Goal: Task Accomplishment & Management: Manage account settings

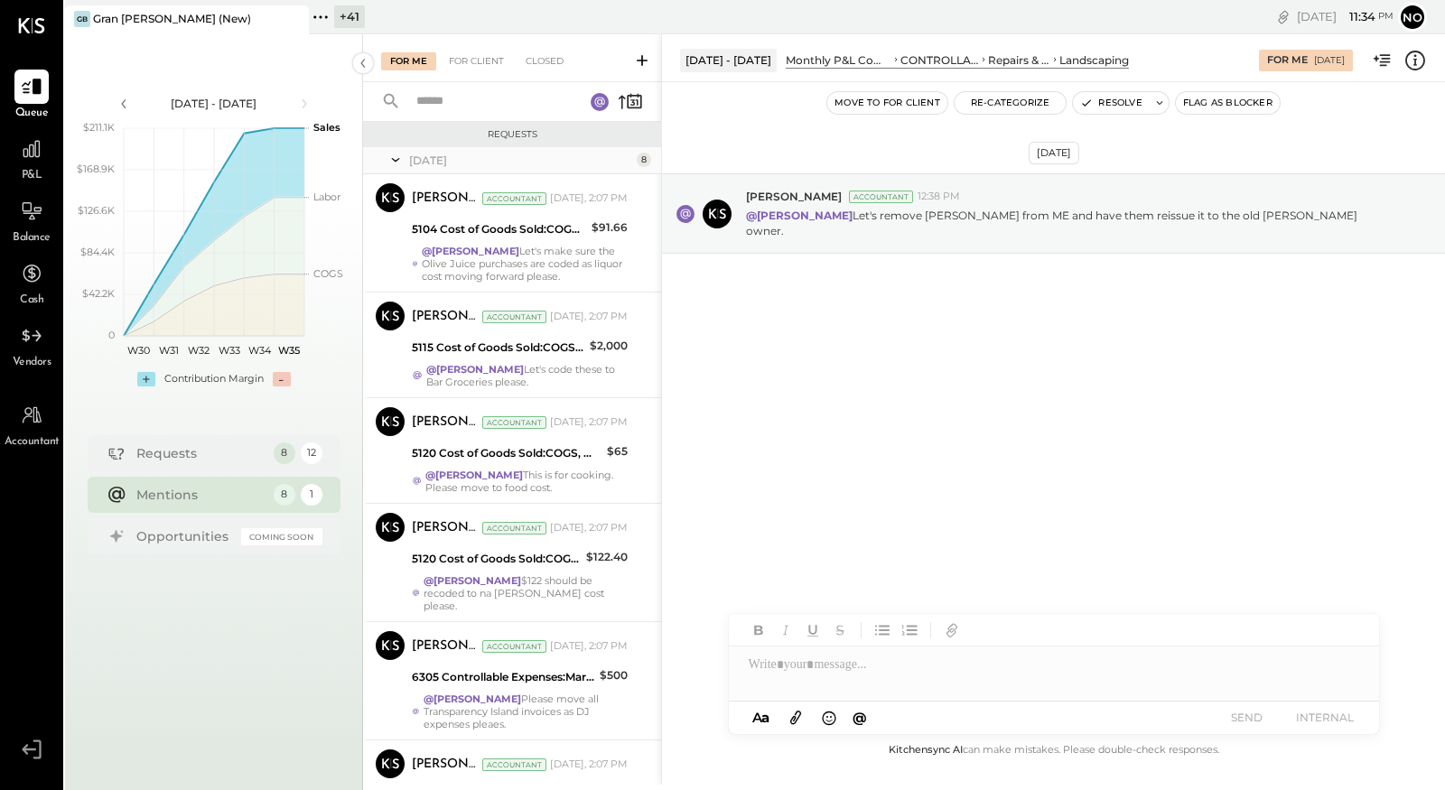
scroll to position [192, 0]
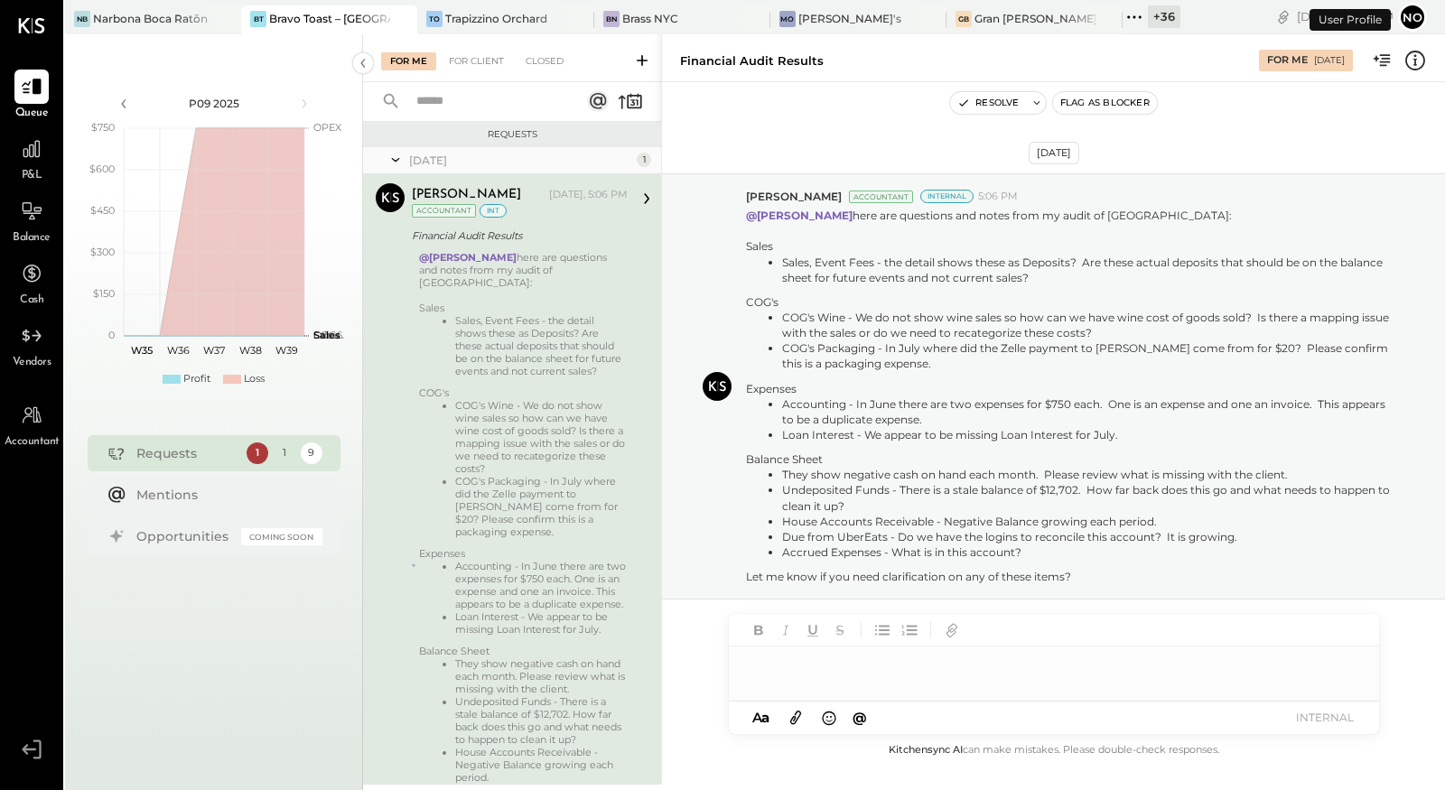
scroll to position [88, 0]
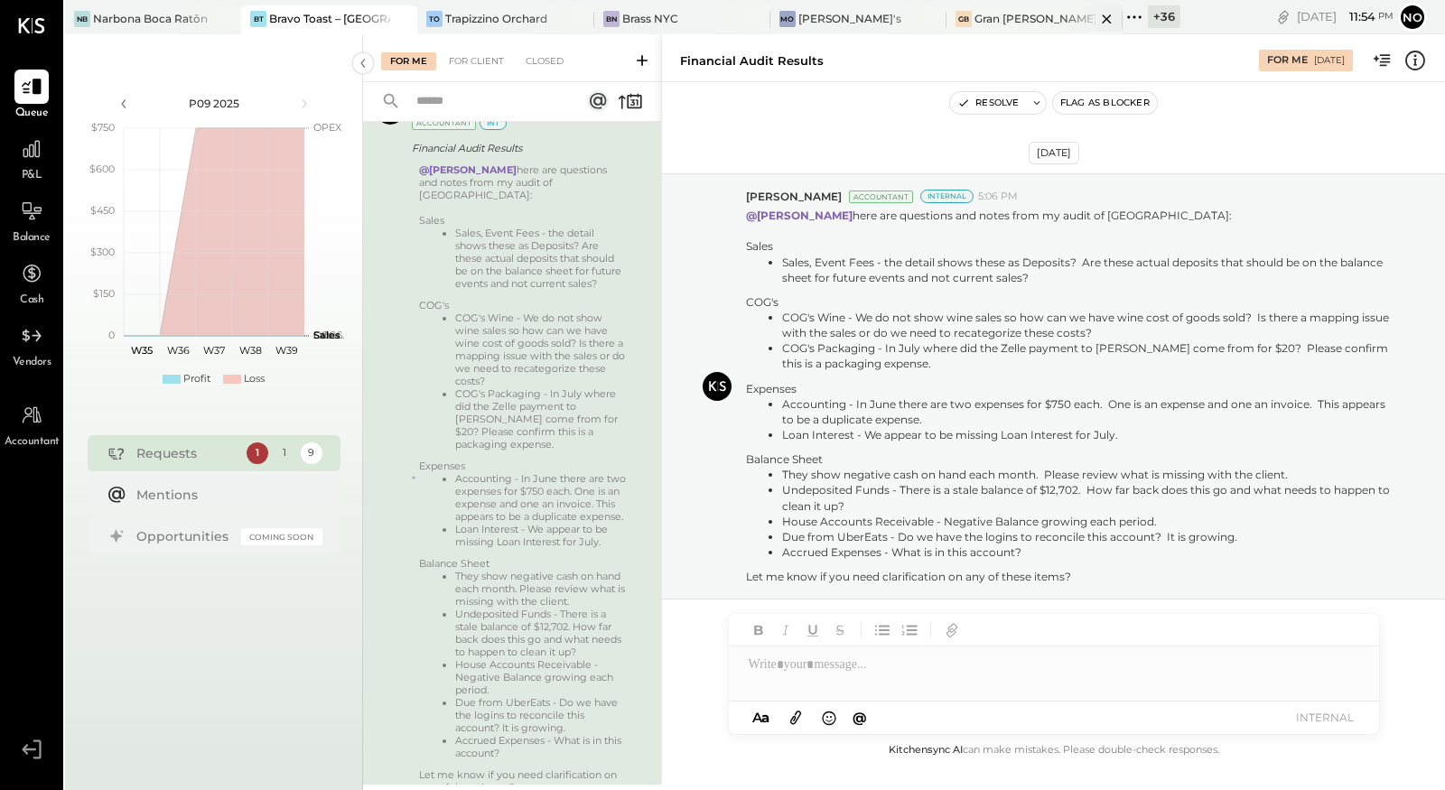
click at [985, 22] on div "Gran [PERSON_NAME] (New)" at bounding box center [1035, 18] width 121 height 15
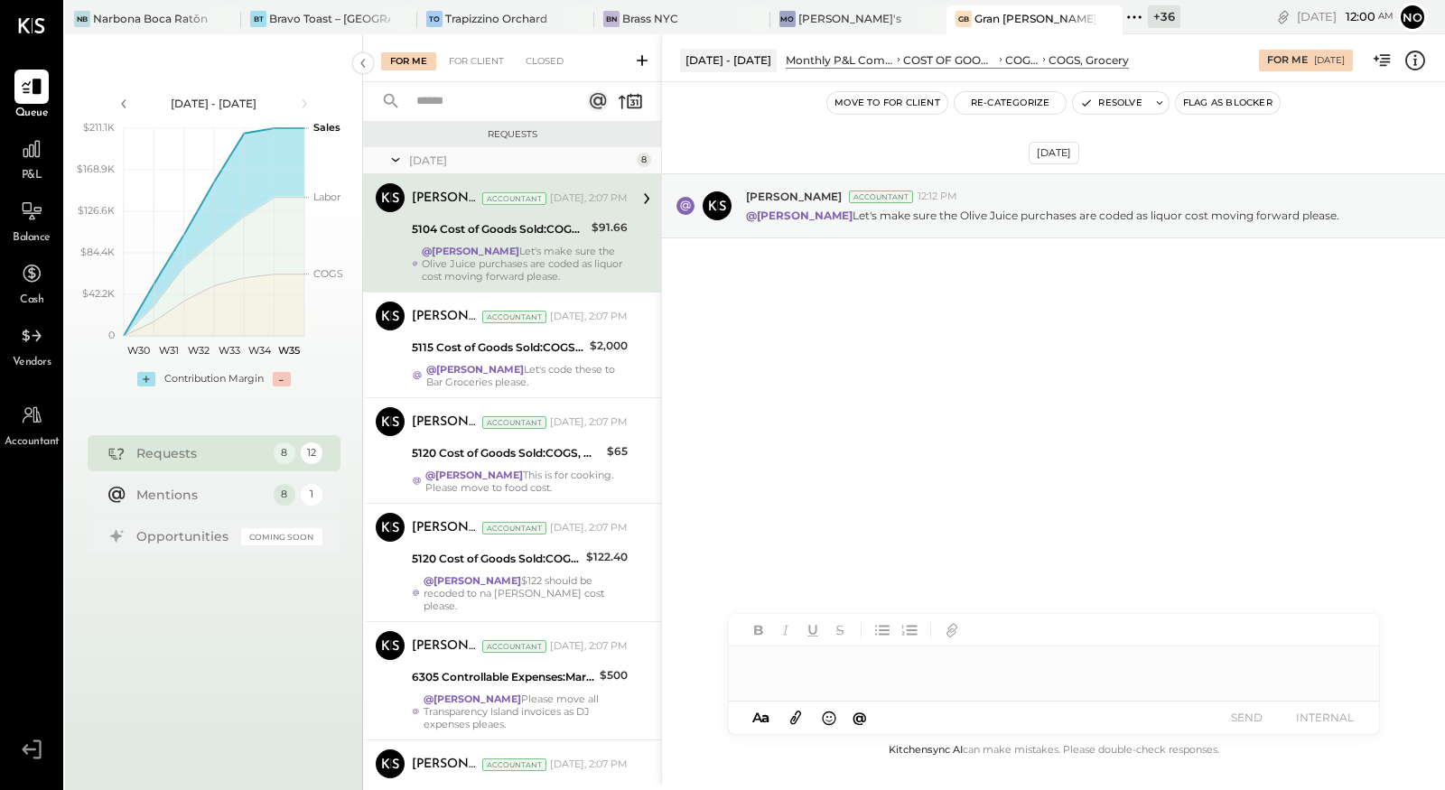
click at [796, 671] on div at bounding box center [1054, 665] width 650 height 36
drag, startPoint x: 974, startPoint y: 216, endPoint x: 1026, endPoint y: 219, distance: 52.5
click at [1026, 219] on p "@Noemi Balmaceda Let's make sure the Olive Juice purchases are coded as liquor …" at bounding box center [1042, 215] width 593 height 15
copy p "Olive Juic"
click at [757, 669] on div at bounding box center [1054, 665] width 650 height 36
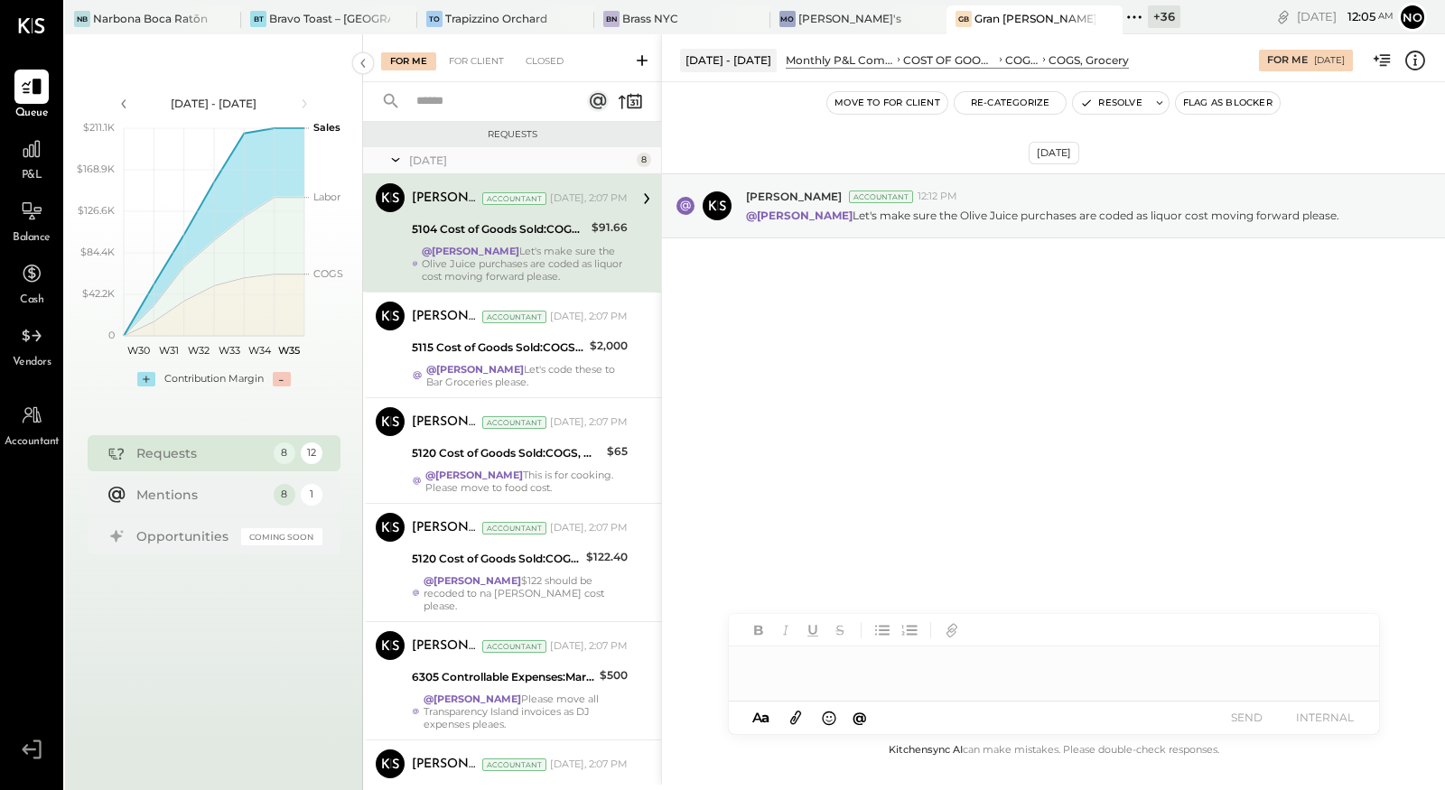
click at [757, 669] on div at bounding box center [1054, 665] width 650 height 36
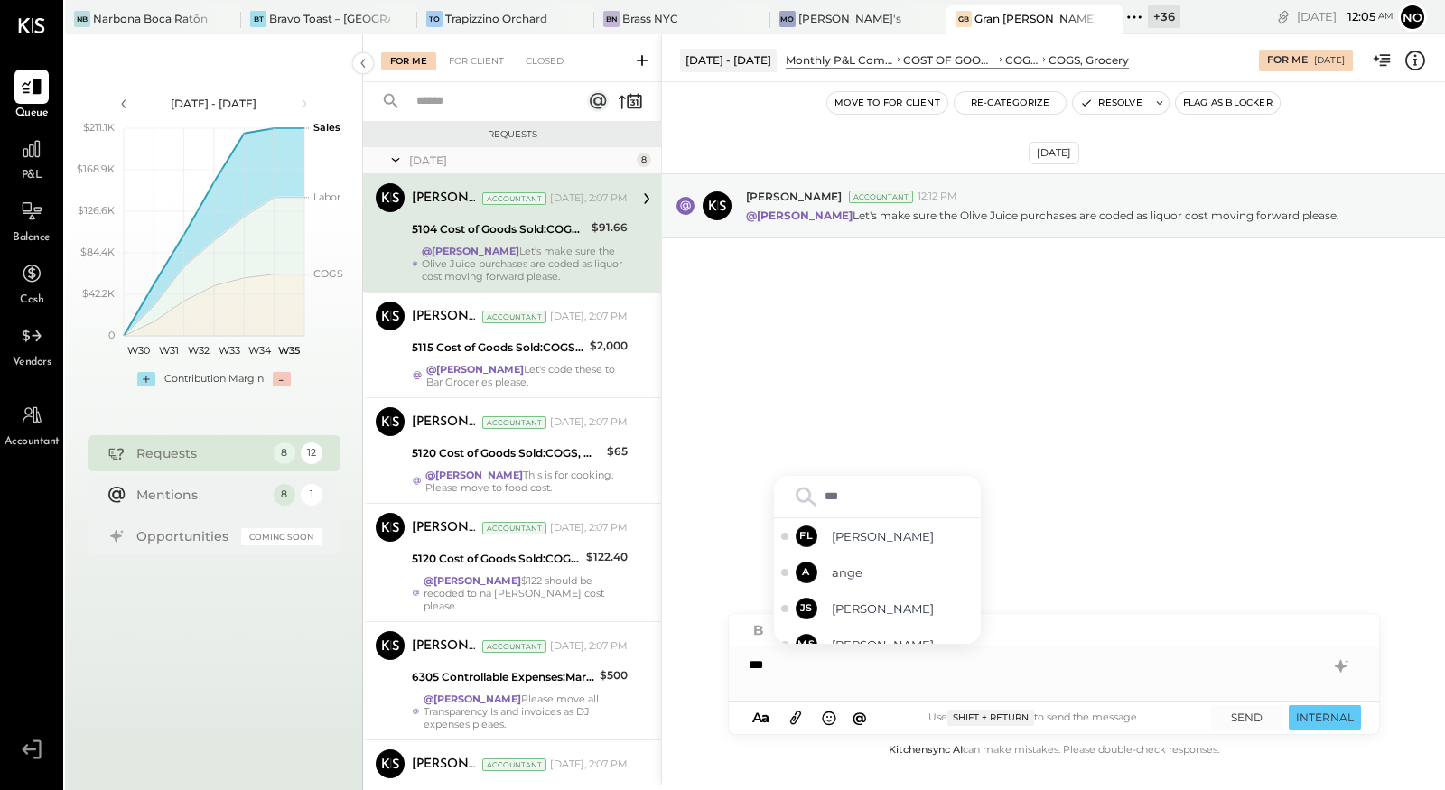
type input "****"
click at [892, 627] on span "ange" at bounding box center [903, 626] width 142 height 17
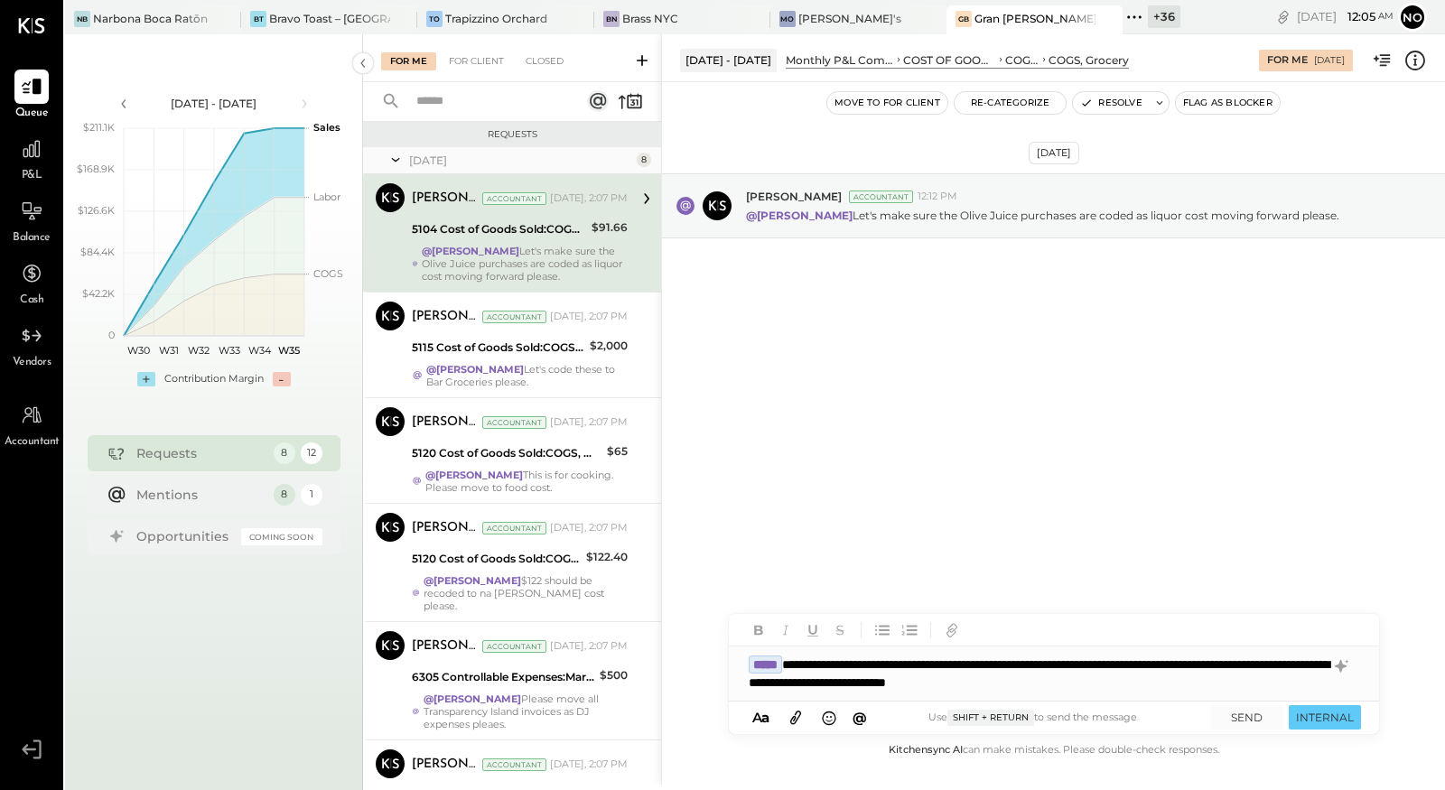
click at [834, 666] on div "**********" at bounding box center [1054, 674] width 650 height 54
click at [1160, 668] on div "**********" at bounding box center [1054, 674] width 650 height 54
click at [1130, 683] on div "**********" at bounding box center [1054, 674] width 650 height 54
click at [1256, 720] on button "SEND" at bounding box center [1247, 717] width 72 height 24
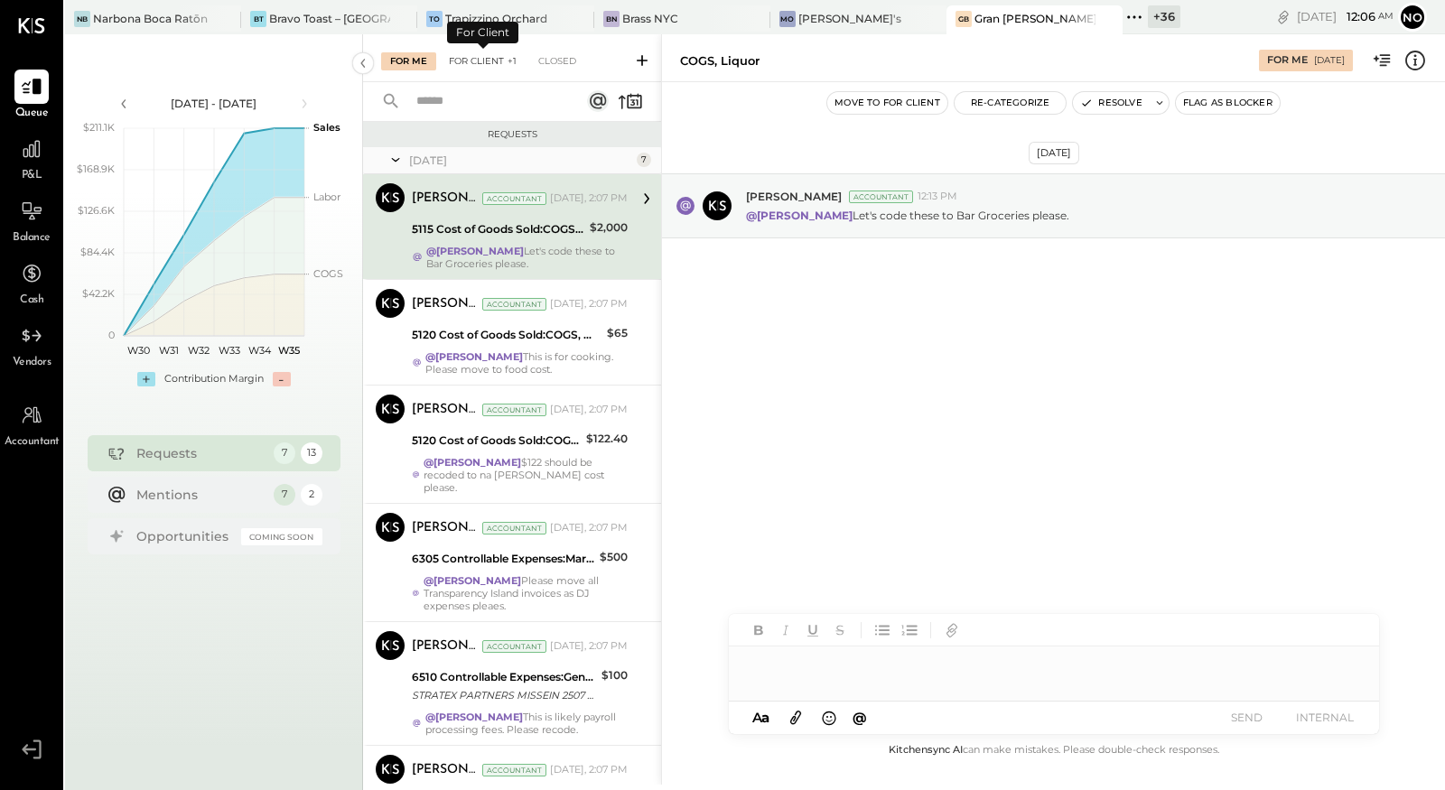
click at [476, 64] on div "For Client +1" at bounding box center [483, 61] width 86 height 18
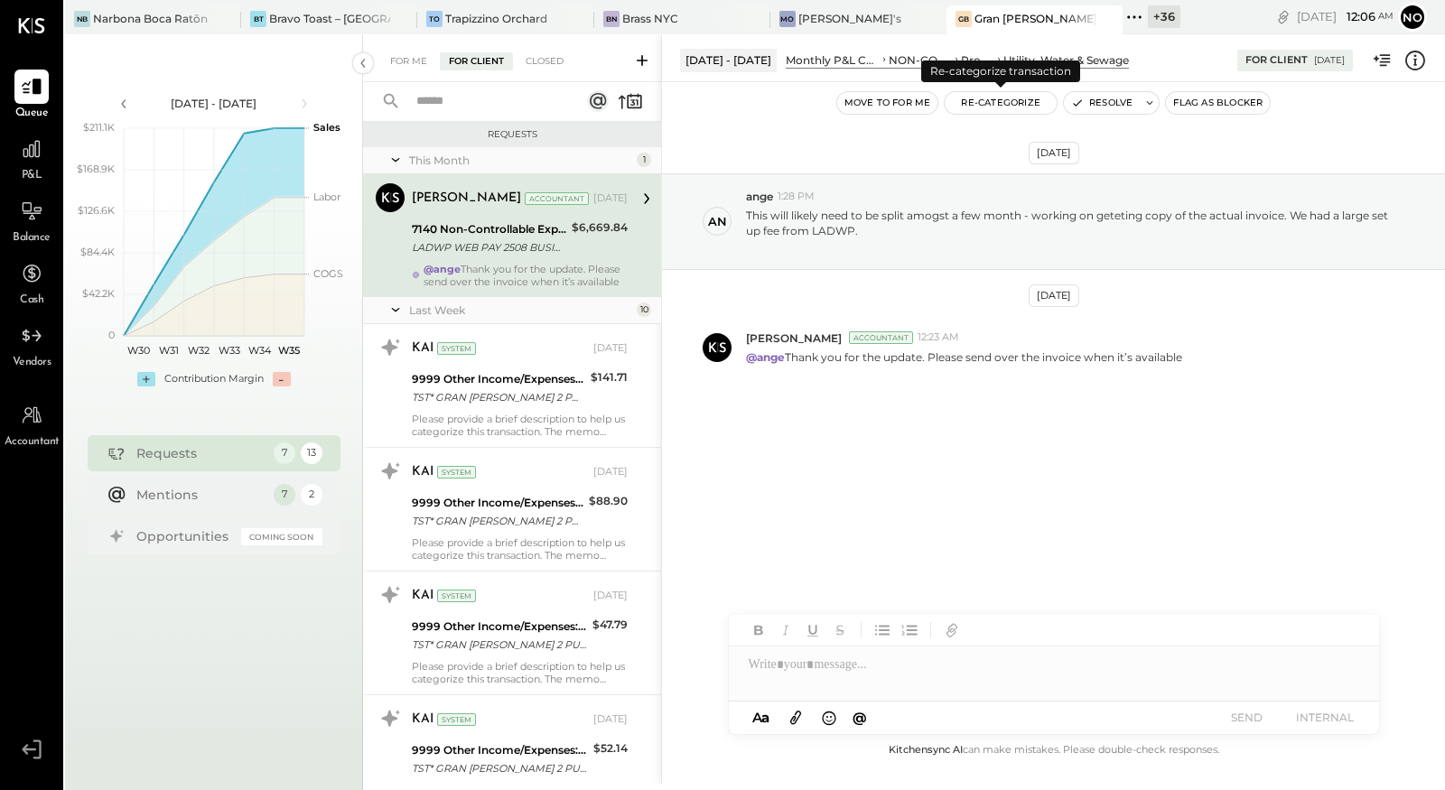
click at [1000, 107] on button "Re-Categorize" at bounding box center [1001, 103] width 112 height 22
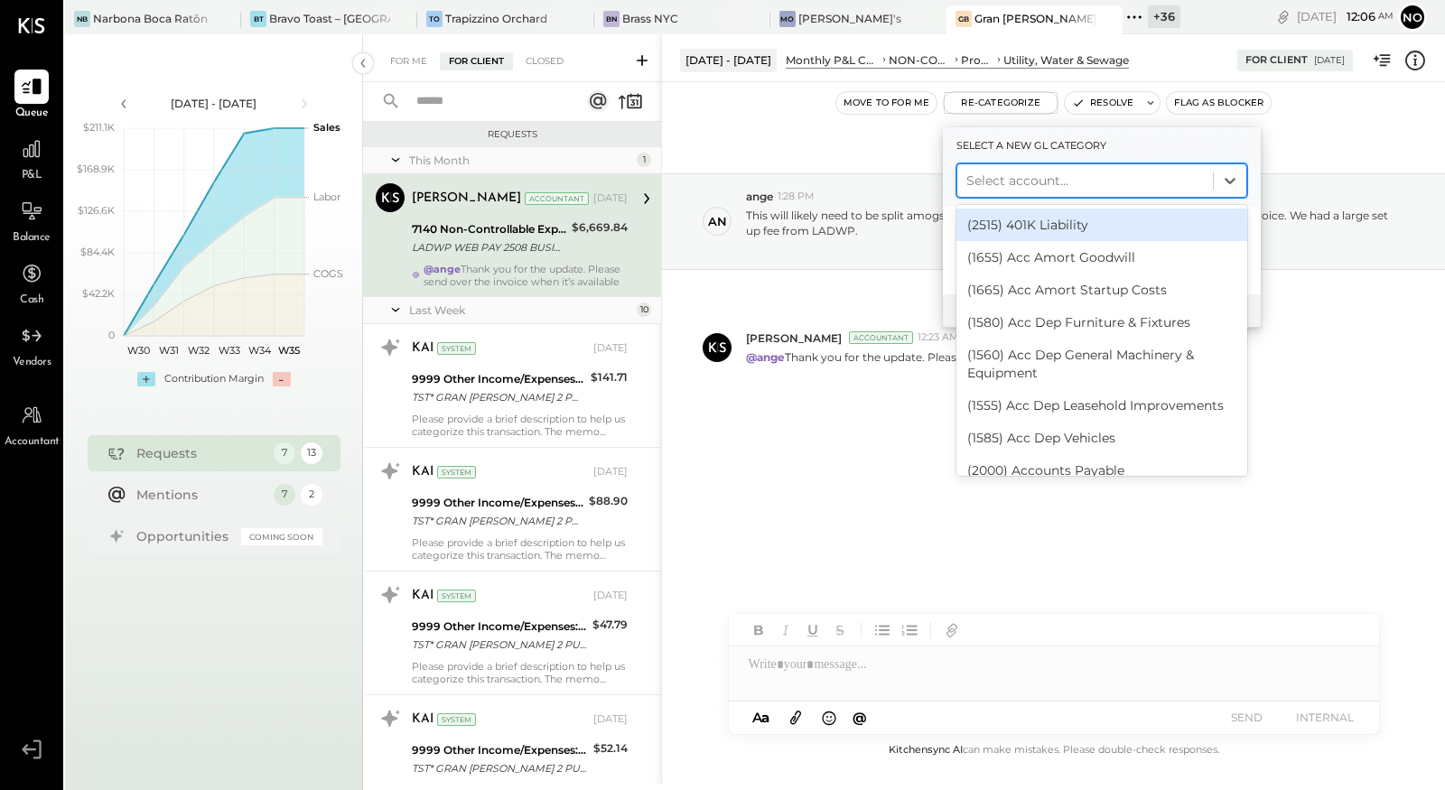
click at [1018, 184] on div at bounding box center [1085, 181] width 238 height 22
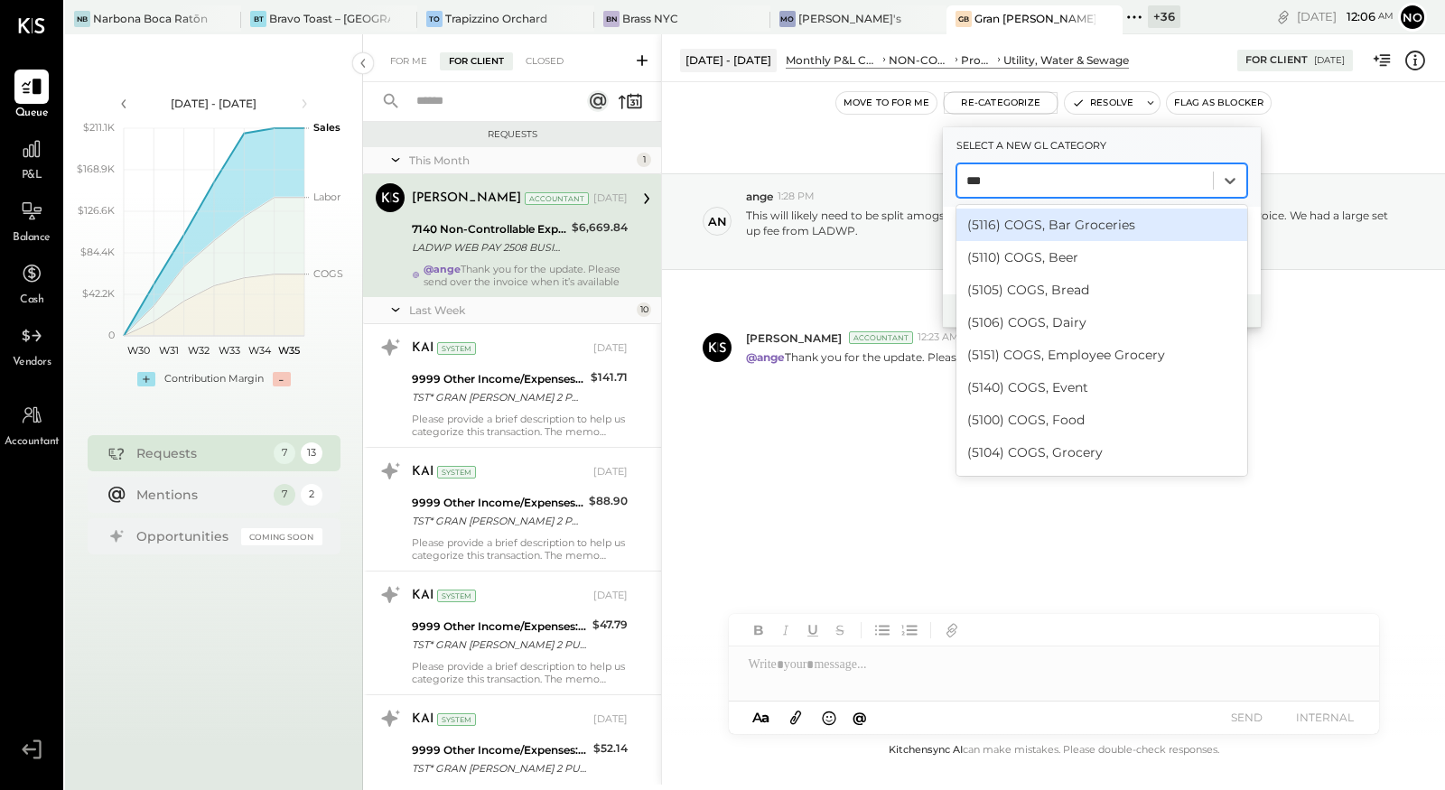
type input "****"
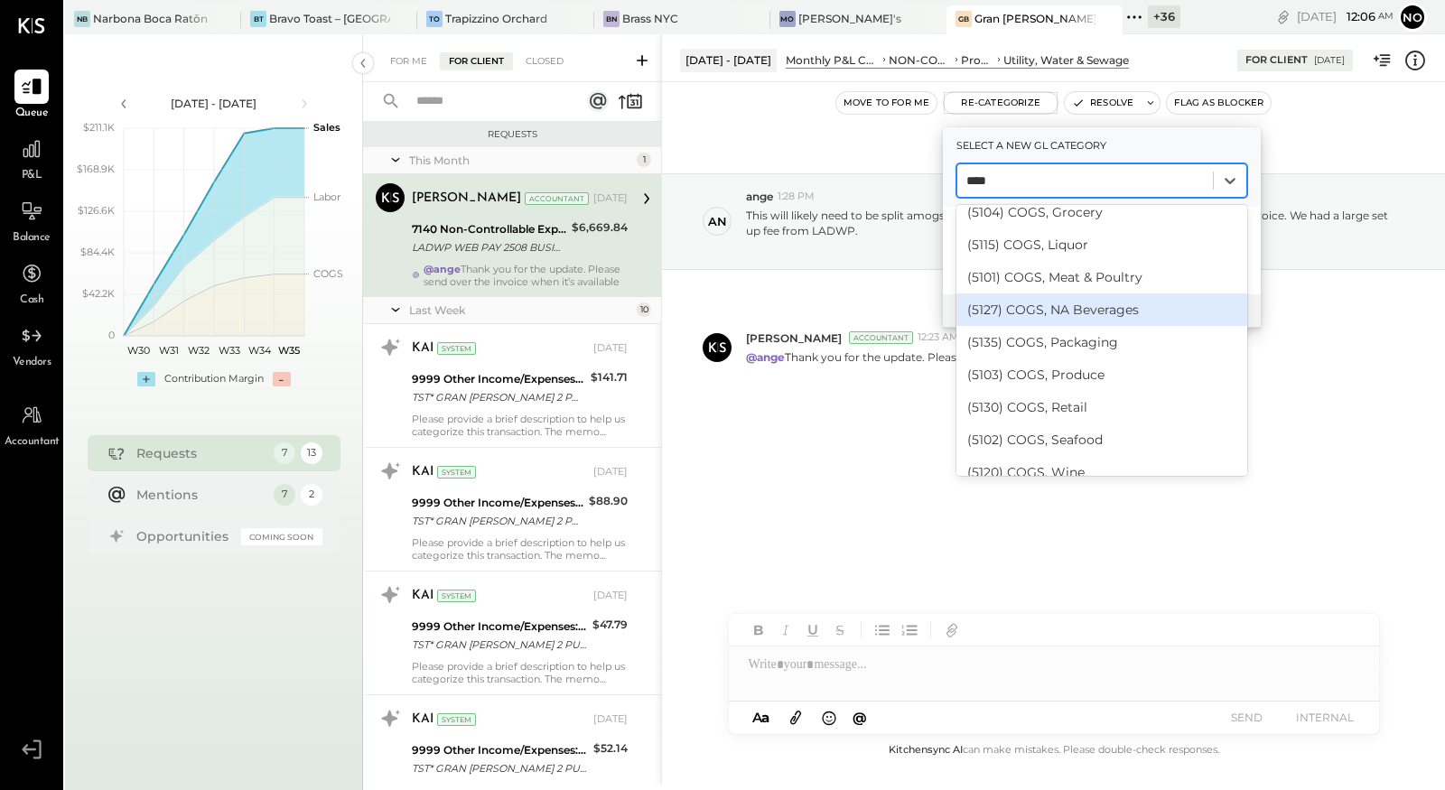
scroll to position [235, 0]
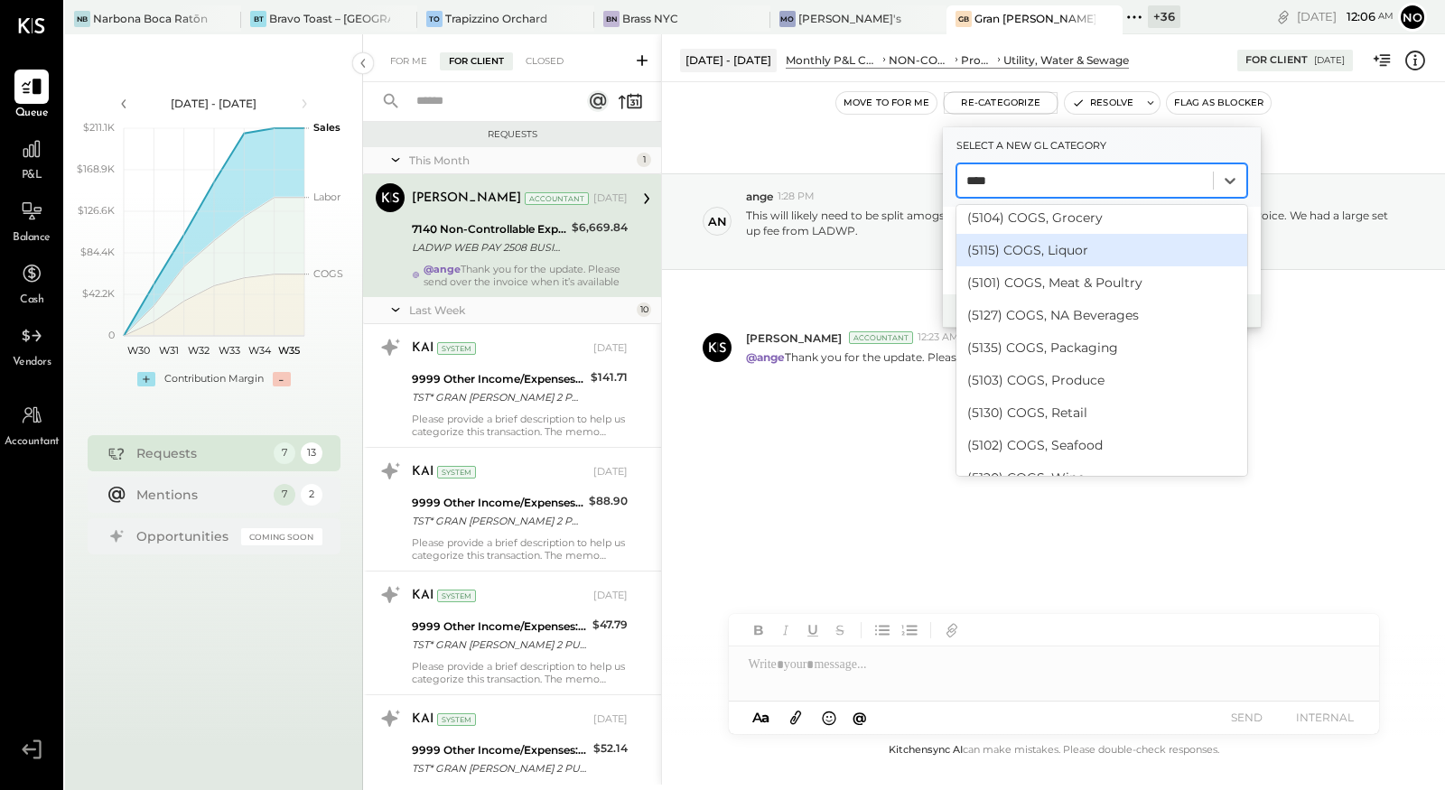
click at [1085, 255] on div "(5115) COGS, Liquor" at bounding box center [1102, 250] width 291 height 33
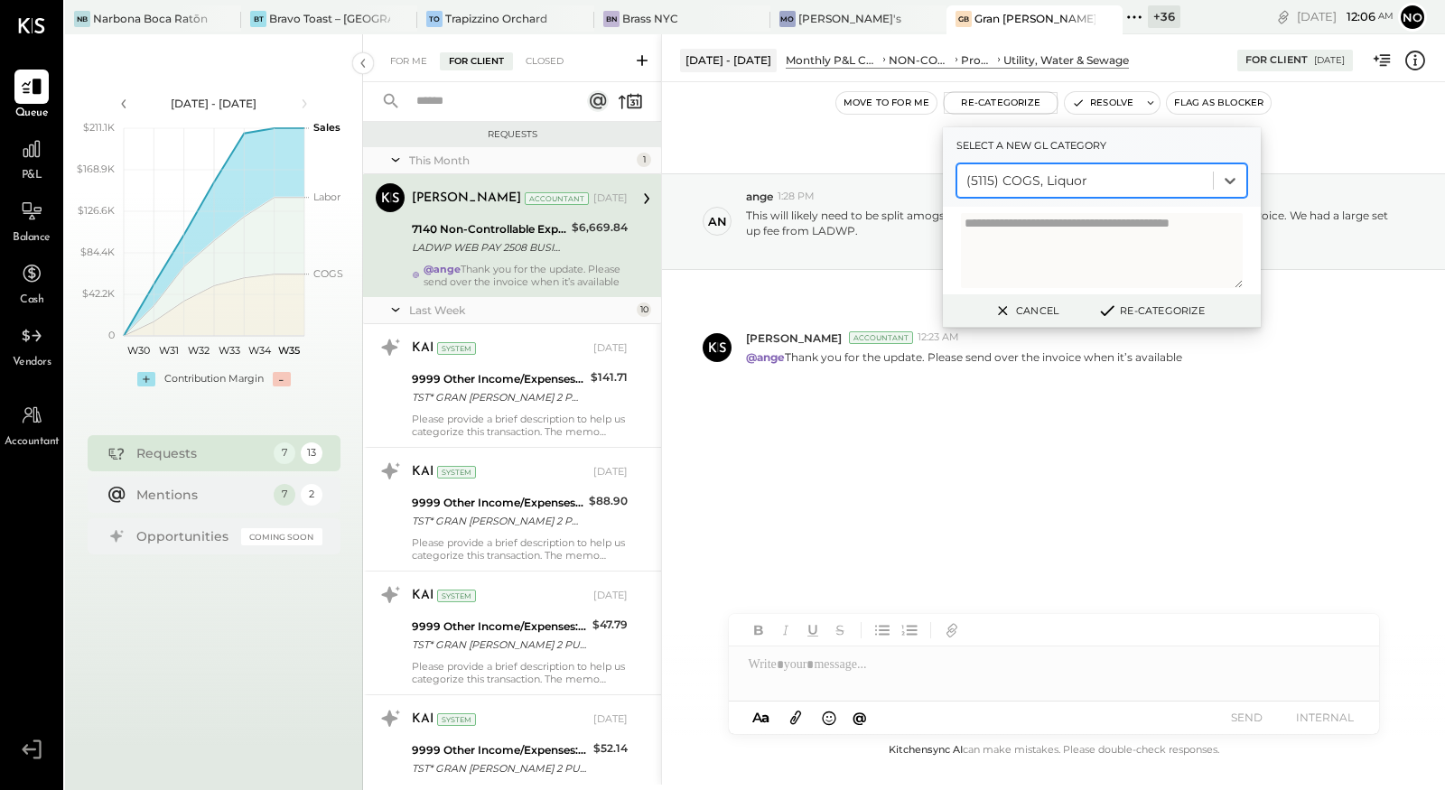
click at [1142, 313] on button "Re-Categorize" at bounding box center [1150, 311] width 119 height 22
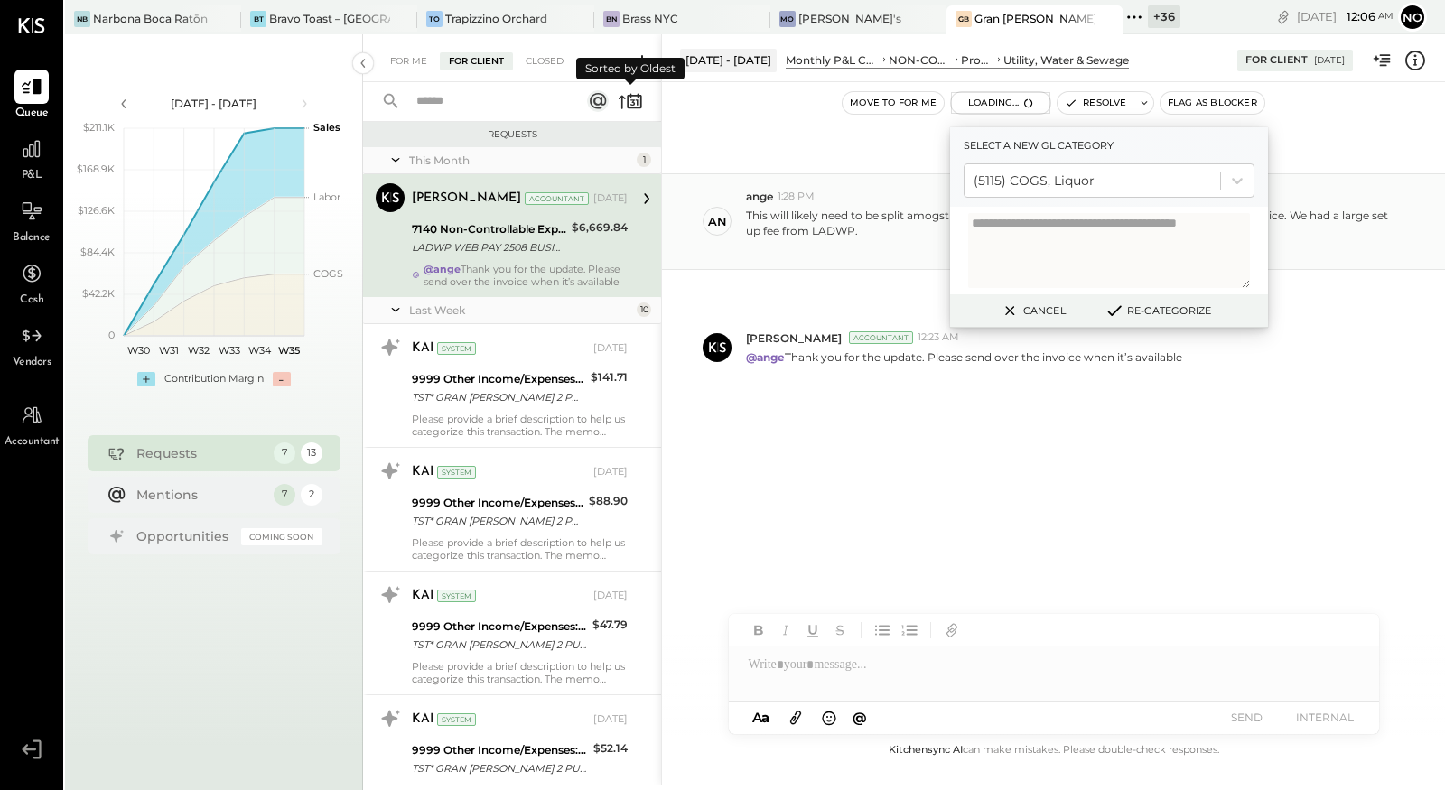
scroll to position [20, 0]
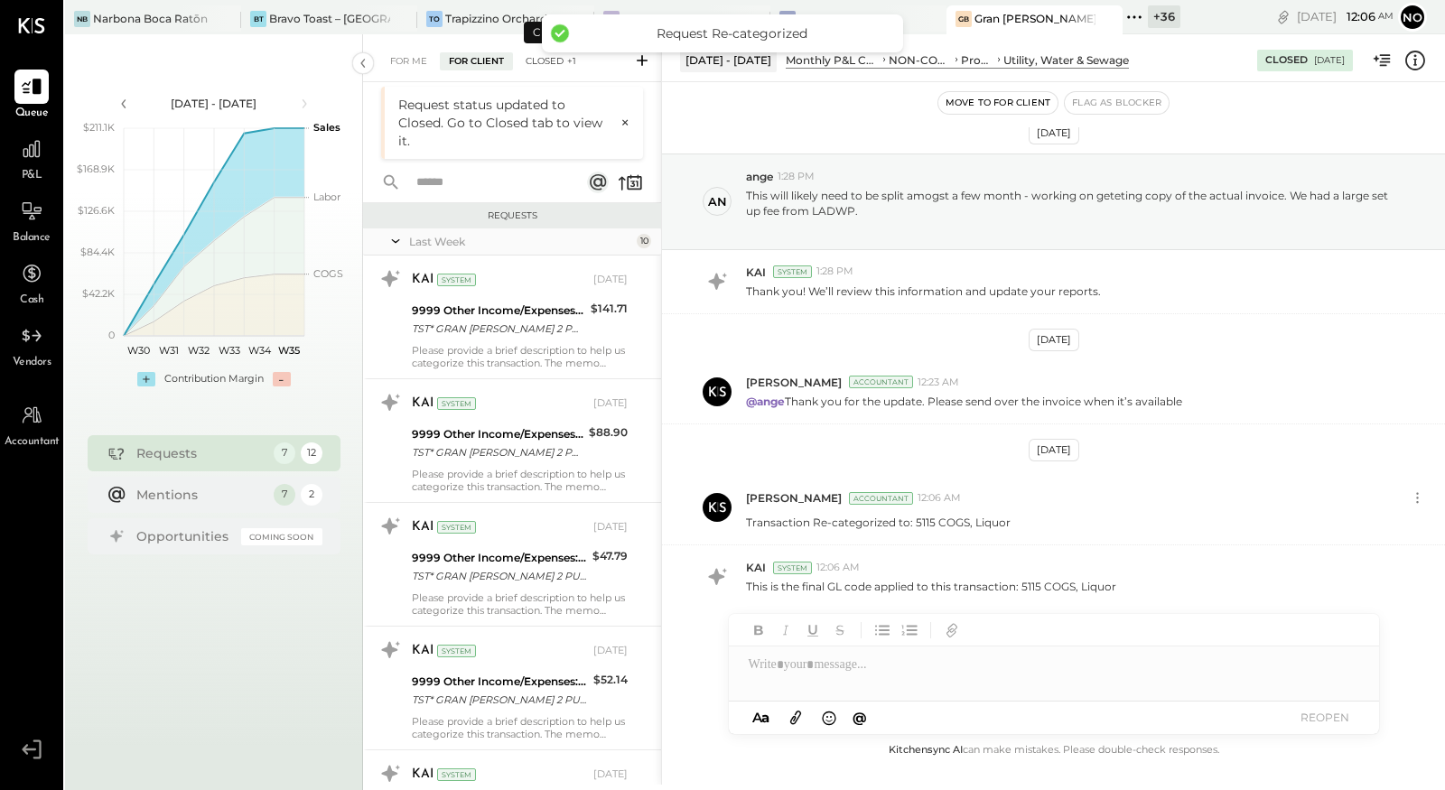
click at [549, 61] on div "Closed +1" at bounding box center [551, 61] width 69 height 18
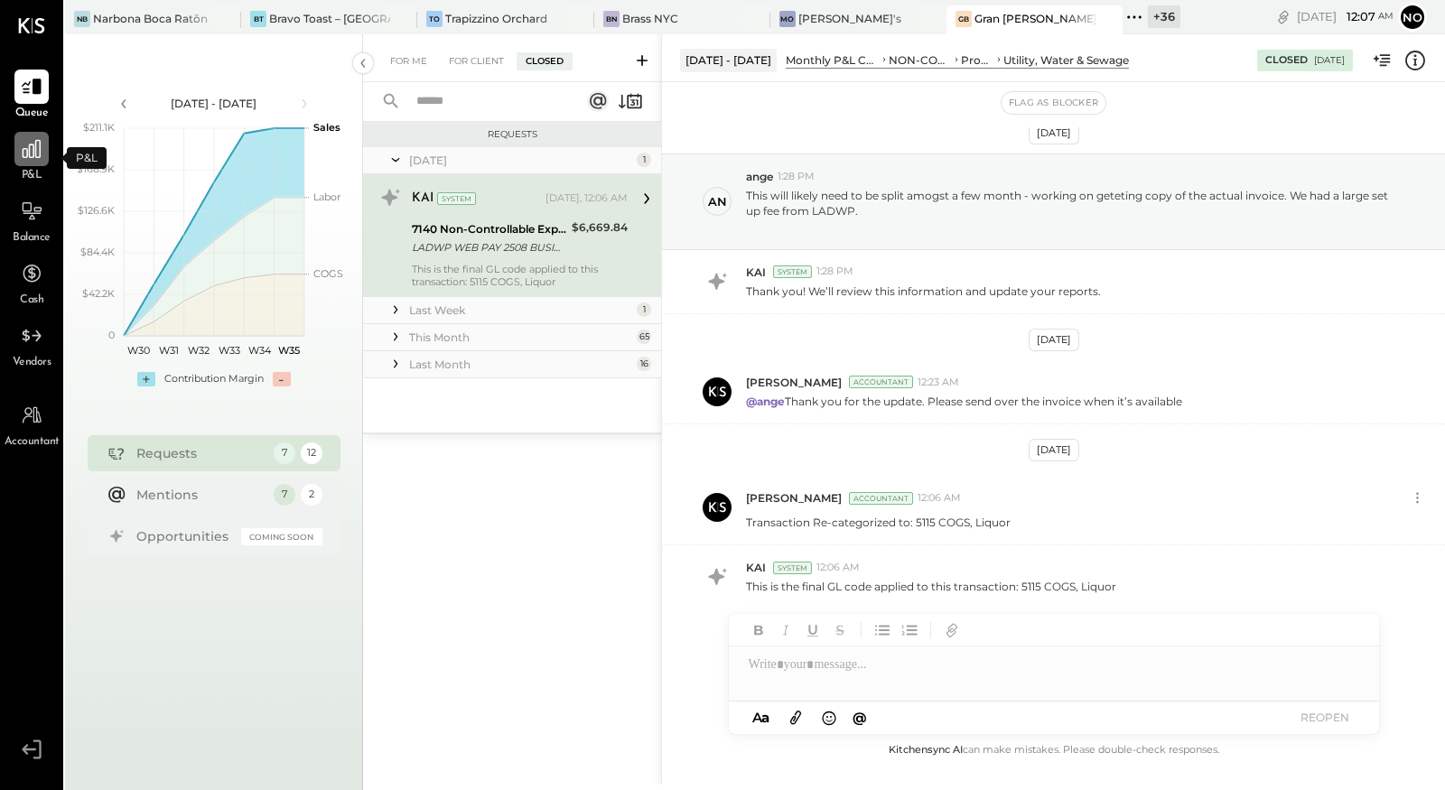
click at [36, 159] on icon at bounding box center [31, 148] width 23 height 23
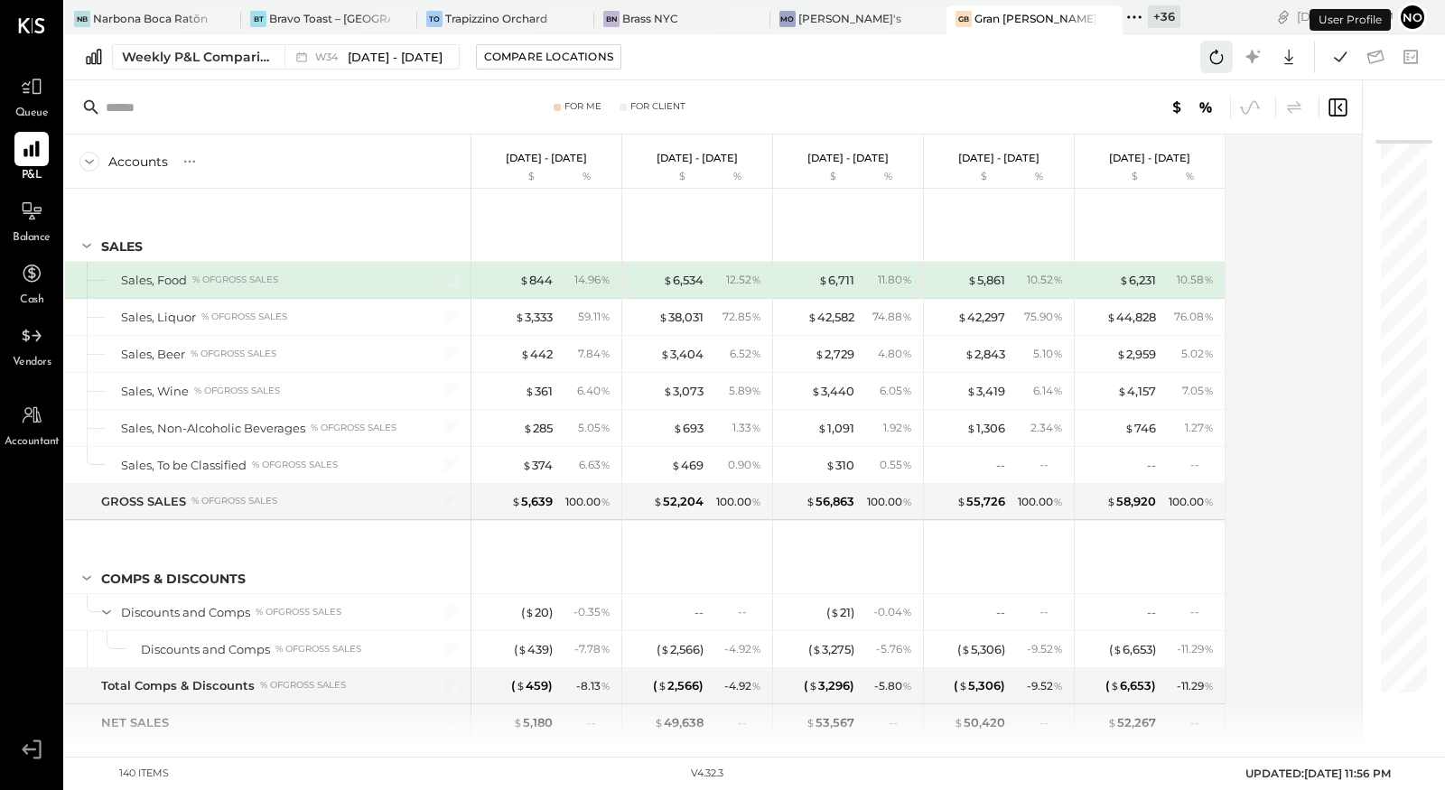
click at [1223, 60] on icon at bounding box center [1216, 56] width 23 height 23
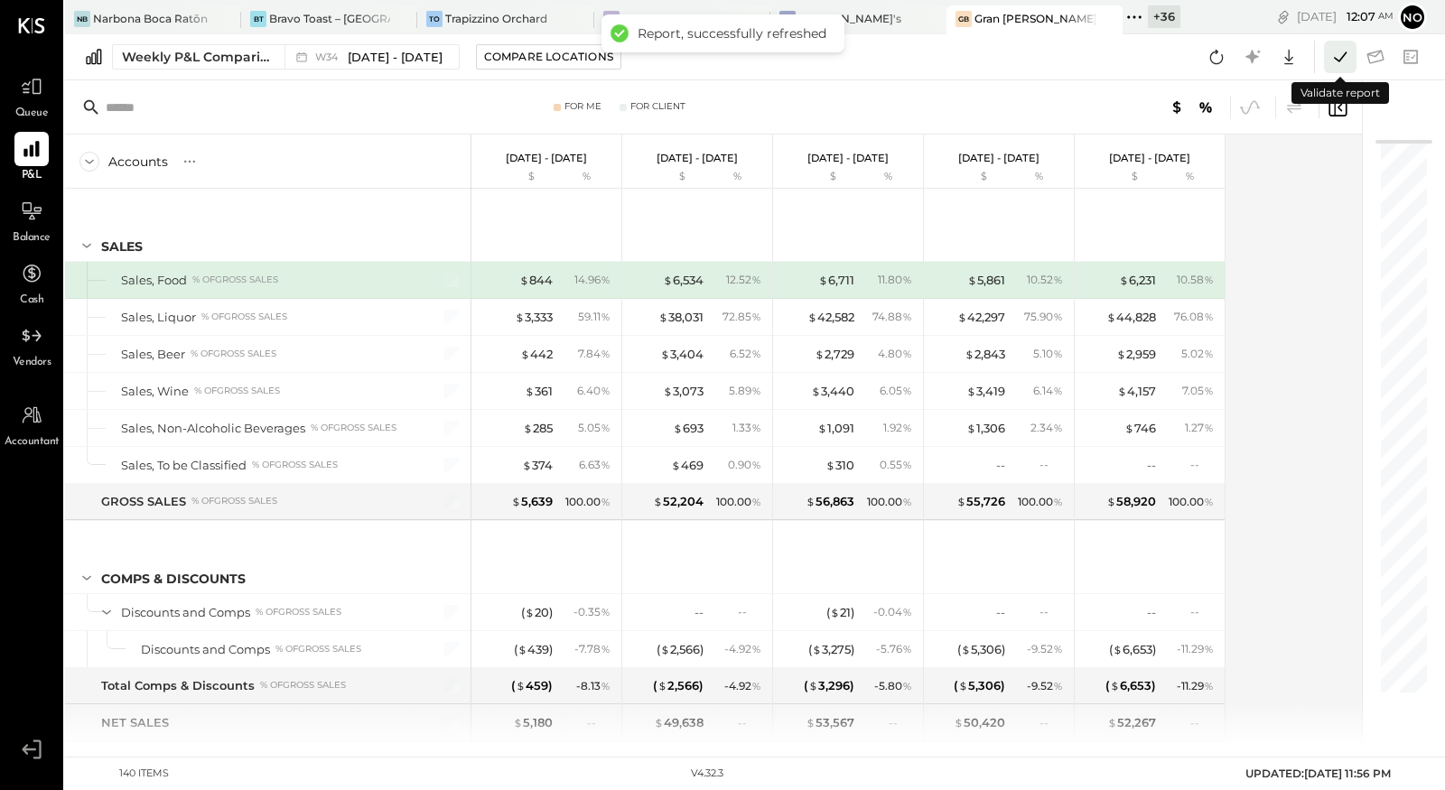
click at [1340, 60] on icon at bounding box center [1340, 56] width 13 height 10
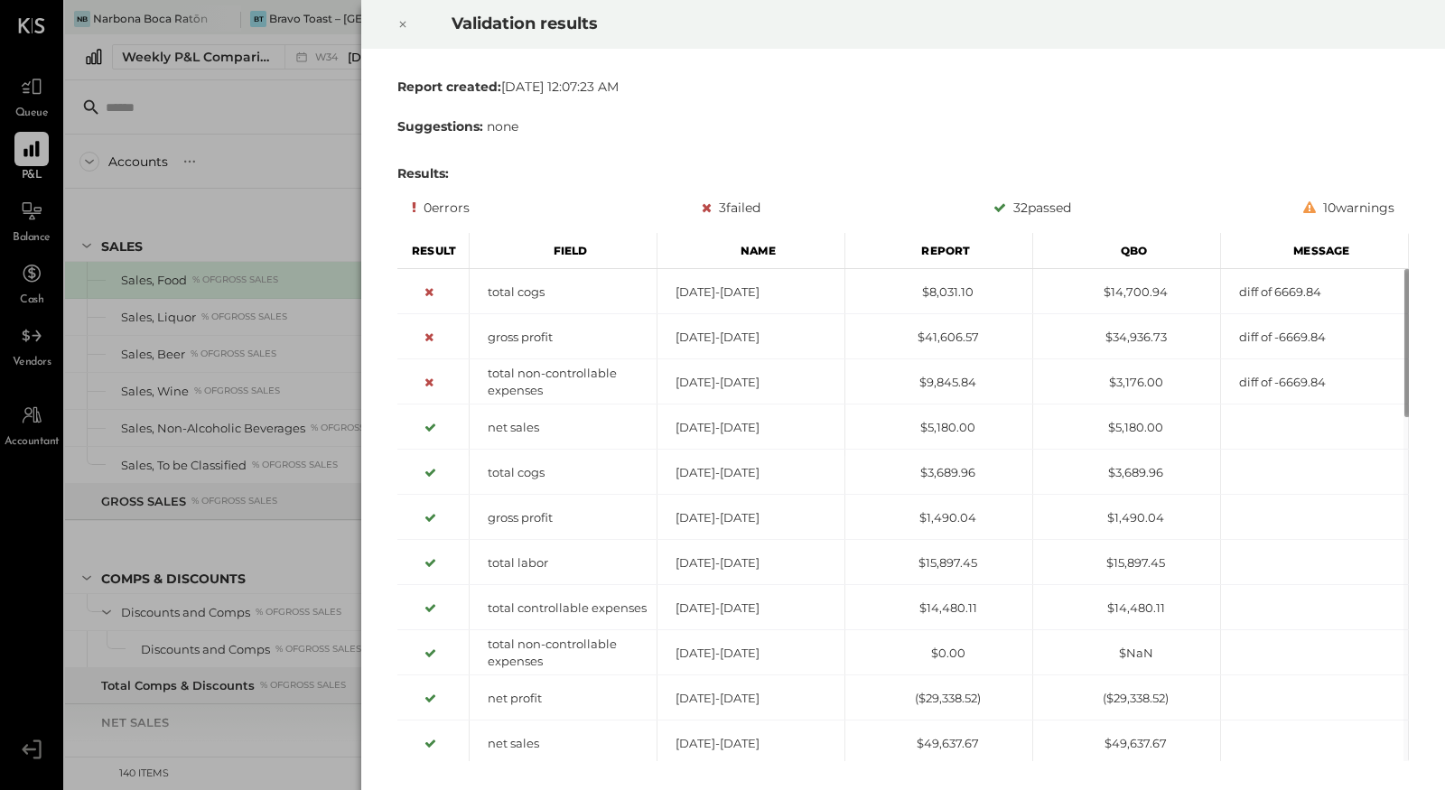
click at [406, 25] on icon at bounding box center [402, 25] width 11 height 22
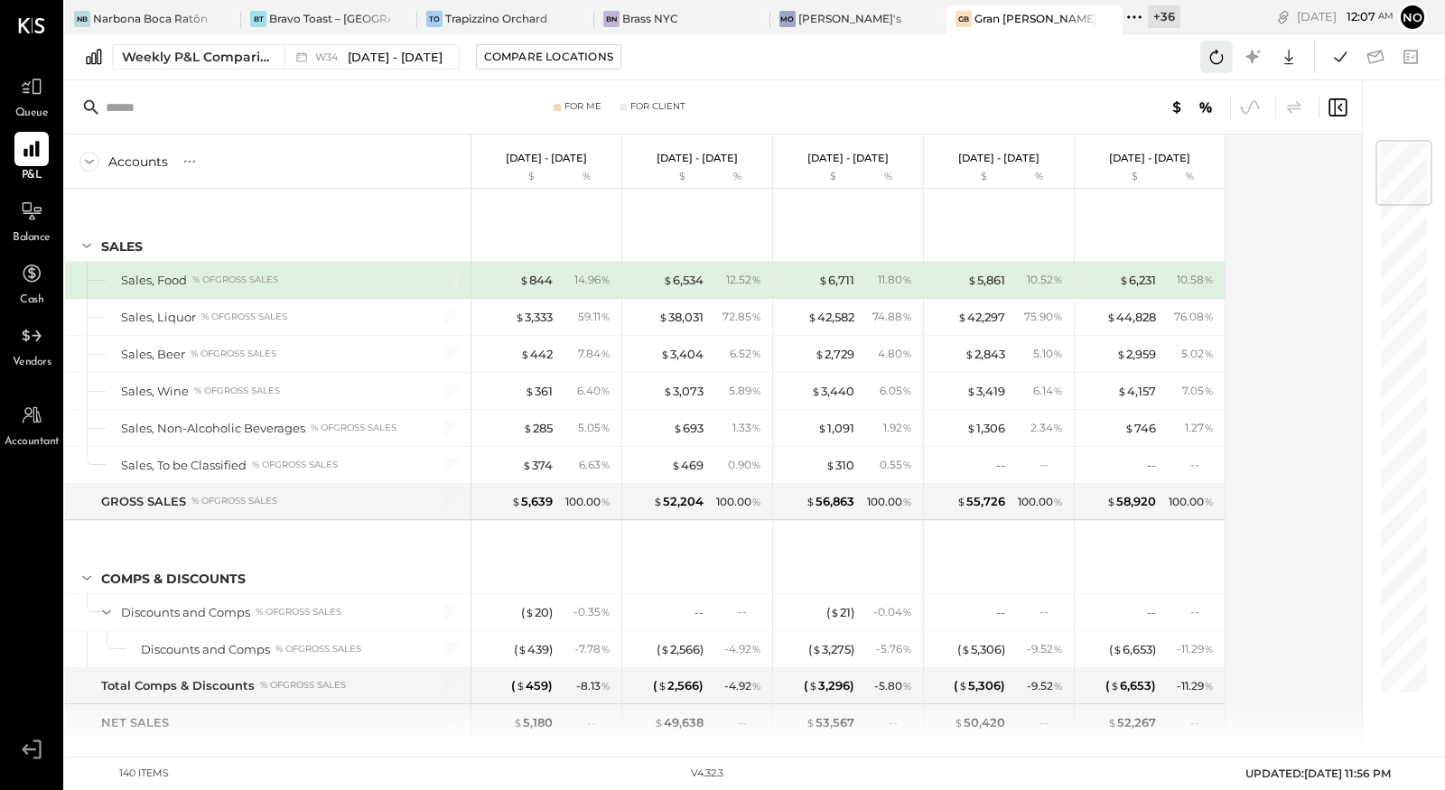
click at [1213, 62] on icon at bounding box center [1217, 57] width 14 height 14
click at [1333, 54] on icon at bounding box center [1340, 56] width 23 height 23
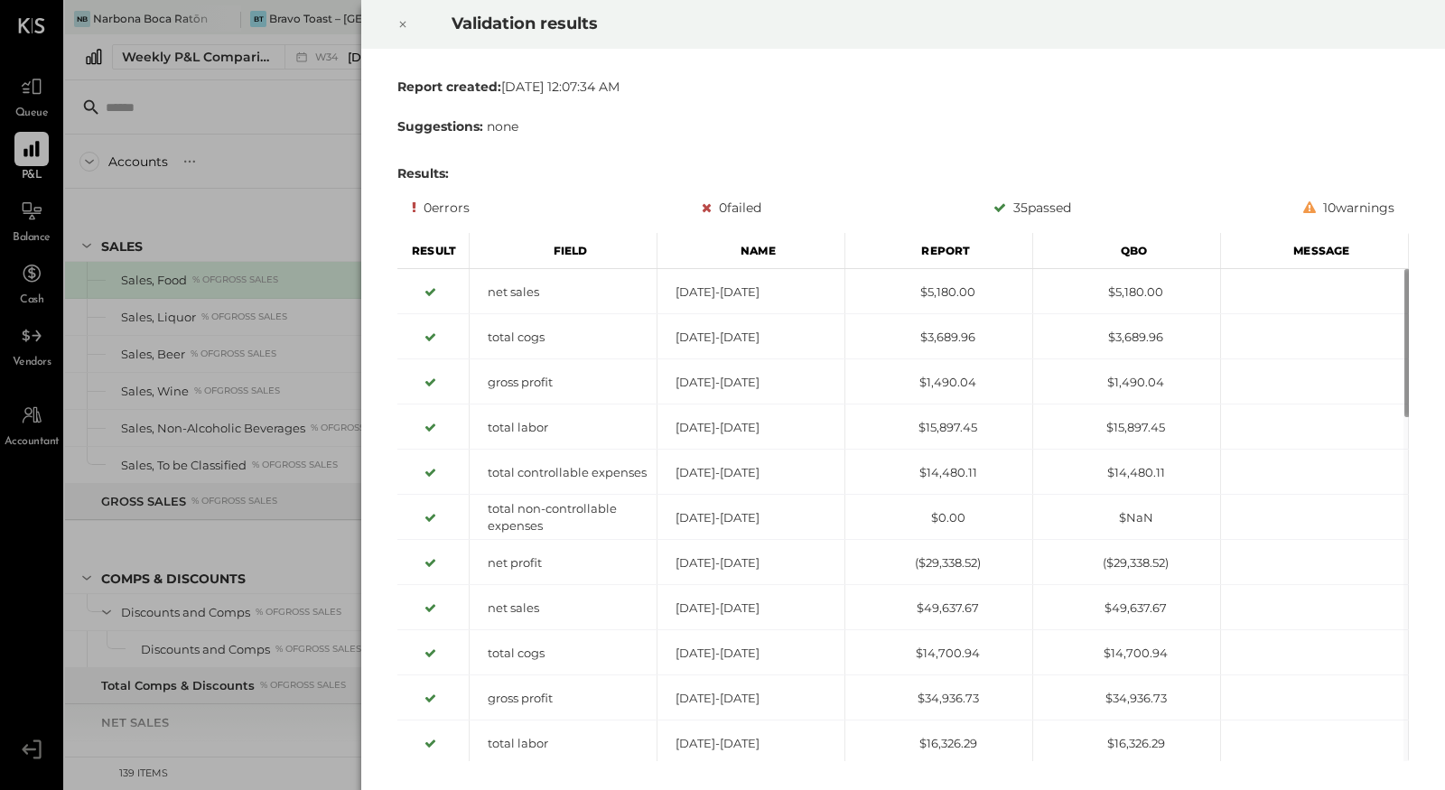
click at [409, 23] on div at bounding box center [403, 24] width 40 height 51
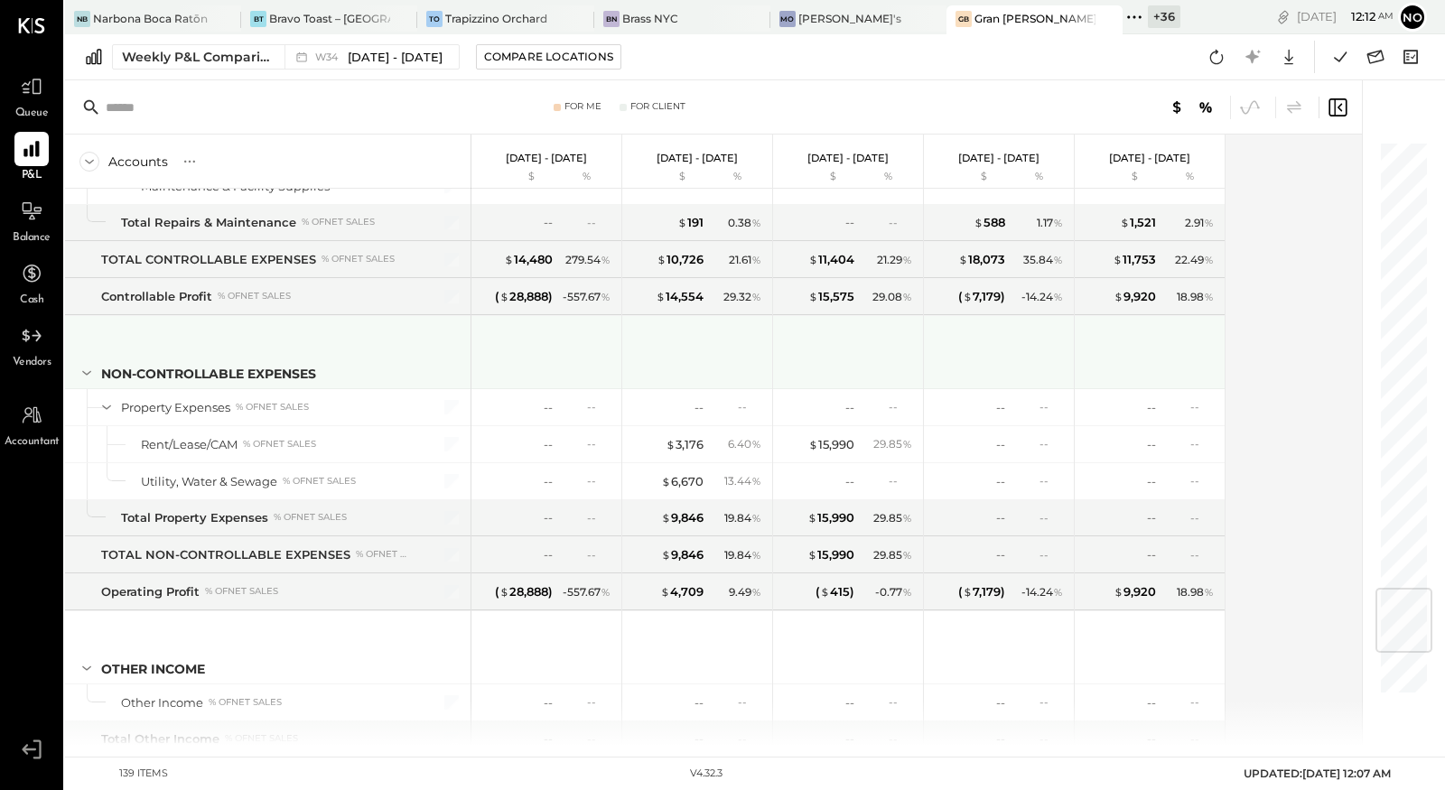
scroll to position [3800, 0]
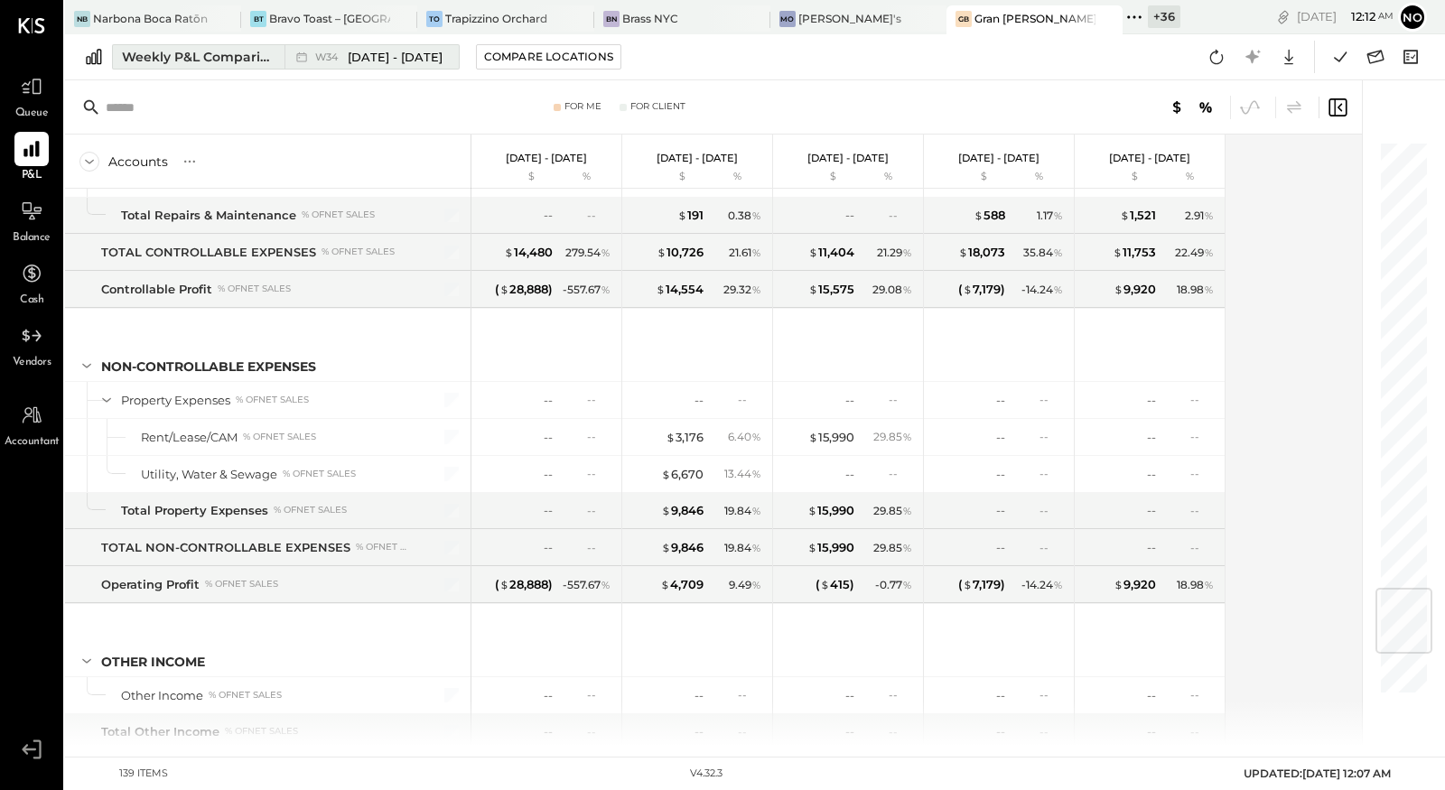
click at [397, 58] on span "[DATE] - [DATE]" at bounding box center [395, 57] width 95 height 17
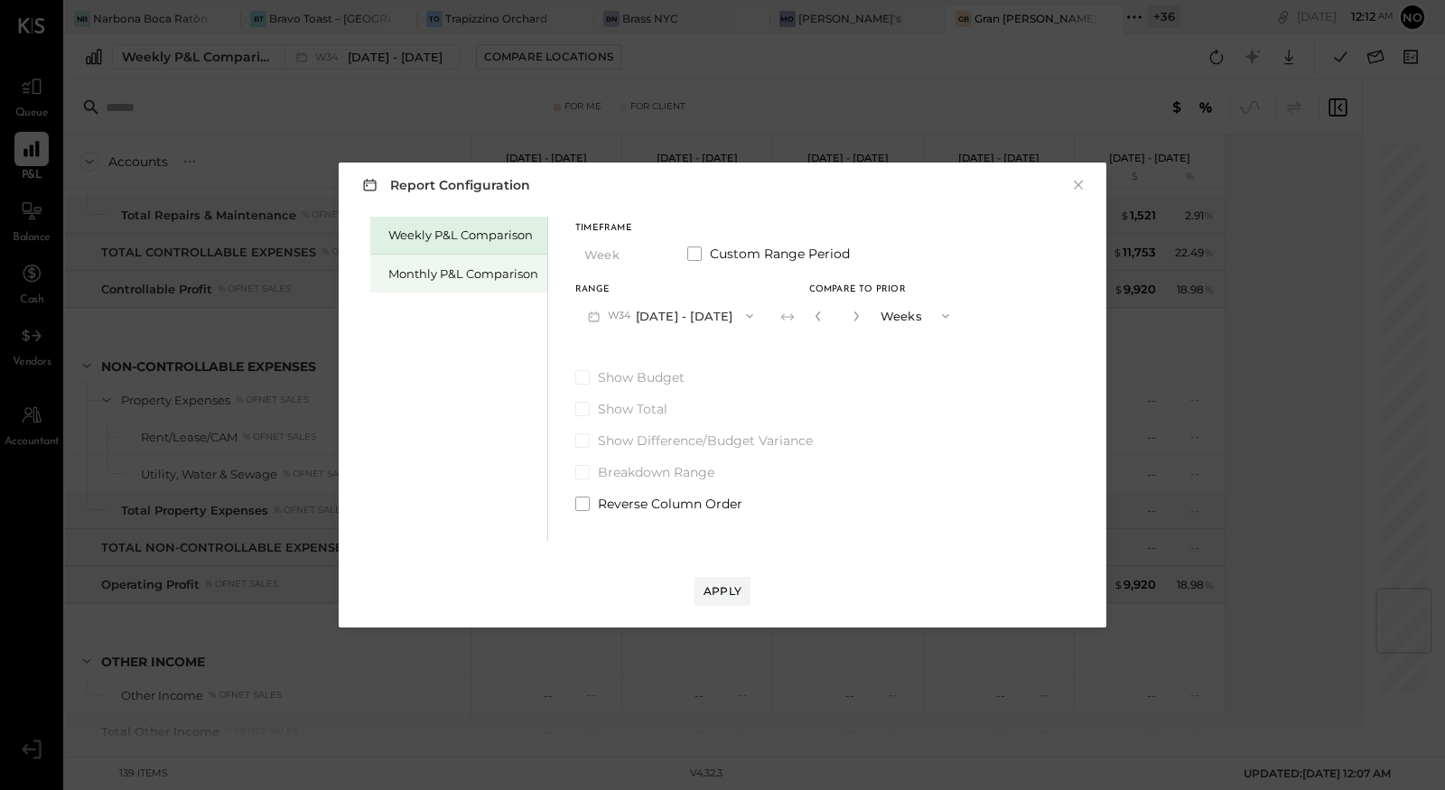
click at [457, 276] on div "Monthly P&L Comparison" at bounding box center [463, 274] width 150 height 17
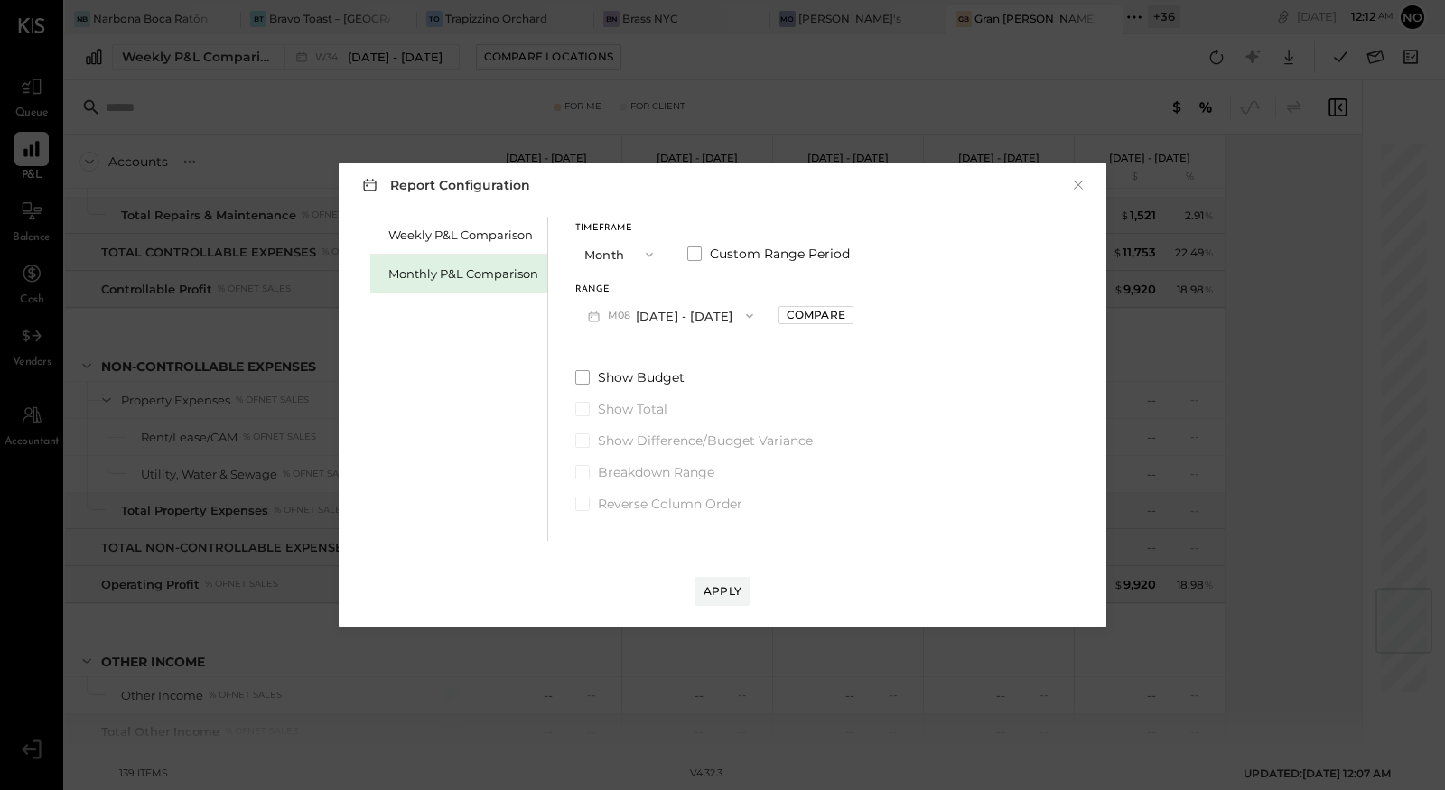
click at [690, 313] on button "M08 [DATE] - [DATE]" at bounding box center [670, 315] width 191 height 33
click at [659, 325] on span "[DATE] - [DATE]" at bounding box center [664, 318] width 86 height 15
click at [797, 316] on div "Compare" at bounding box center [816, 314] width 59 height 15
click at [854, 319] on icon "button" at bounding box center [856, 317] width 5 height 10
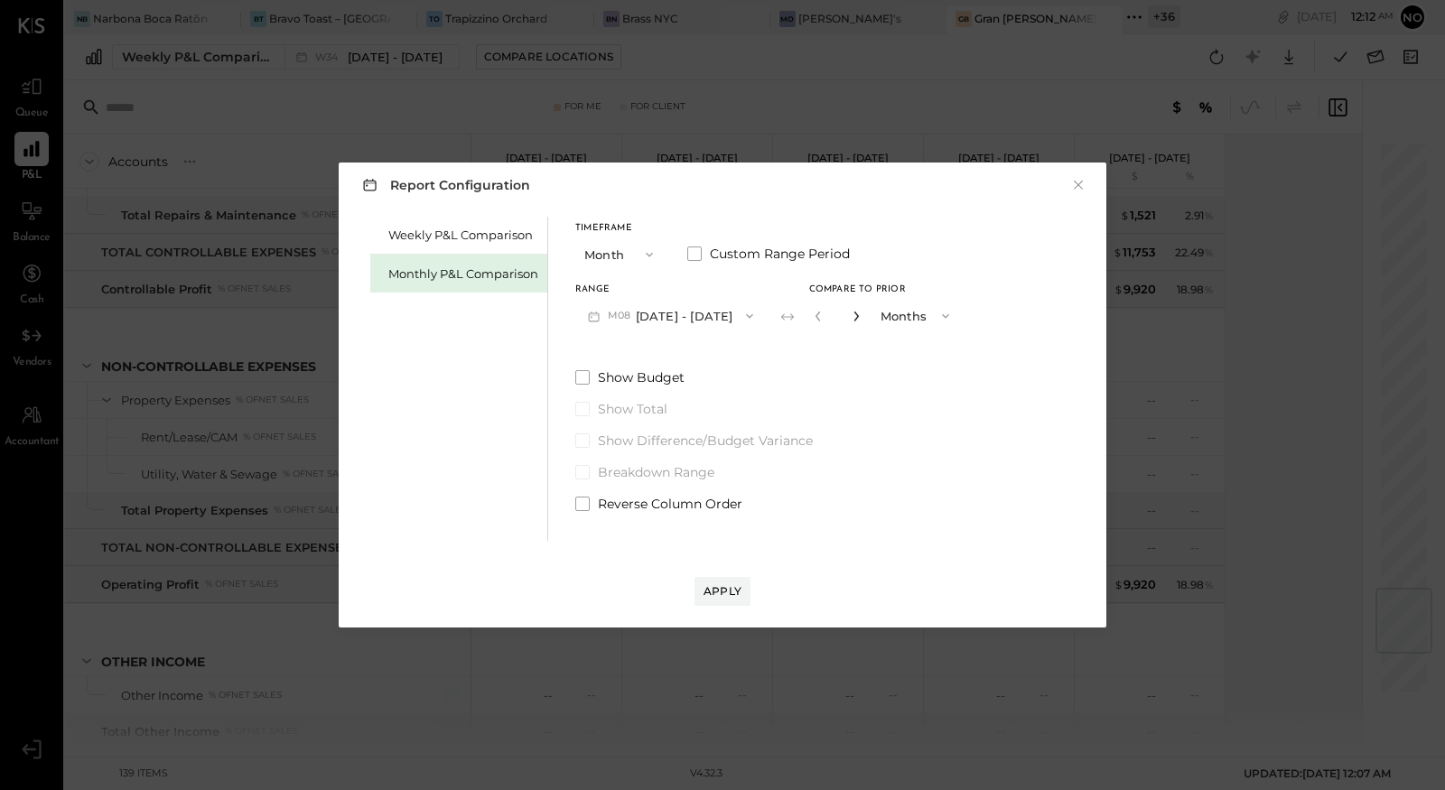
type input "*"
click at [723, 586] on div "Apply" at bounding box center [723, 591] width 38 height 15
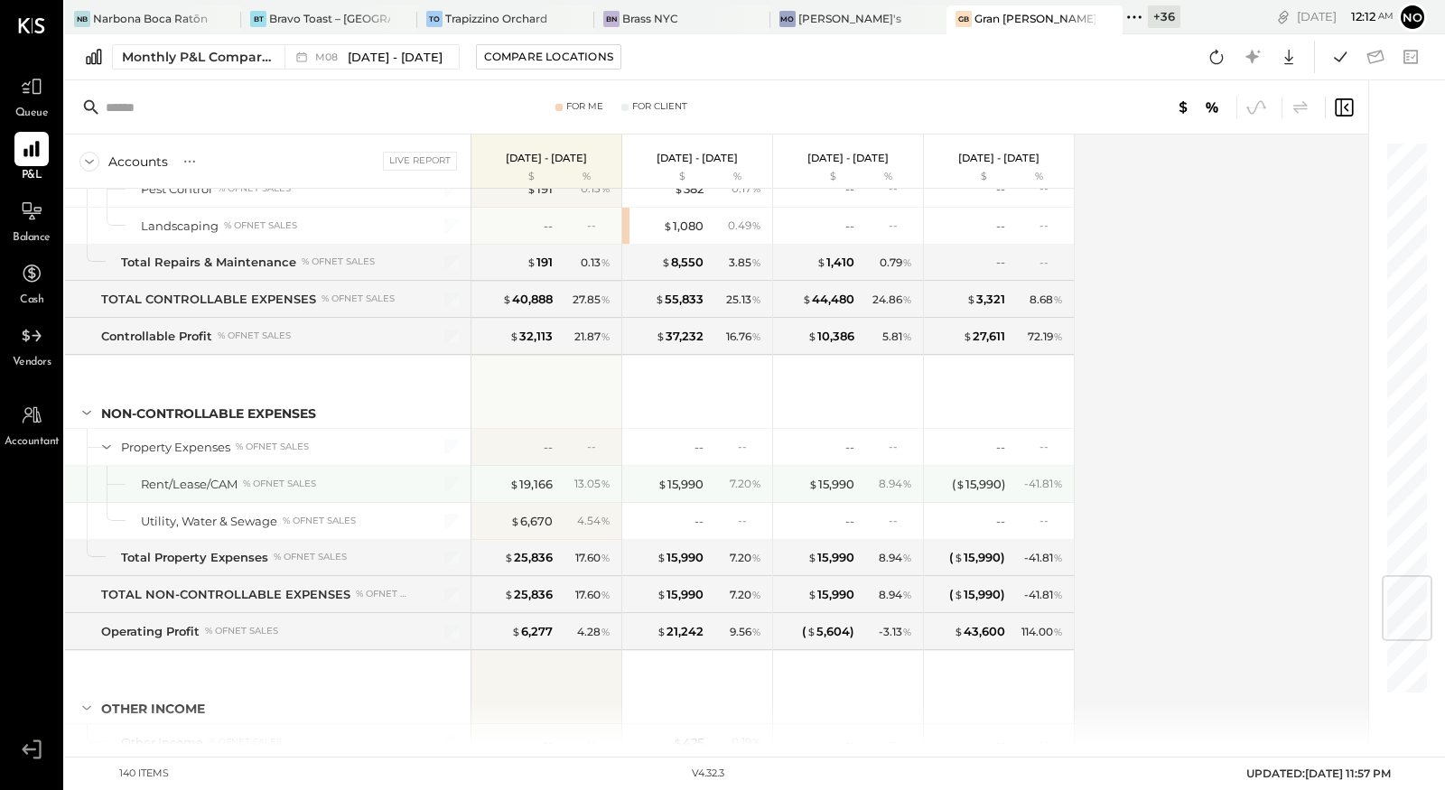
scroll to position [4134, 0]
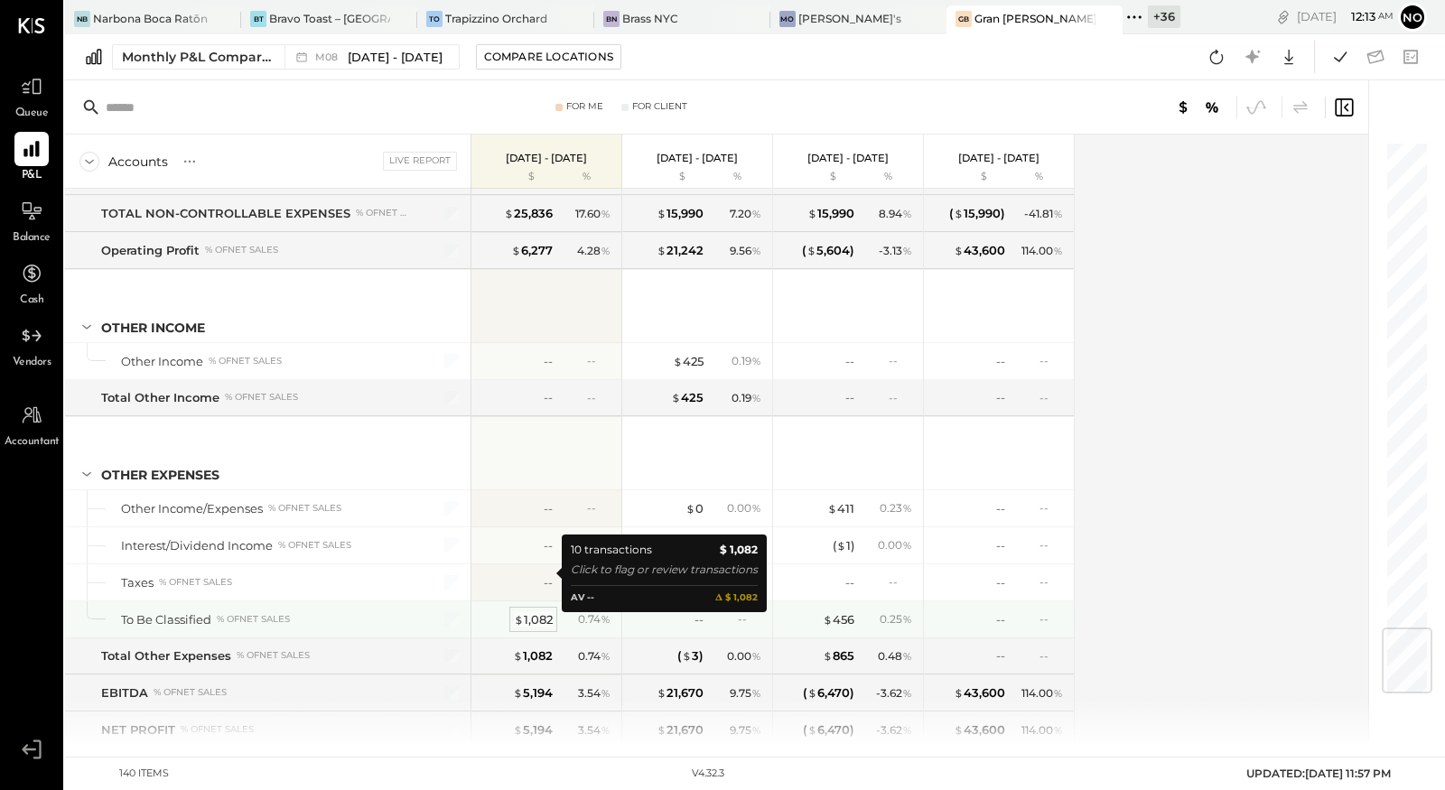
click at [534, 612] on div "$ 1,082" at bounding box center [533, 620] width 39 height 17
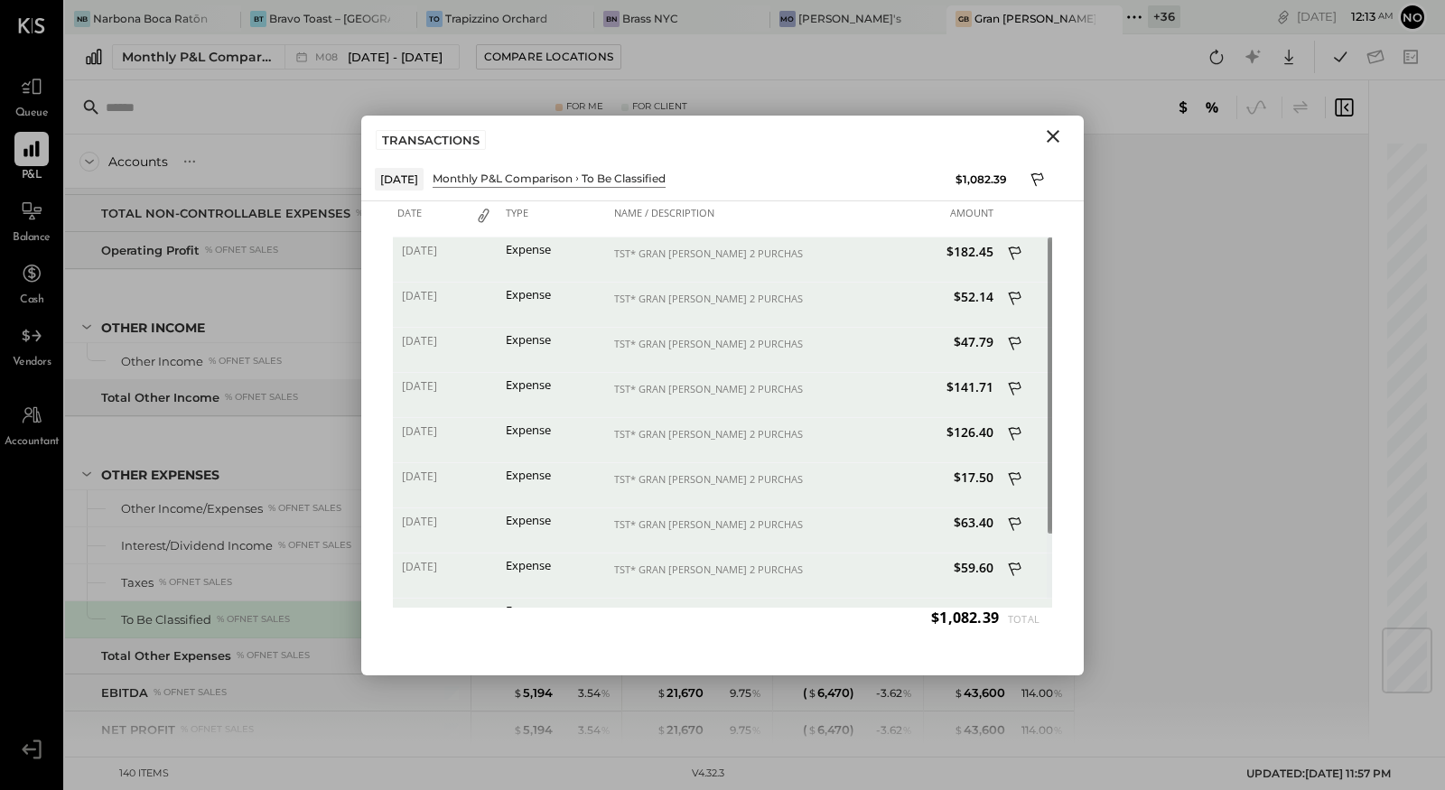
click at [1050, 141] on icon "Close" at bounding box center [1053, 137] width 22 height 22
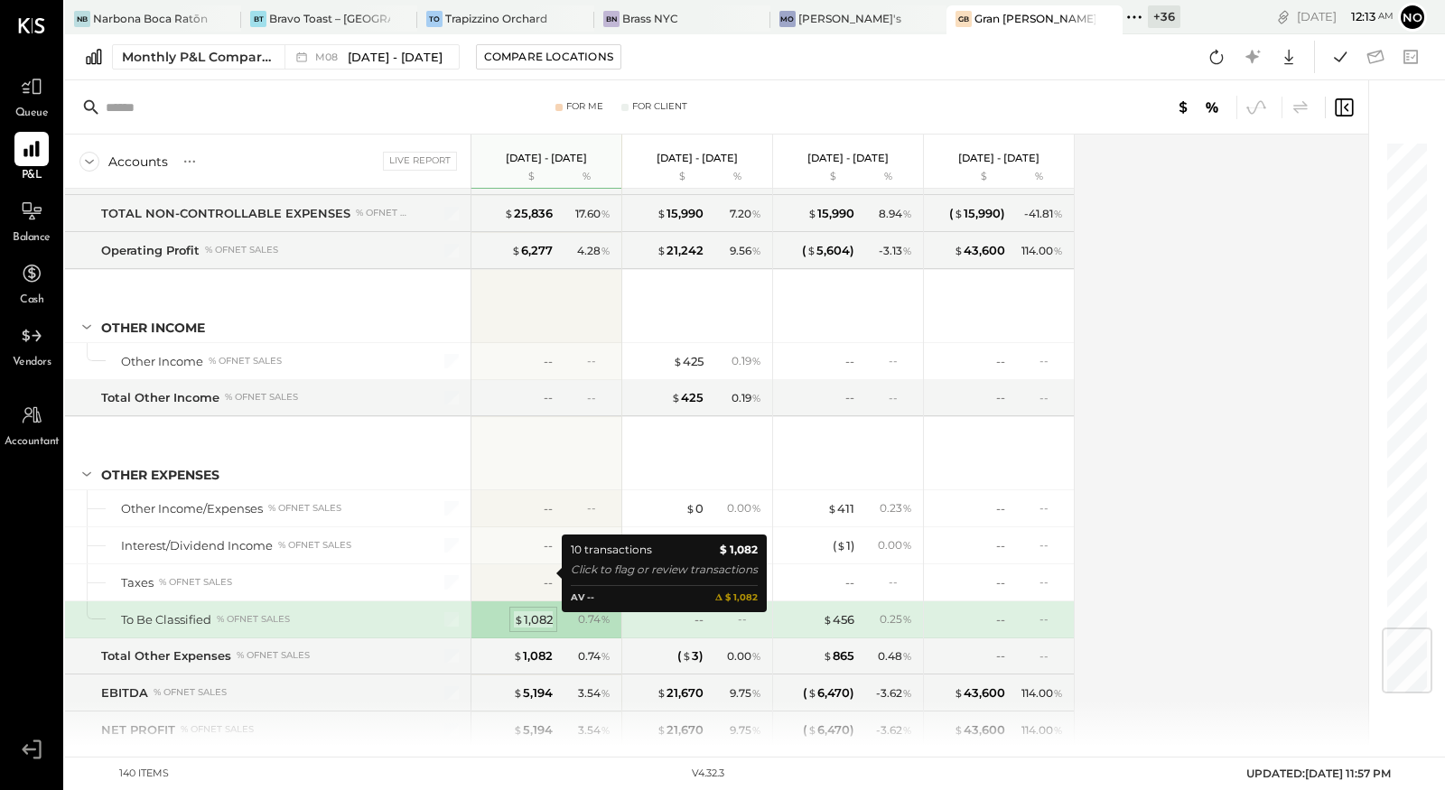
click at [540, 612] on div "$ 1,082" at bounding box center [533, 620] width 39 height 17
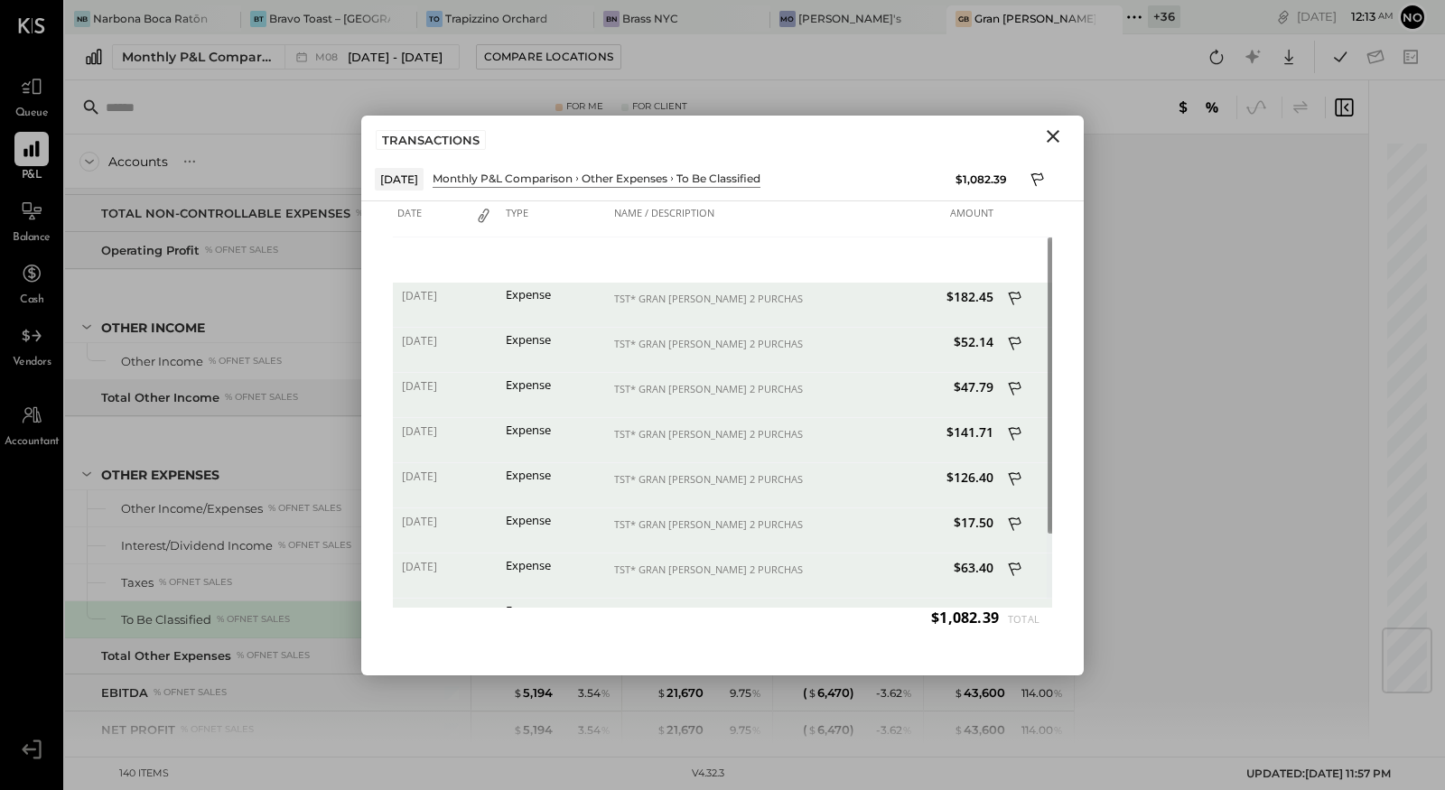
click at [1050, 134] on icon "Close" at bounding box center [1053, 137] width 22 height 22
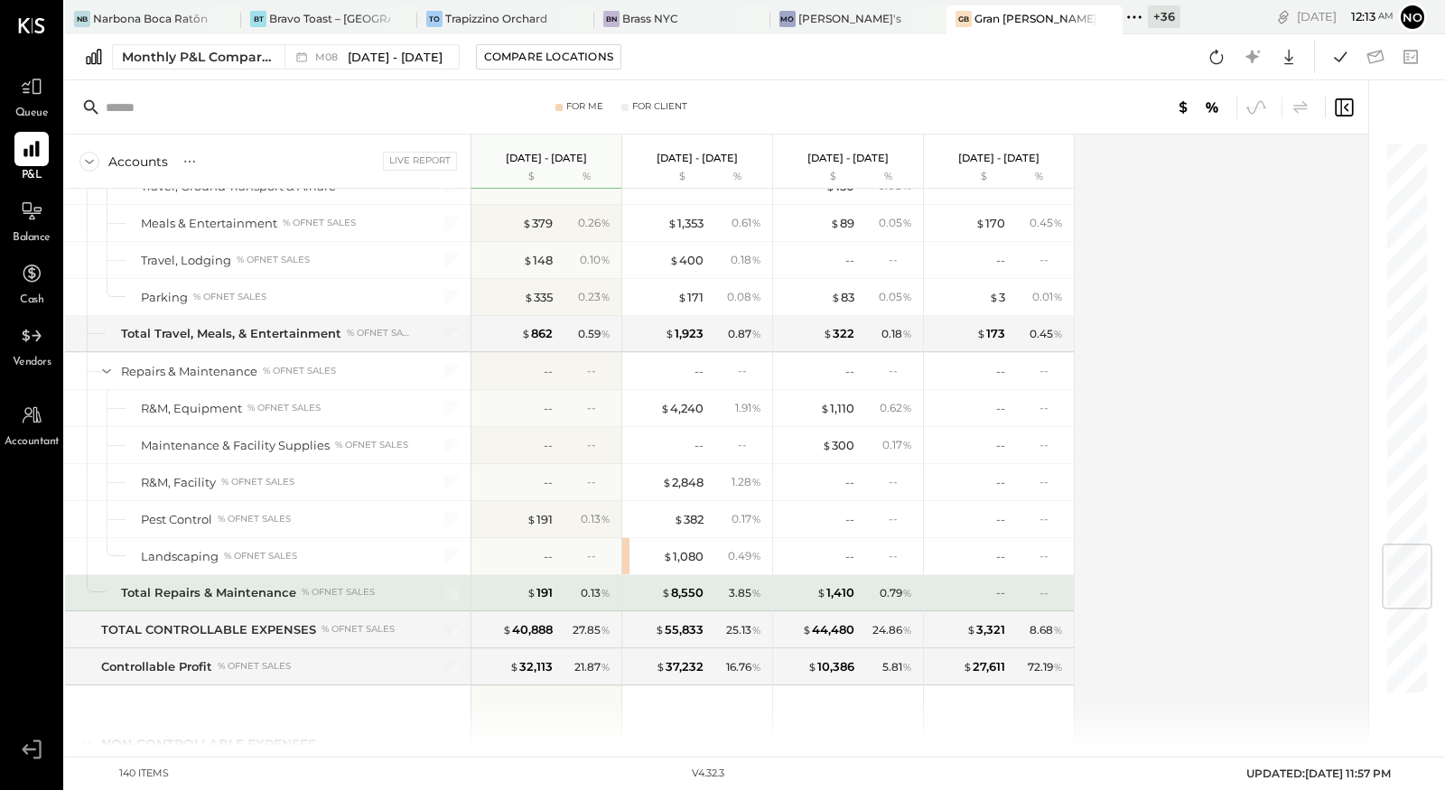
scroll to position [3421, 0]
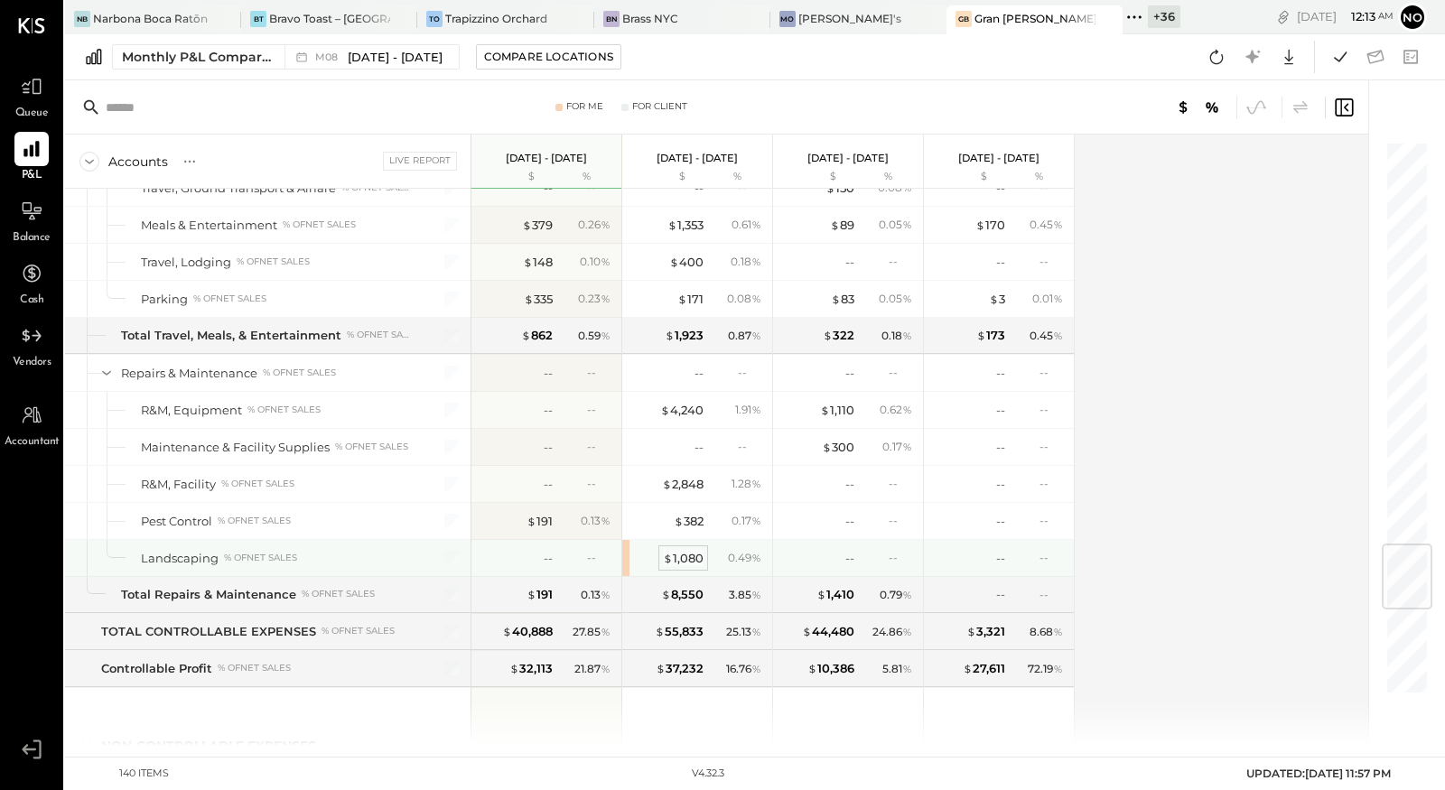
click at [682, 550] on div "$ 1,080" at bounding box center [683, 558] width 41 height 17
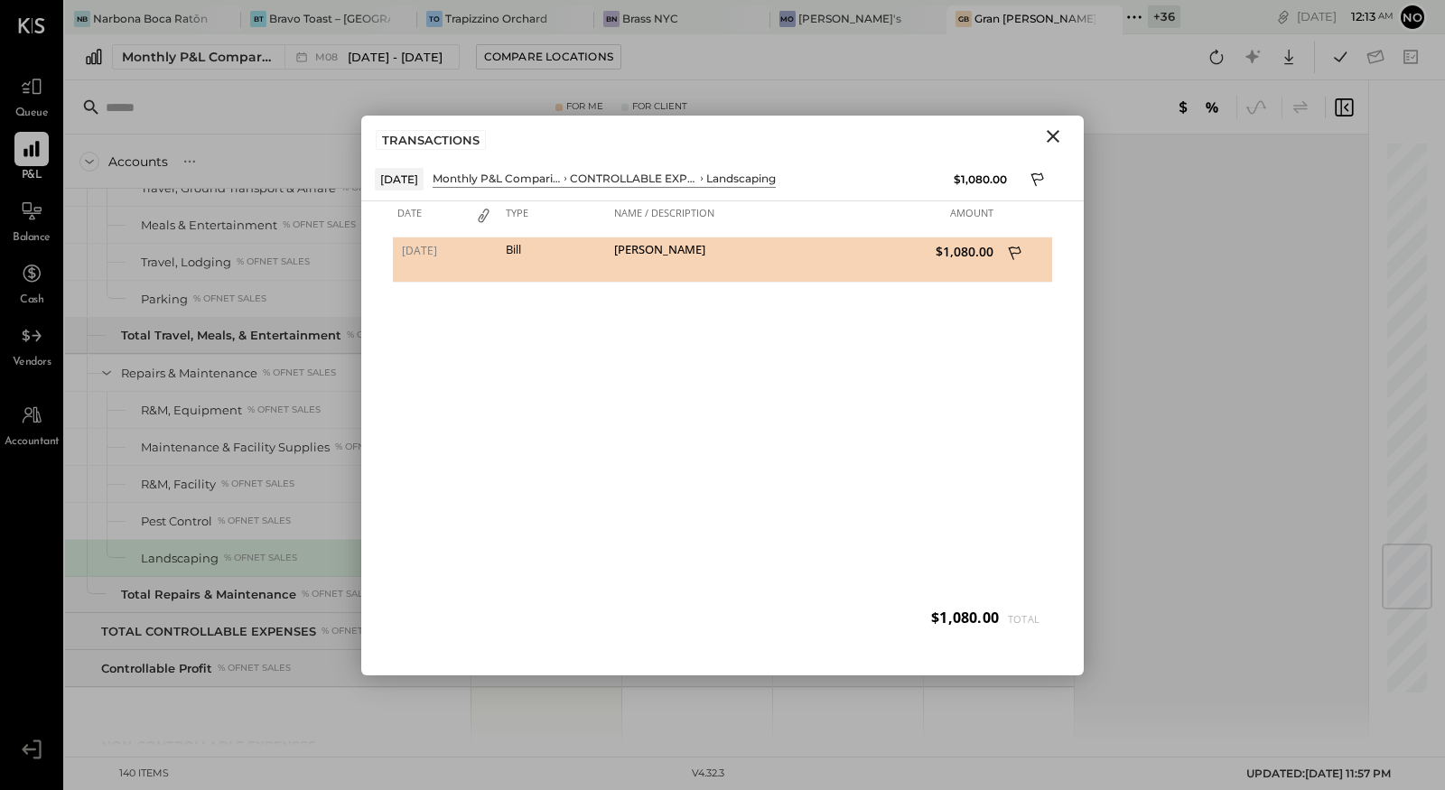
click at [517, 253] on div "Bill" at bounding box center [555, 249] width 99 height 13
click at [1053, 139] on icon "Close" at bounding box center [1053, 137] width 22 height 22
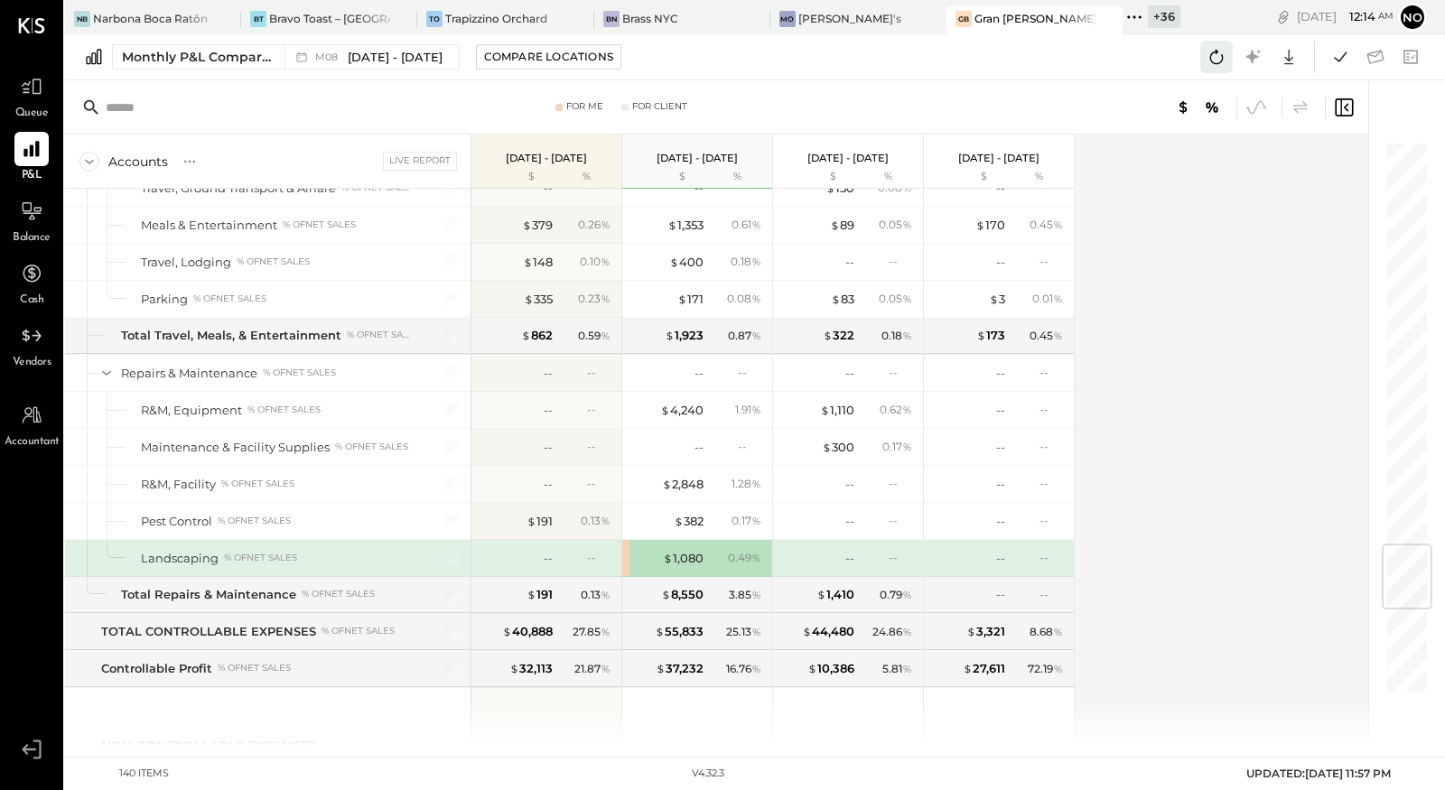
click at [1223, 60] on icon at bounding box center [1216, 56] width 23 height 23
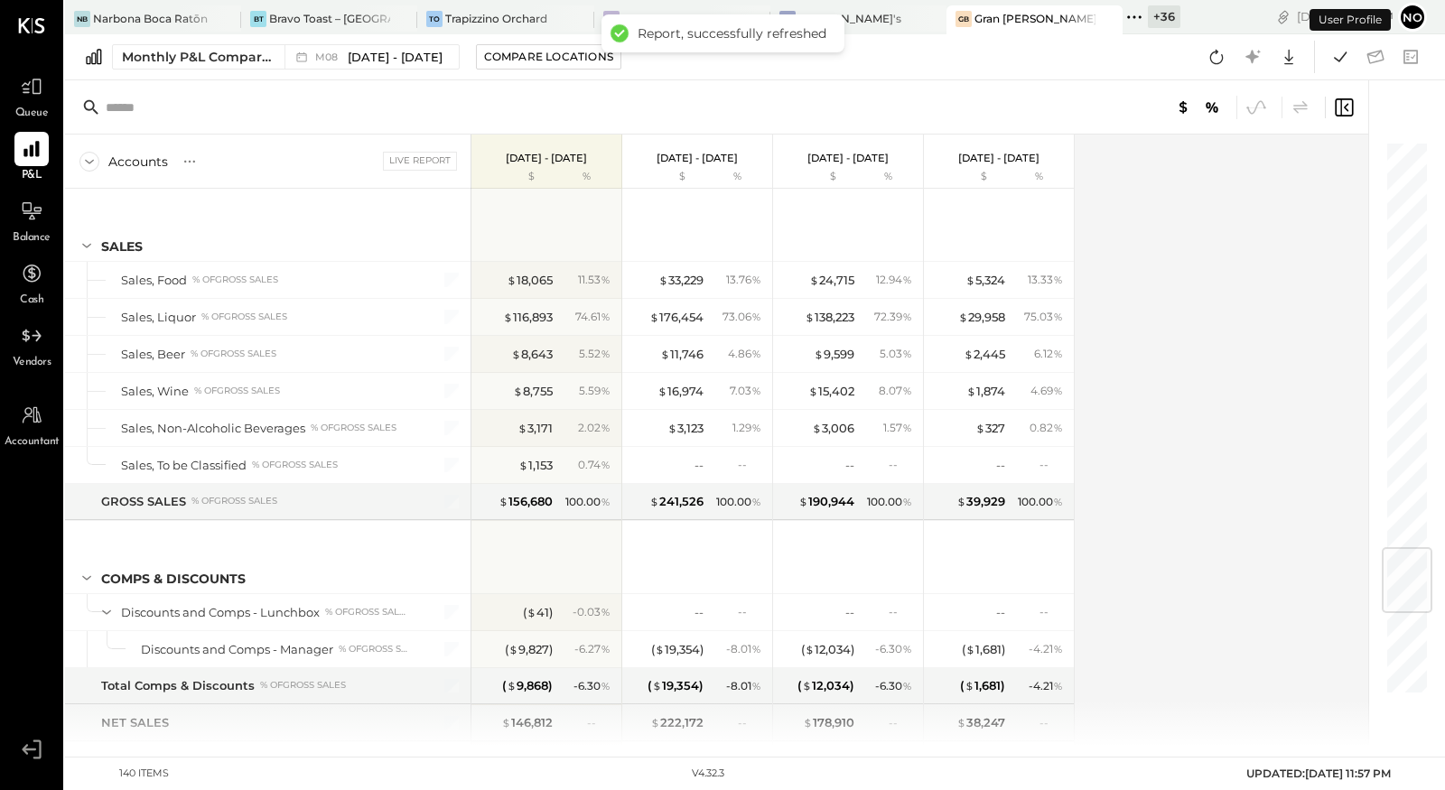
scroll to position [3454, 0]
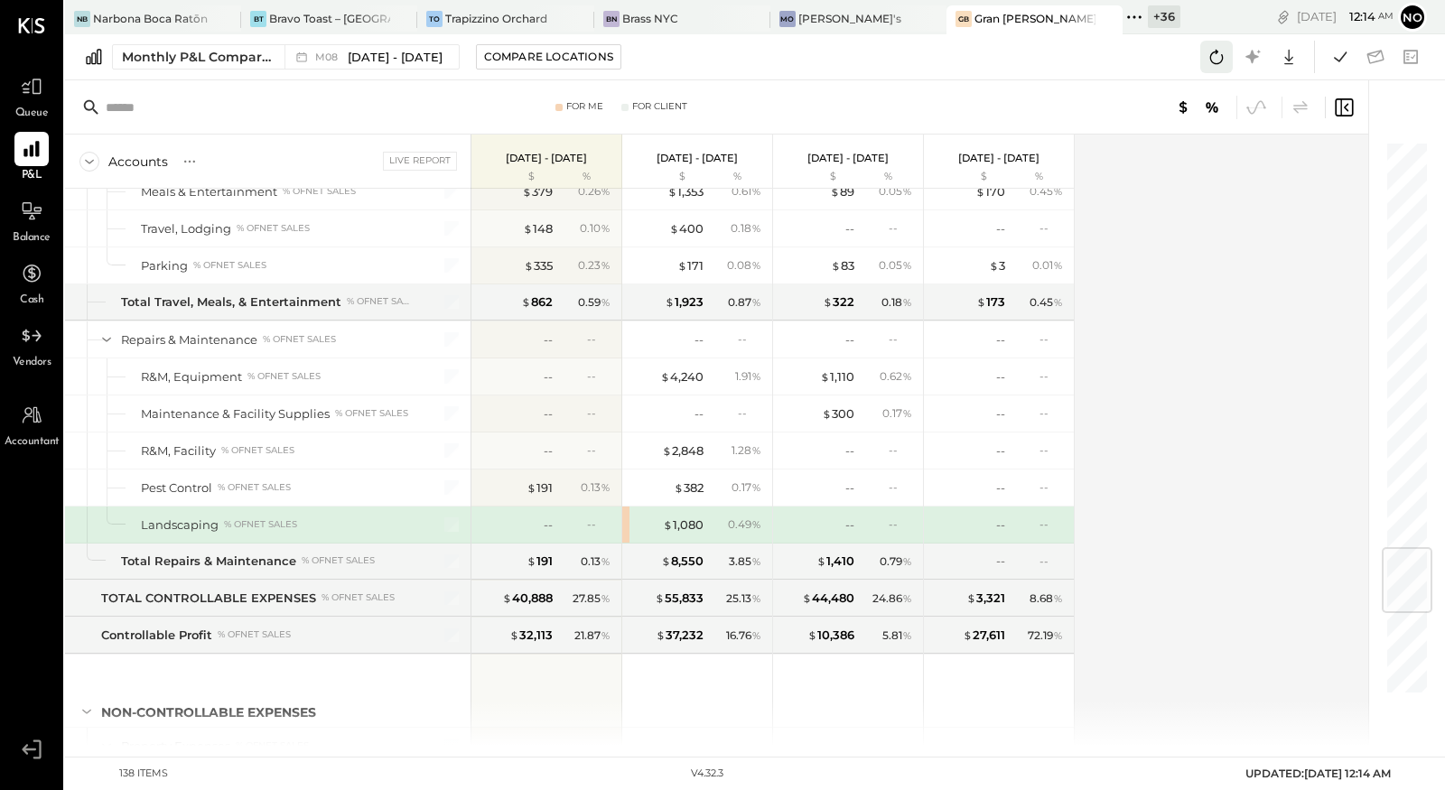
click at [1215, 59] on icon at bounding box center [1216, 56] width 23 height 23
click at [688, 517] on div "$ 1,080" at bounding box center [683, 525] width 41 height 17
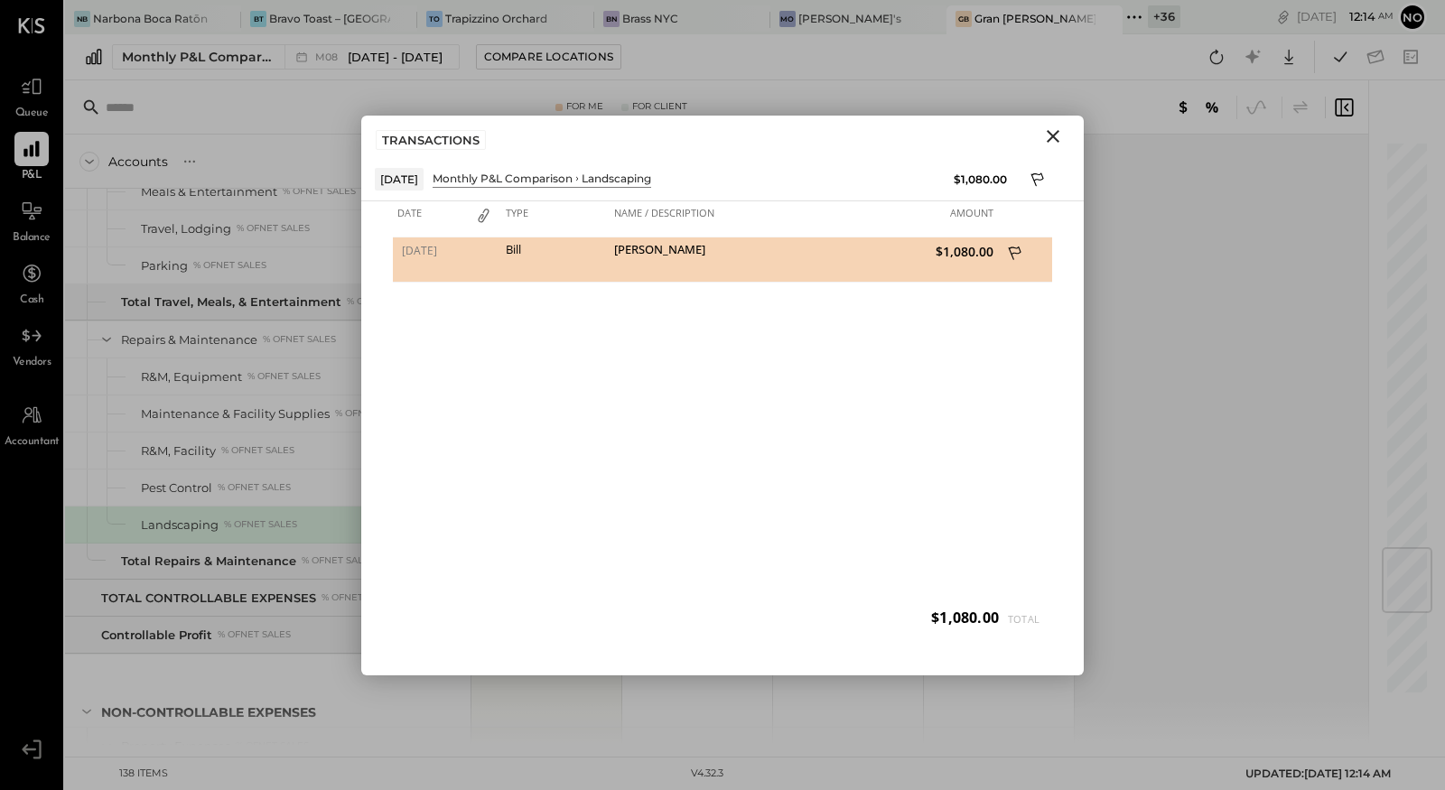
click at [1054, 141] on icon "Close" at bounding box center [1053, 137] width 22 height 22
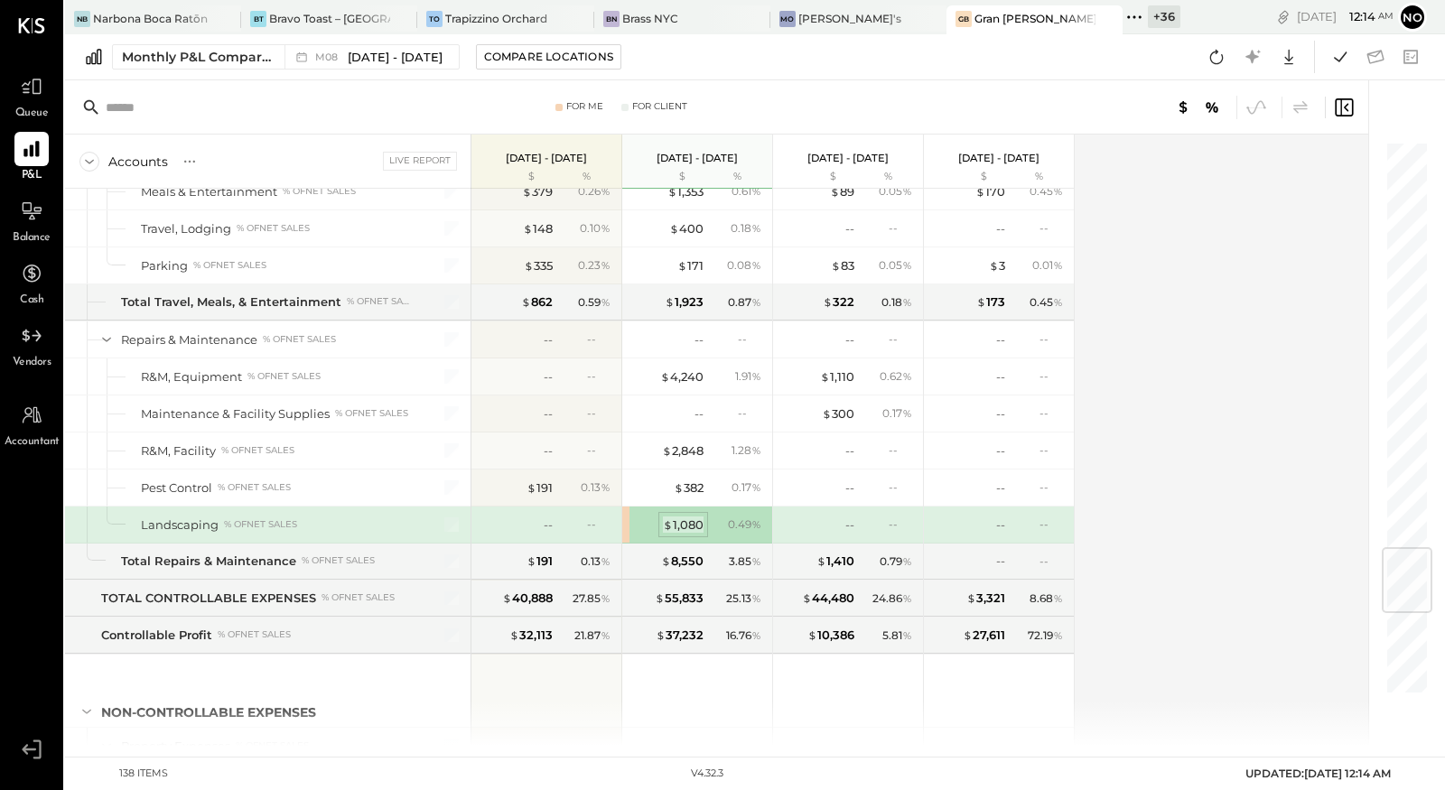
click at [674, 517] on div "$ 1,080" at bounding box center [683, 525] width 41 height 17
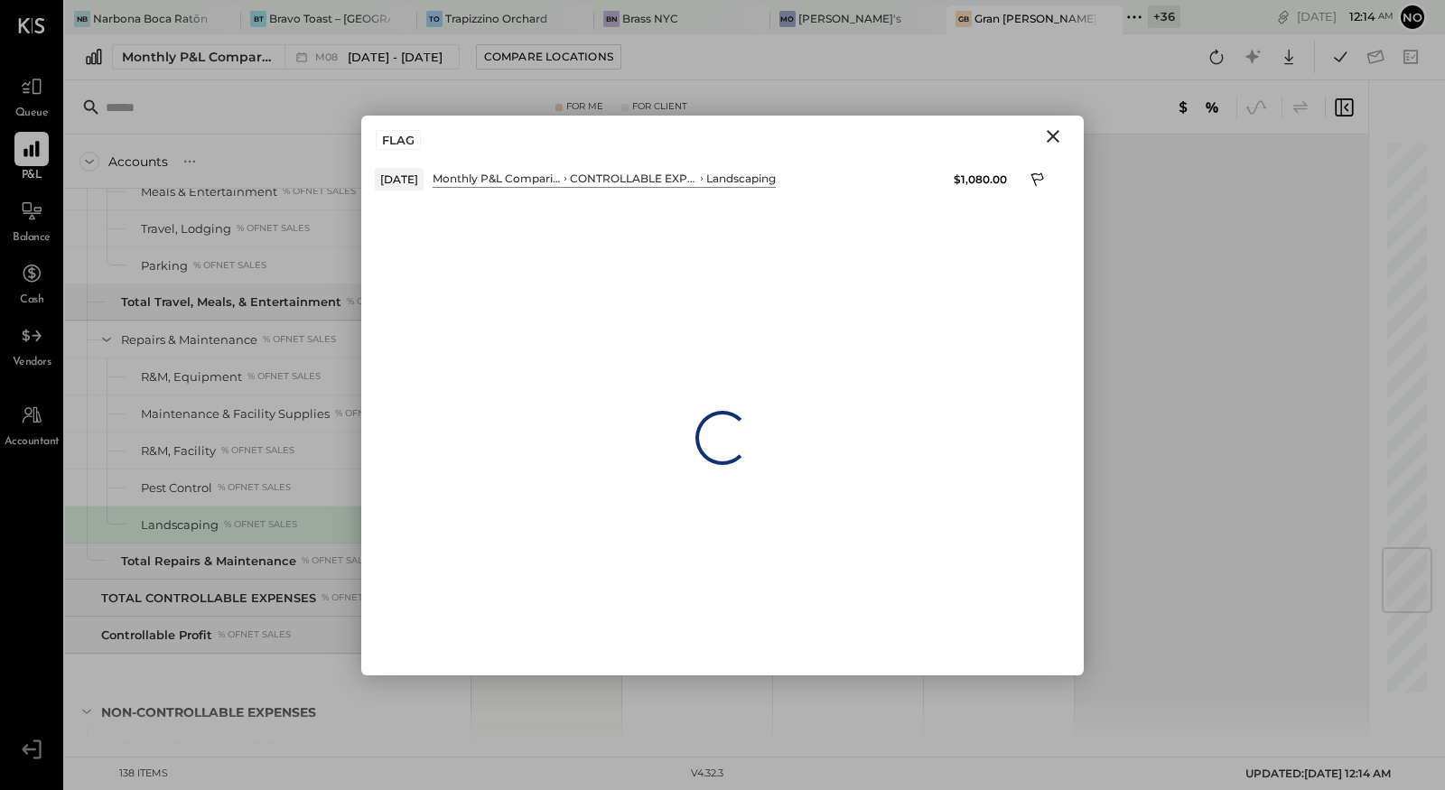
click at [684, 481] on div "Loading…" at bounding box center [722, 438] width 723 height 475
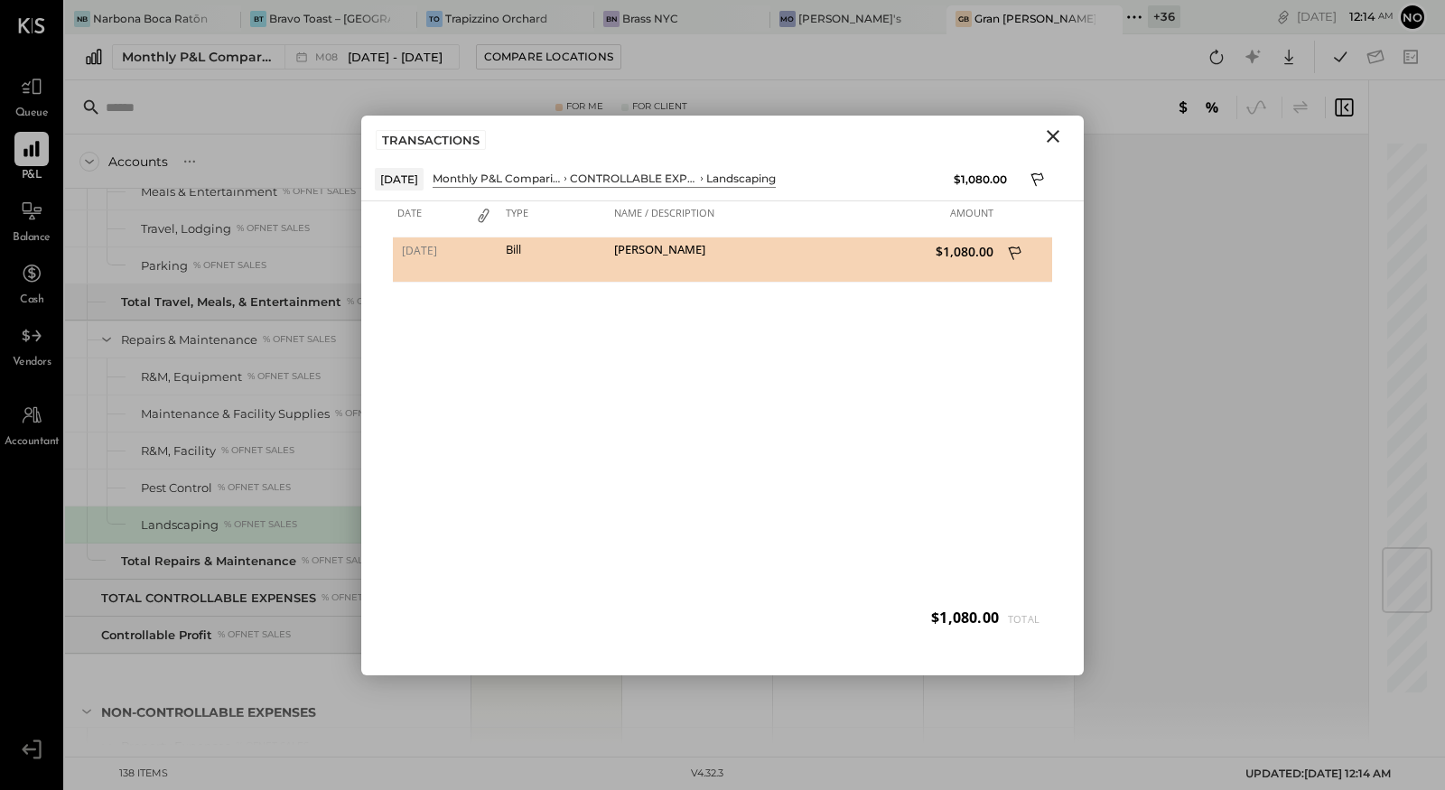
click at [1060, 139] on icon "Close" at bounding box center [1053, 137] width 22 height 22
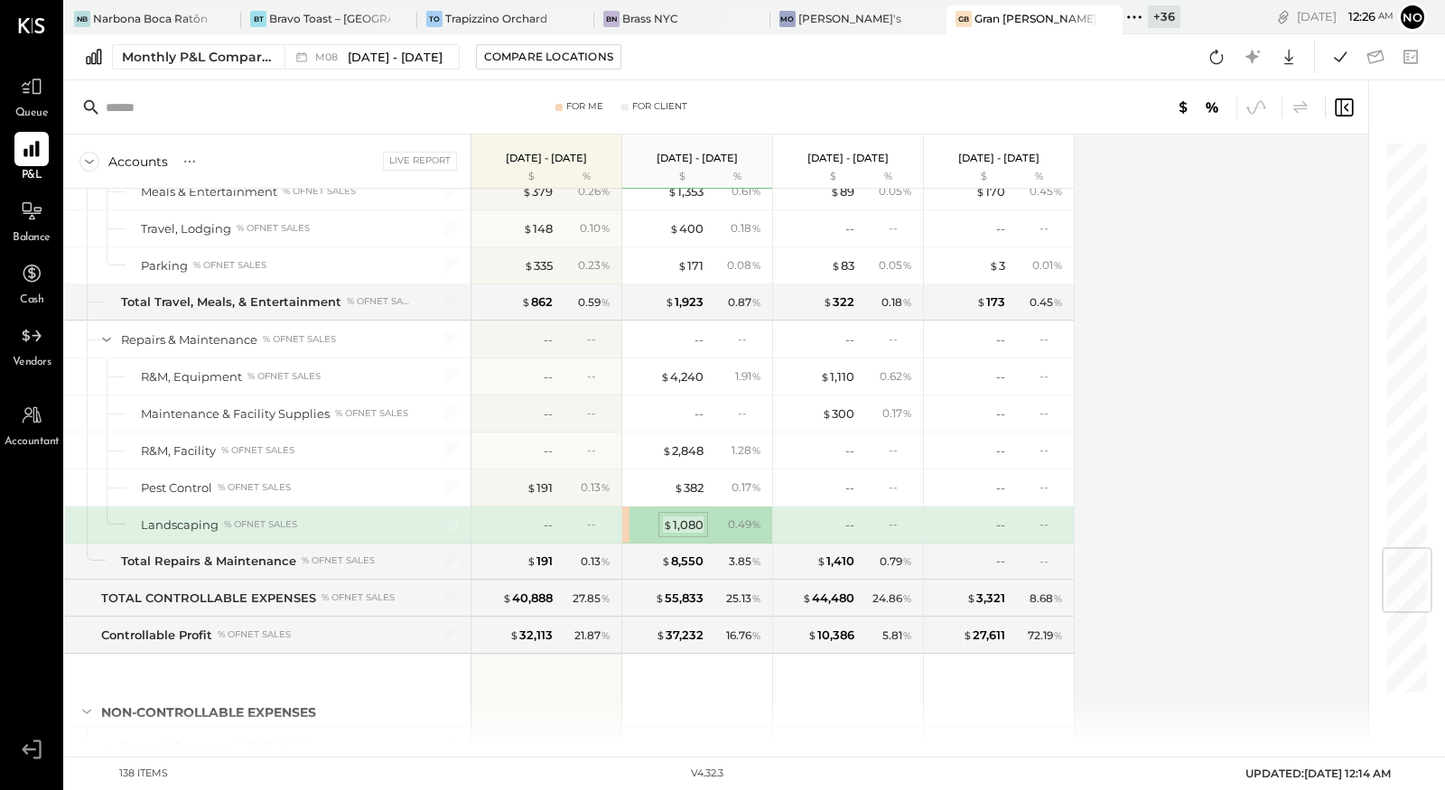
click at [691, 517] on div "$ 1,080" at bounding box center [683, 525] width 41 height 17
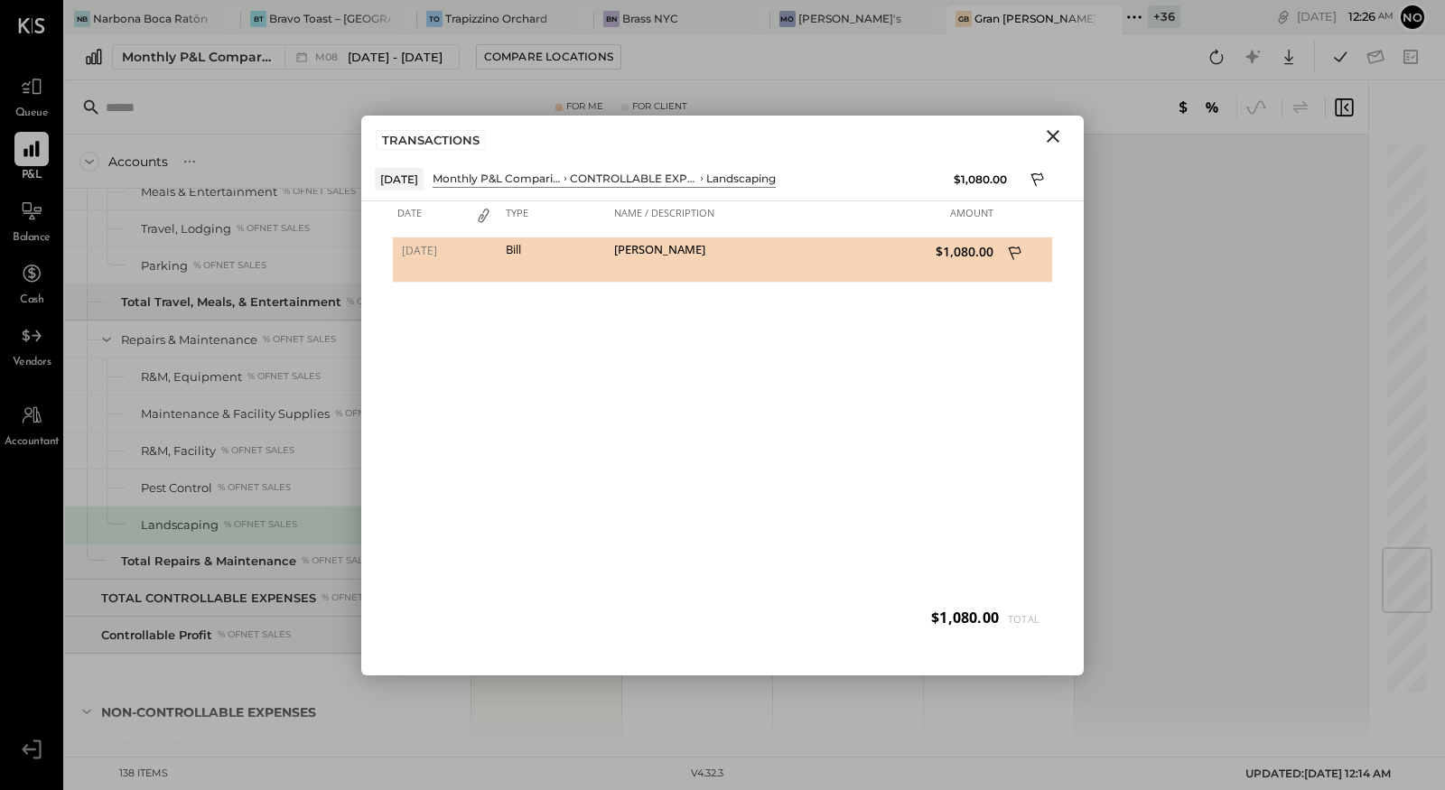
click at [1047, 138] on icon "Close" at bounding box center [1053, 137] width 22 height 22
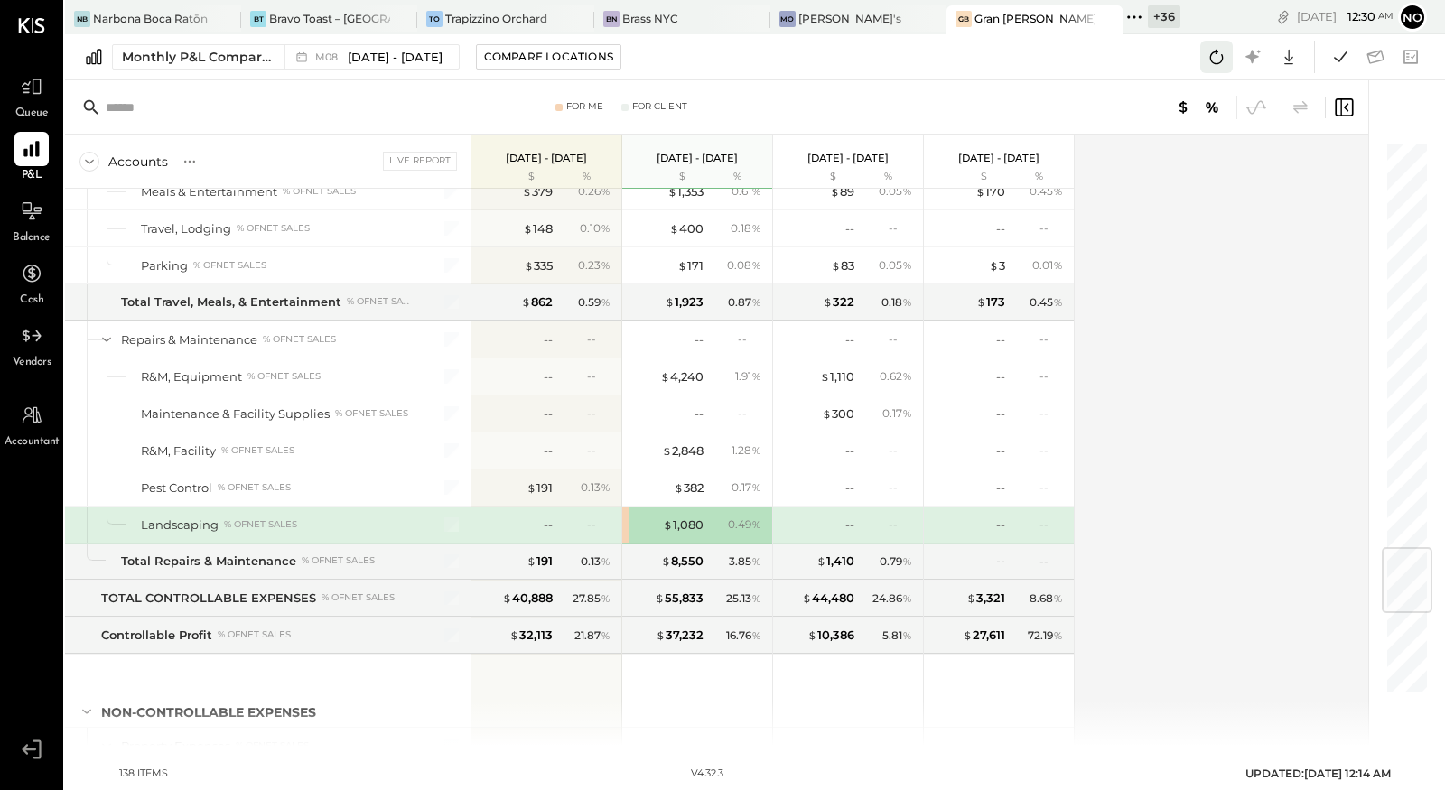
click at [1212, 62] on icon at bounding box center [1216, 56] width 23 height 23
click at [1337, 56] on icon at bounding box center [1340, 56] width 23 height 23
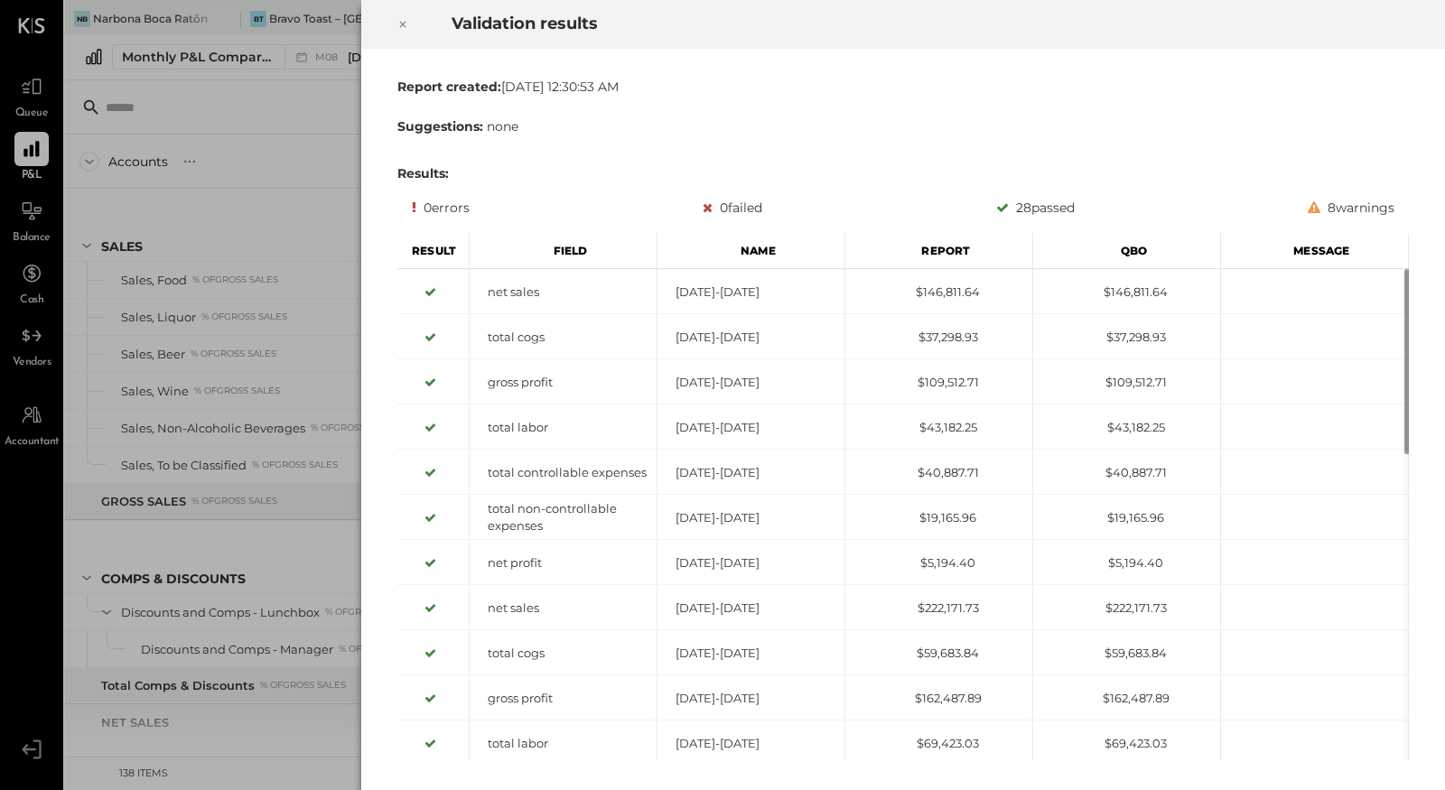
click at [400, 28] on icon at bounding box center [402, 25] width 11 height 22
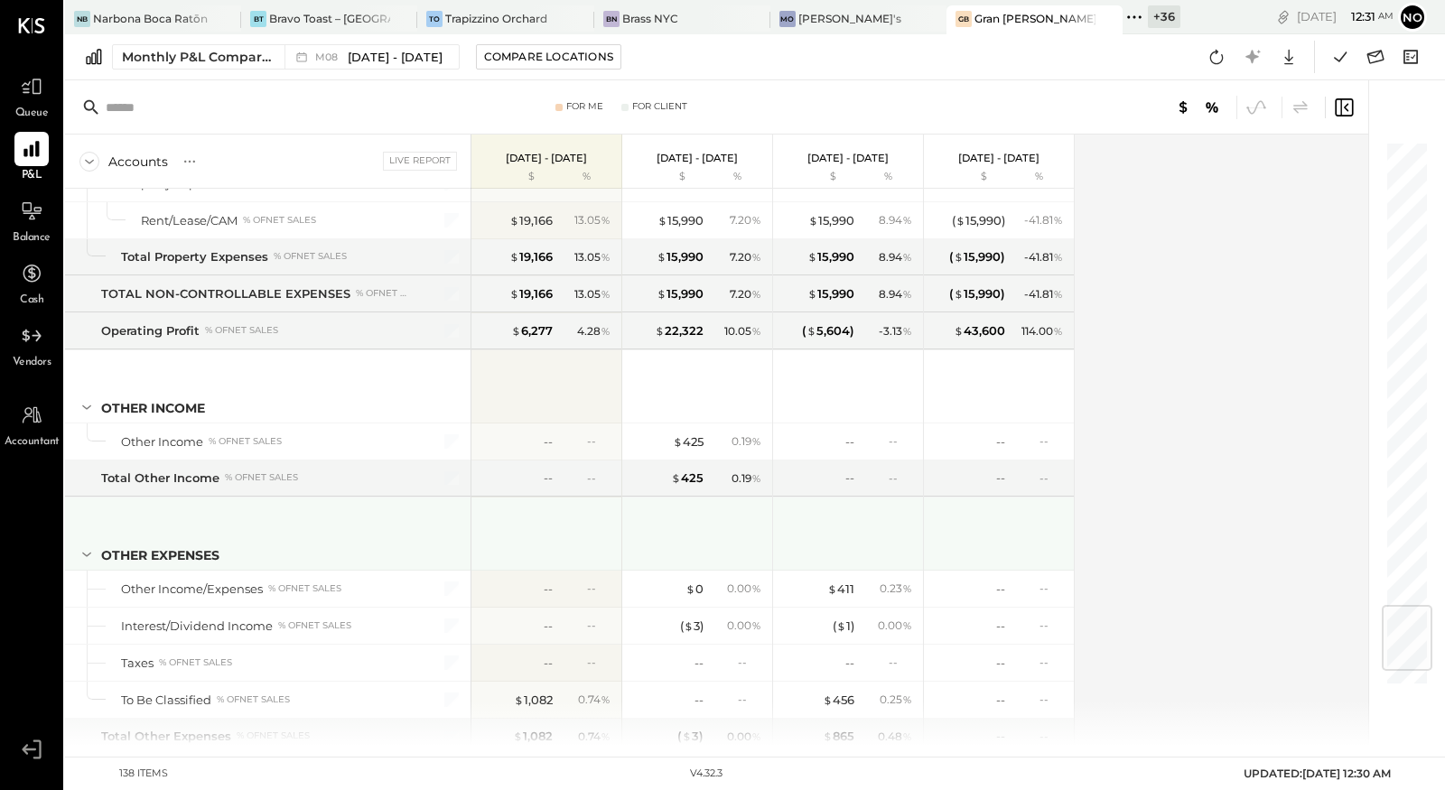
scroll to position [4061, 0]
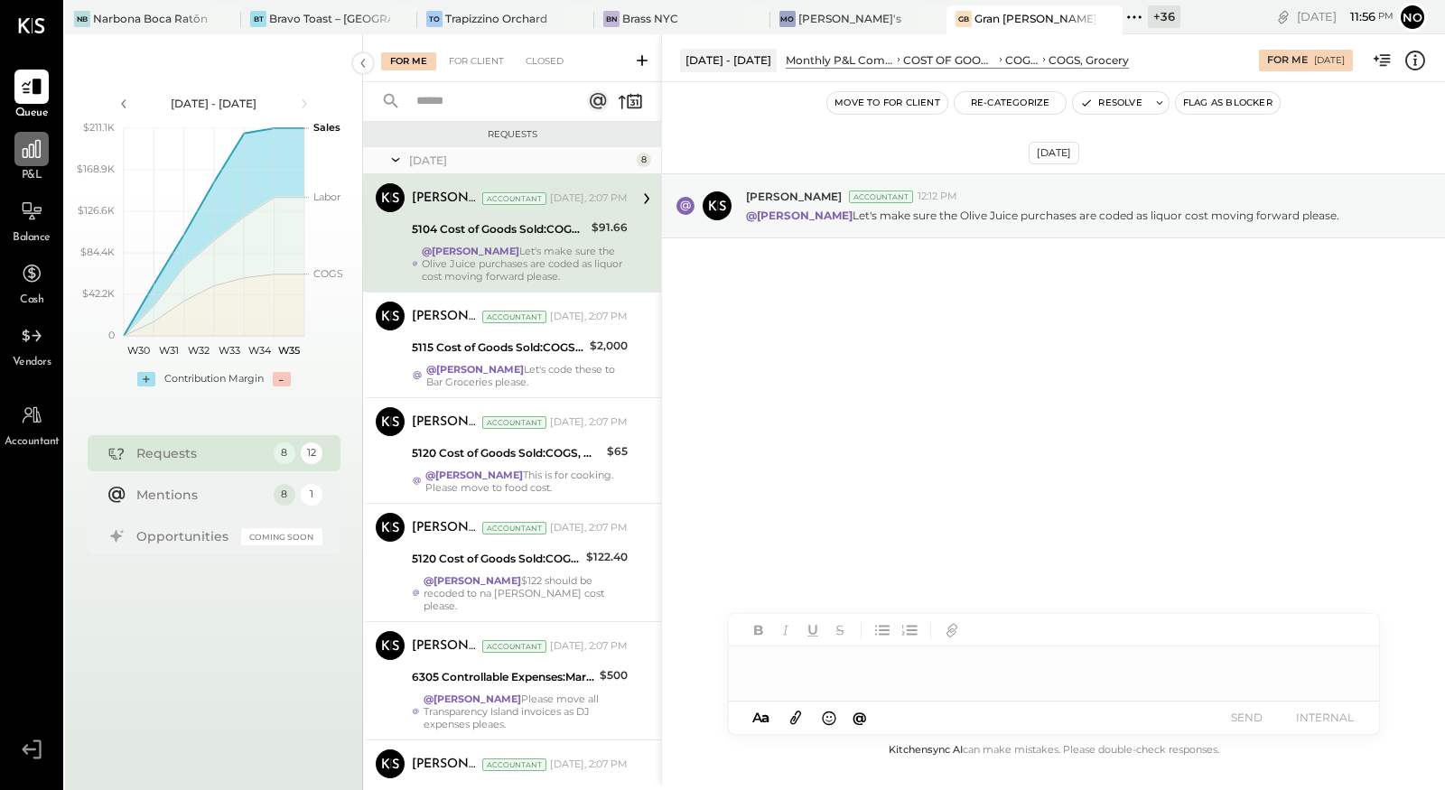
click at [29, 157] on icon at bounding box center [32, 149] width 18 height 18
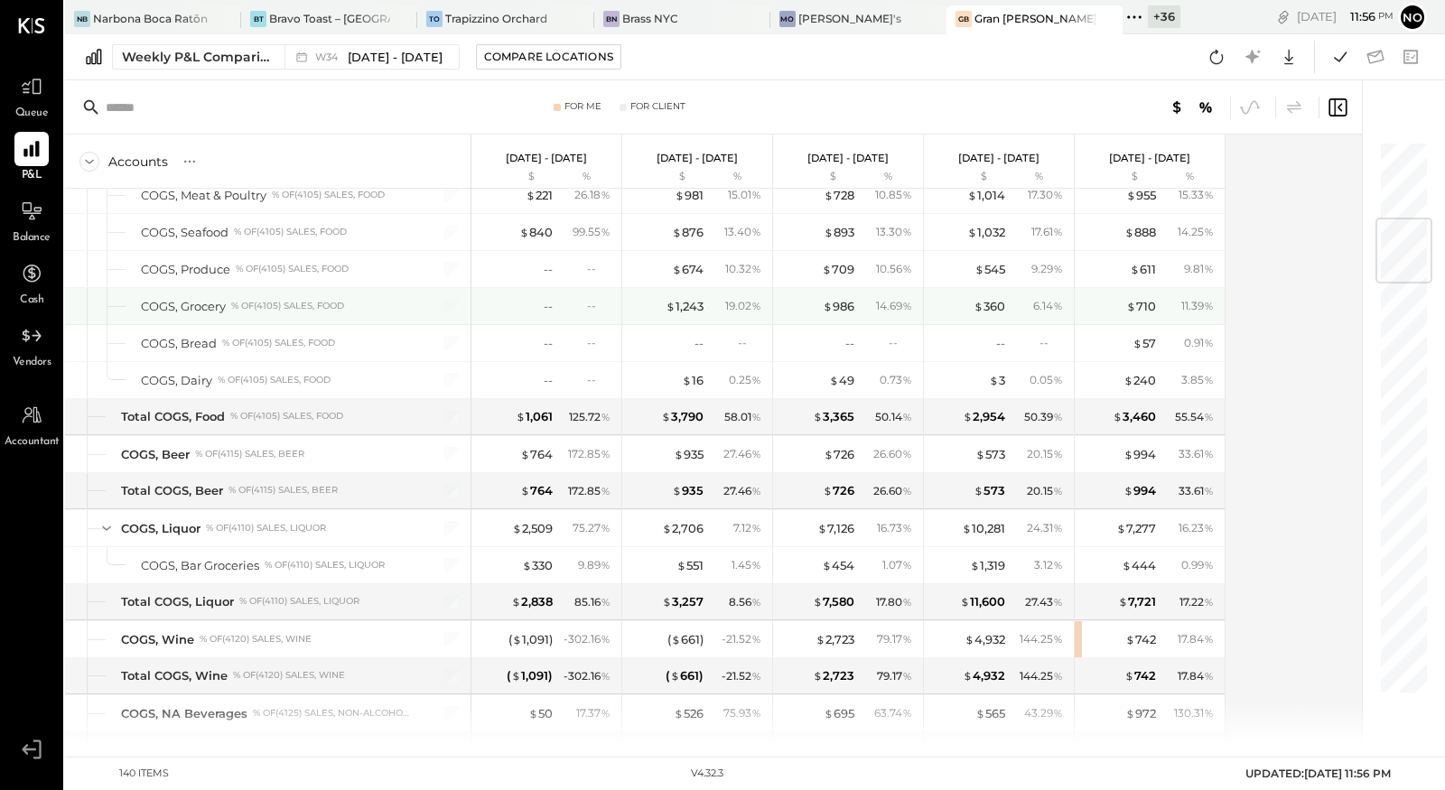
scroll to position [656, 0]
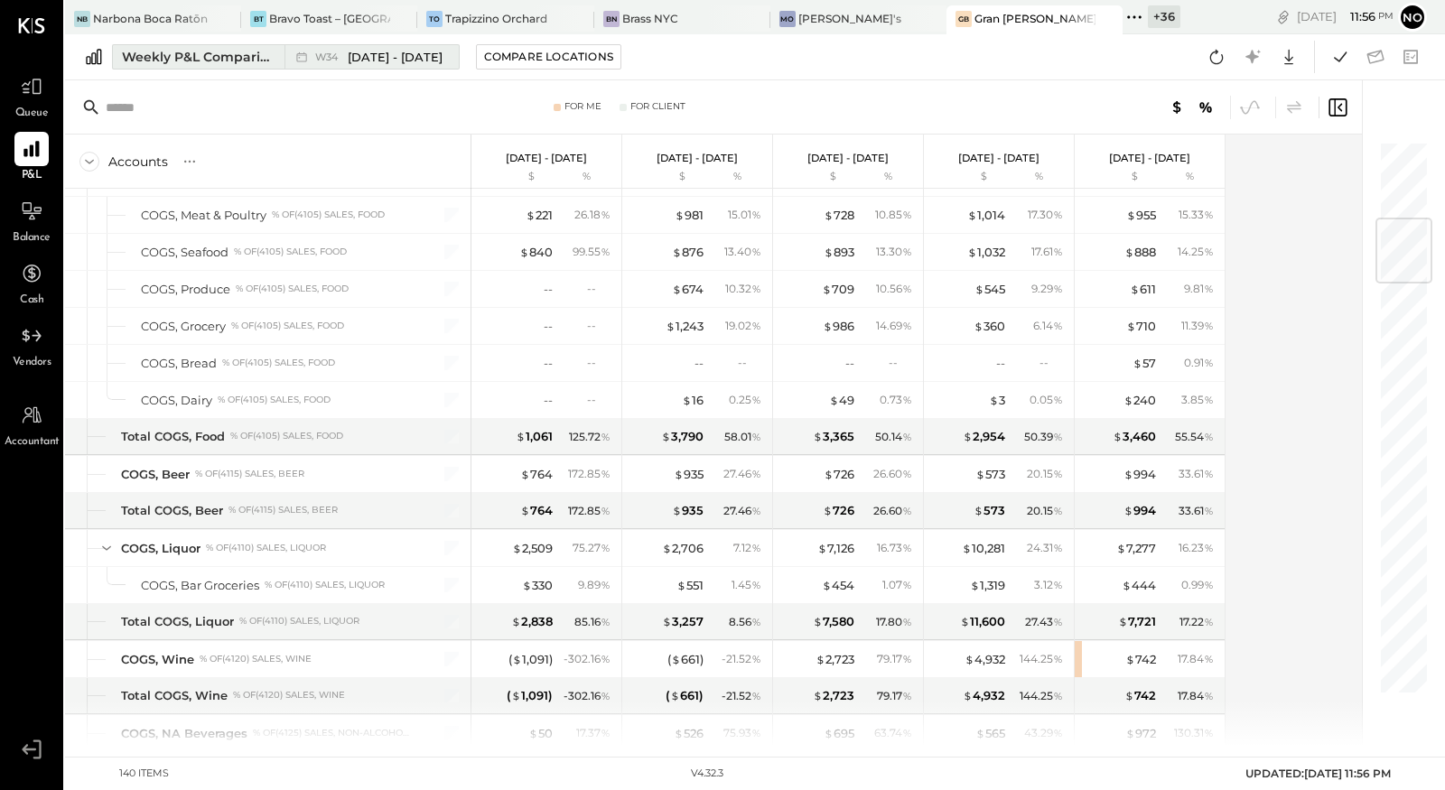
click at [375, 53] on span "[DATE] - [DATE]" at bounding box center [395, 57] width 95 height 17
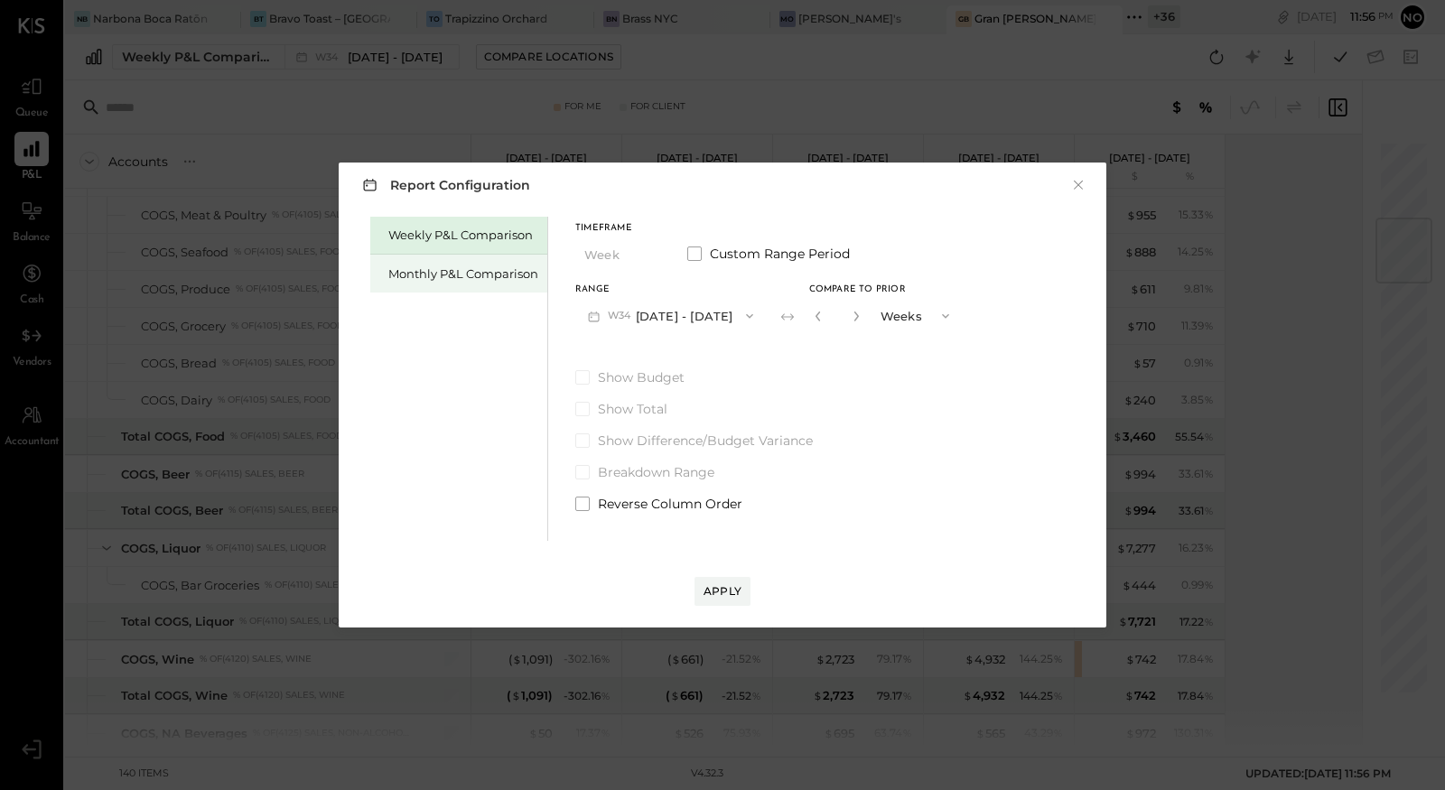
click at [468, 276] on div "Monthly P&L Comparison" at bounding box center [463, 274] width 150 height 17
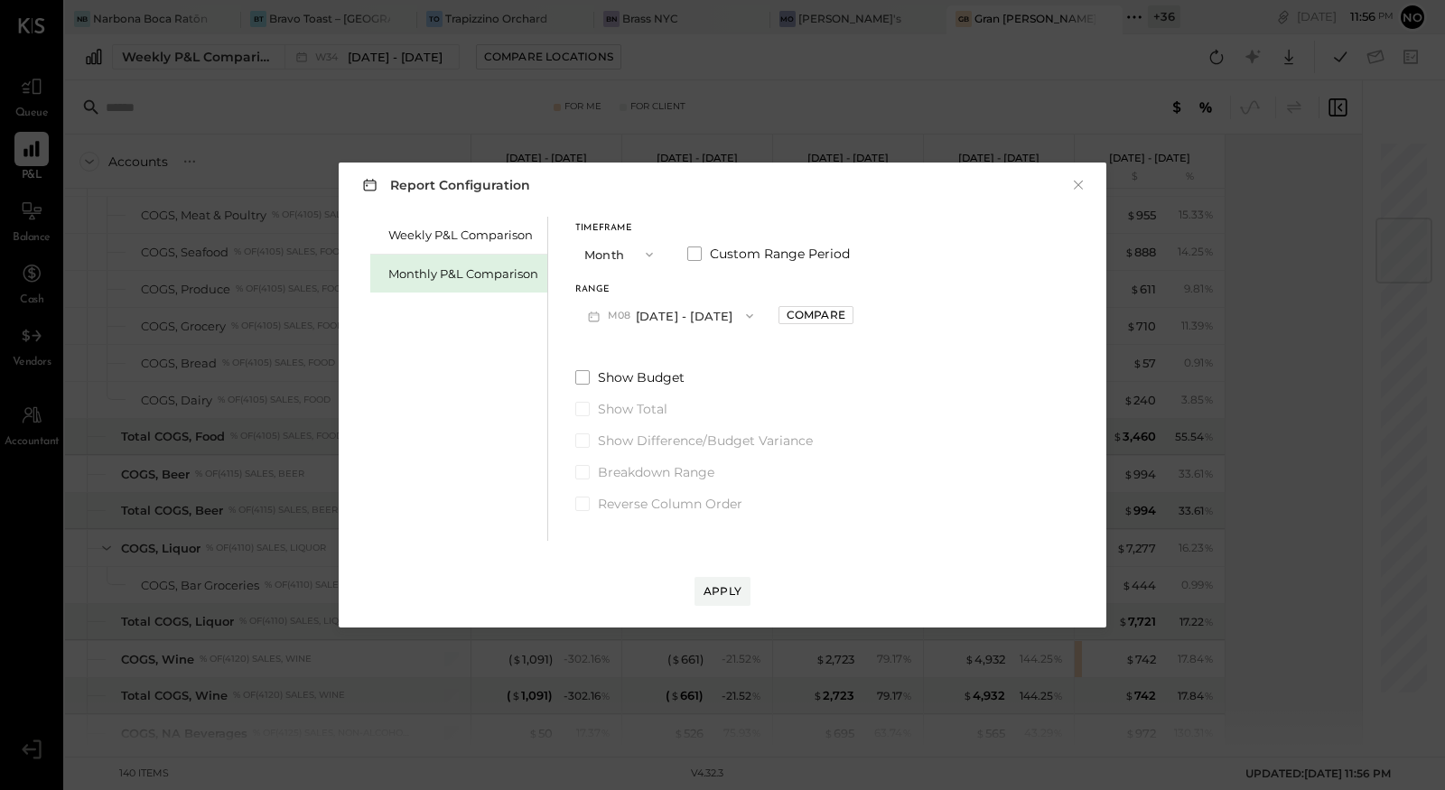
click at [627, 252] on button "Month" at bounding box center [620, 254] width 90 height 33
click at [617, 255] on span "Month" at bounding box center [608, 254] width 36 height 12
click at [719, 312] on button "M08 [DATE] - [DATE]" at bounding box center [670, 315] width 191 height 33
click at [687, 322] on span "[DATE] - [DATE]" at bounding box center [664, 318] width 86 height 15
click at [794, 314] on div "Compare" at bounding box center [816, 314] width 59 height 15
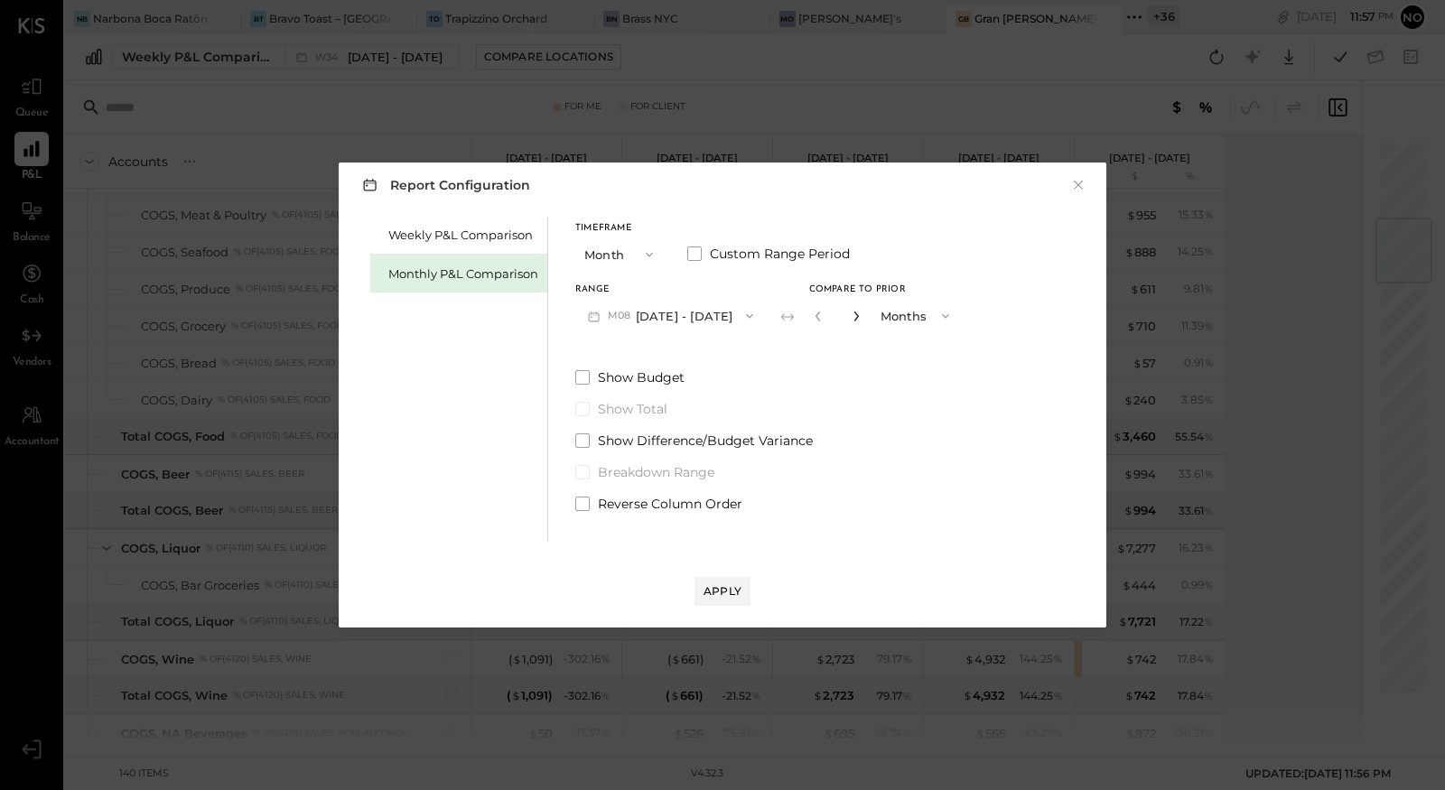
click at [851, 319] on icon "button" at bounding box center [856, 316] width 11 height 11
type input "*"
click at [727, 591] on div "Apply" at bounding box center [723, 591] width 38 height 15
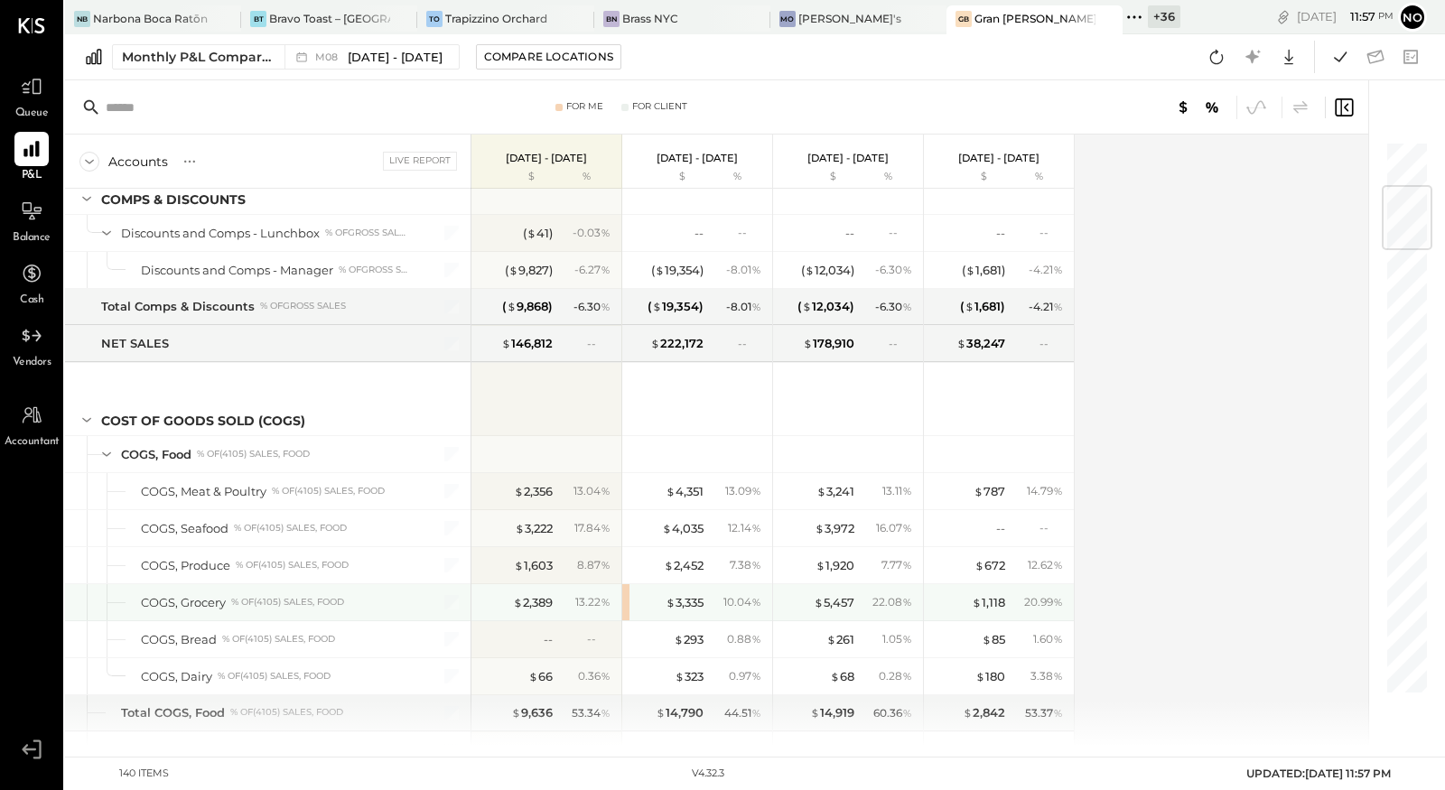
scroll to position [390, 0]
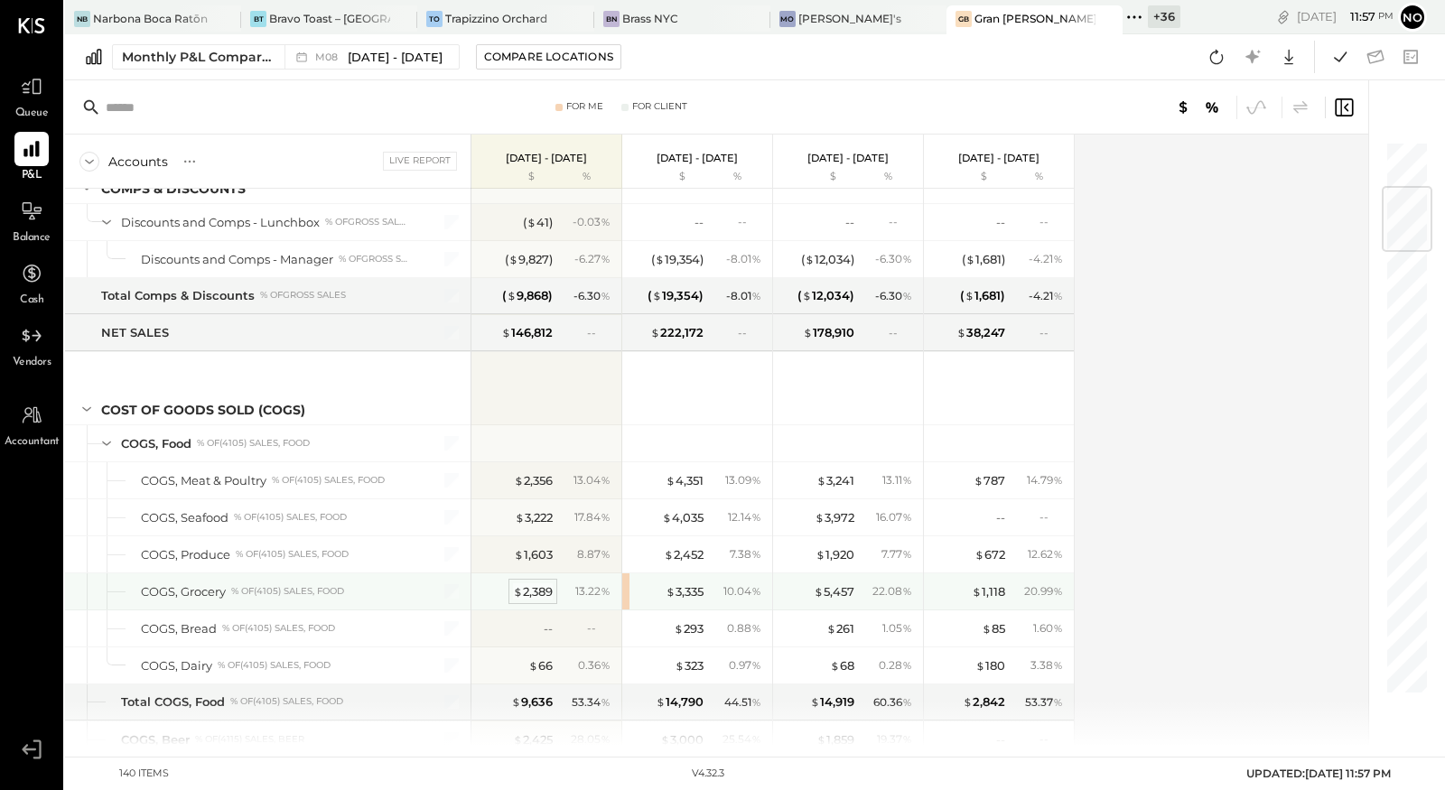
click at [533, 586] on div "$ 2,389" at bounding box center [533, 592] width 40 height 17
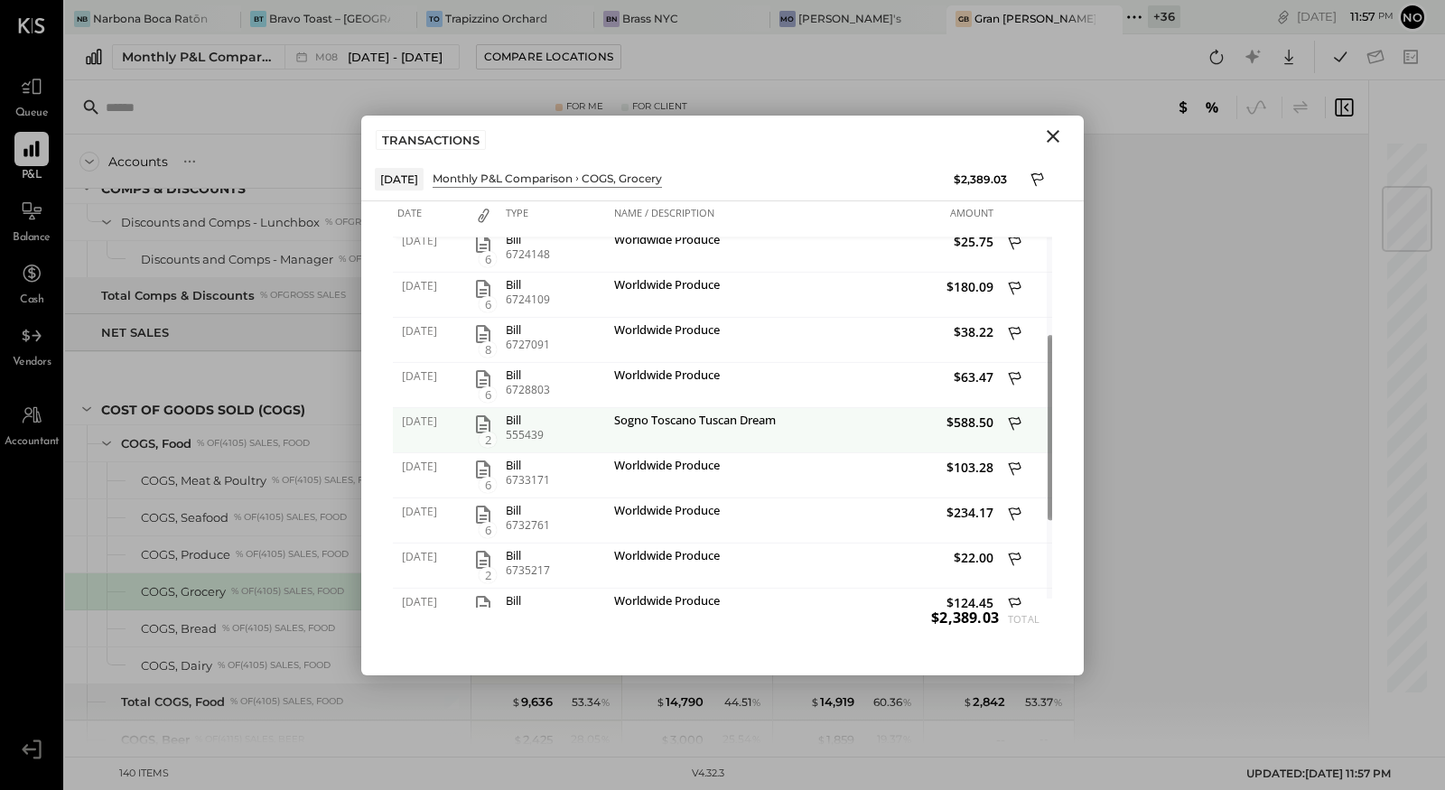
click at [485, 429] on icon "button" at bounding box center [483, 424] width 22 height 22
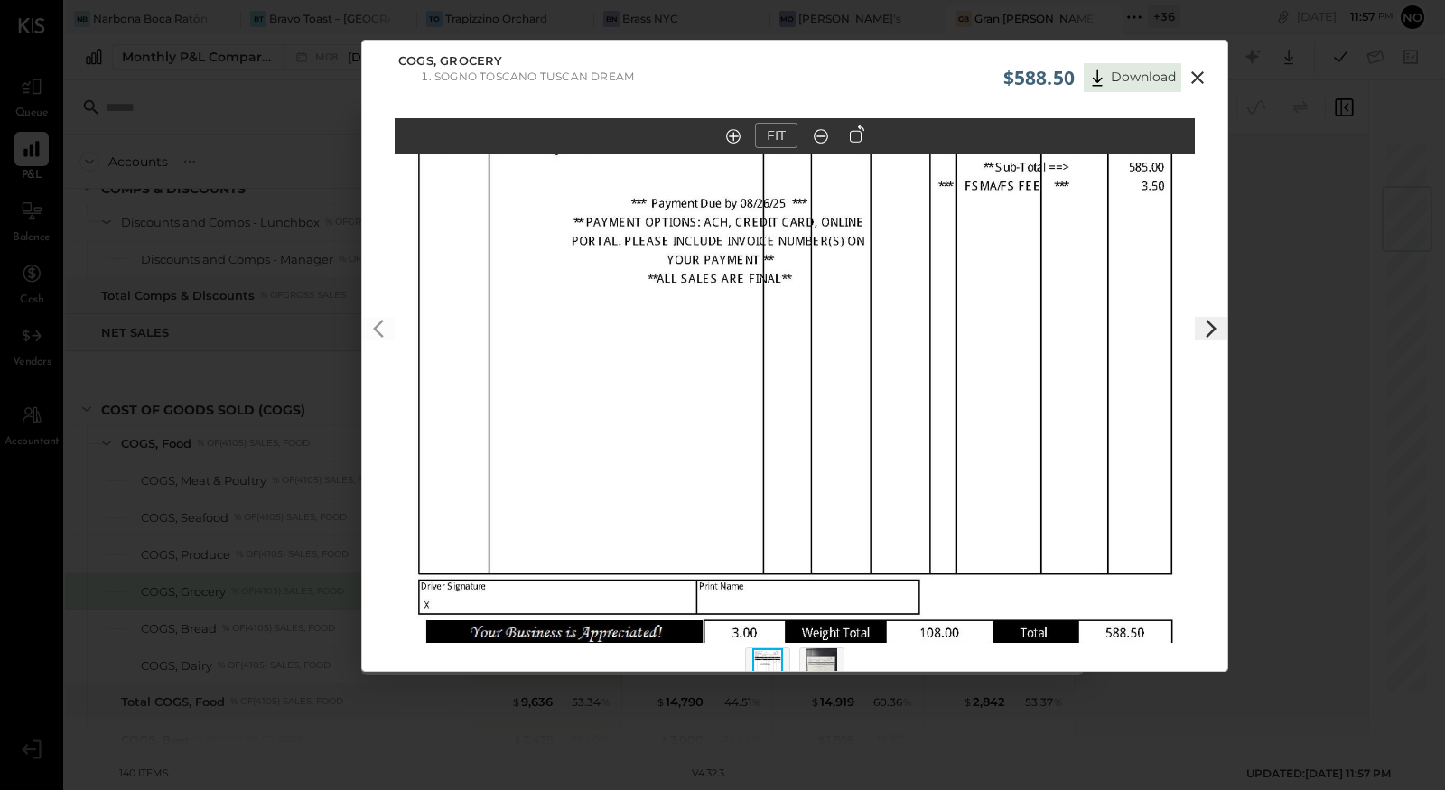
click at [1209, 320] on icon at bounding box center [1211, 329] width 22 height 22
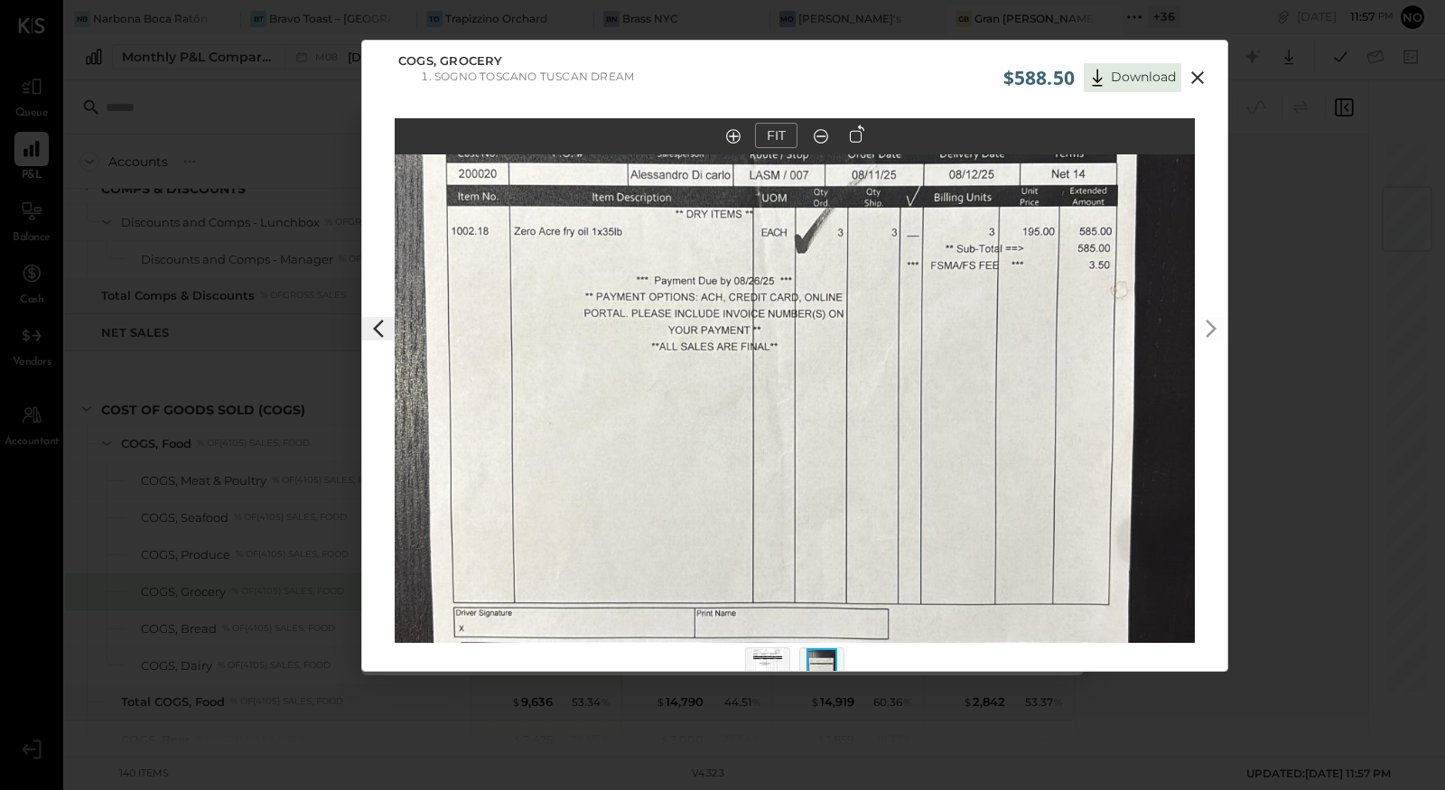
click at [1215, 80] on div "COGS, Grocery Sogno Toscano Tuscan Dream" at bounding box center [794, 72] width 865 height 63
click at [1198, 79] on icon at bounding box center [1197, 77] width 13 height 13
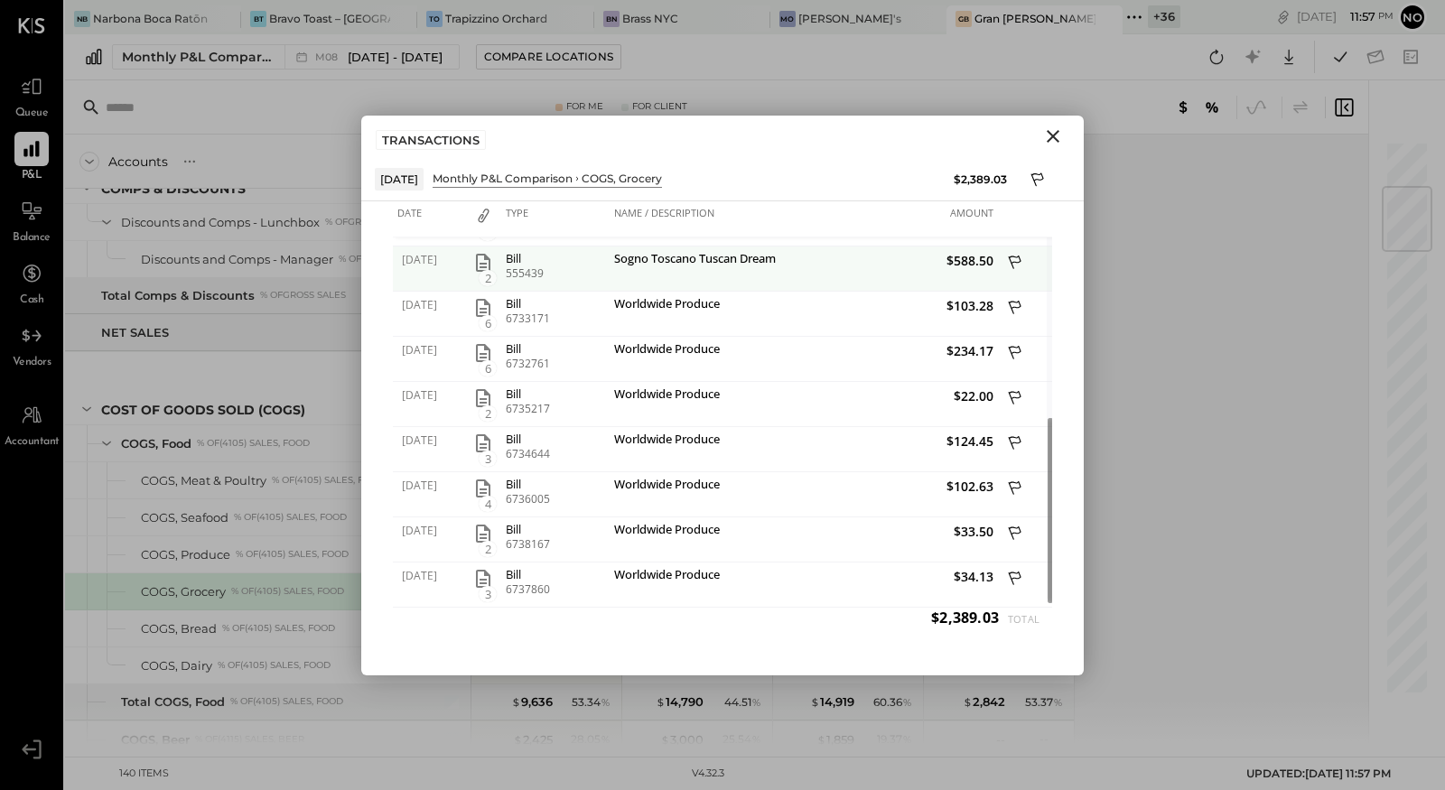
click at [485, 264] on icon "button" at bounding box center [483, 263] width 22 height 22
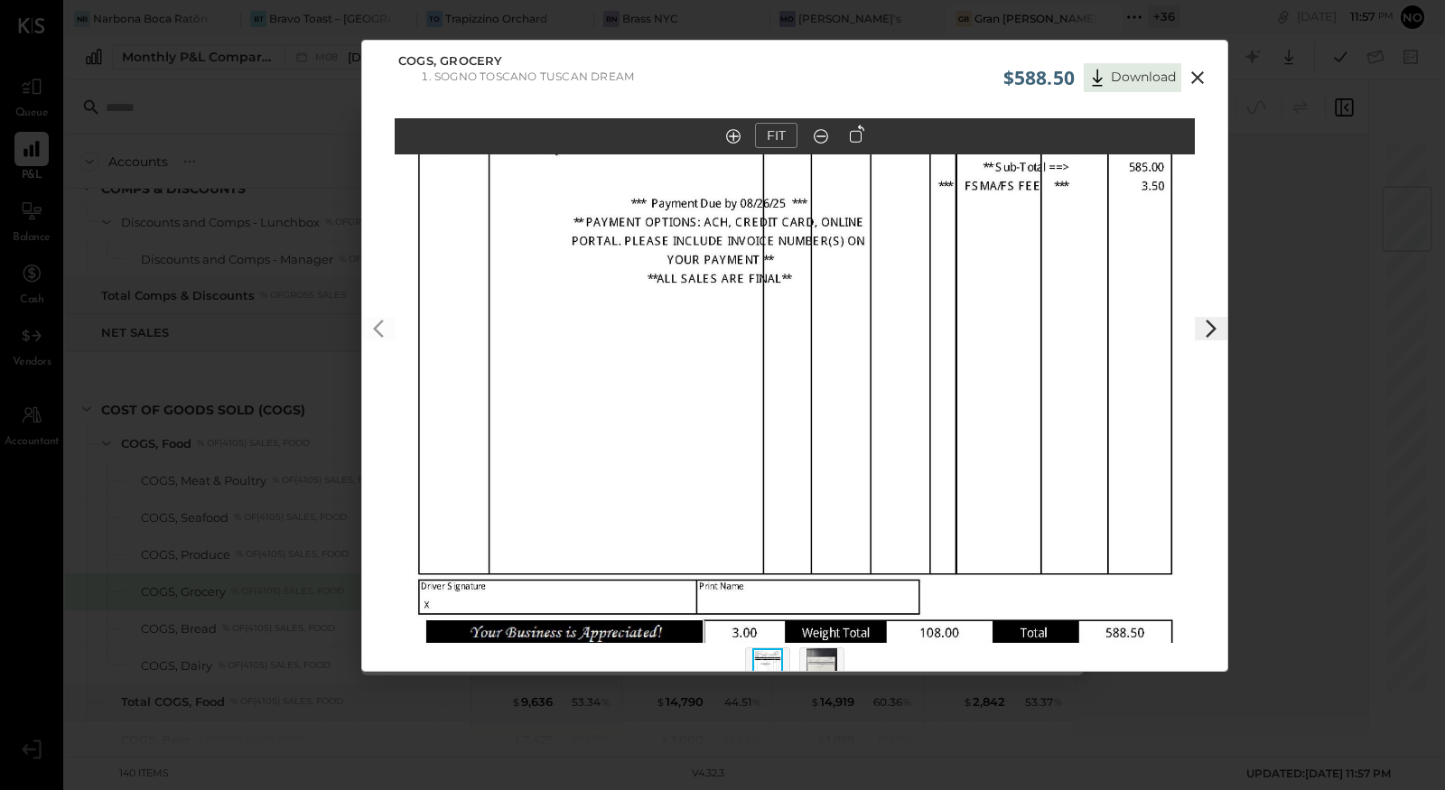
click at [1209, 328] on icon at bounding box center [1211, 329] width 22 height 22
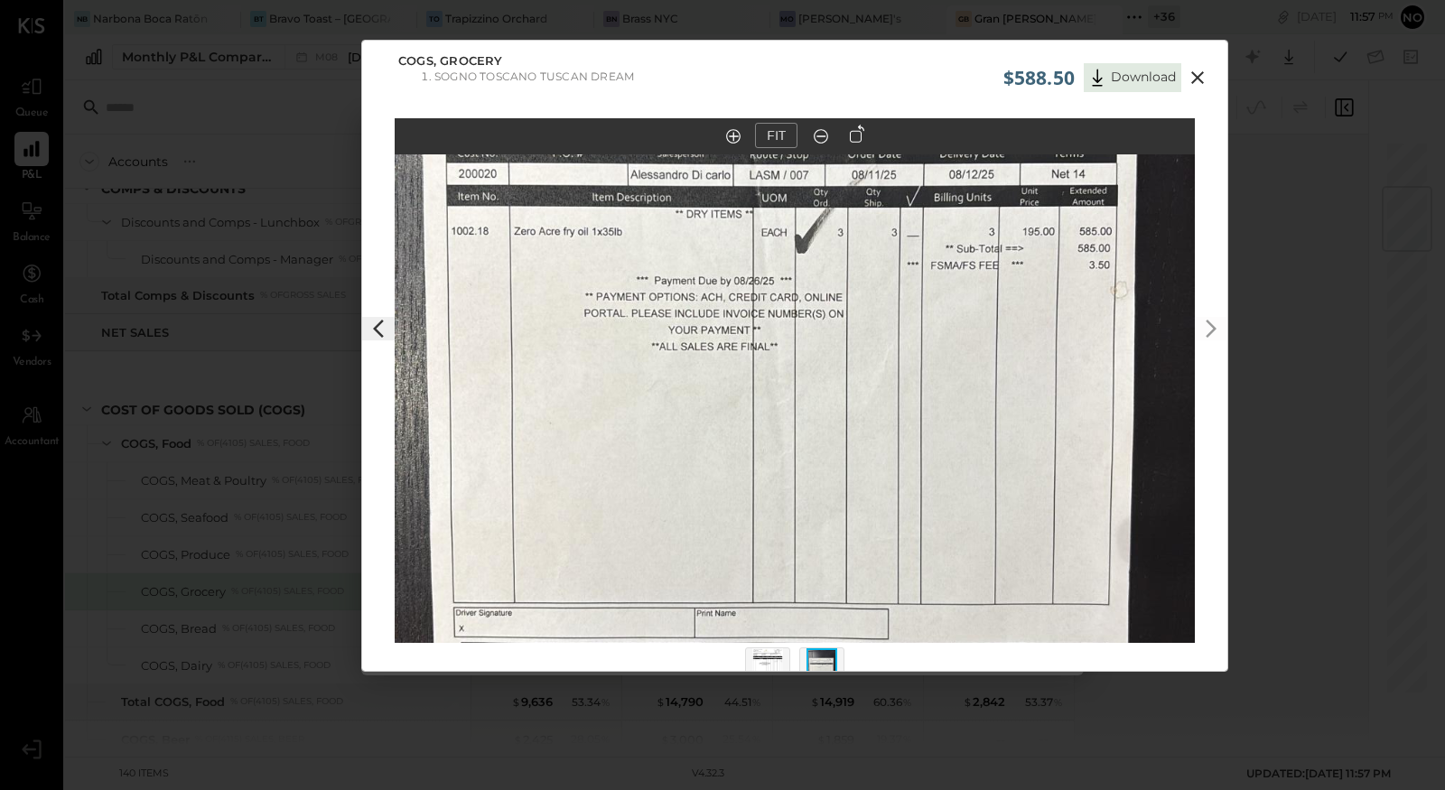
click at [1196, 79] on icon at bounding box center [1198, 78] width 22 height 22
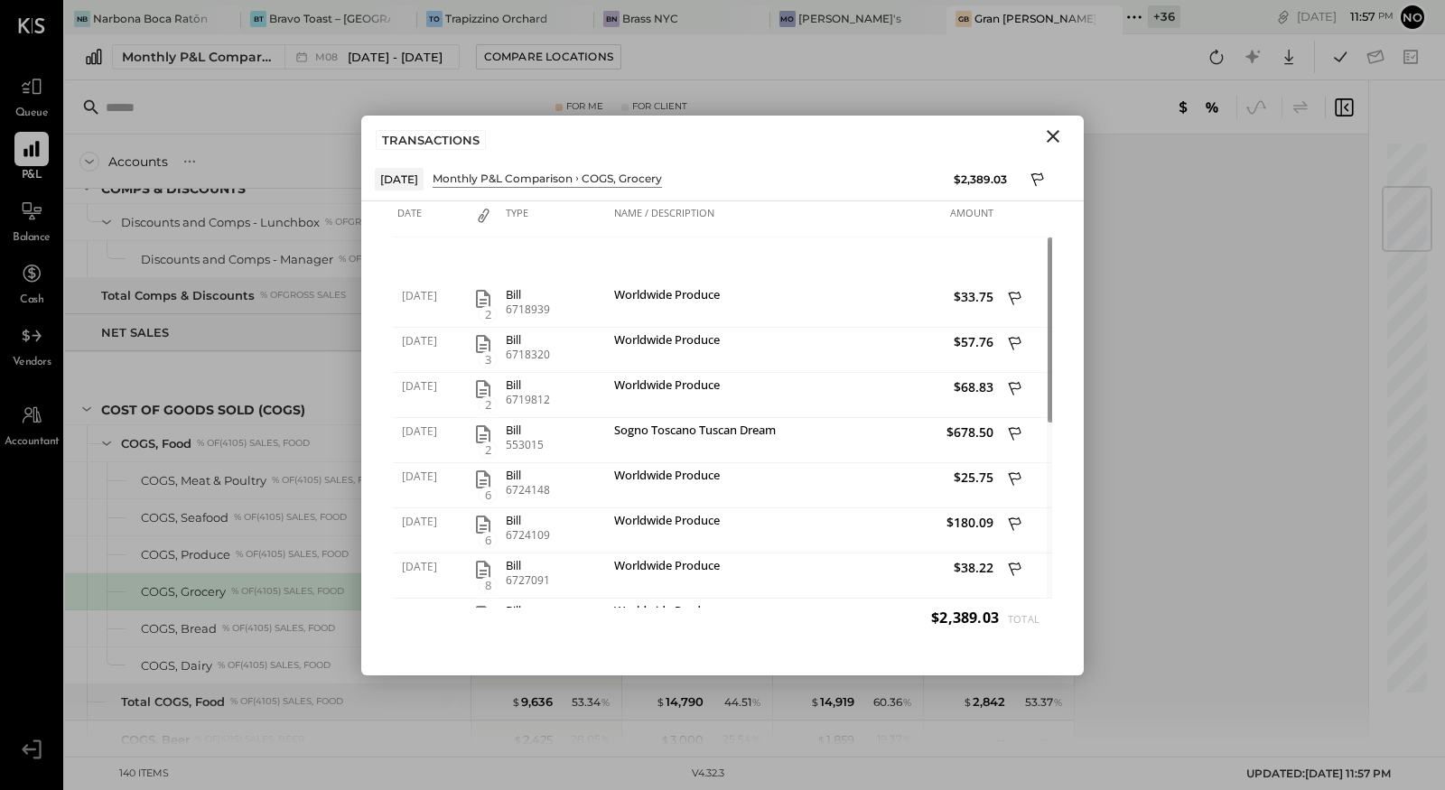
click at [1050, 140] on icon "Close" at bounding box center [1053, 137] width 22 height 22
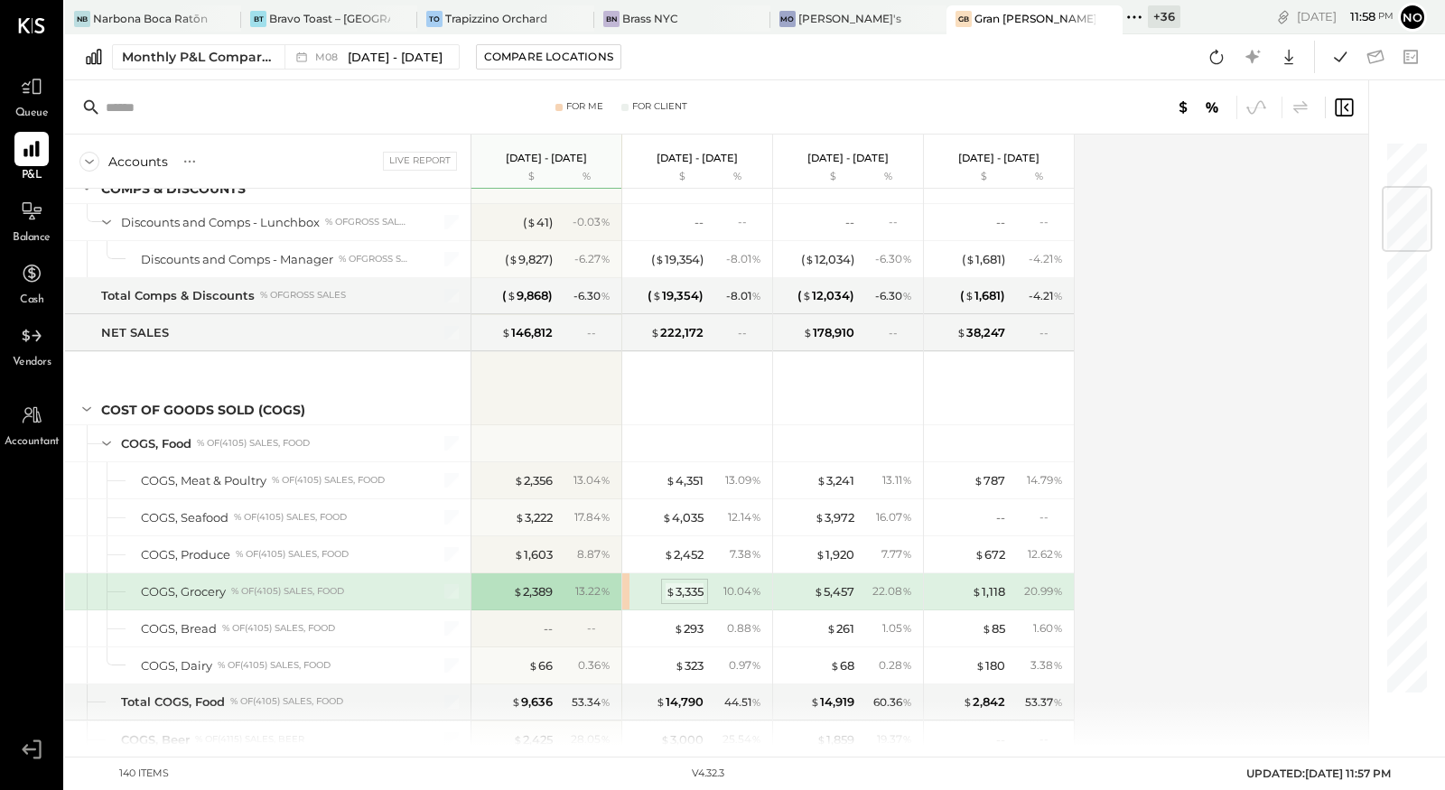
click at [691, 585] on div "$ 3,335" at bounding box center [685, 592] width 38 height 17
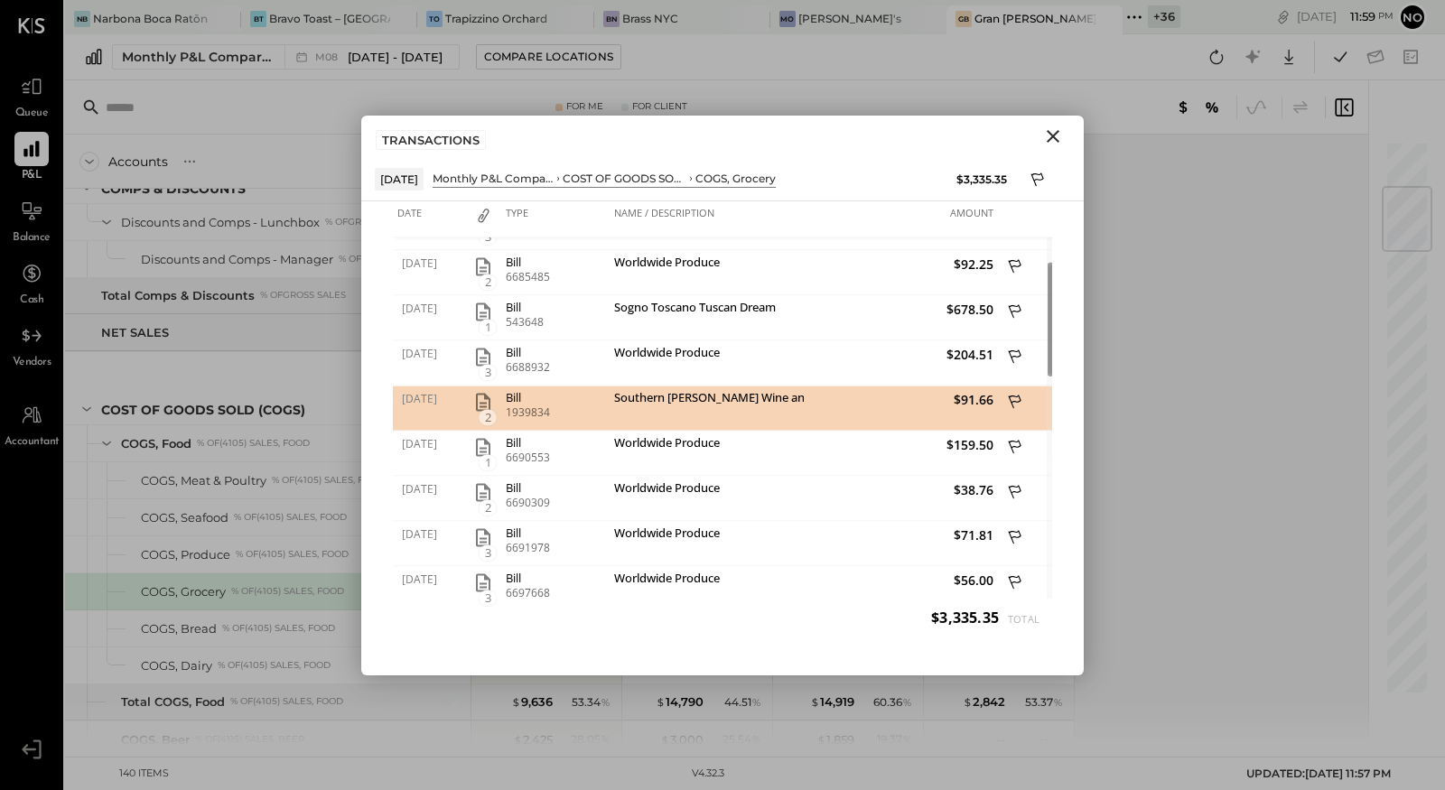
click at [1055, 136] on icon "Close" at bounding box center [1053, 137] width 22 height 22
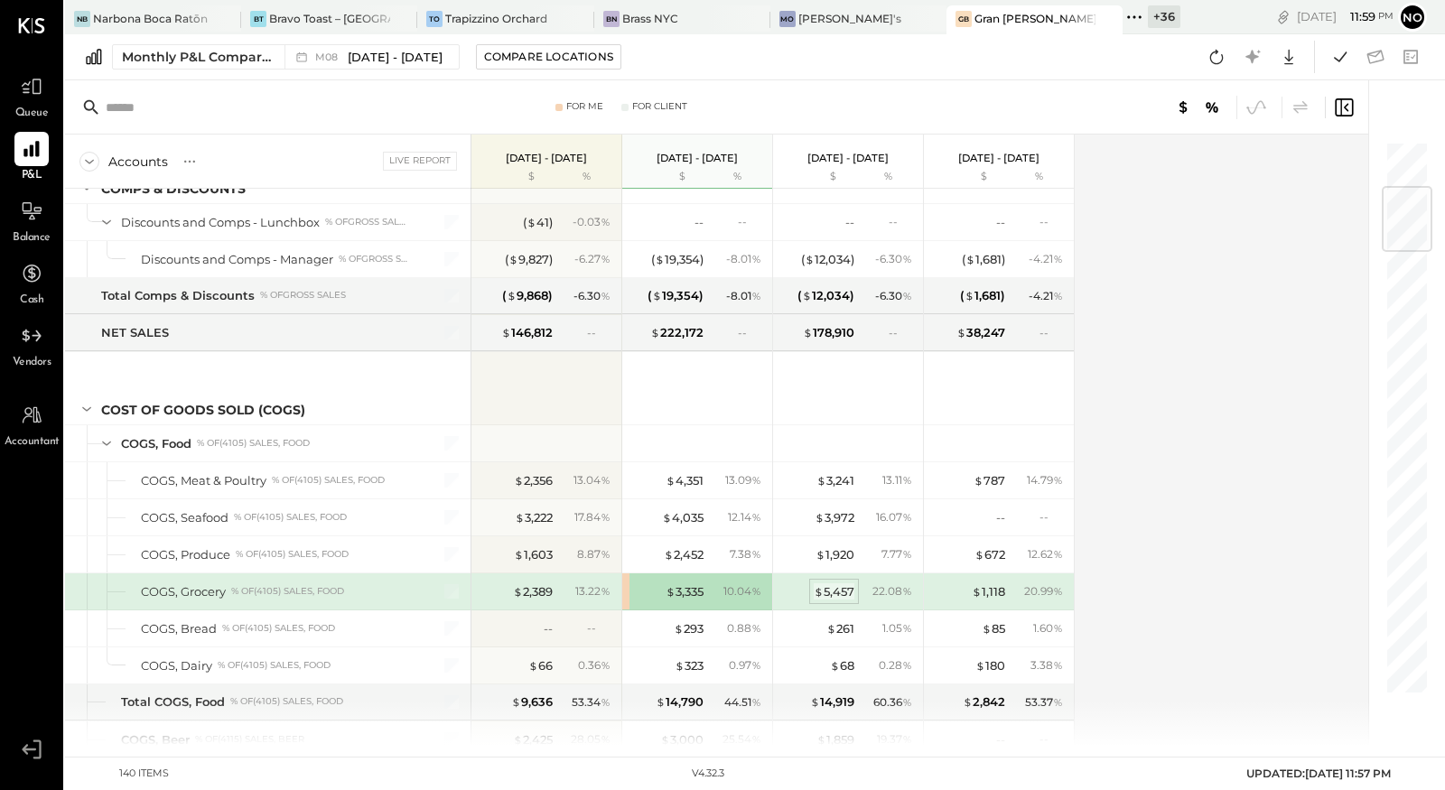
click at [835, 584] on div "$ 5,457" at bounding box center [834, 592] width 41 height 17
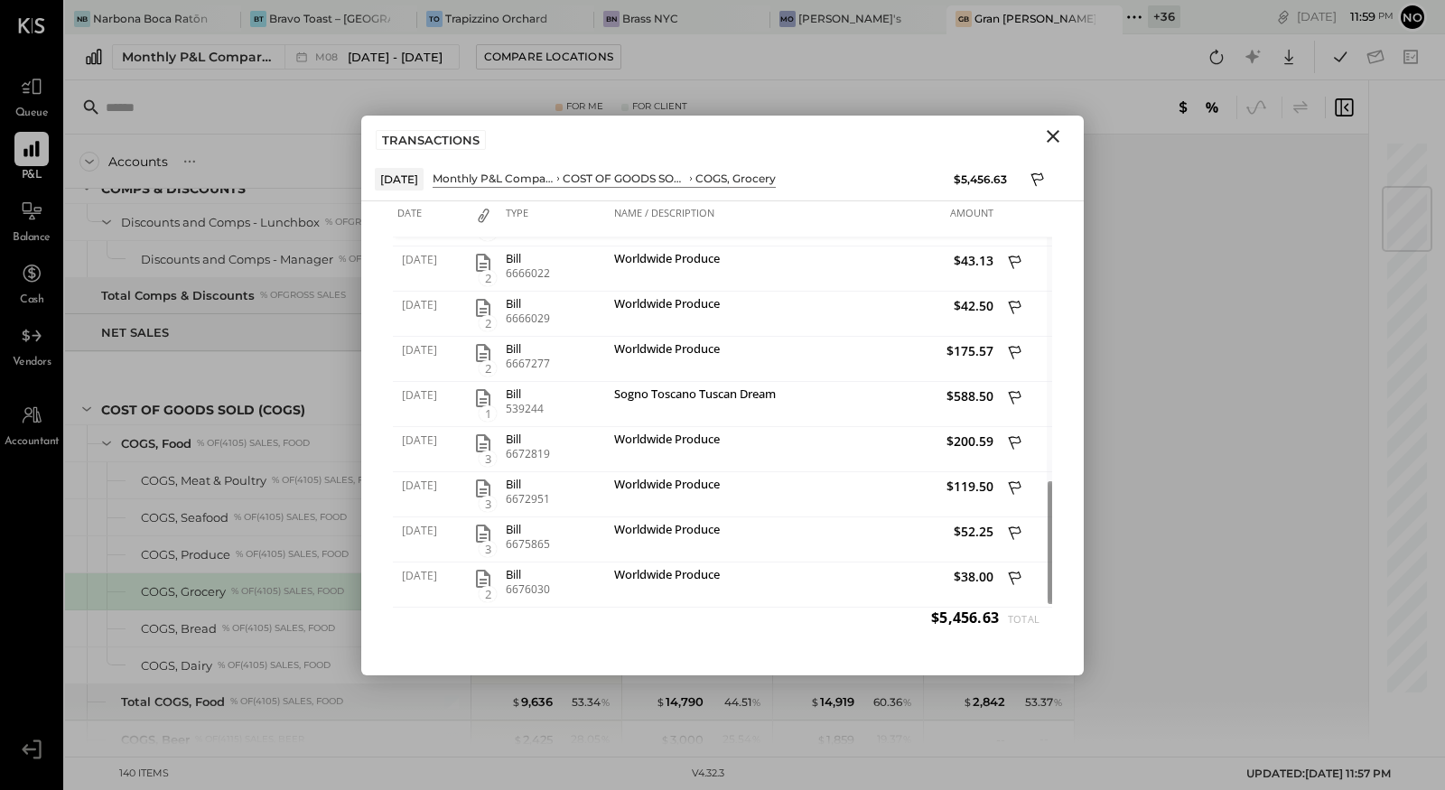
click at [1050, 132] on icon "Close" at bounding box center [1053, 136] width 13 height 13
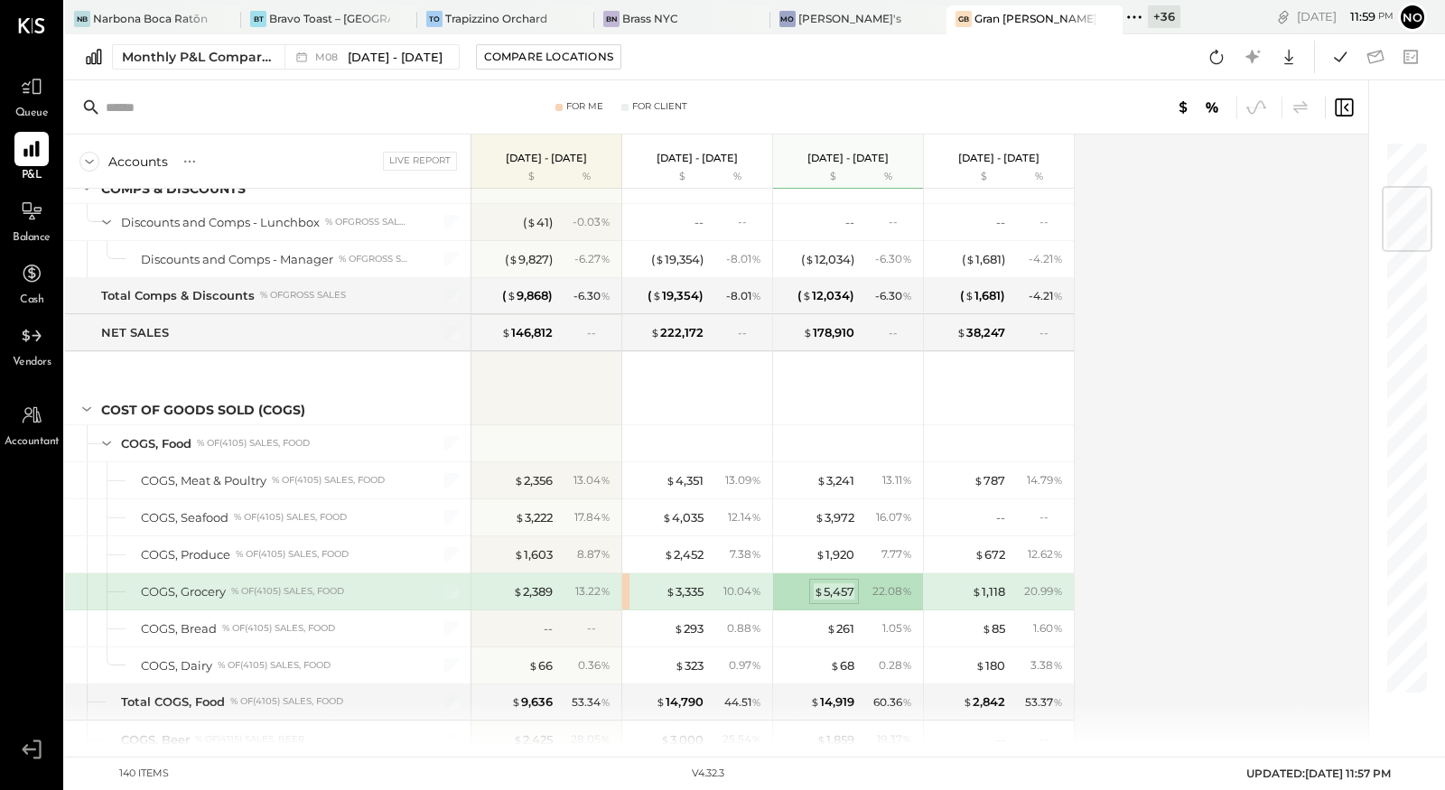
click at [836, 584] on div "$ 5,457" at bounding box center [834, 592] width 41 height 17
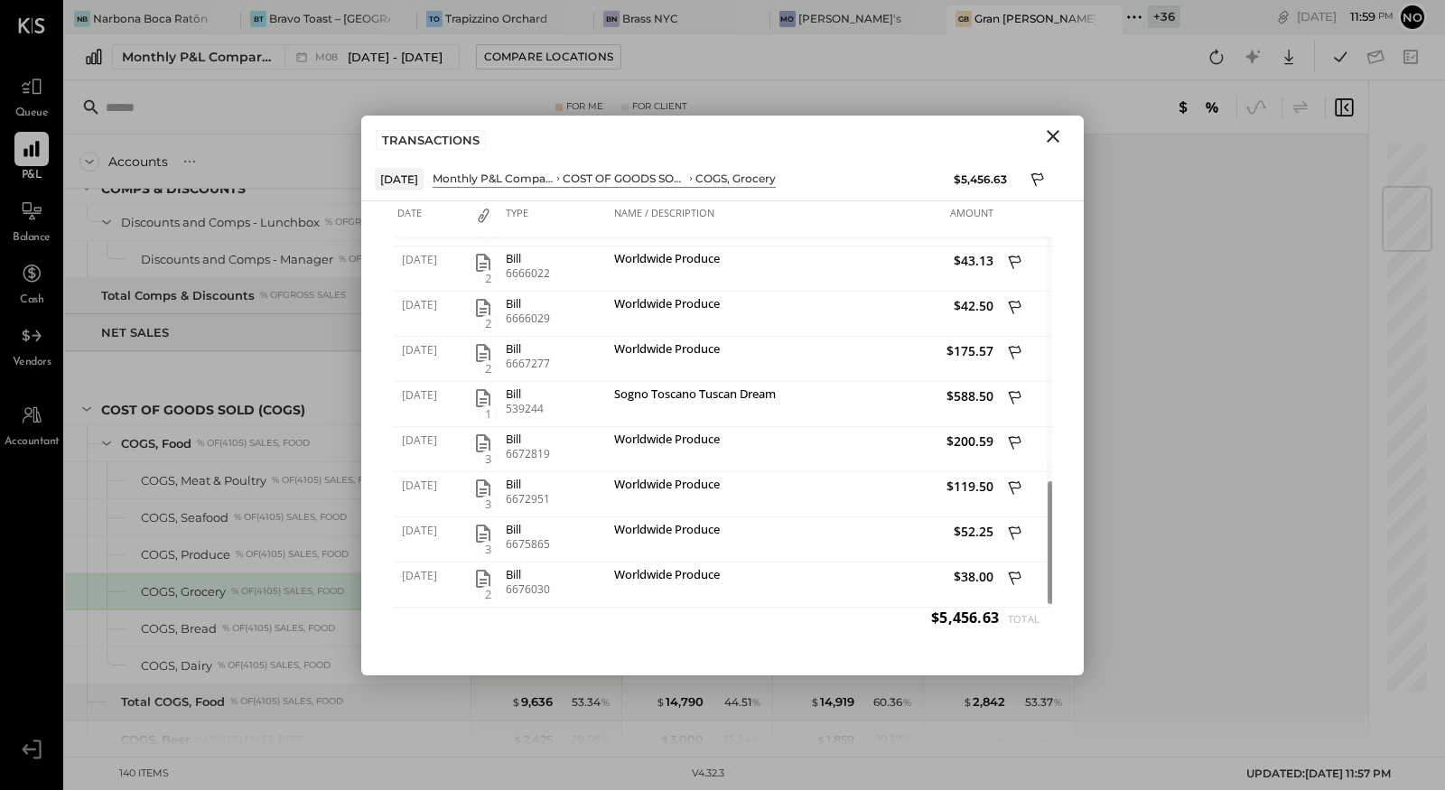
click at [1054, 138] on icon "Close" at bounding box center [1053, 137] width 22 height 22
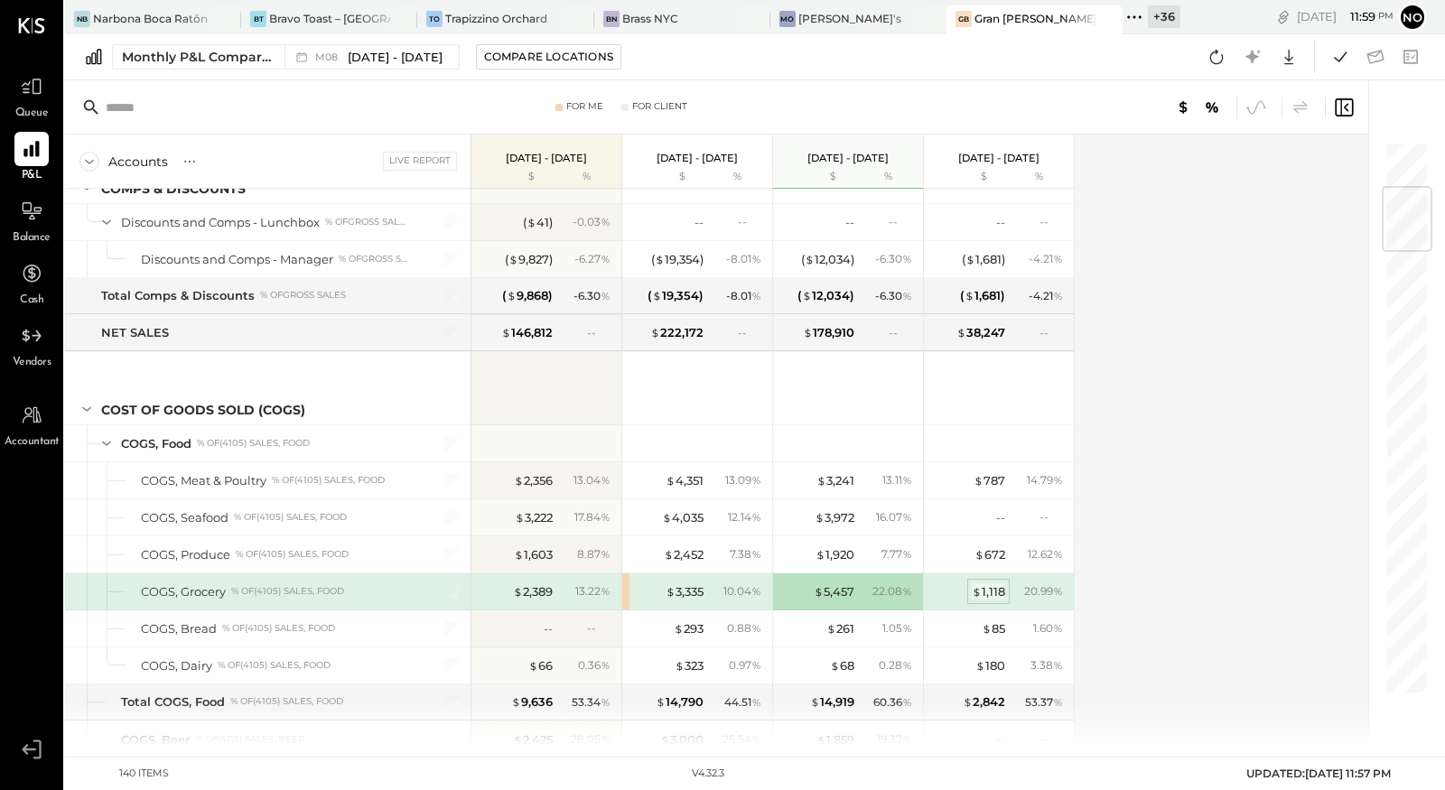
click at [986, 584] on div "$ 1,118" at bounding box center [988, 592] width 33 height 17
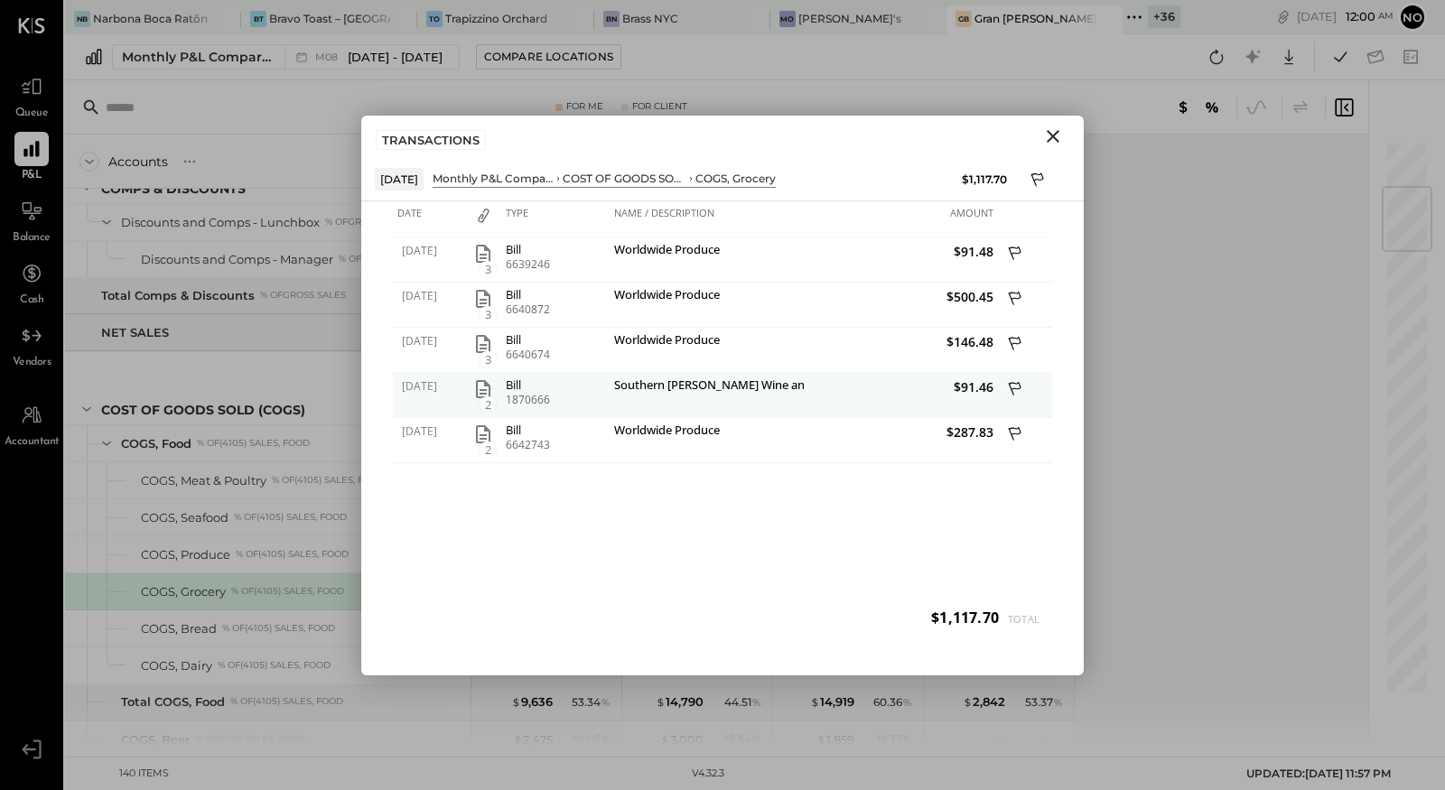
click at [1017, 390] on icon at bounding box center [1016, 390] width 16 height 23
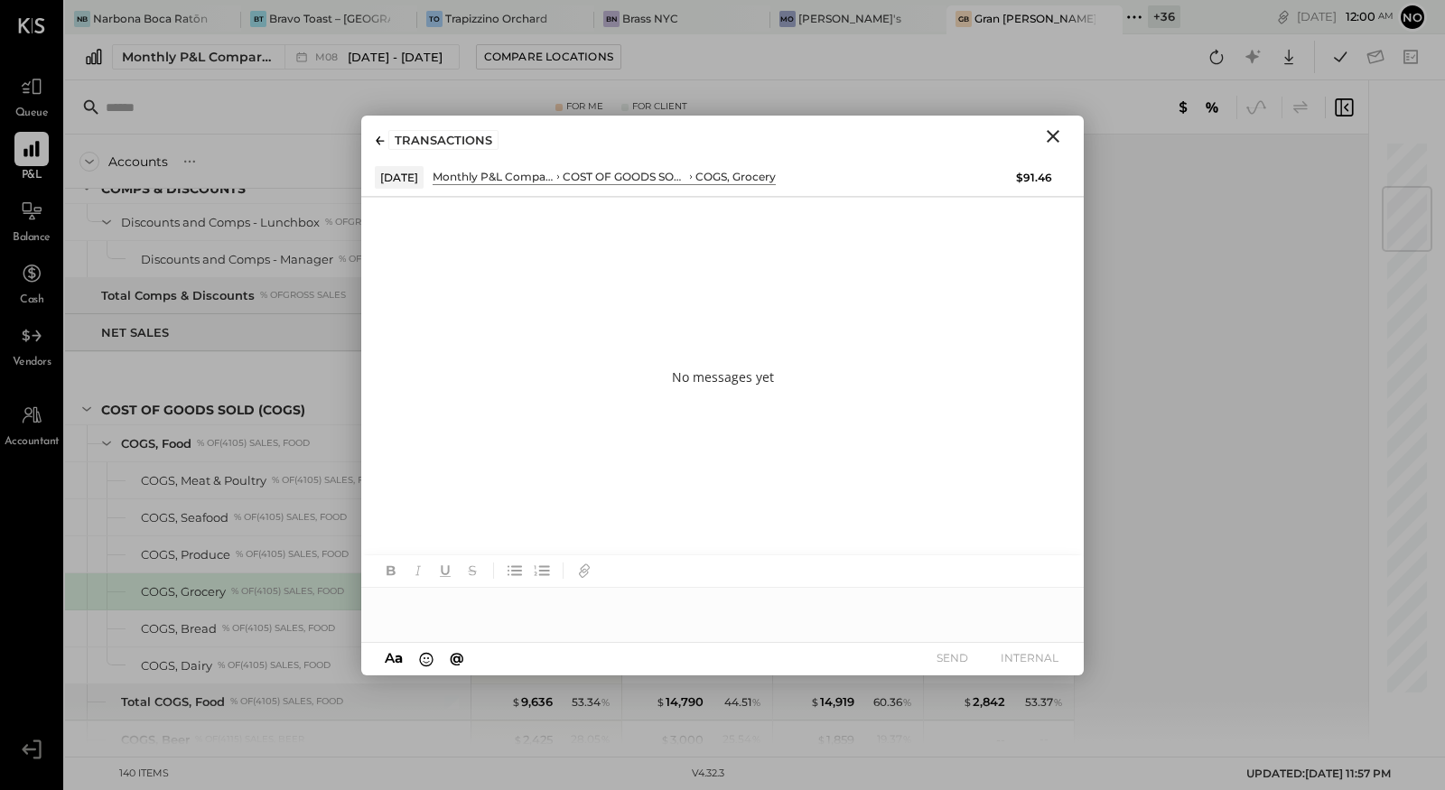
click at [494, 611] on div at bounding box center [722, 606] width 723 height 36
click at [1050, 142] on icon "Close" at bounding box center [1053, 137] width 22 height 22
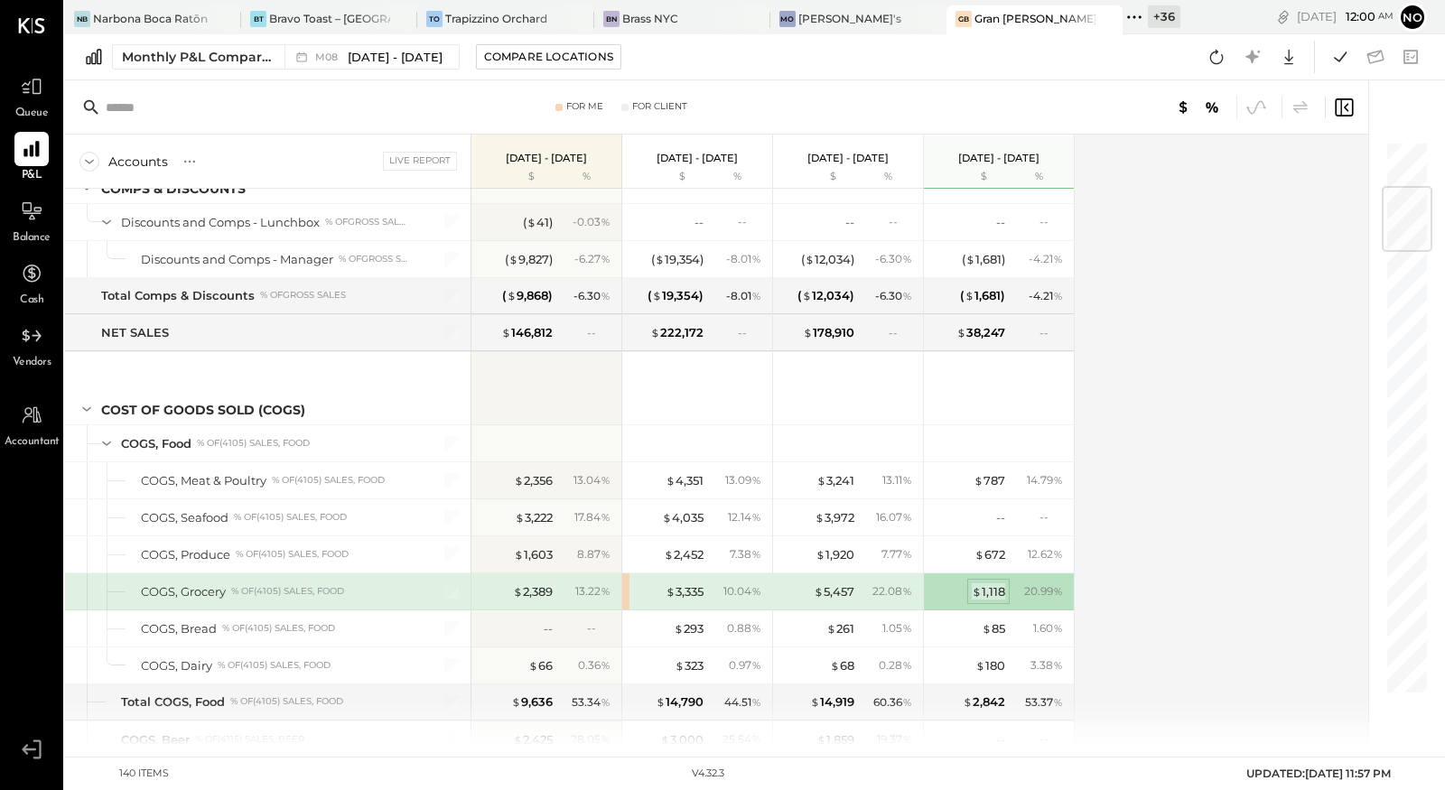
click at [985, 587] on div "$ 1,118" at bounding box center [988, 592] width 33 height 17
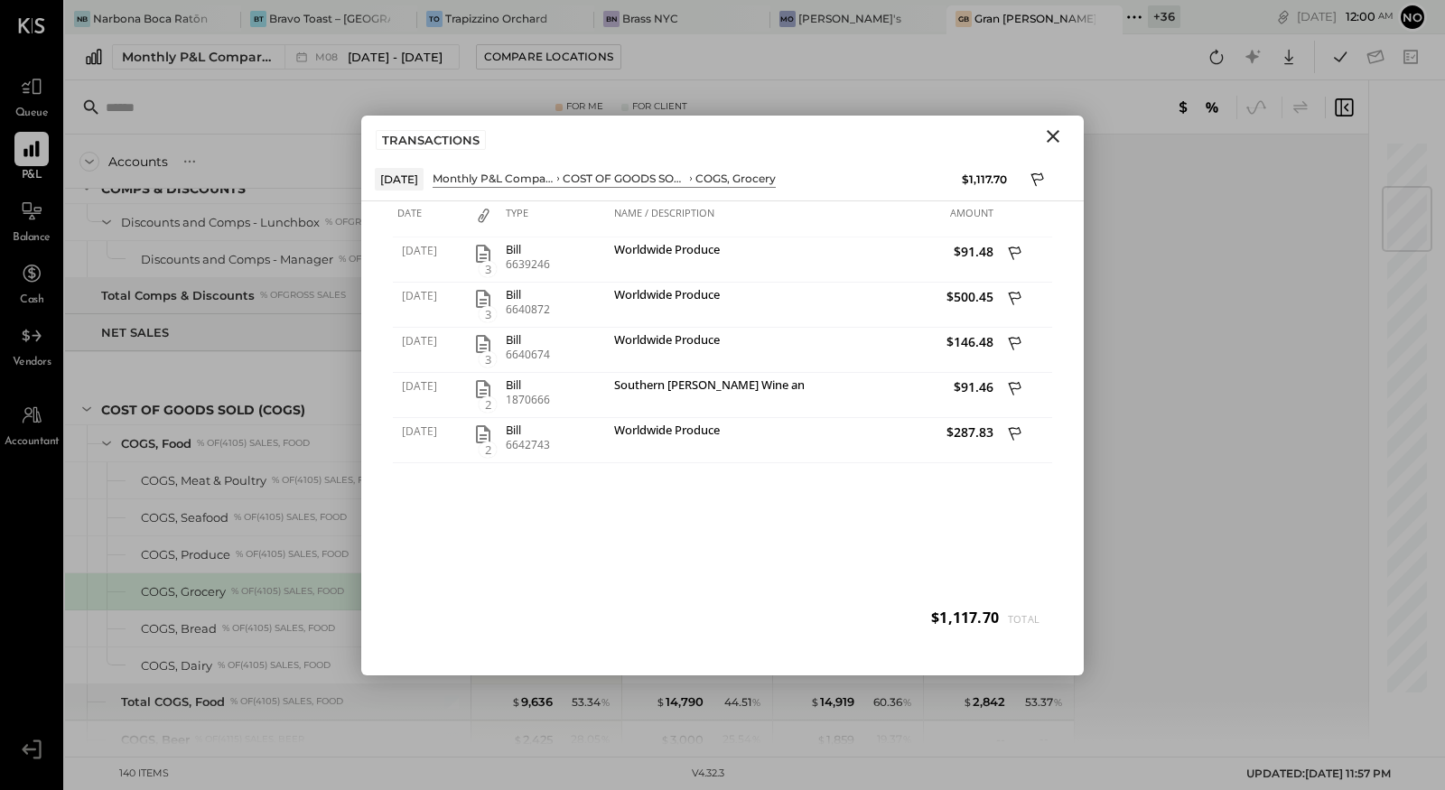
click at [1050, 137] on icon "Close" at bounding box center [1053, 137] width 22 height 22
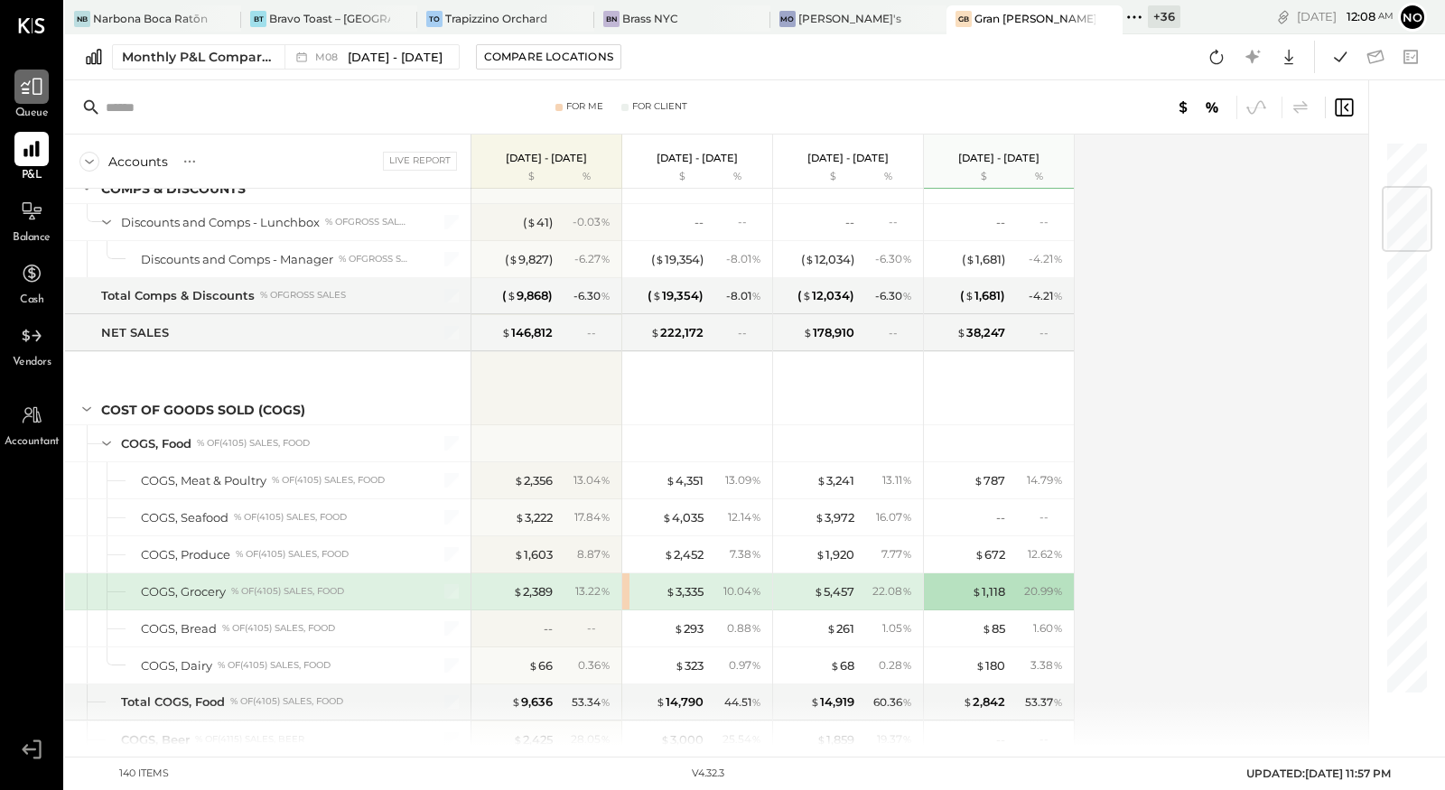
click at [36, 97] on icon at bounding box center [31, 86] width 23 height 23
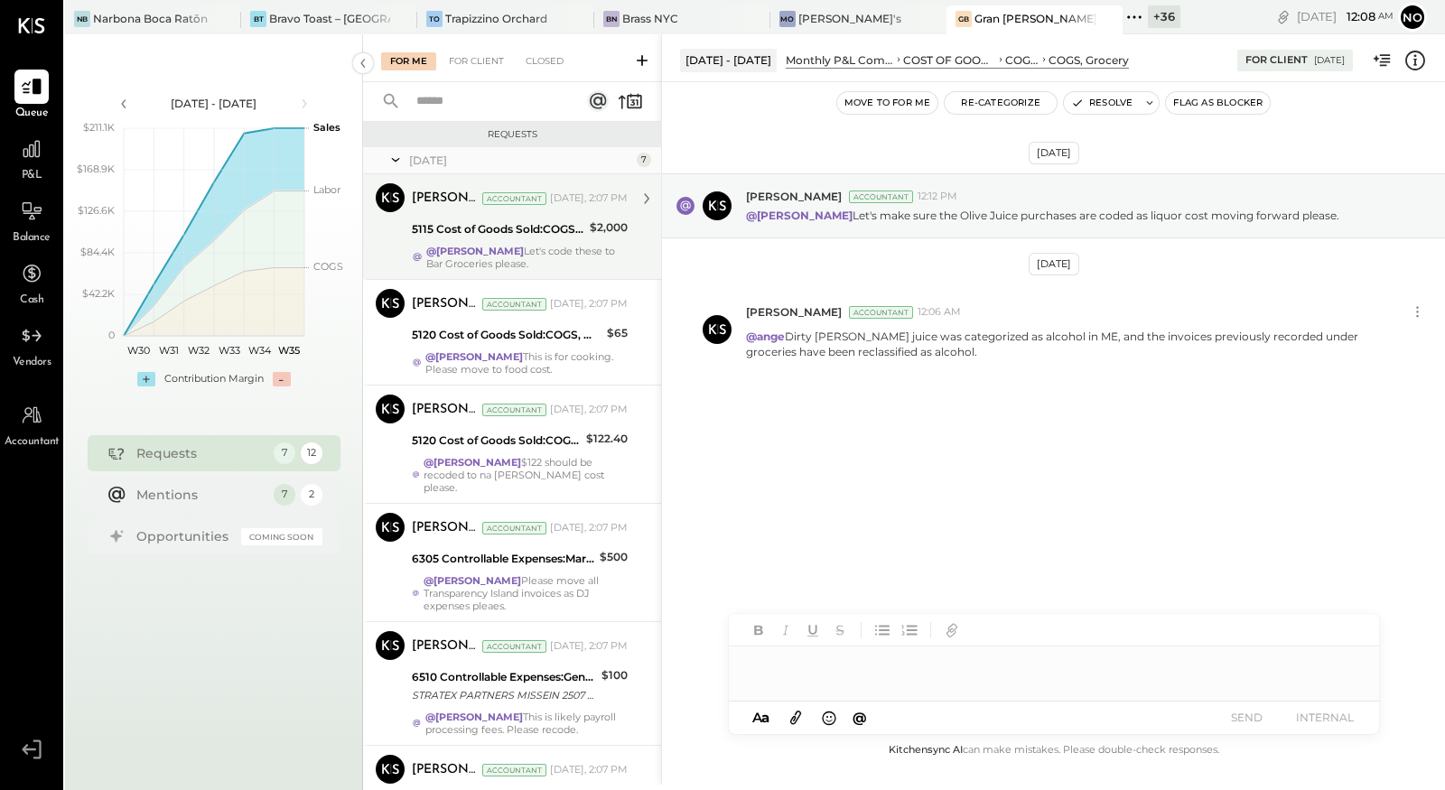
click at [523, 238] on div "5115 Cost of Goods Sold:COGS, Liquor" at bounding box center [498, 230] width 173 height 22
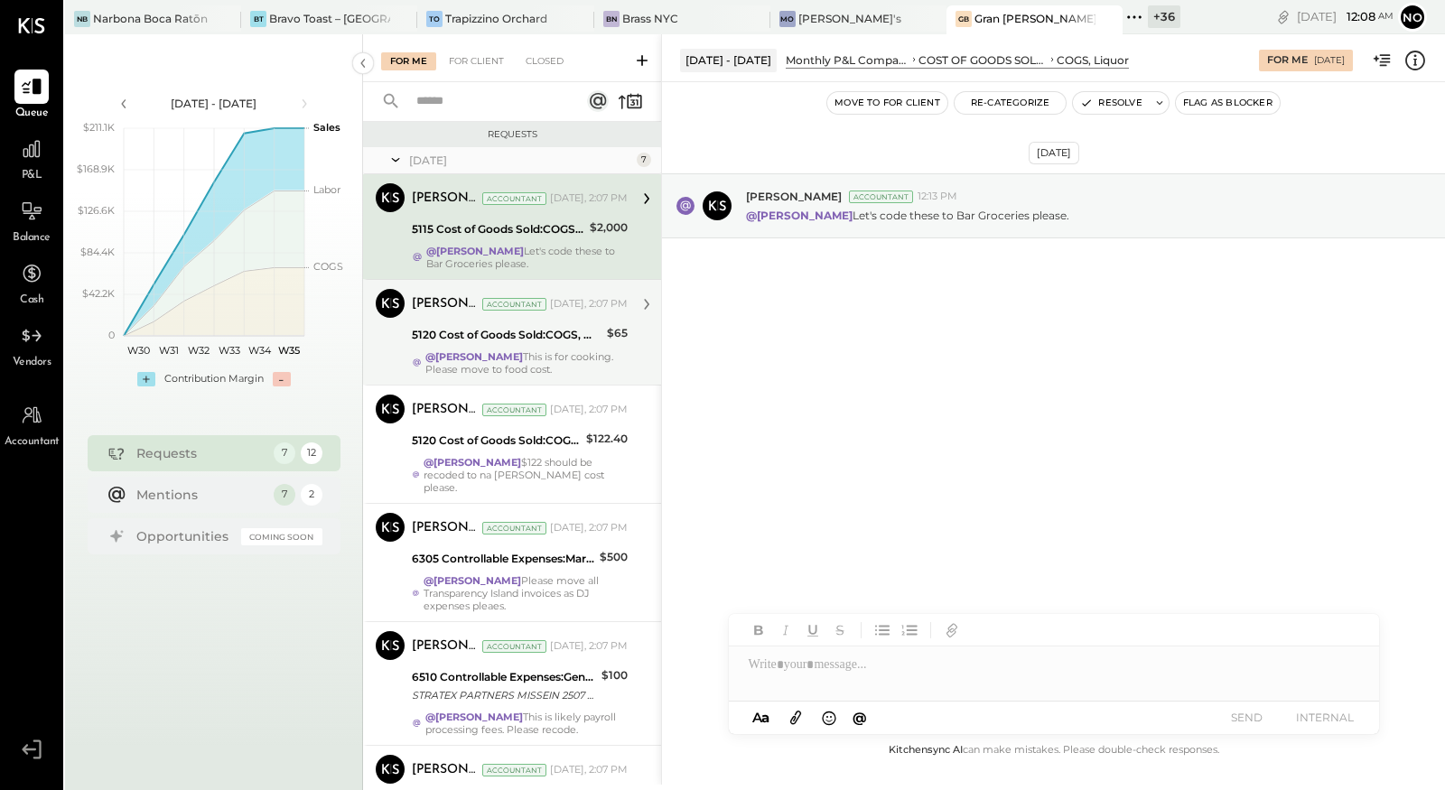
click at [520, 356] on strong "@[PERSON_NAME]" at bounding box center [474, 356] width 98 height 13
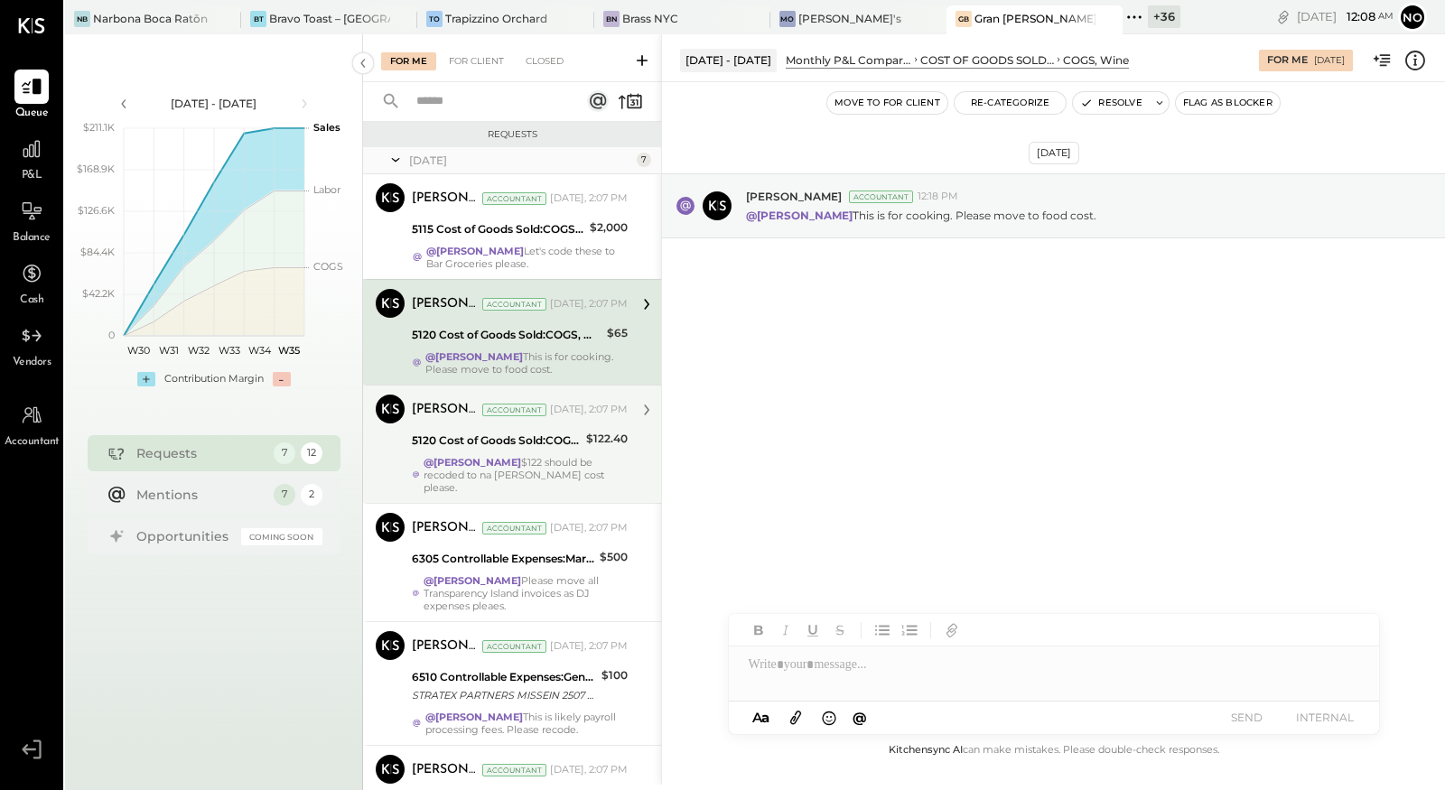
click at [523, 434] on div "5120 Cost of Goods Sold:COGS, Wine" at bounding box center [496, 441] width 169 height 18
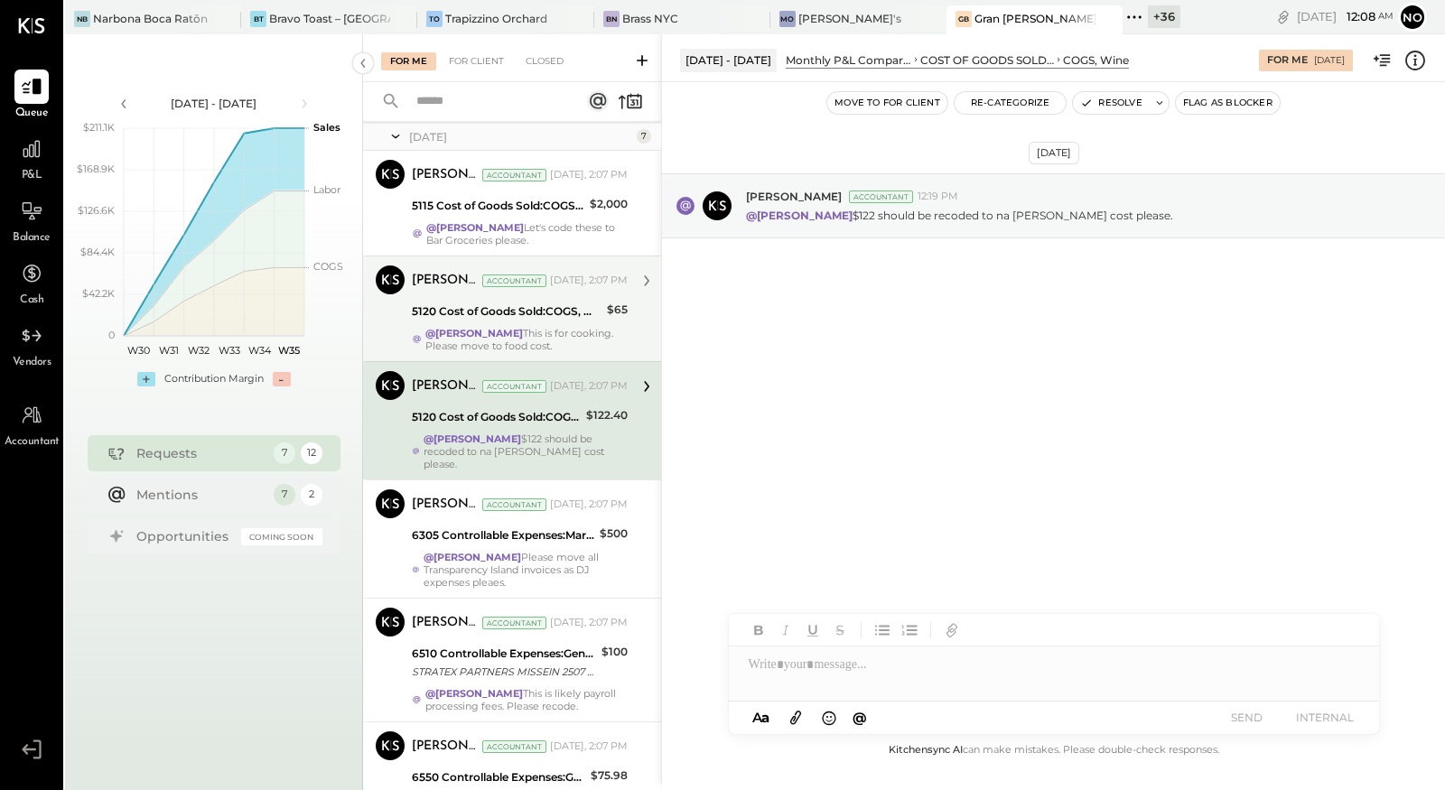
scroll to position [28, 0]
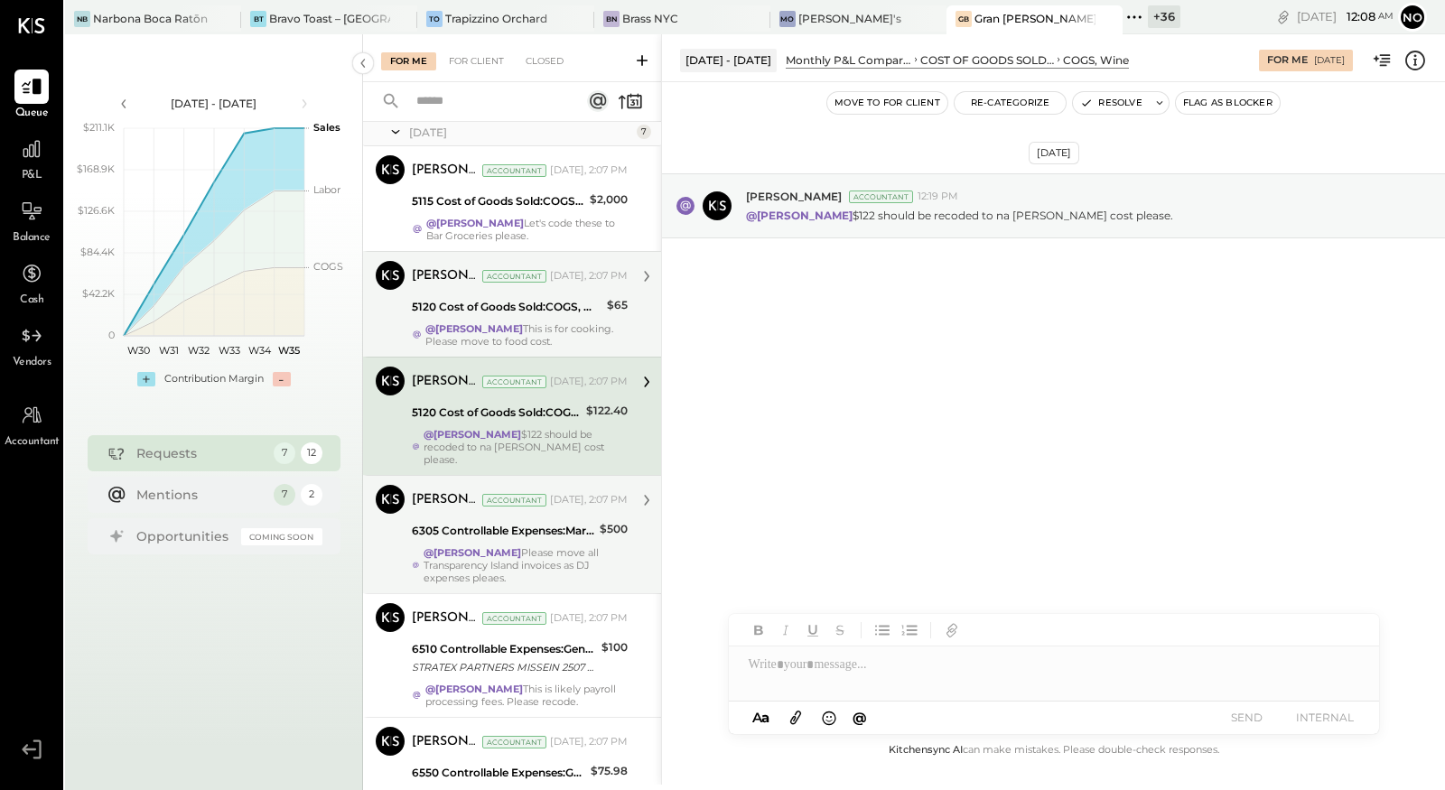
click at [540, 522] on div "6305 Controllable Expenses:Marketing & Advertising:Music & DJ" at bounding box center [503, 531] width 182 height 18
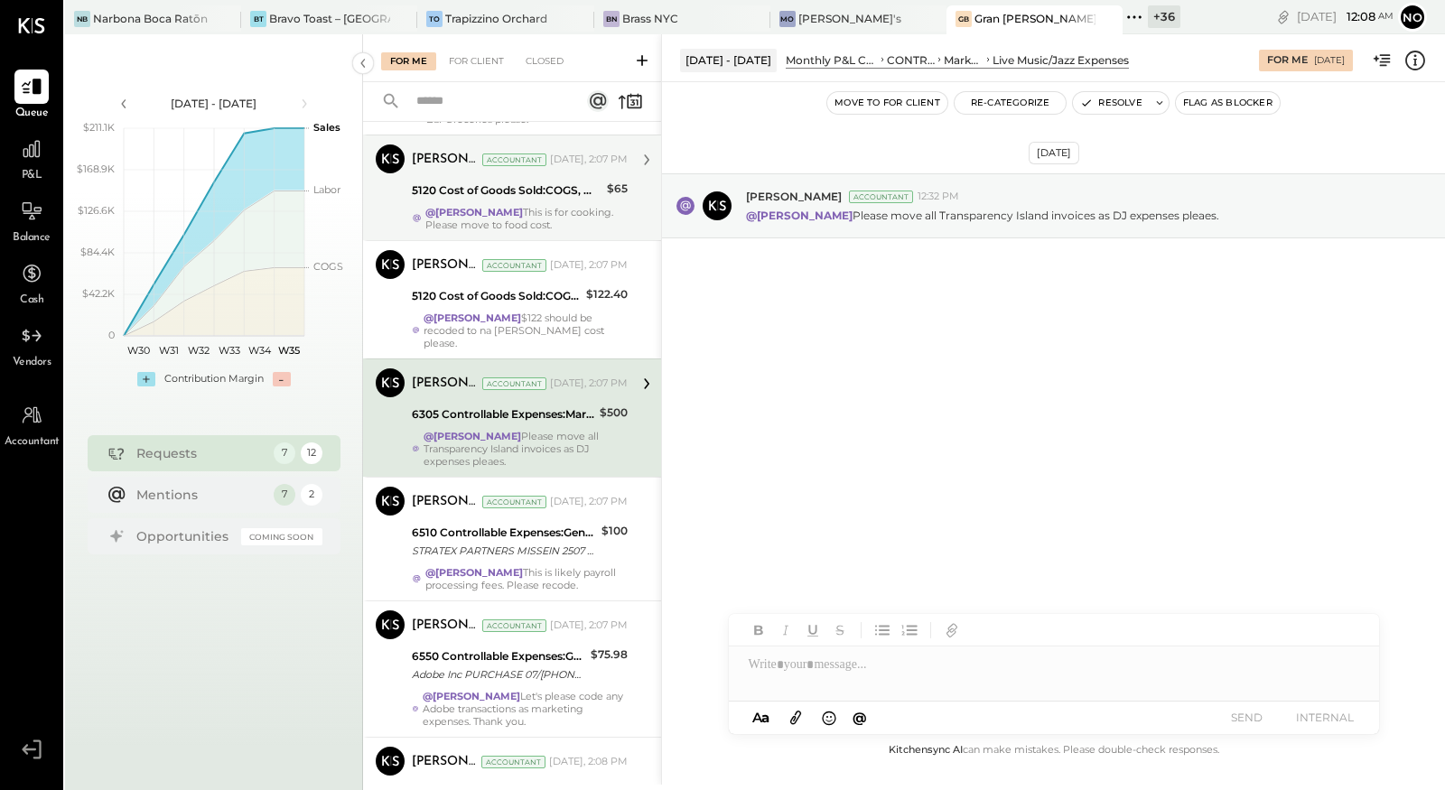
scroll to position [145, 0]
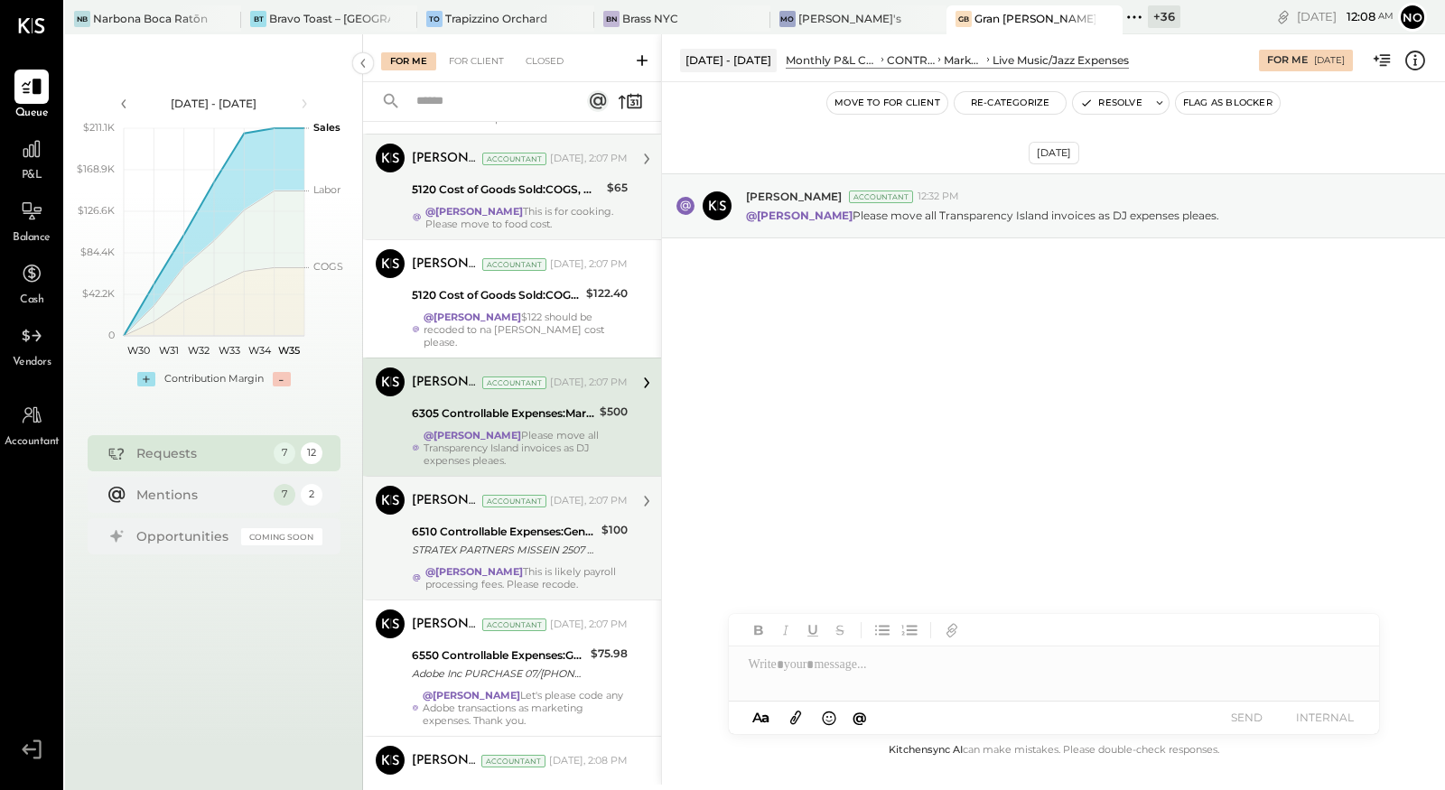
click at [537, 541] on div "STRATEX PARTNERS MISSEIN 2507 BUSINESS TO BUSINESS ACH 25 00677 GRAN [PERSON_NA…" at bounding box center [504, 550] width 184 height 18
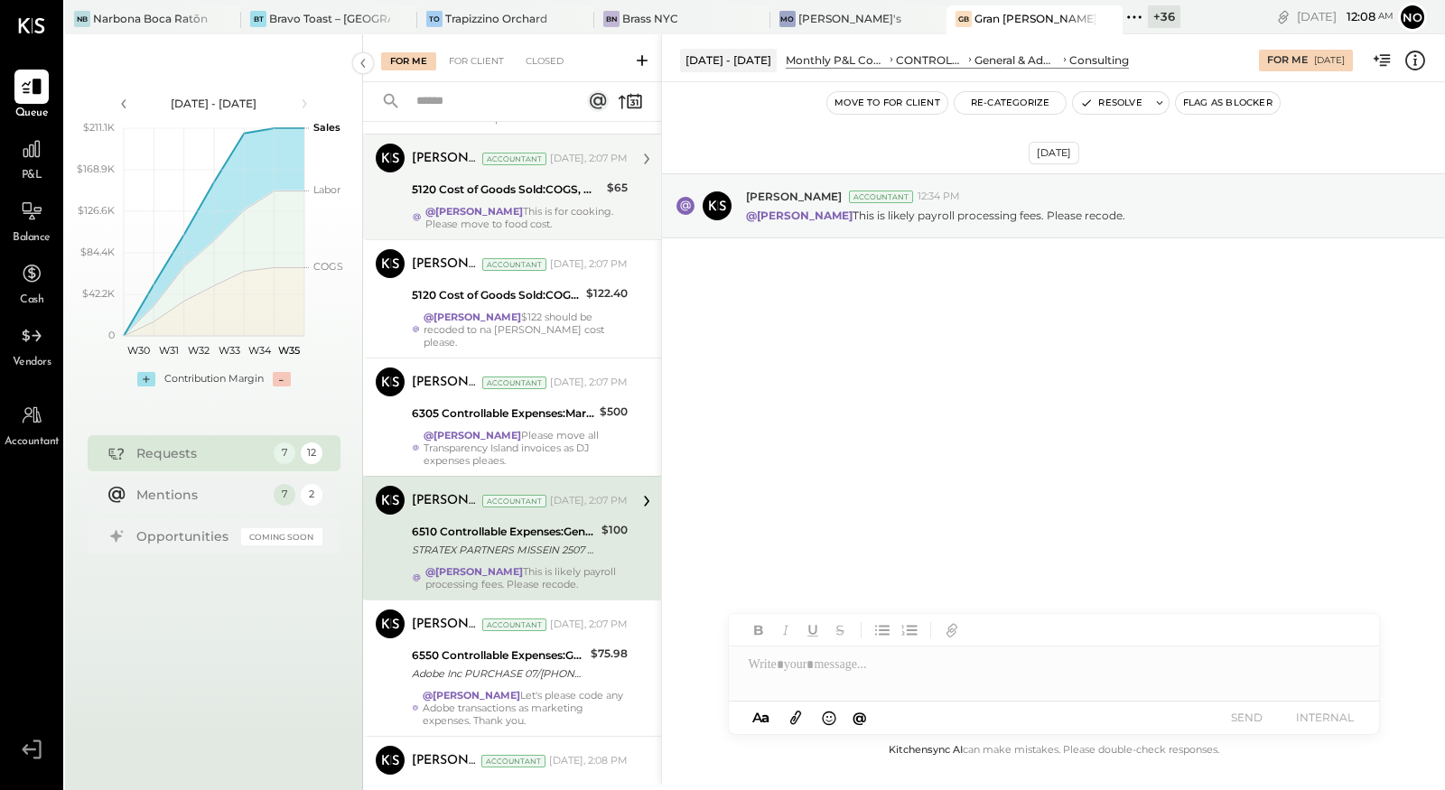
scroll to position [183, 0]
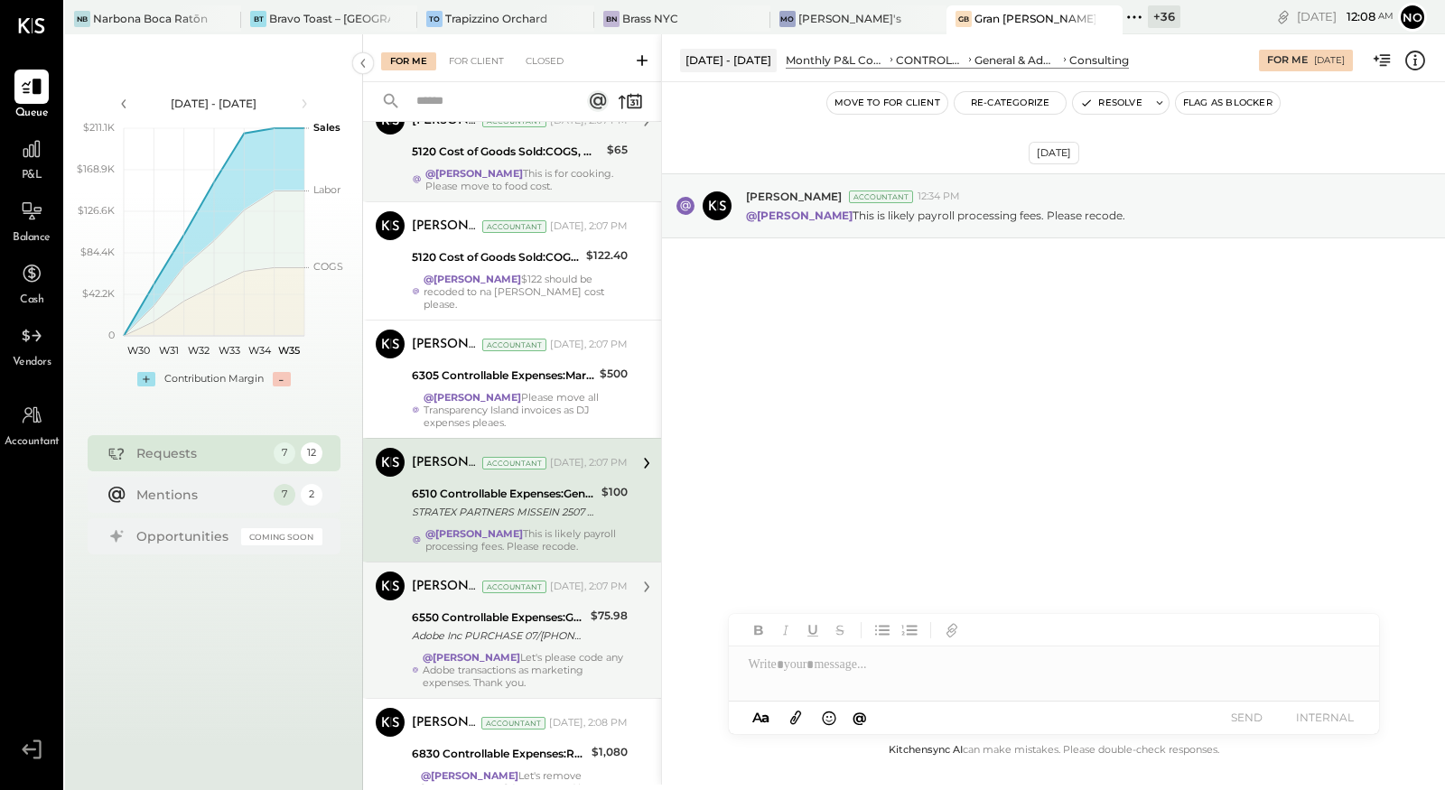
click at [553, 609] on div "6550 Controllable Expenses:General & Administrative Expenses:Dues and Subscript…" at bounding box center [498, 618] width 173 height 18
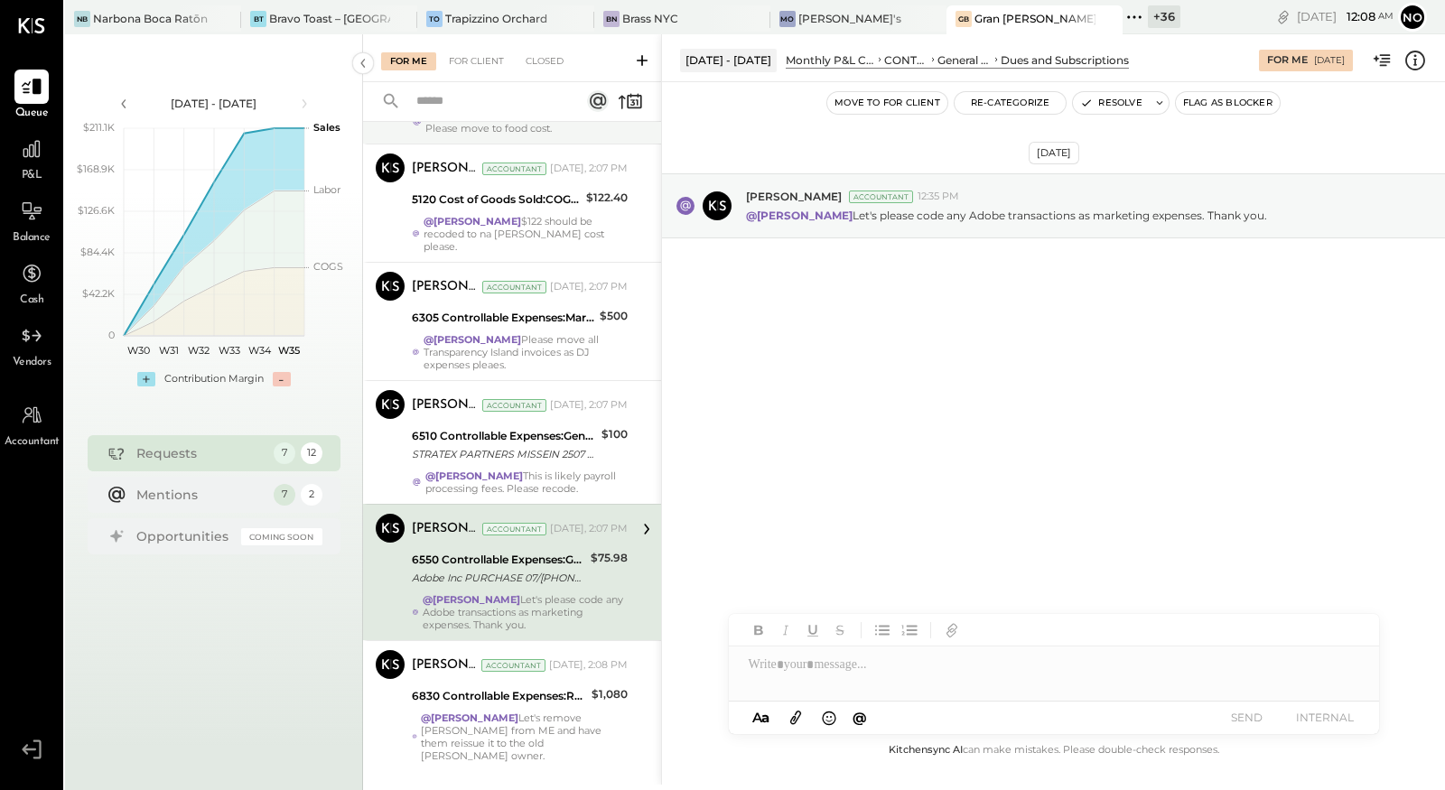
scroll to position [247, 0]
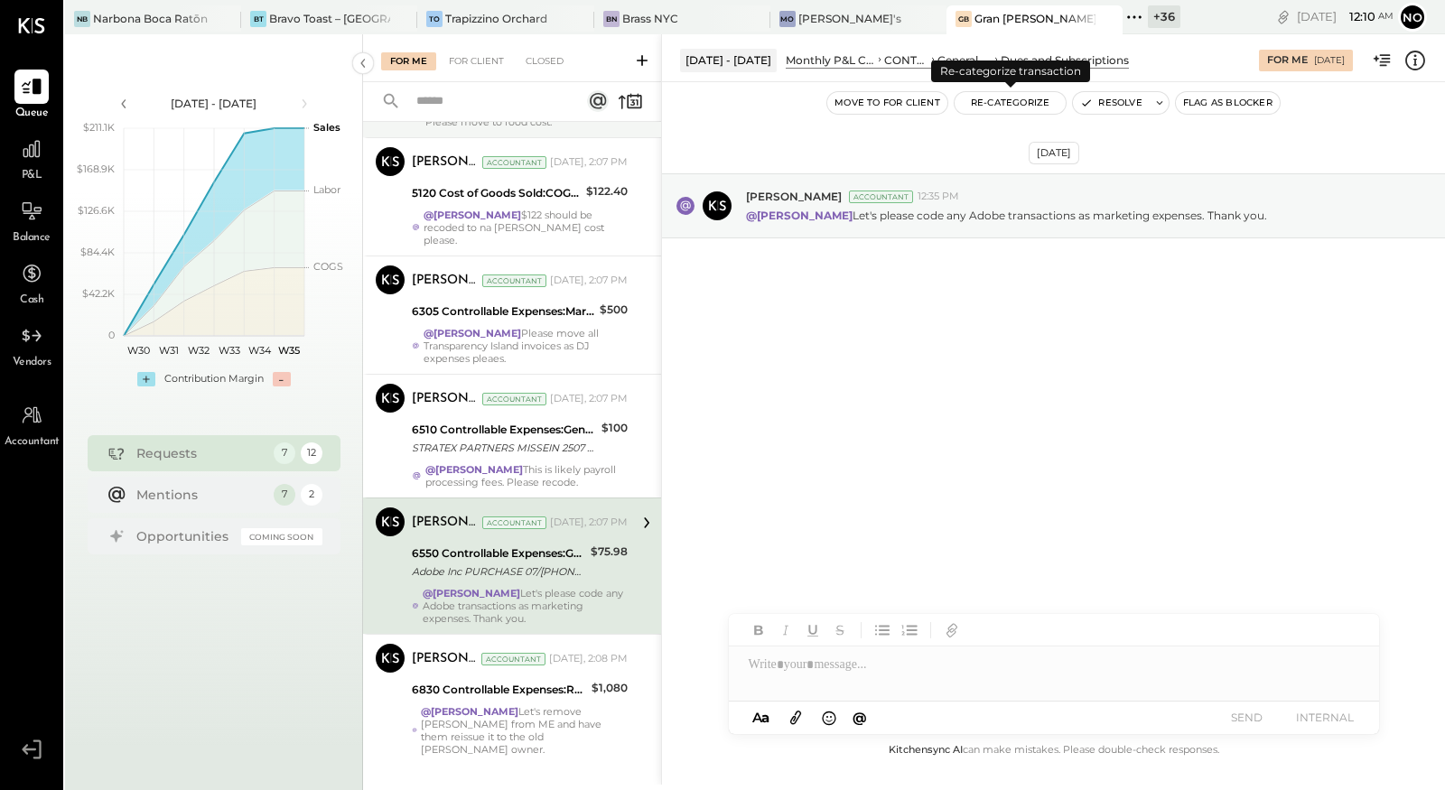
click at [1013, 105] on button "Re-Categorize" at bounding box center [1011, 103] width 112 height 22
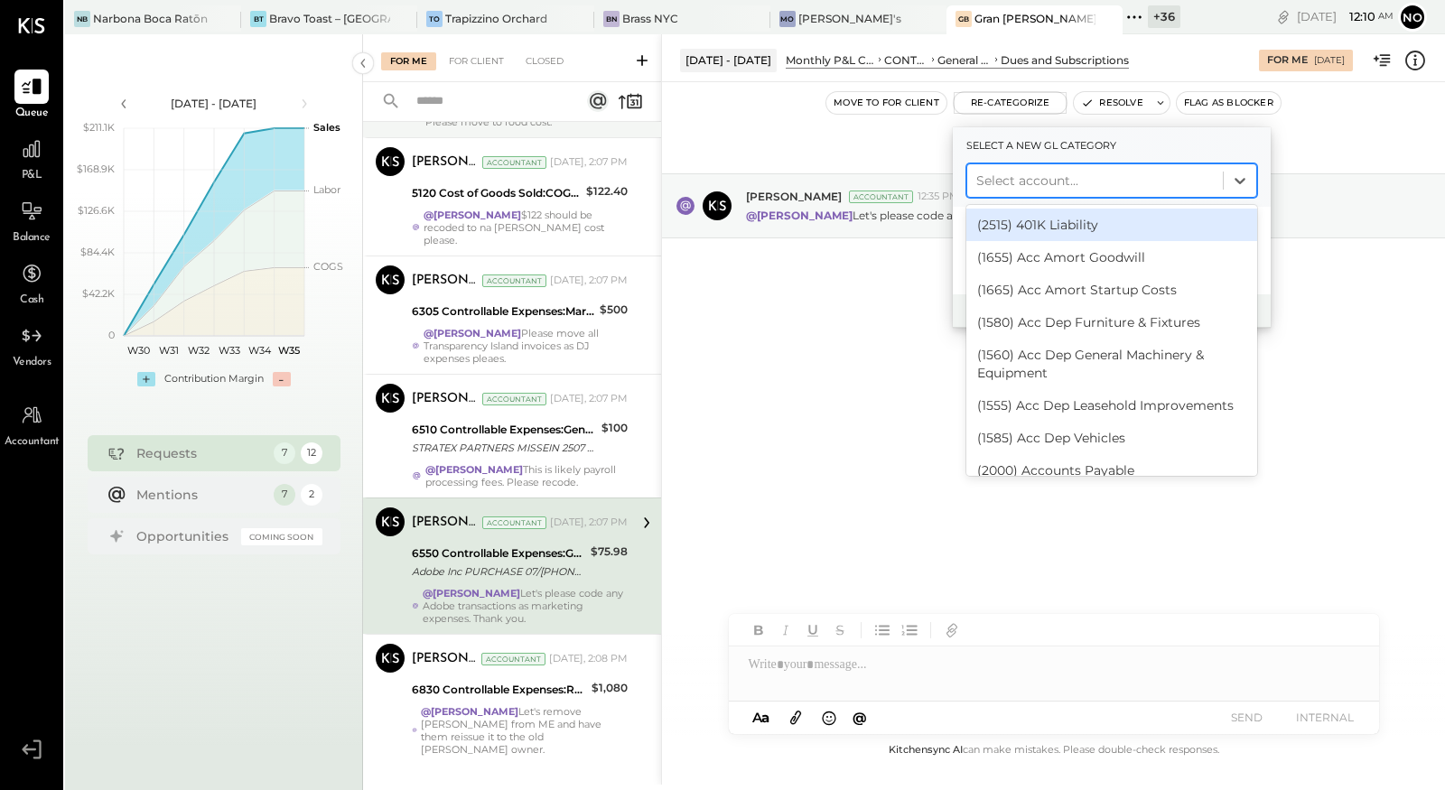
click at [1034, 191] on div "Select account..." at bounding box center [1095, 180] width 256 height 29
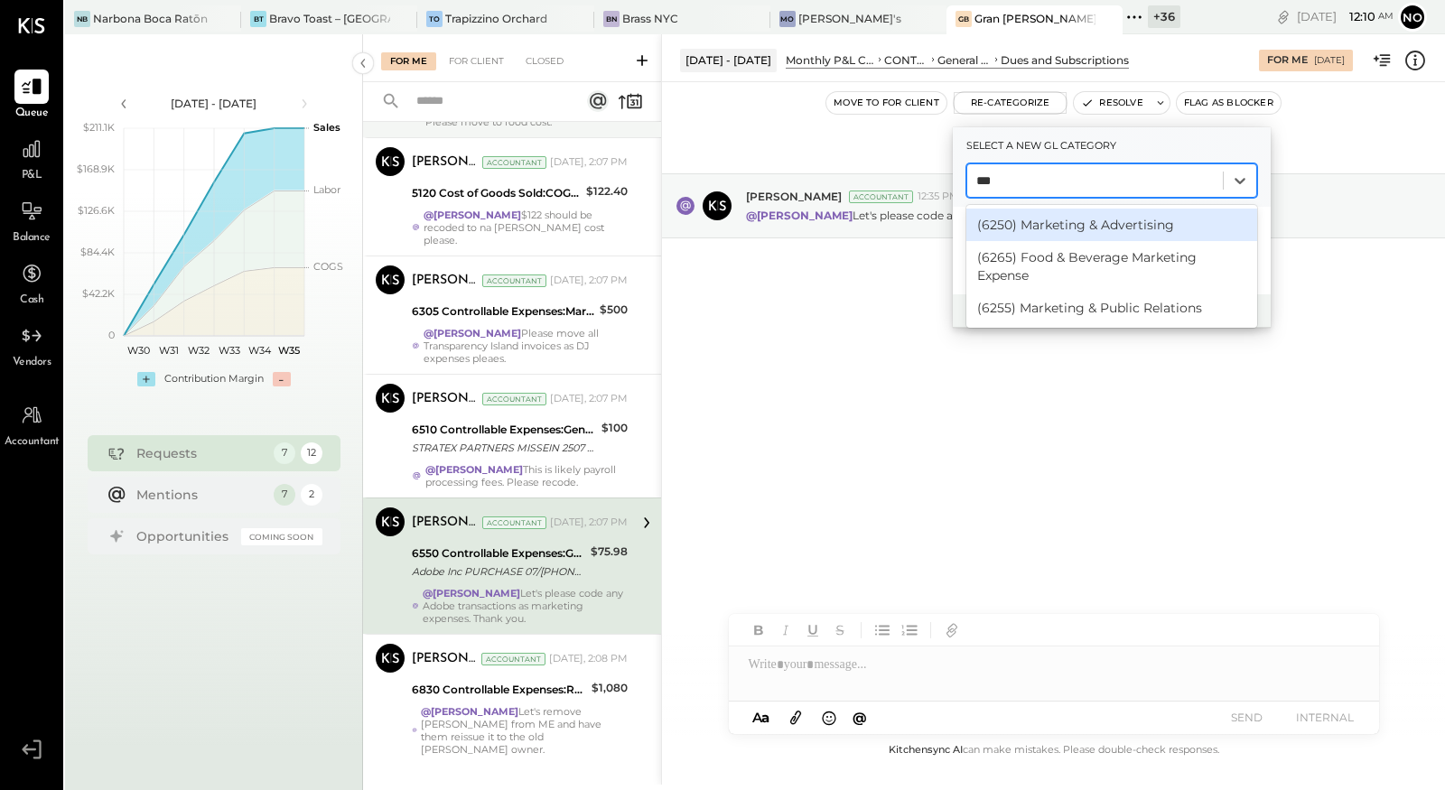
type input "****"
click at [1072, 225] on div "(6250) Marketing & Advertising" at bounding box center [1111, 225] width 291 height 33
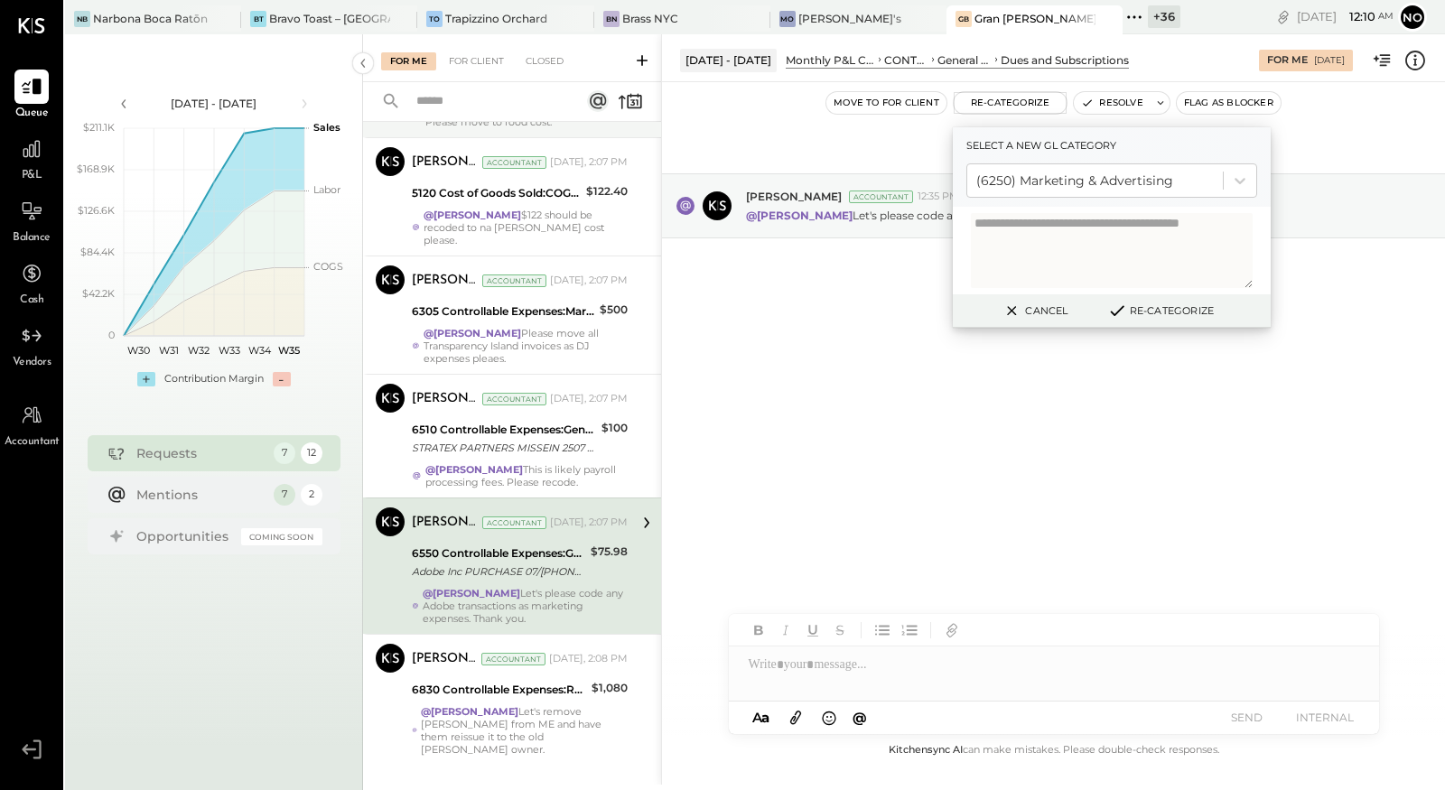
click at [1135, 310] on button "Re-Categorize" at bounding box center [1160, 311] width 119 height 22
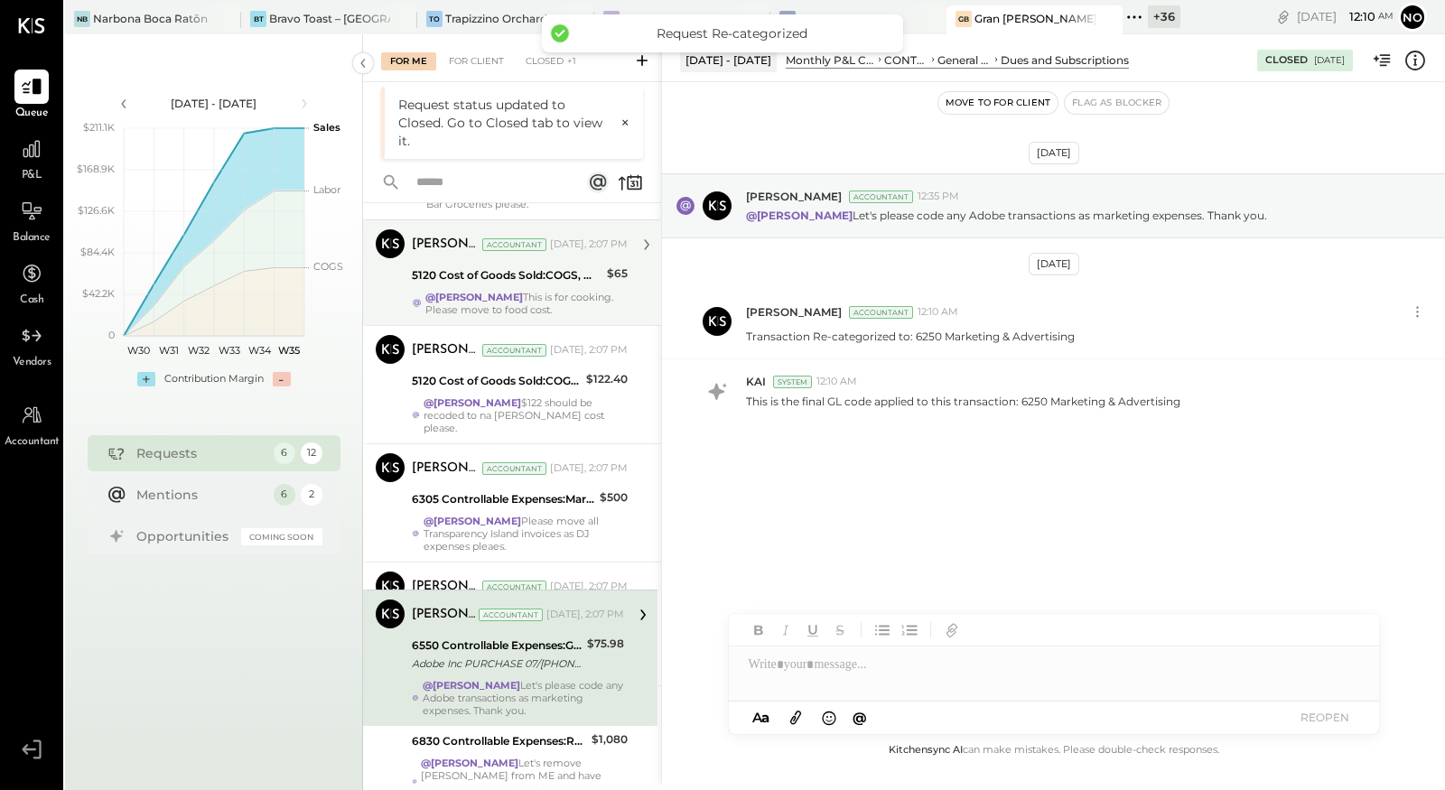
scroll to position [111, 0]
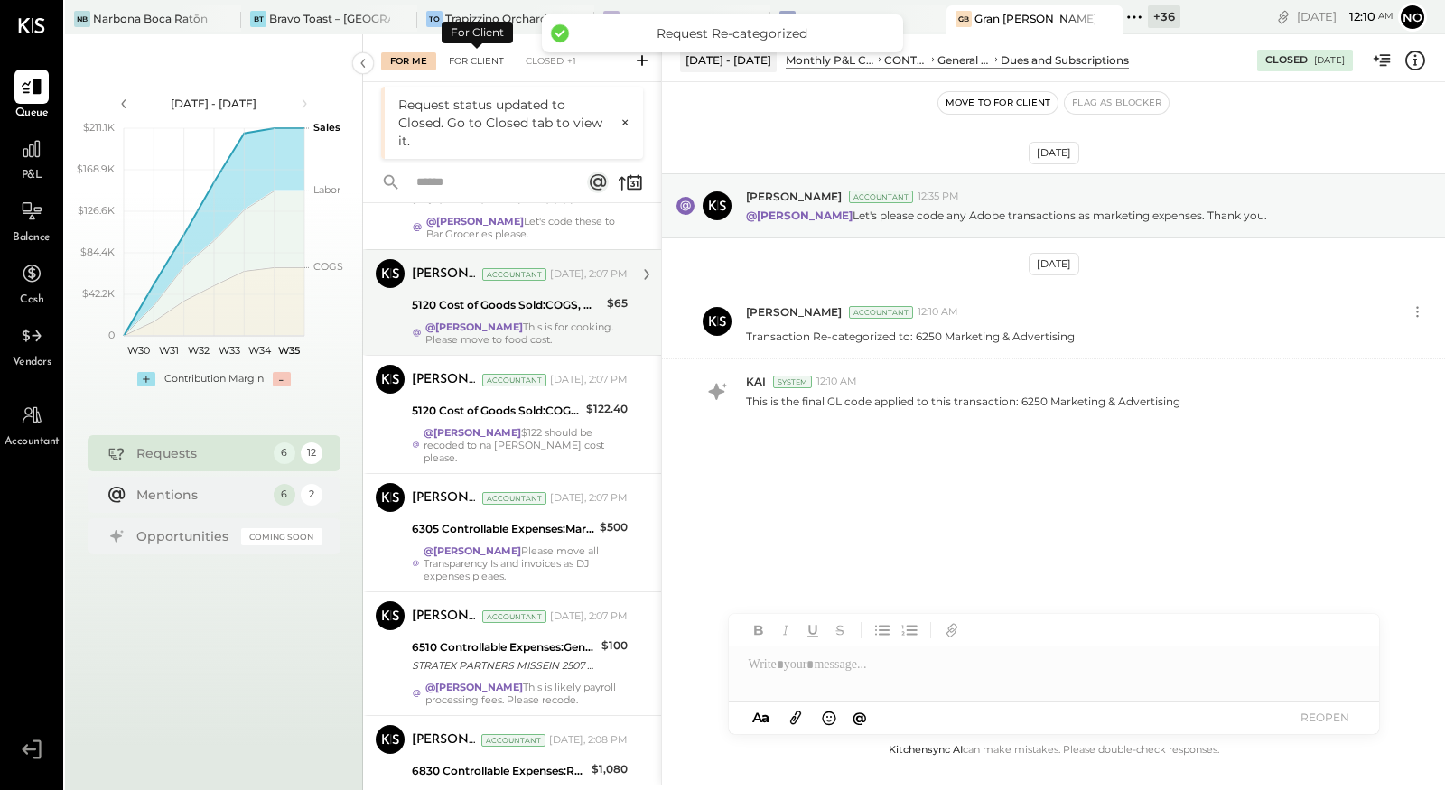
click at [488, 60] on div "For Client" at bounding box center [476, 61] width 73 height 18
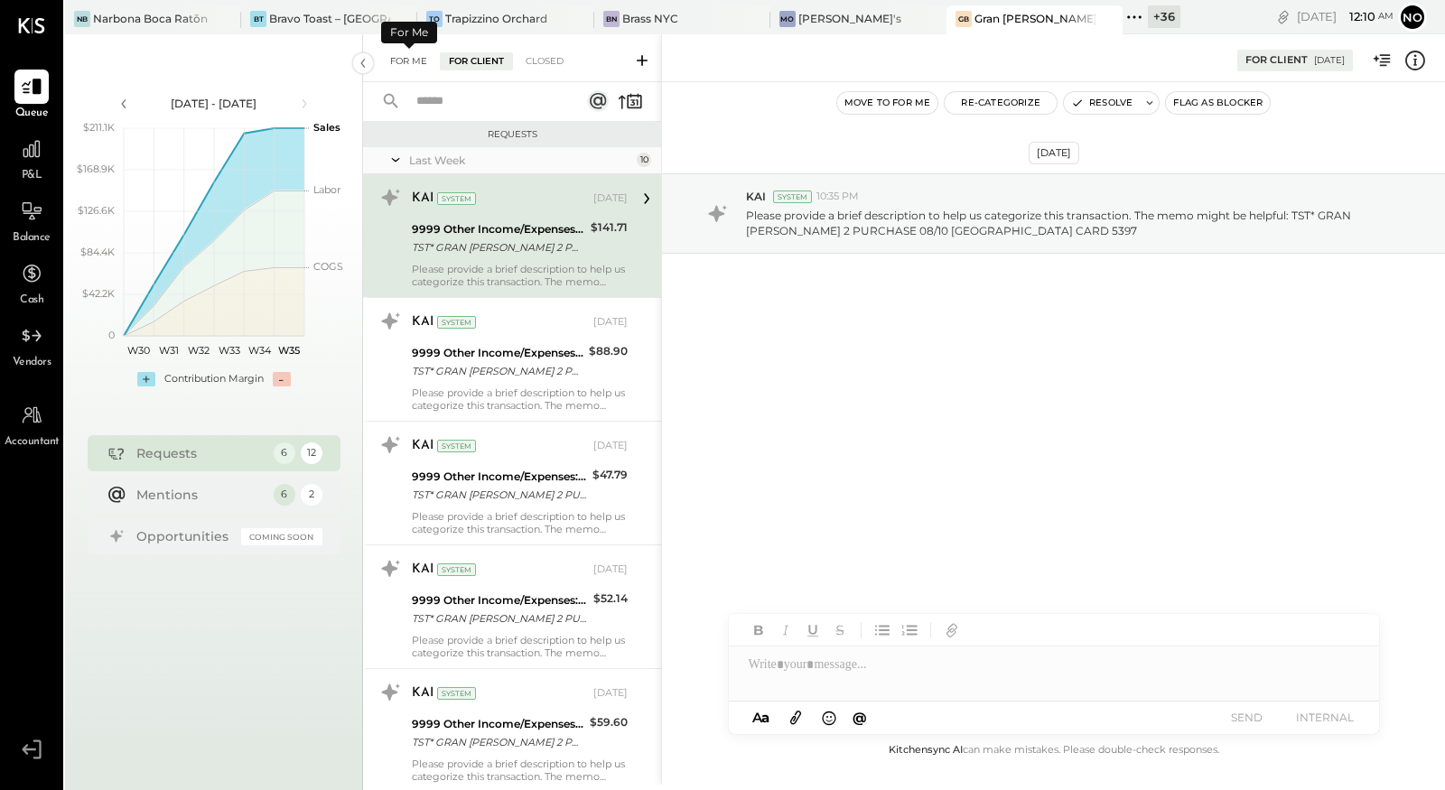
click at [417, 61] on div "For Me" at bounding box center [408, 61] width 55 height 18
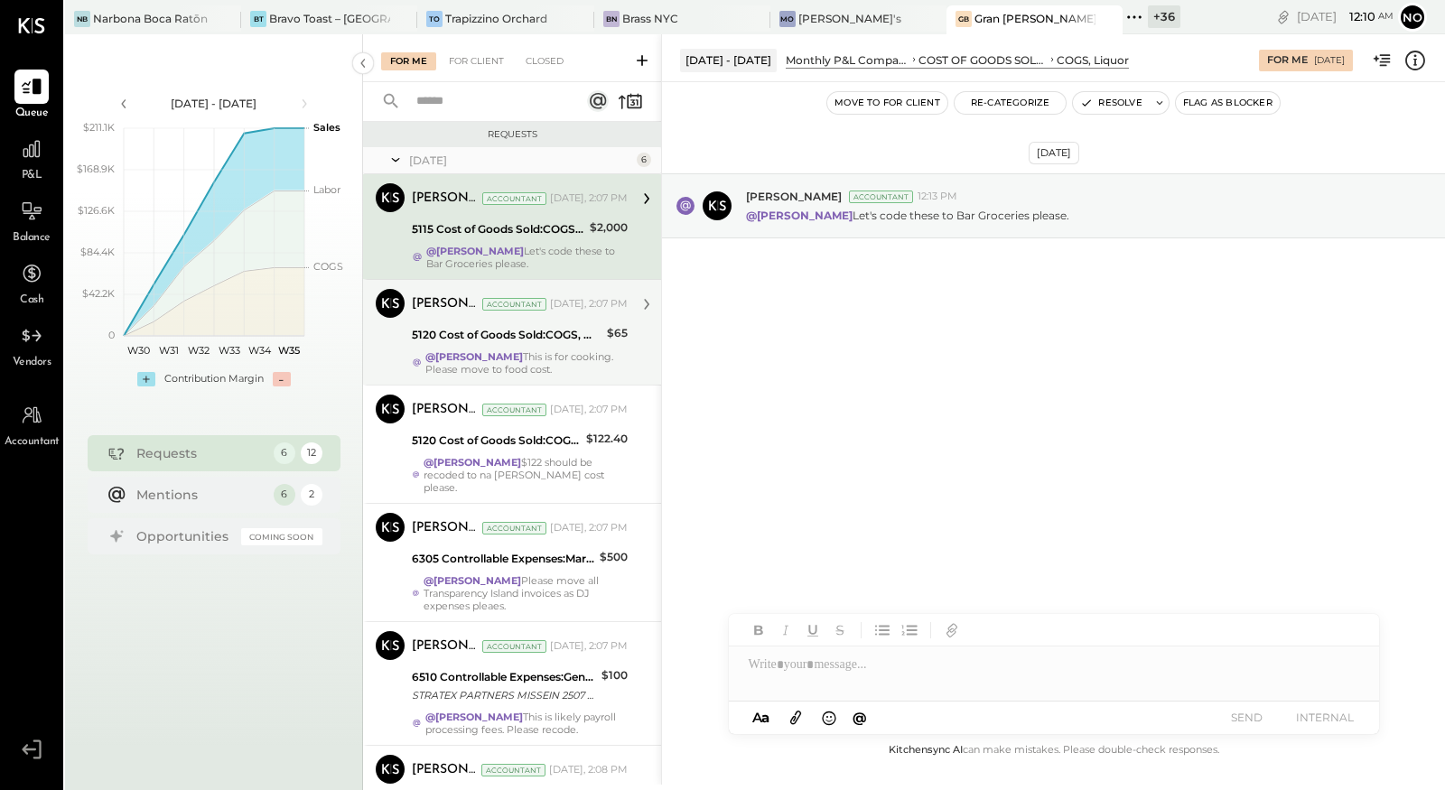
click at [500, 352] on strong "@[PERSON_NAME]" at bounding box center [474, 356] width 98 height 13
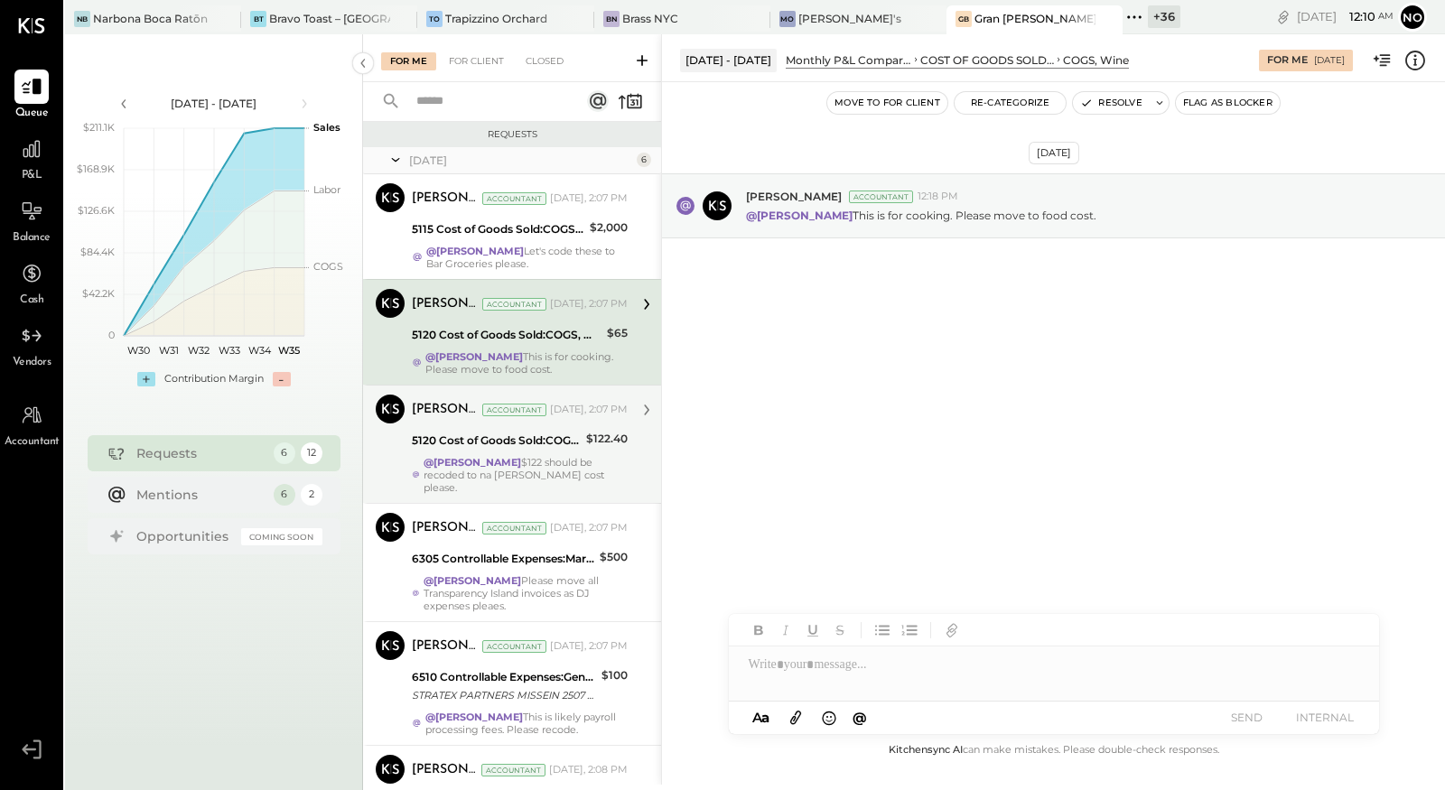
click at [513, 436] on div "5120 Cost of Goods Sold:COGS, Wine" at bounding box center [496, 441] width 169 height 18
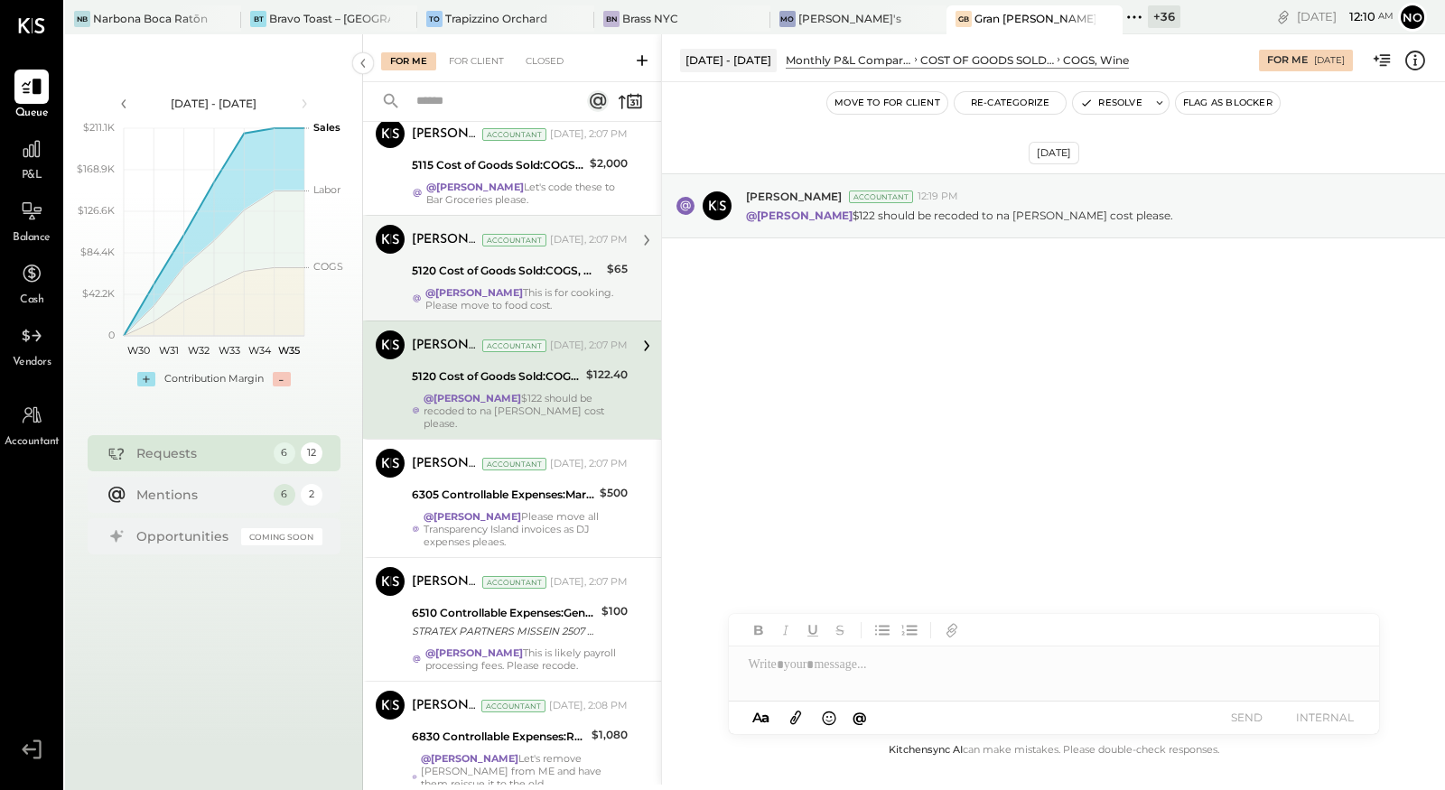
scroll to position [67, 0]
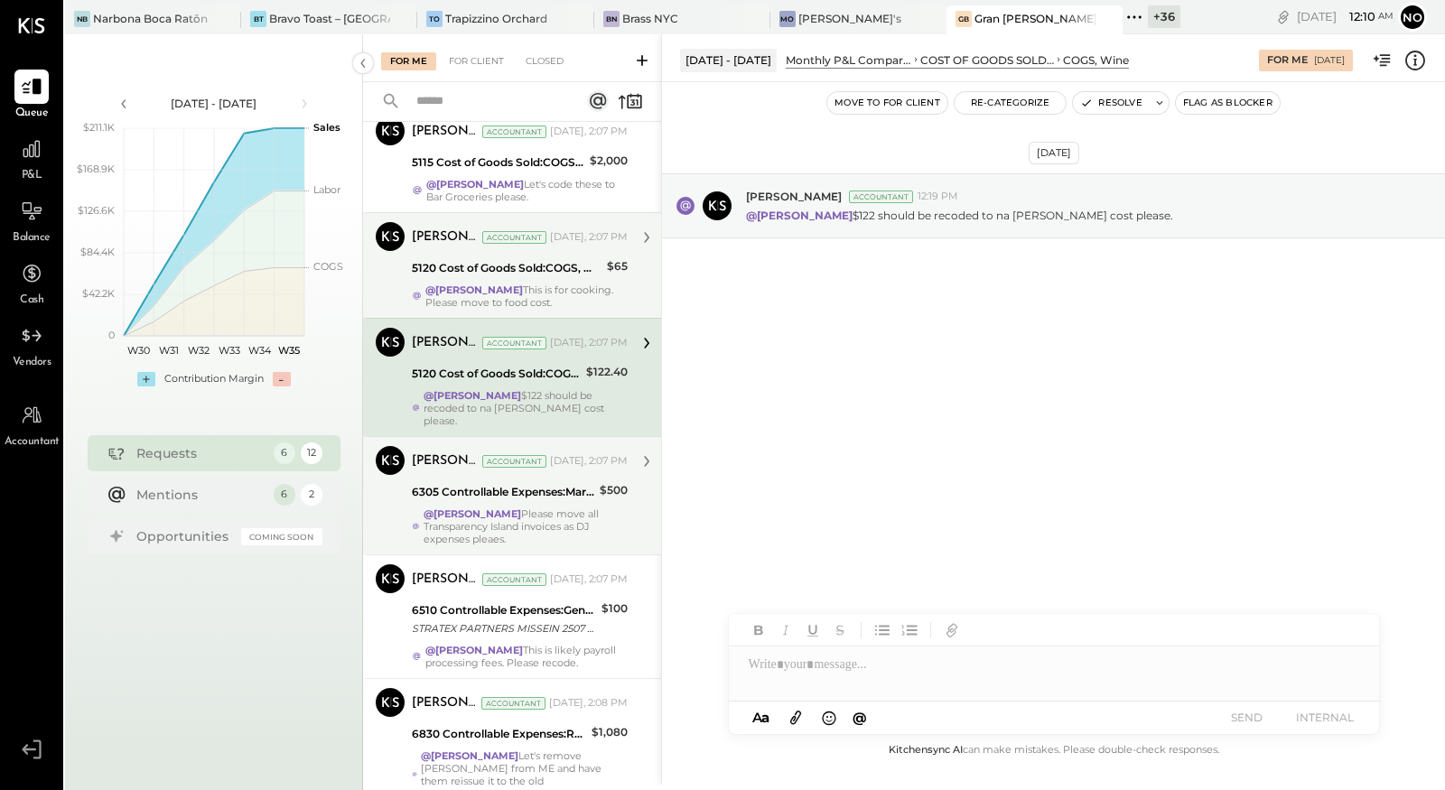
click at [502, 481] on div "6305 Controllable Expenses:Marketing & Advertising:Music & DJ" at bounding box center [503, 492] width 182 height 22
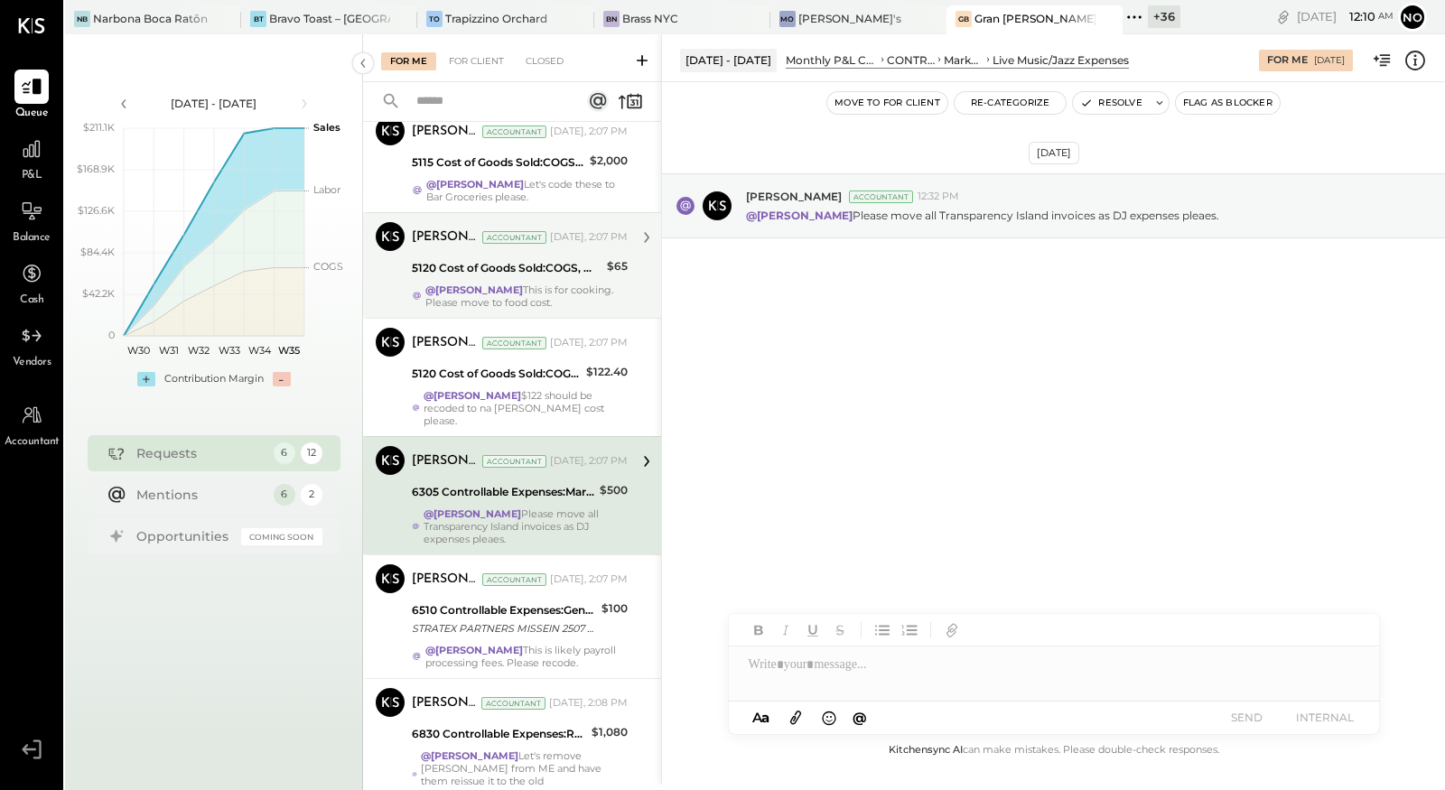
scroll to position [111, 0]
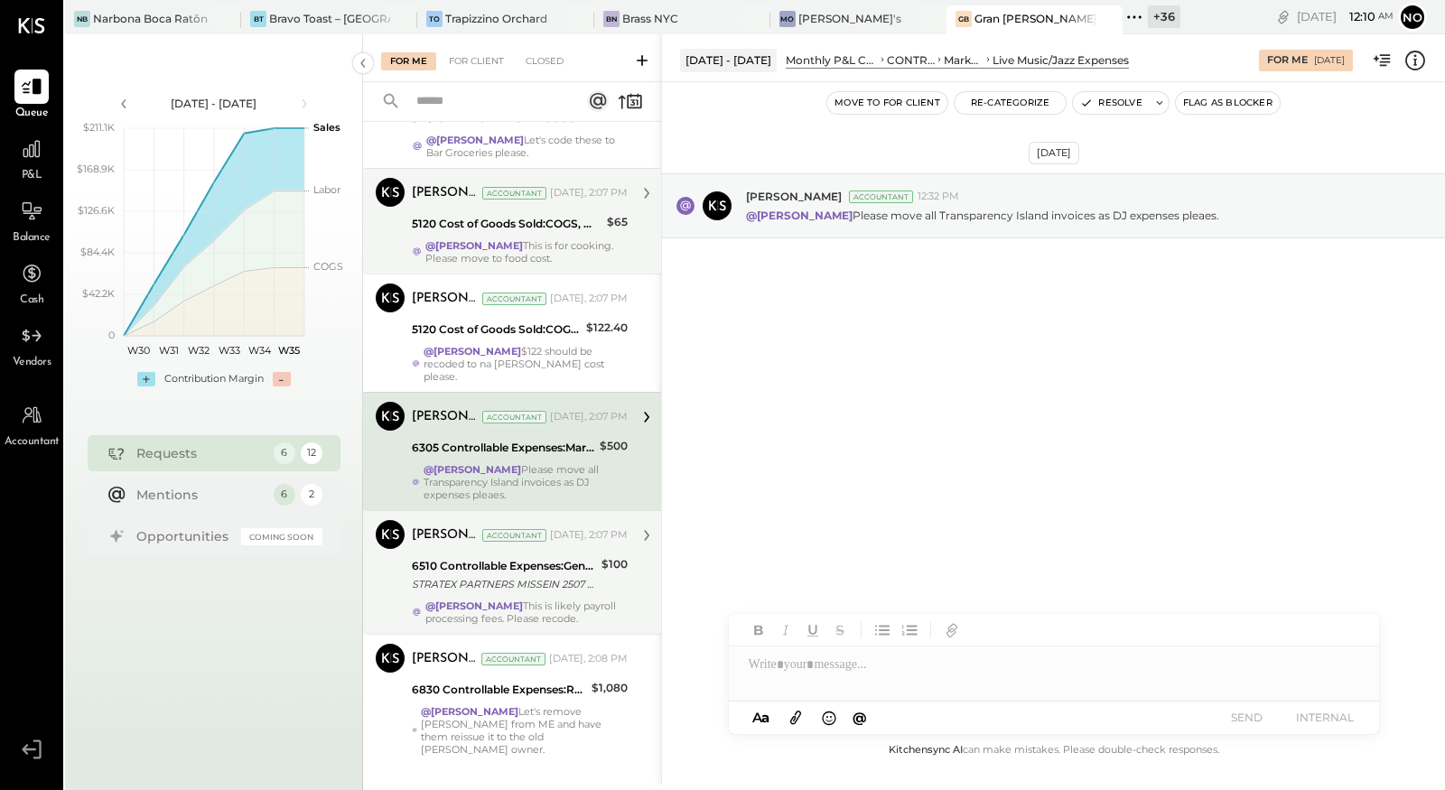
click at [505, 557] on div "6510 Controllable Expenses:General & Administrative Expenses:Consulting" at bounding box center [504, 566] width 184 height 18
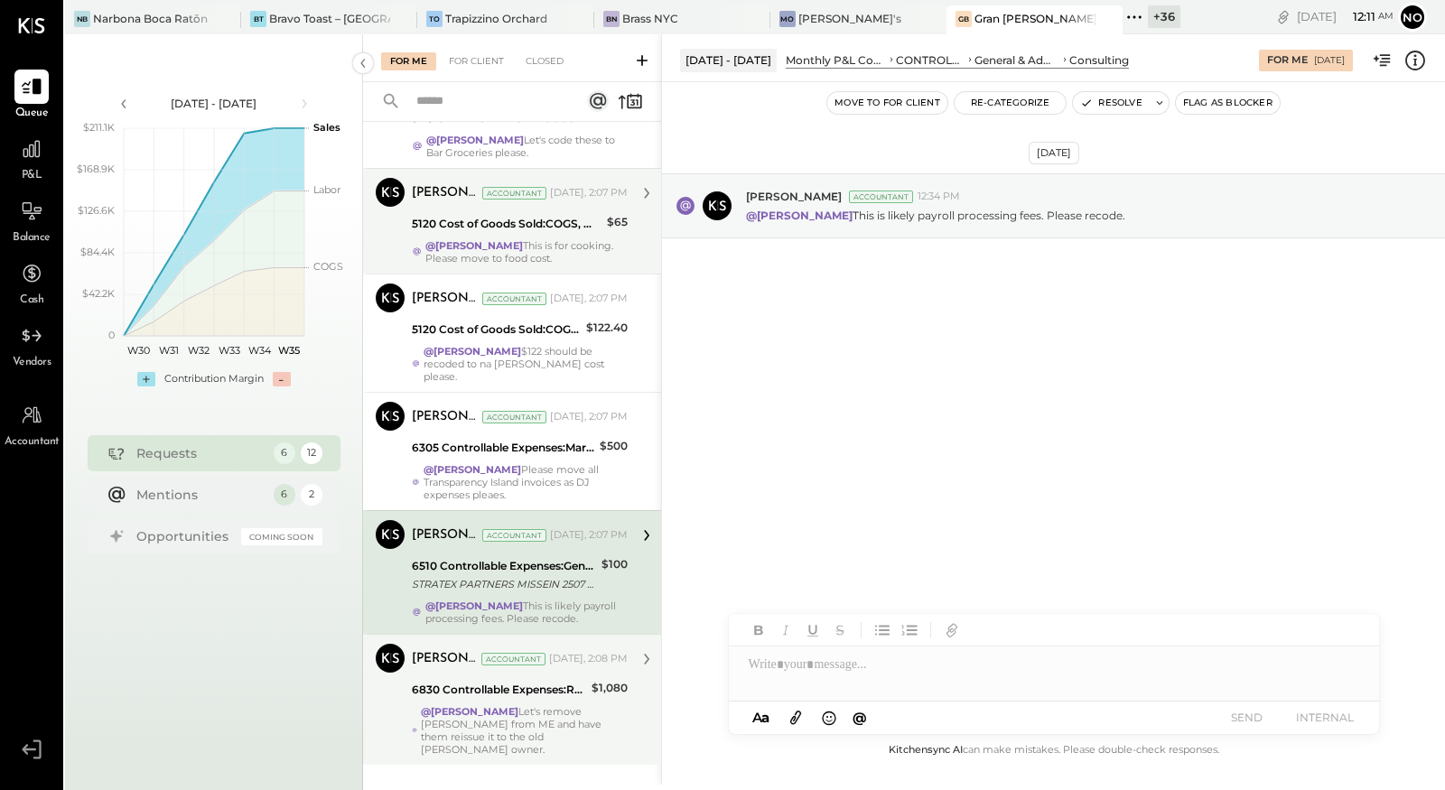
click at [557, 682] on div "6830 Controllable Expenses:Repairs & Maintenance:Landscaping" at bounding box center [499, 690] width 174 height 18
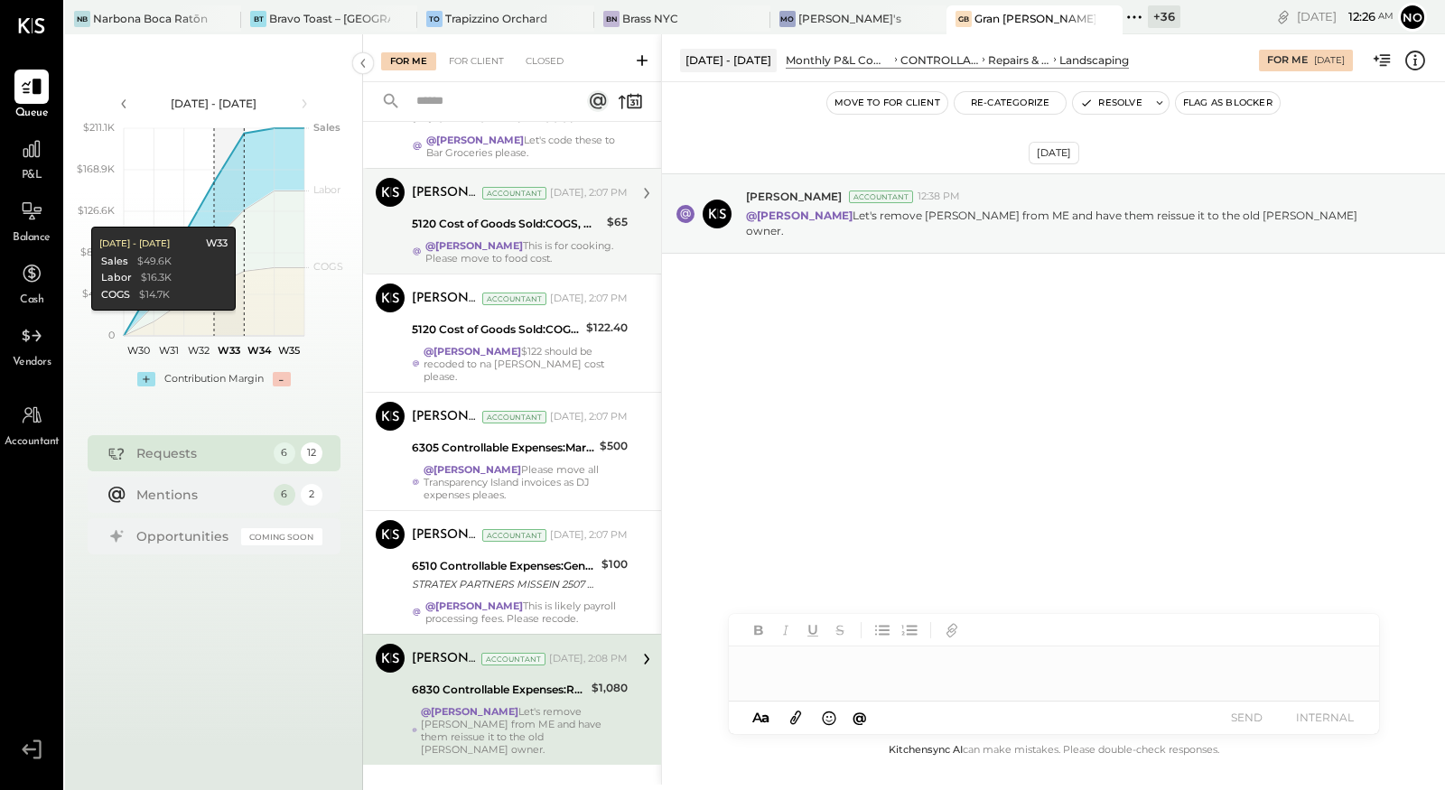
click at [758, 670] on div at bounding box center [1054, 665] width 650 height 36
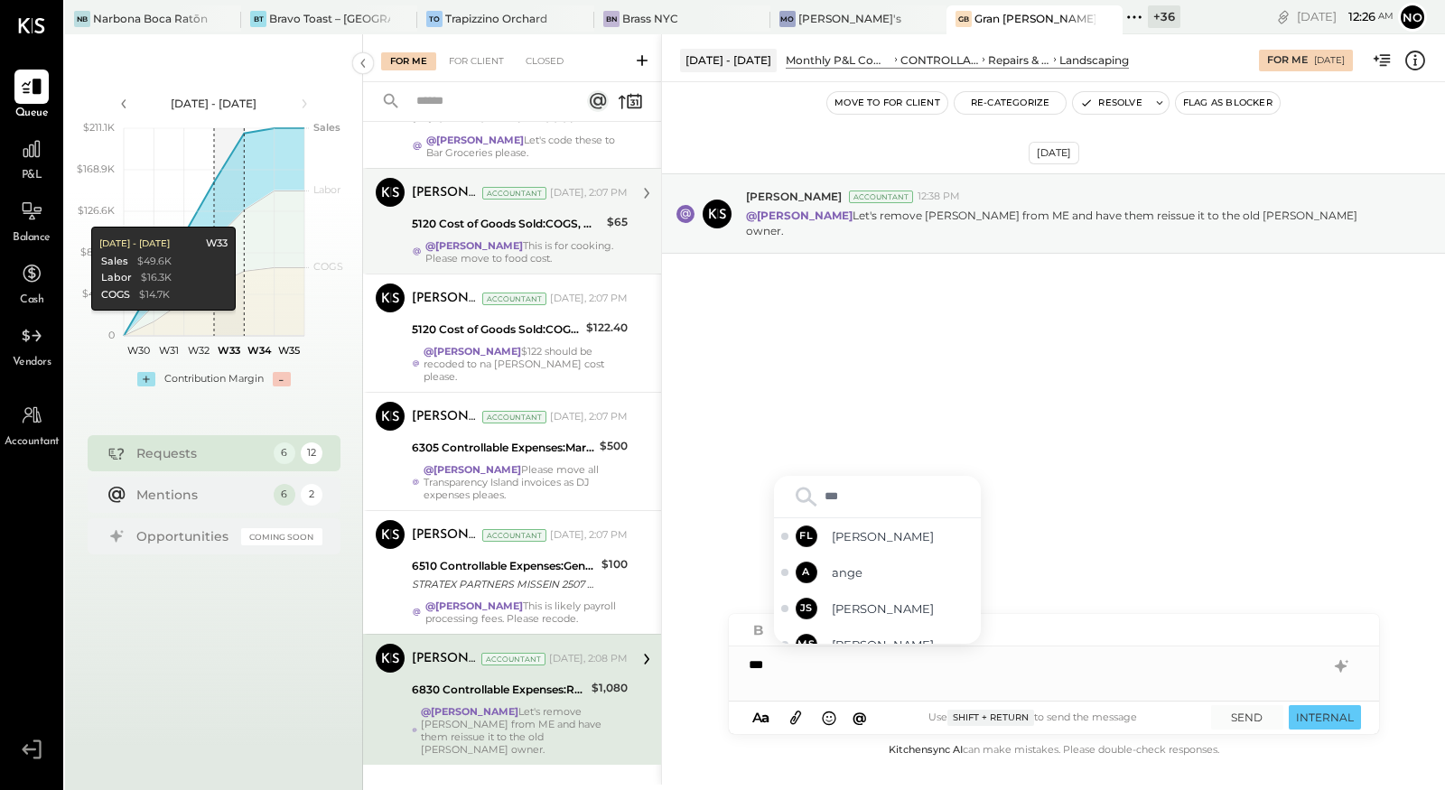
type input "****"
click at [825, 628] on div "A ange" at bounding box center [877, 626] width 207 height 36
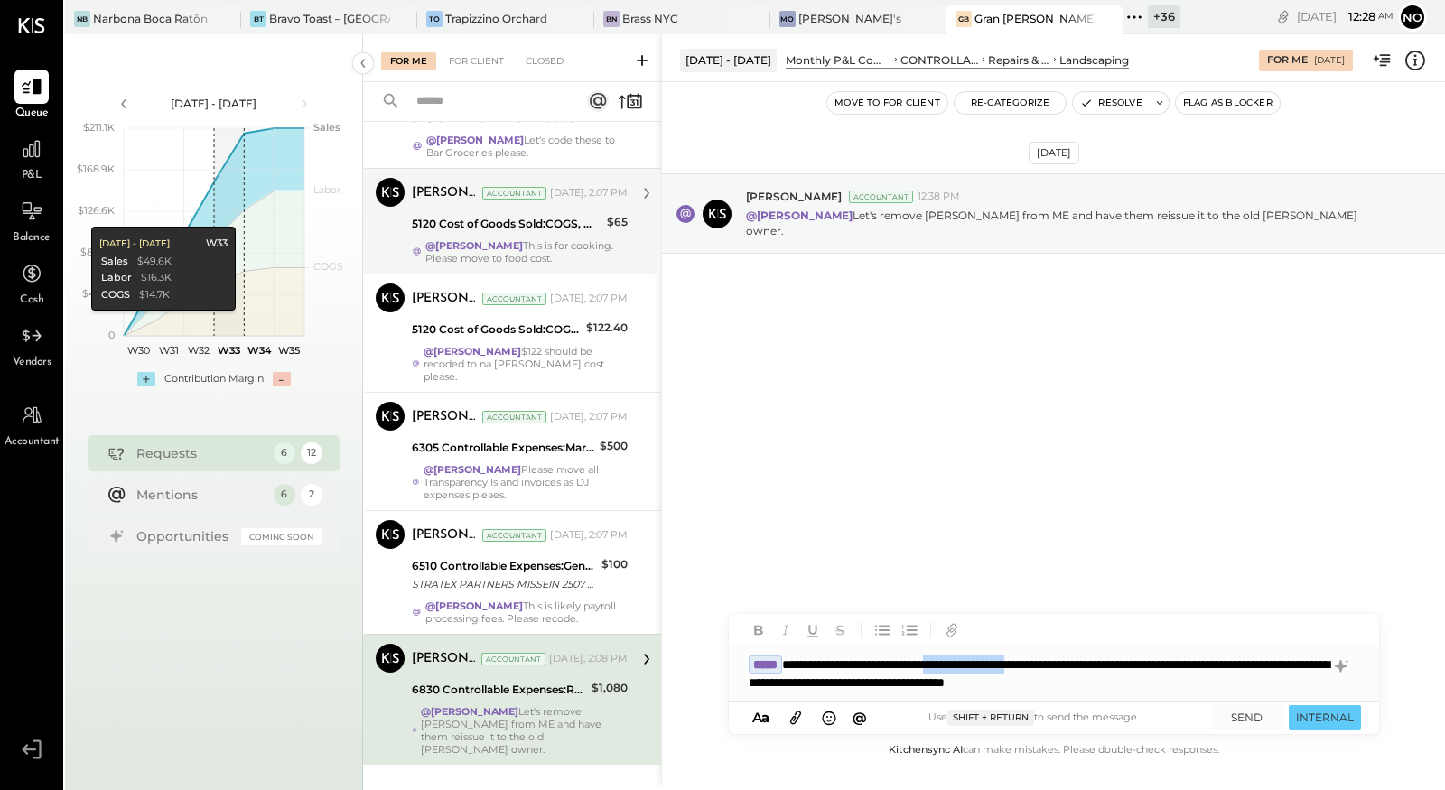
drag, startPoint x: 994, startPoint y: 668, endPoint x: 1101, endPoint y: 666, distance: 107.5
click at [1101, 666] on div "**********" at bounding box center [1054, 674] width 650 height 54
click at [1223, 683] on div "**********" at bounding box center [1054, 674] width 650 height 54
click at [1248, 718] on button "SEND" at bounding box center [1247, 717] width 72 height 24
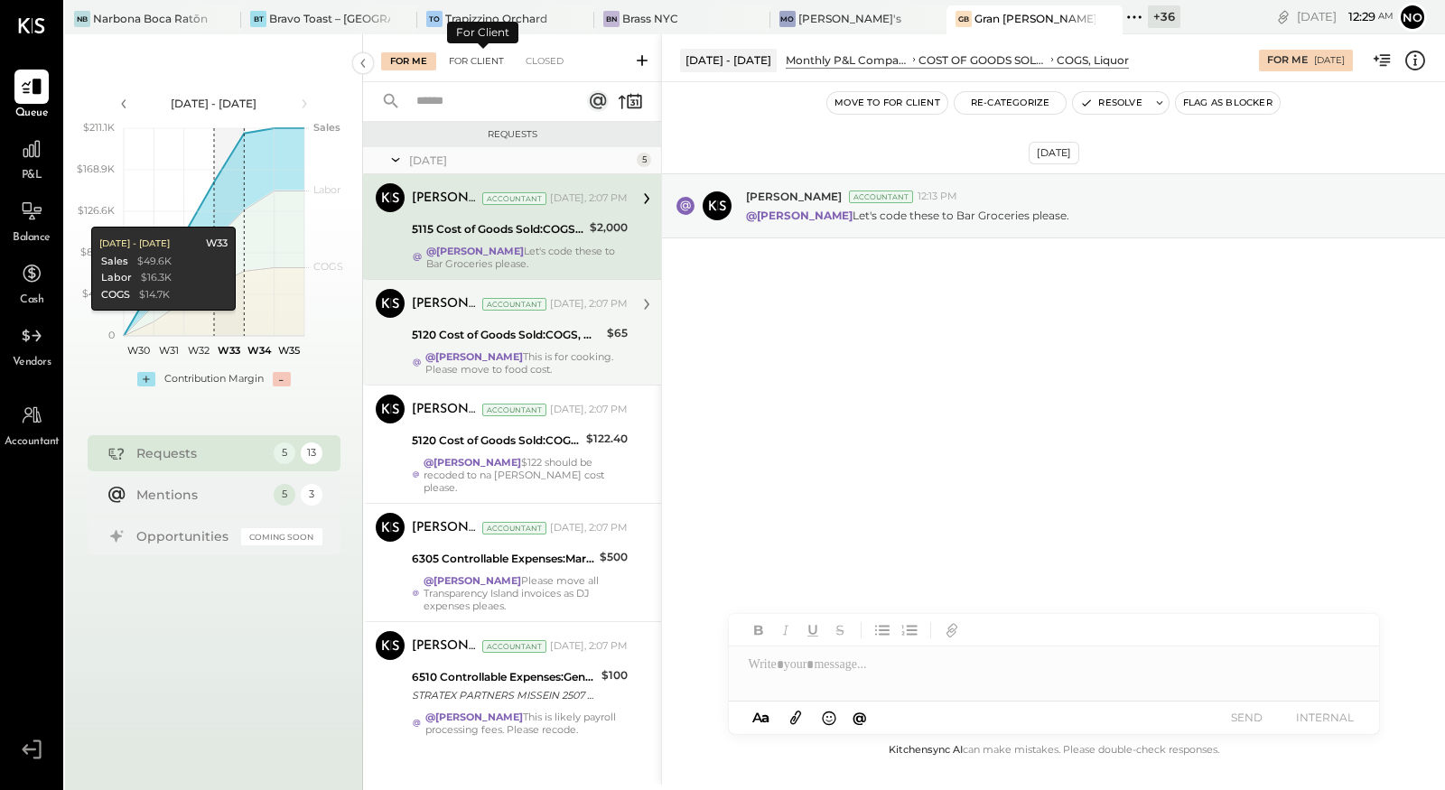
click at [490, 61] on div "For Client" at bounding box center [476, 61] width 73 height 18
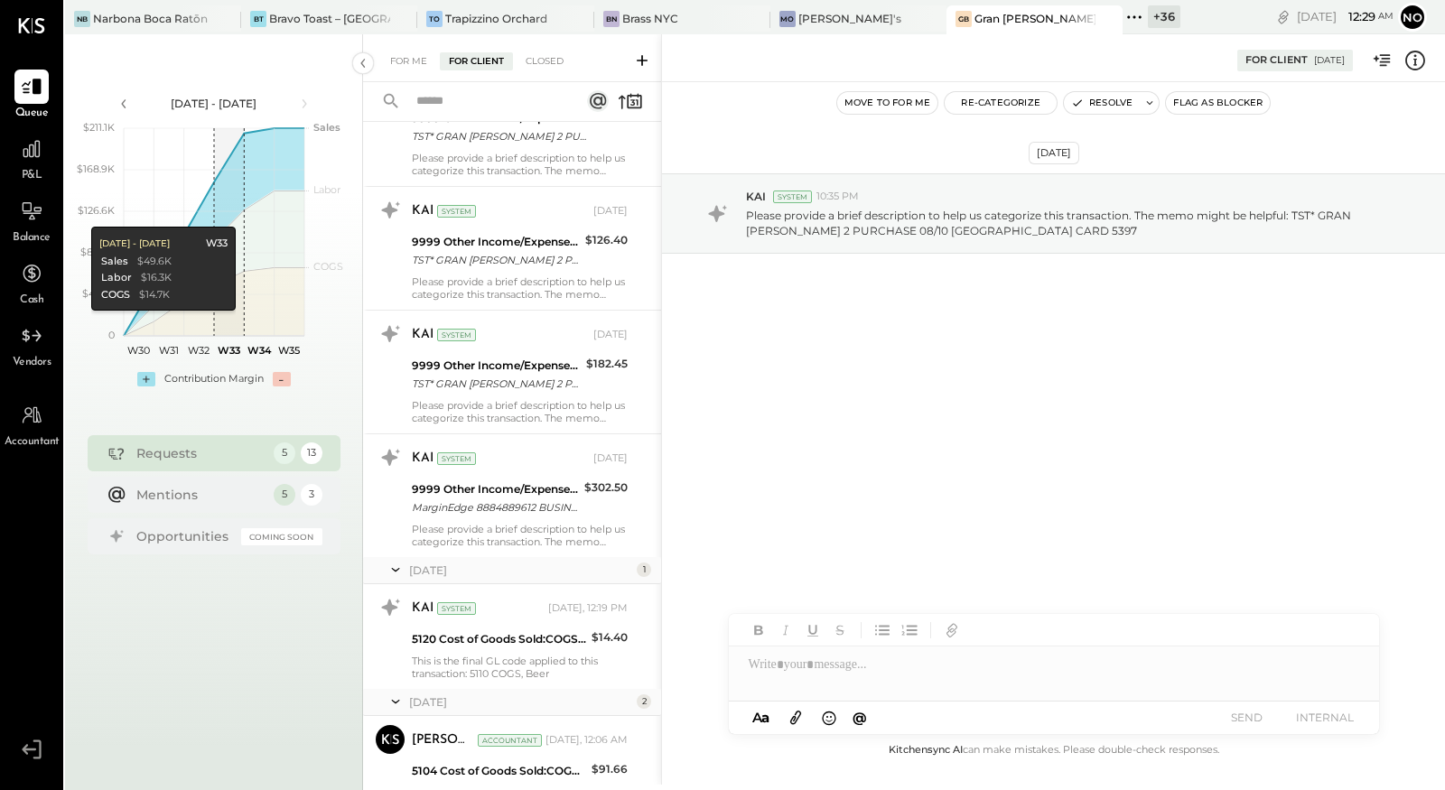
scroll to position [1115, 0]
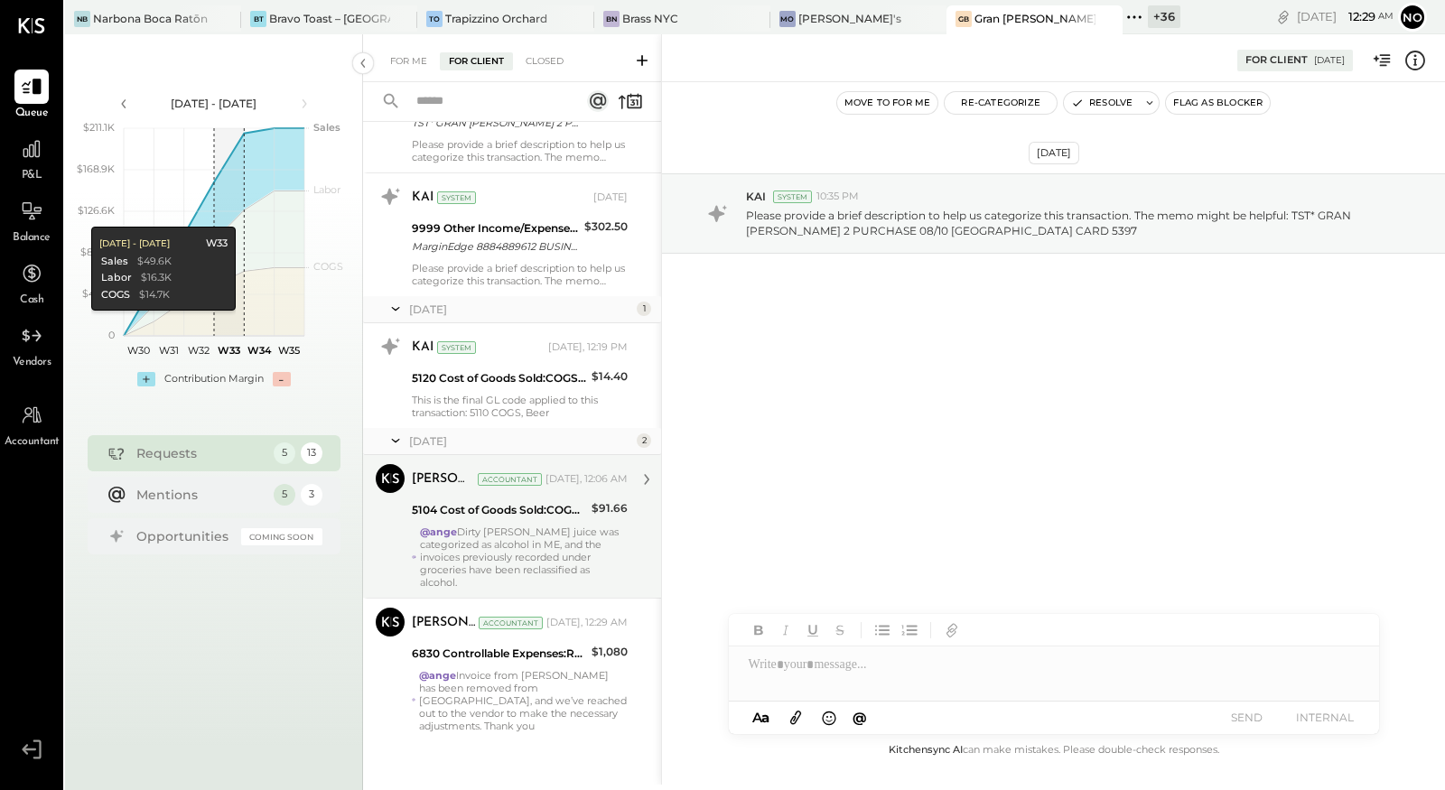
click at [485, 537] on div "@ange Dirty Sue olive juice was categorized as alcohol in ME, and the invoices …" at bounding box center [524, 557] width 208 height 63
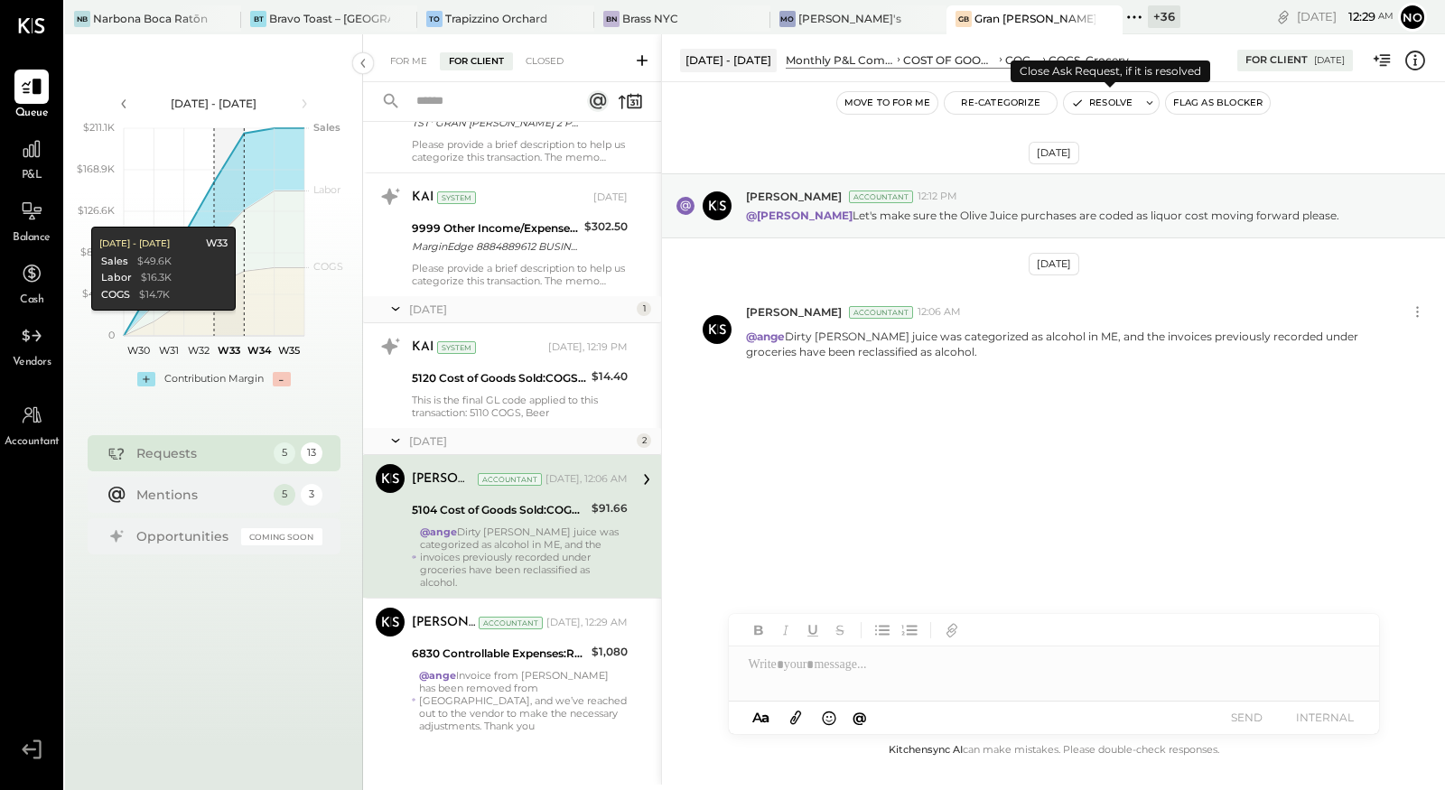
click at [1107, 107] on button "Resolve" at bounding box center [1102, 103] width 76 height 22
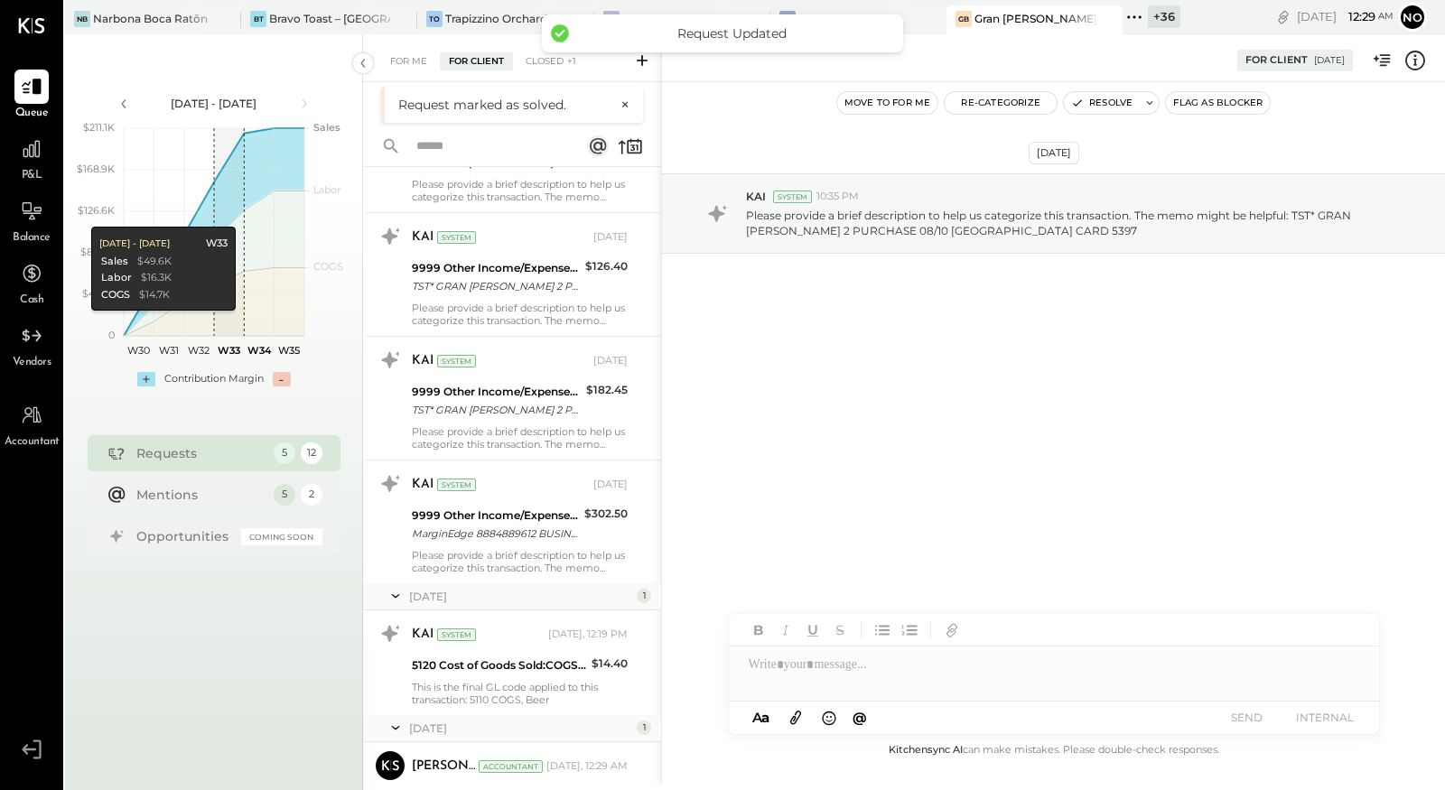
scroll to position [972, 0]
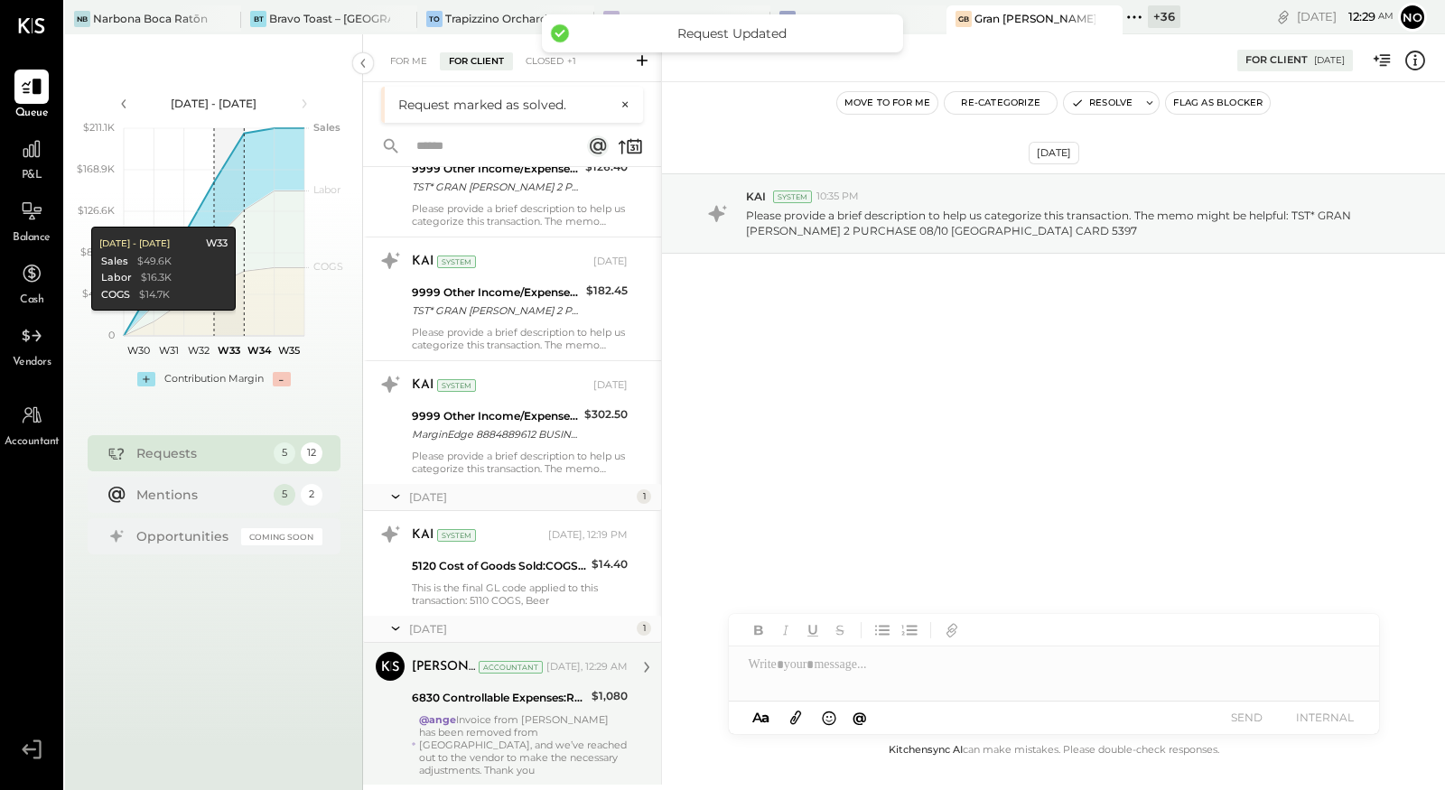
click at [490, 717] on div "@ange Invoice from Ricardi Martinez has been removed from Margin Edge, and we’v…" at bounding box center [523, 745] width 209 height 63
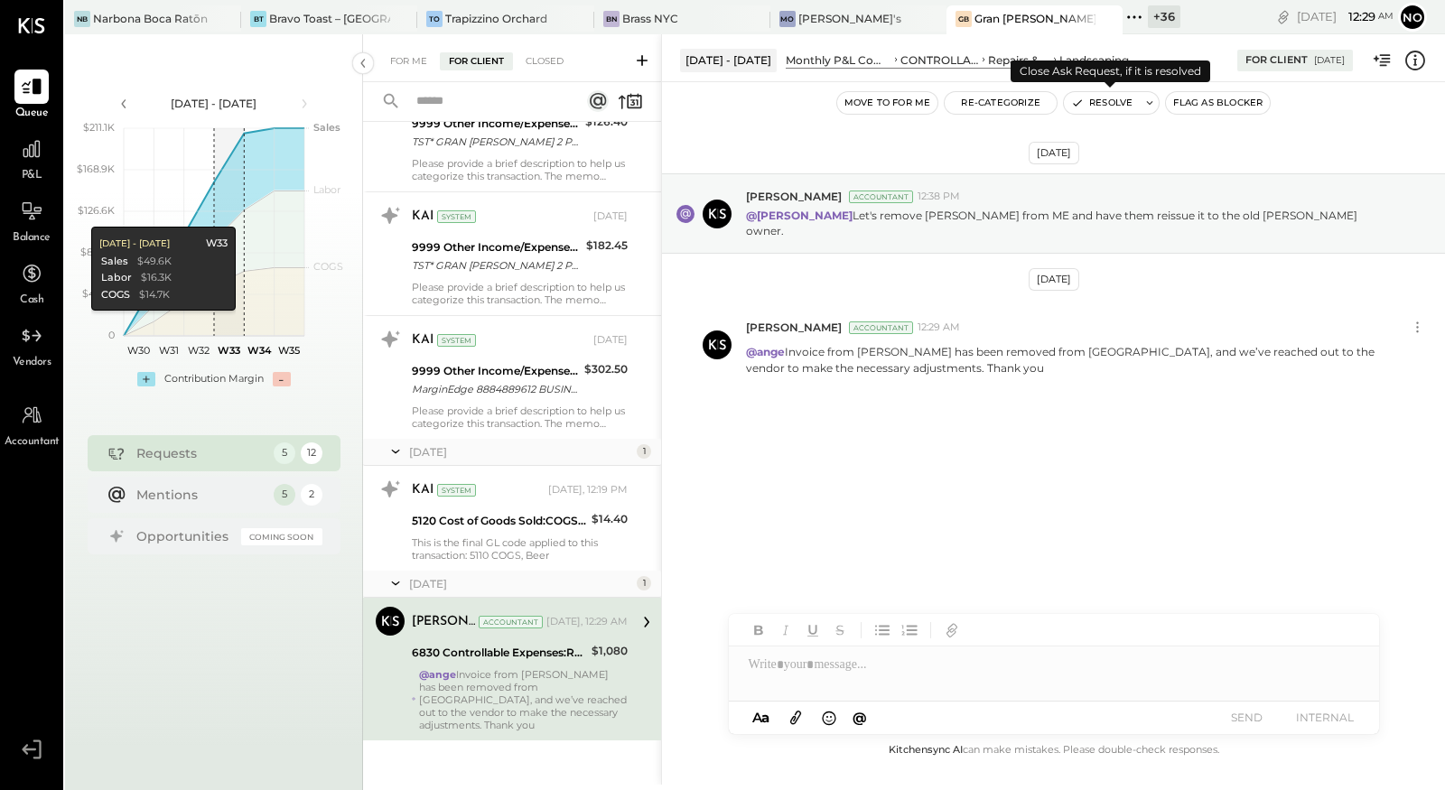
click at [1092, 107] on button "Resolve" at bounding box center [1102, 103] width 76 height 22
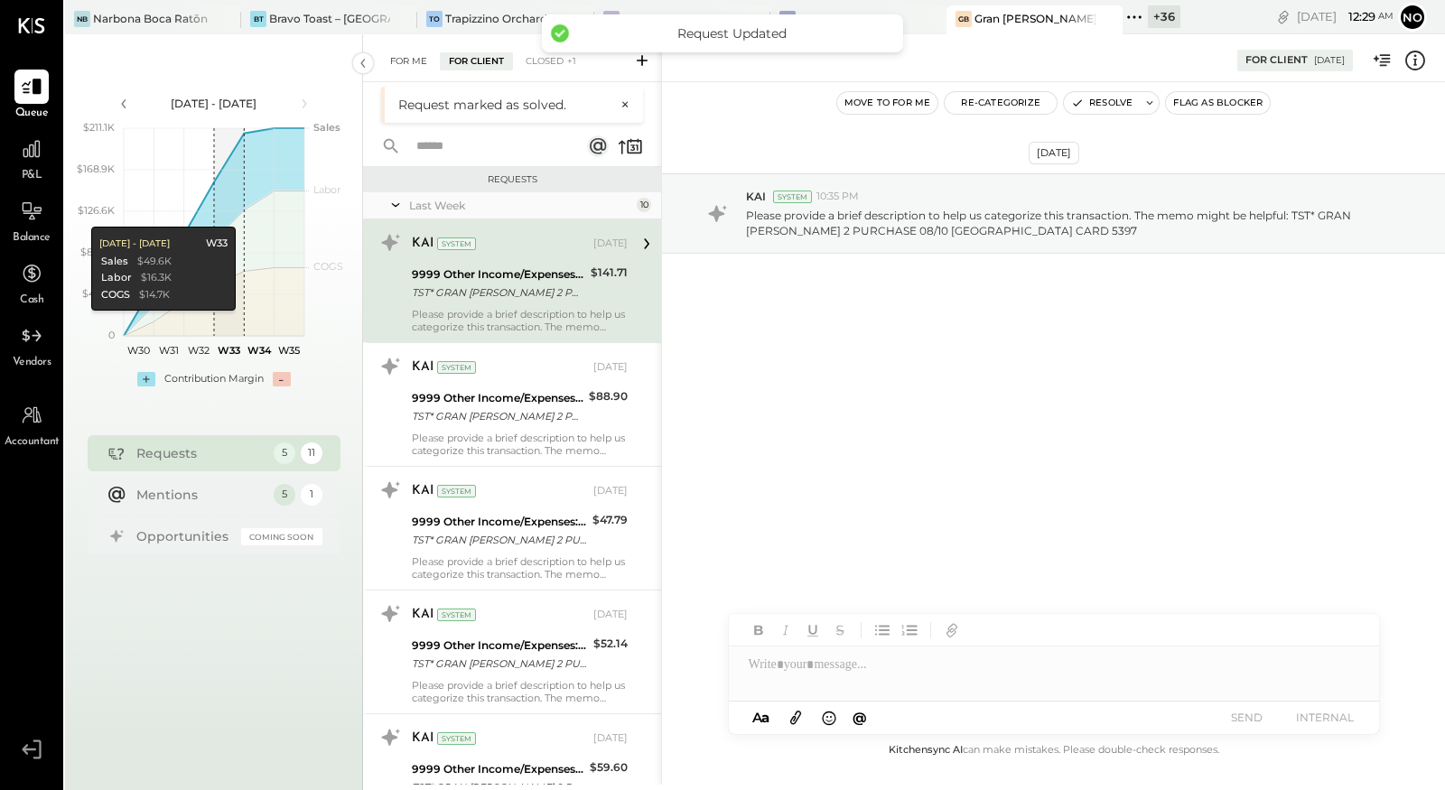
click at [411, 62] on div "For Me" at bounding box center [408, 61] width 55 height 18
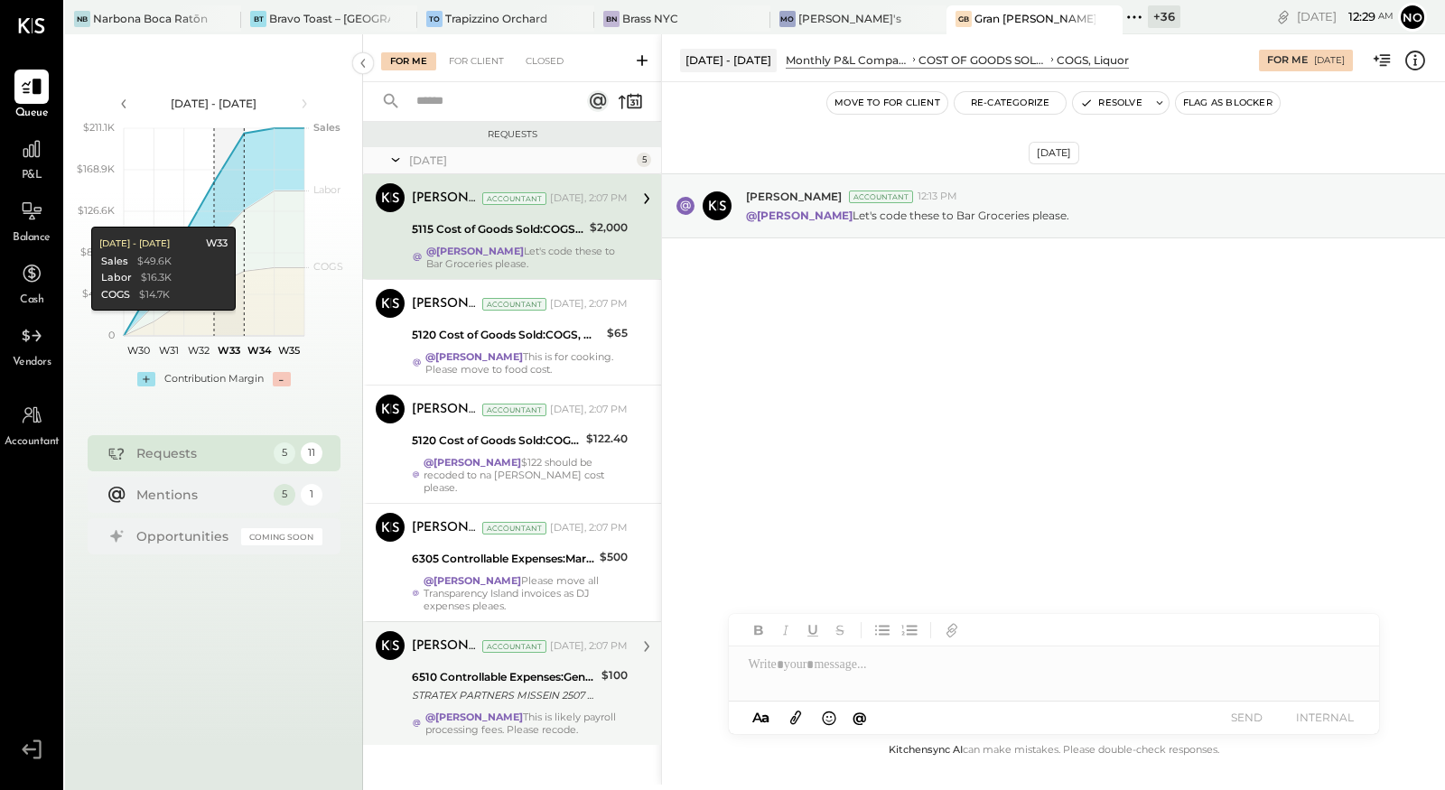
click at [498, 686] on div "STRATEX PARTNERS MISSEIN 2507 BUSINESS TO BUSINESS ACH 25 00677 GRAN [PERSON_NA…" at bounding box center [504, 695] width 184 height 18
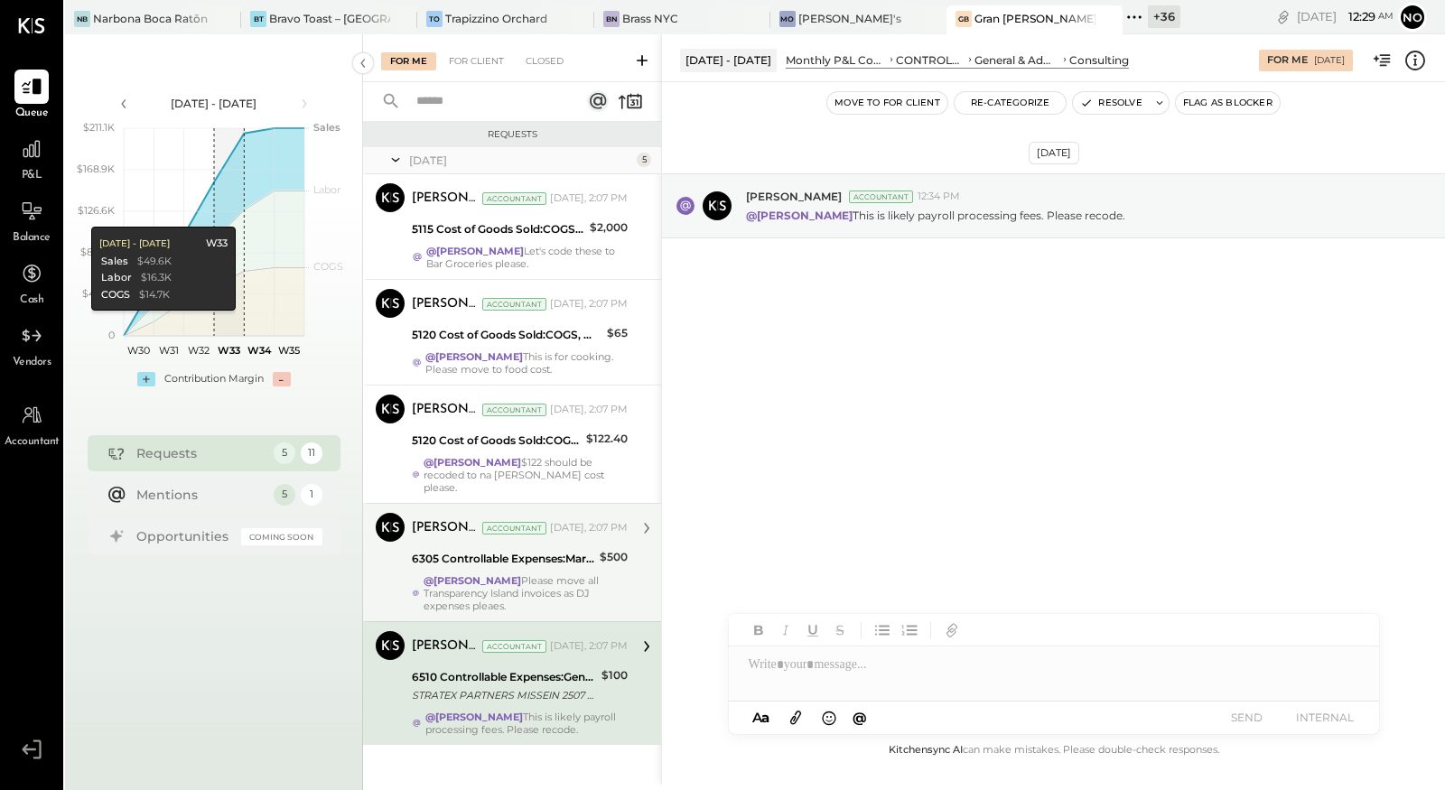
click at [497, 574] on strong "@[PERSON_NAME]" at bounding box center [473, 580] width 98 height 13
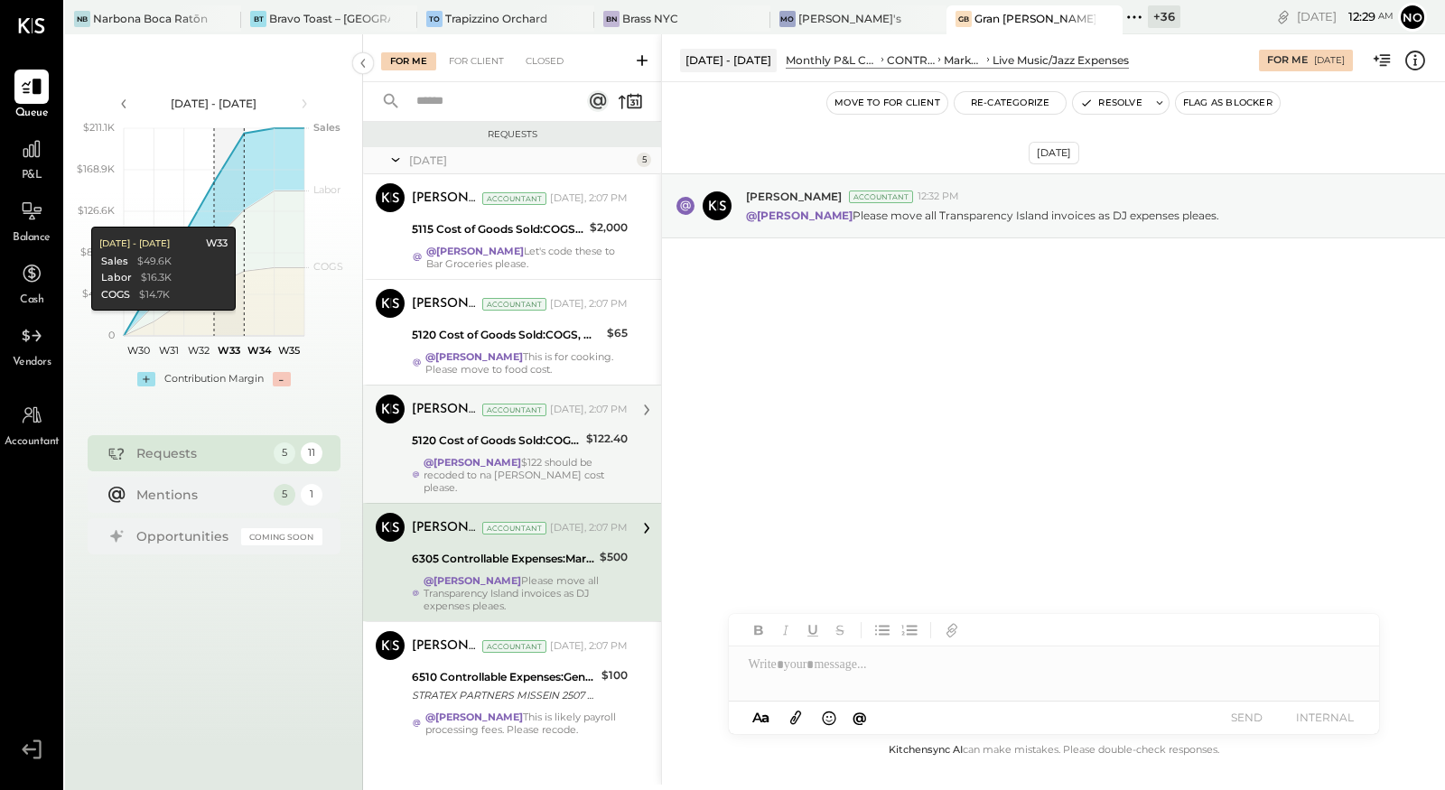
click at [496, 459] on strong "@[PERSON_NAME]" at bounding box center [473, 462] width 98 height 13
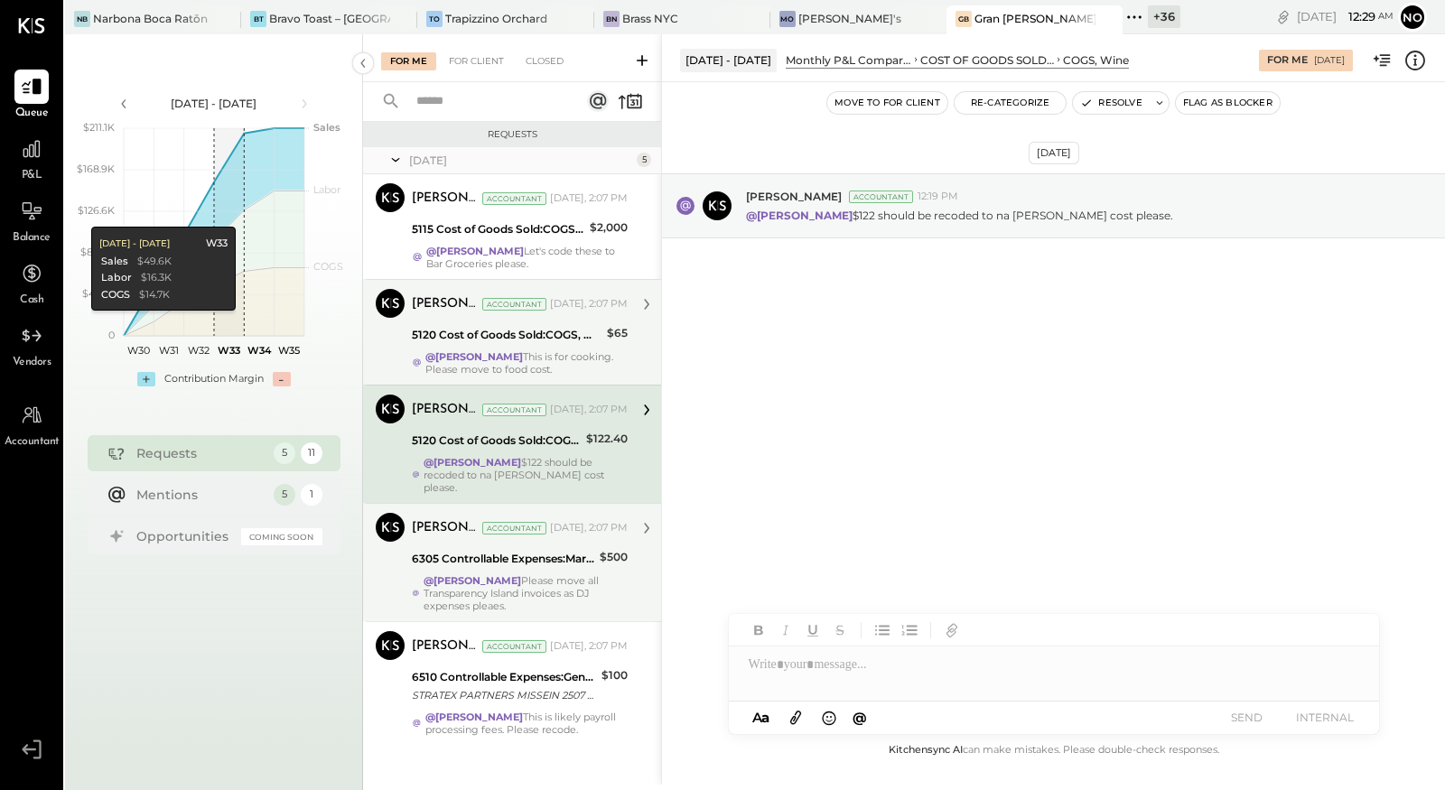
click at [490, 333] on div "5120 Cost of Goods Sold:COGS, Wine" at bounding box center [507, 335] width 190 height 18
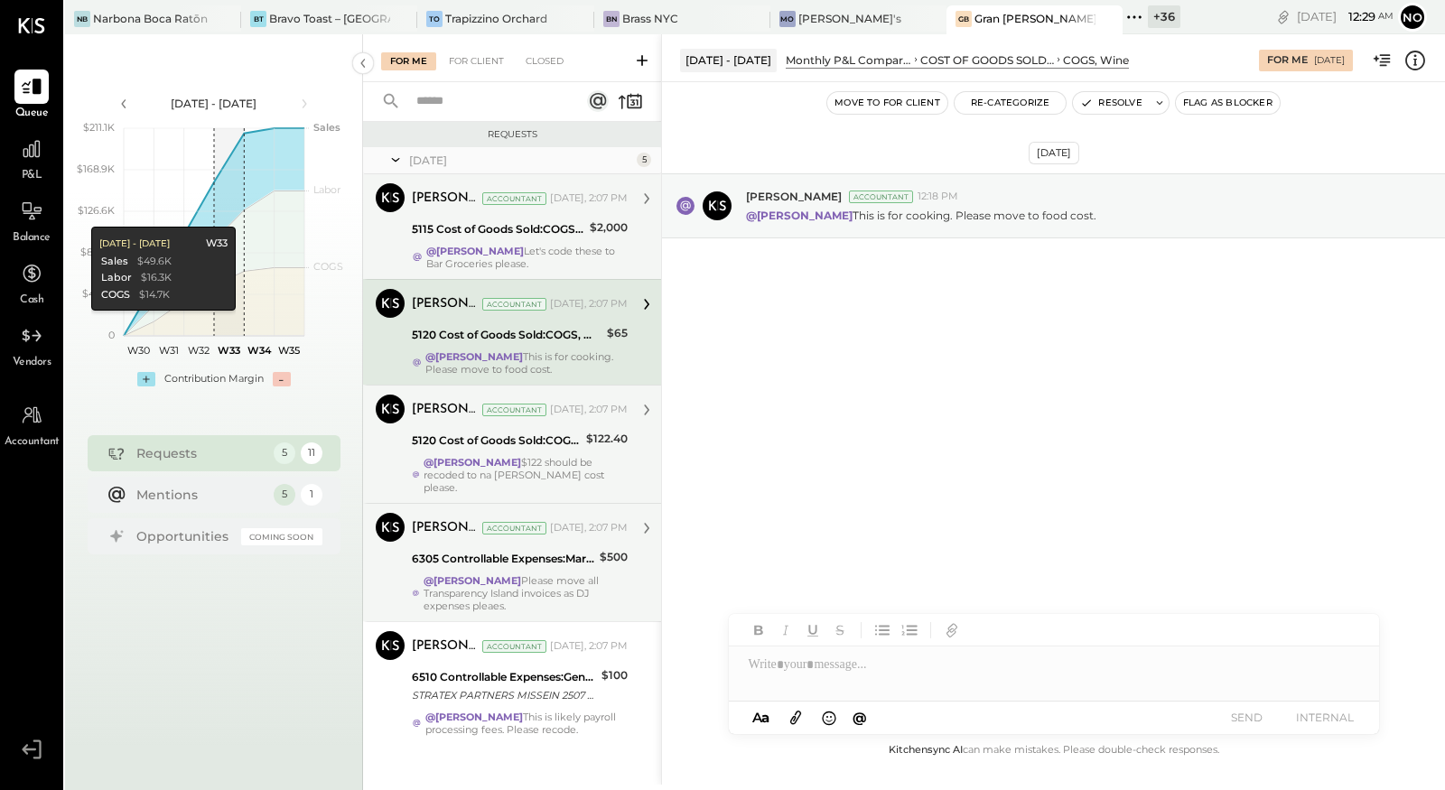
click at [487, 254] on strong "@[PERSON_NAME]" at bounding box center [475, 251] width 98 height 13
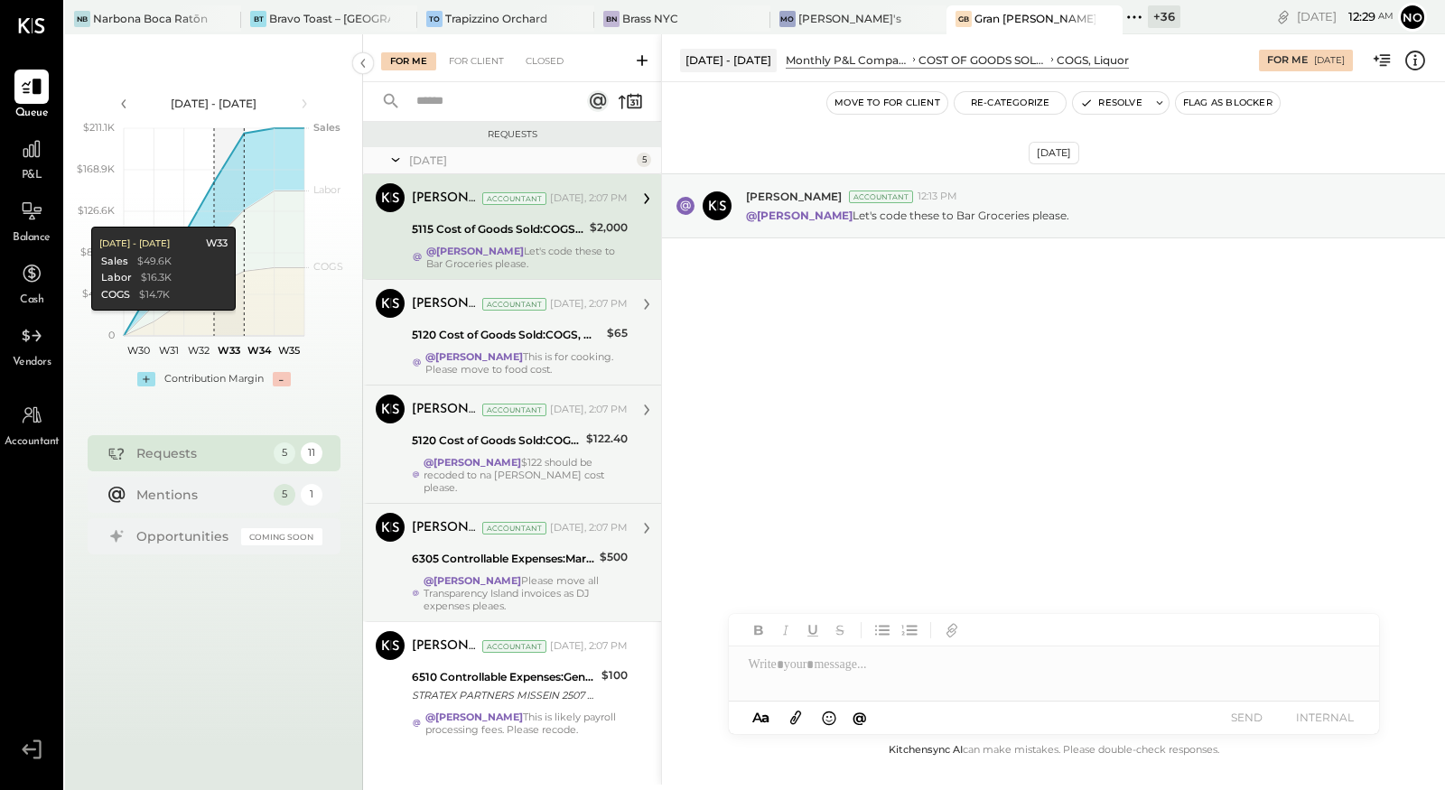
click at [479, 359] on strong "@[PERSON_NAME]" at bounding box center [474, 356] width 98 height 13
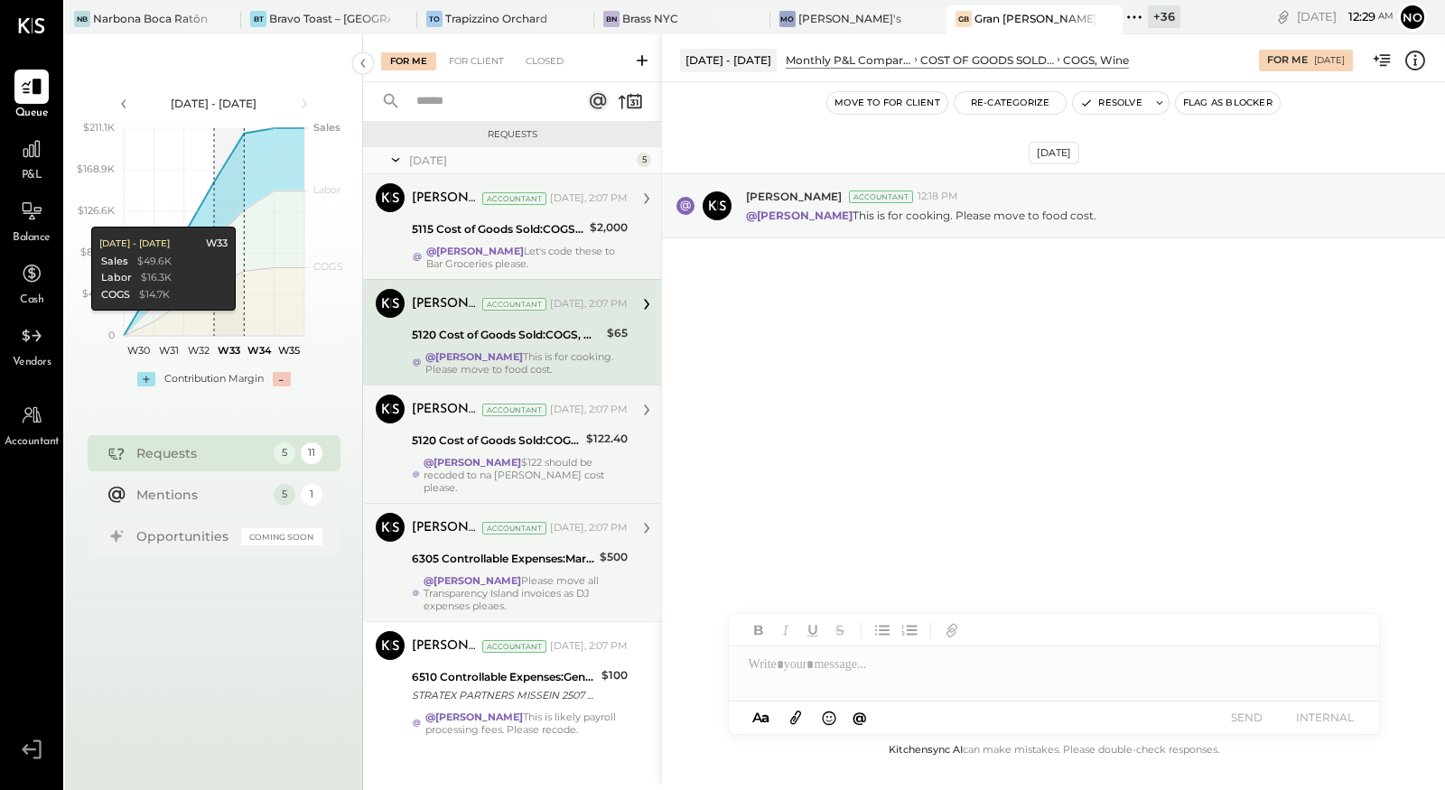
click at [478, 434] on div "5120 Cost of Goods Sold:COGS, Wine" at bounding box center [496, 441] width 169 height 18
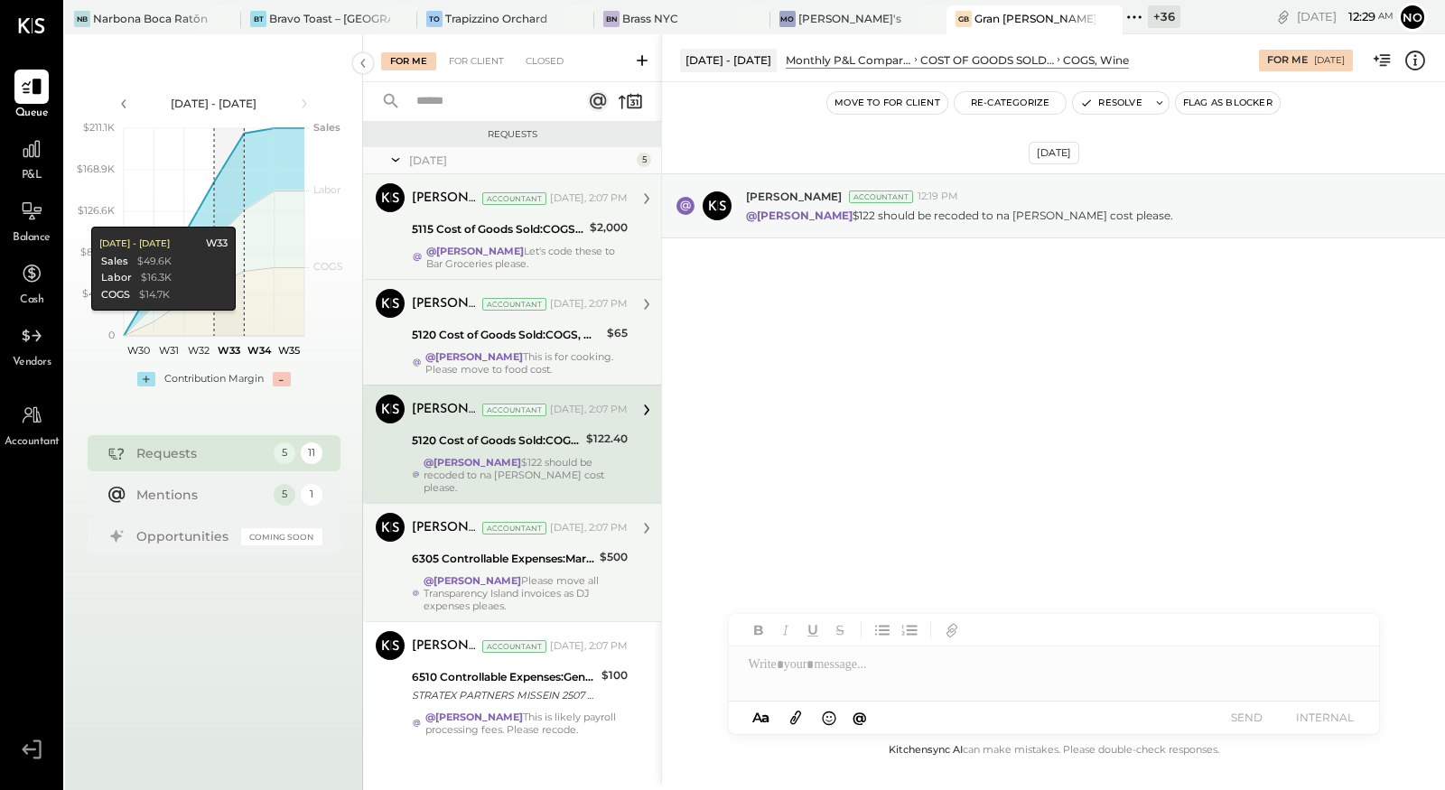
click at [472, 550] on div "6305 Controllable Expenses:Marketing & Advertising:Music & DJ" at bounding box center [503, 559] width 182 height 18
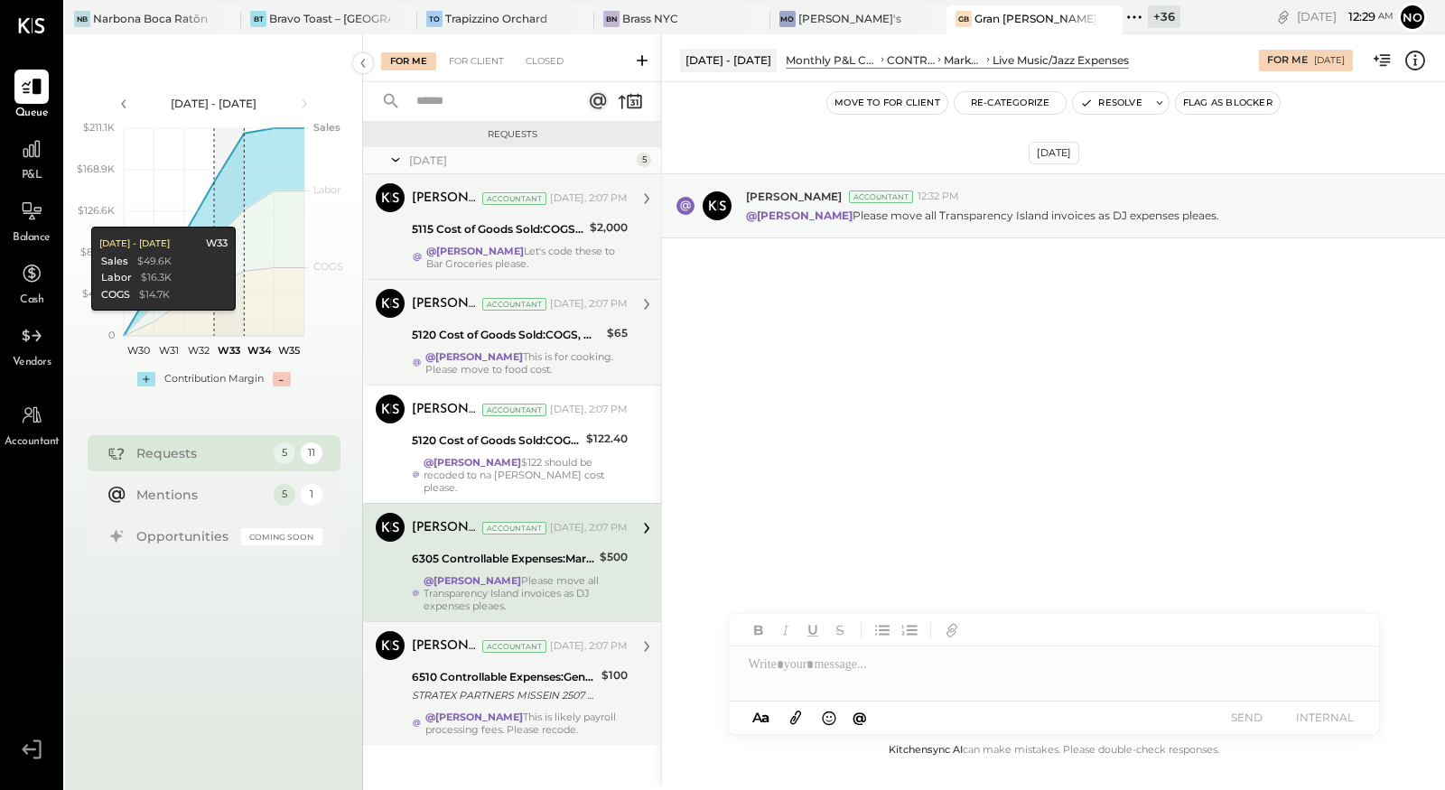
click at [481, 668] on div "6510 Controllable Expenses:General & Administrative Expenses:Consulting" at bounding box center [504, 677] width 184 height 18
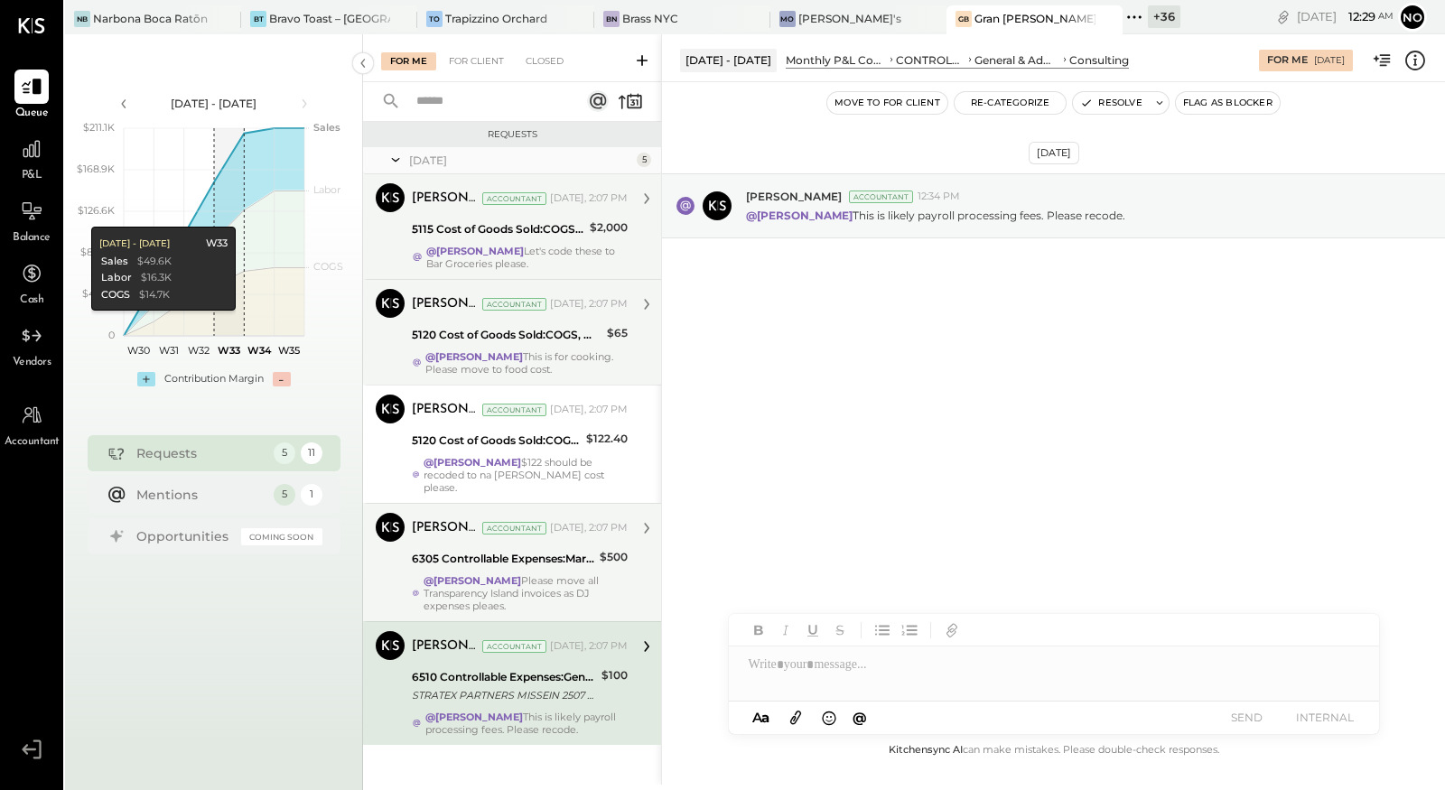
click at [481, 574] on strong "@[PERSON_NAME]" at bounding box center [473, 580] width 98 height 13
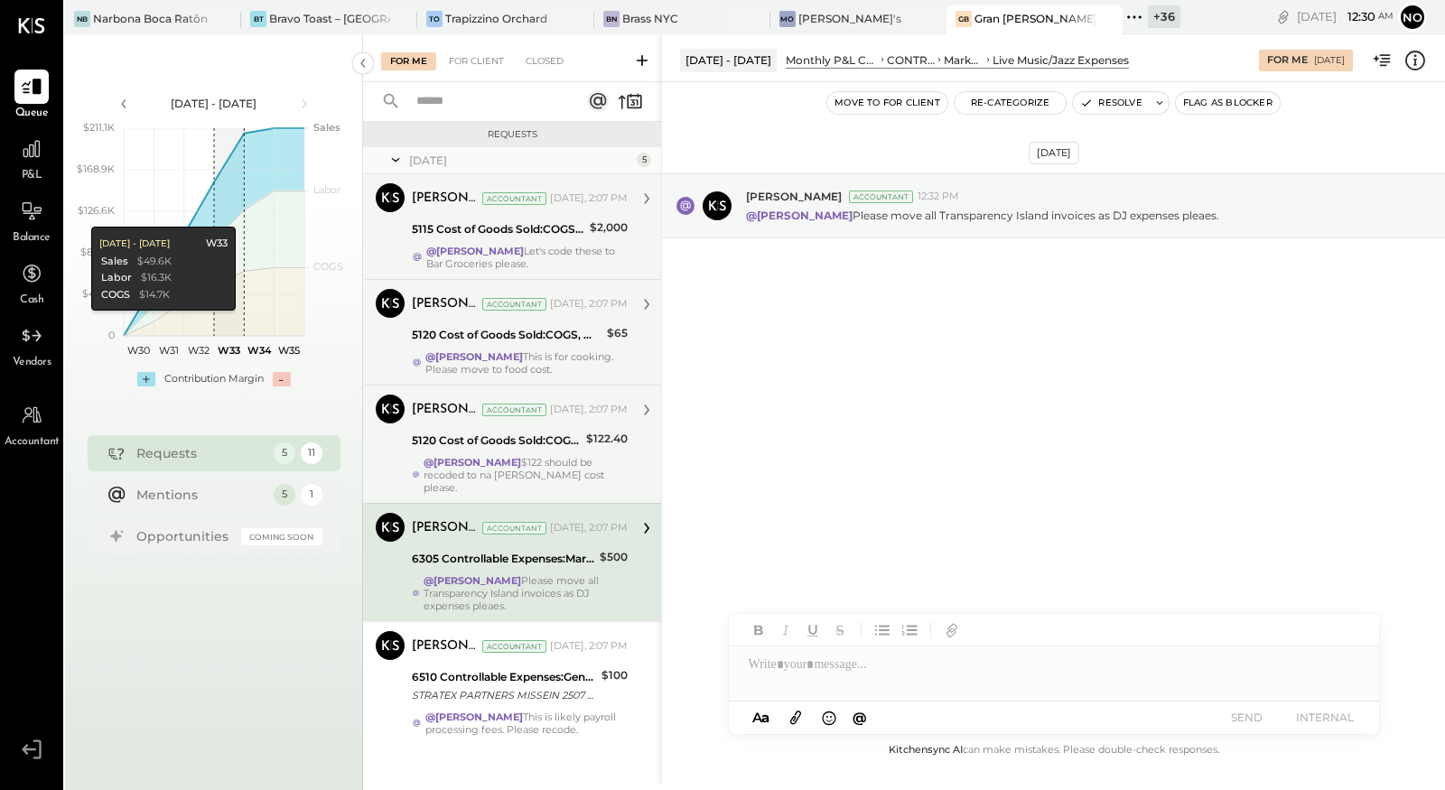
click at [497, 442] on div "5120 Cost of Goods Sold:COGS, Wine" at bounding box center [496, 441] width 169 height 18
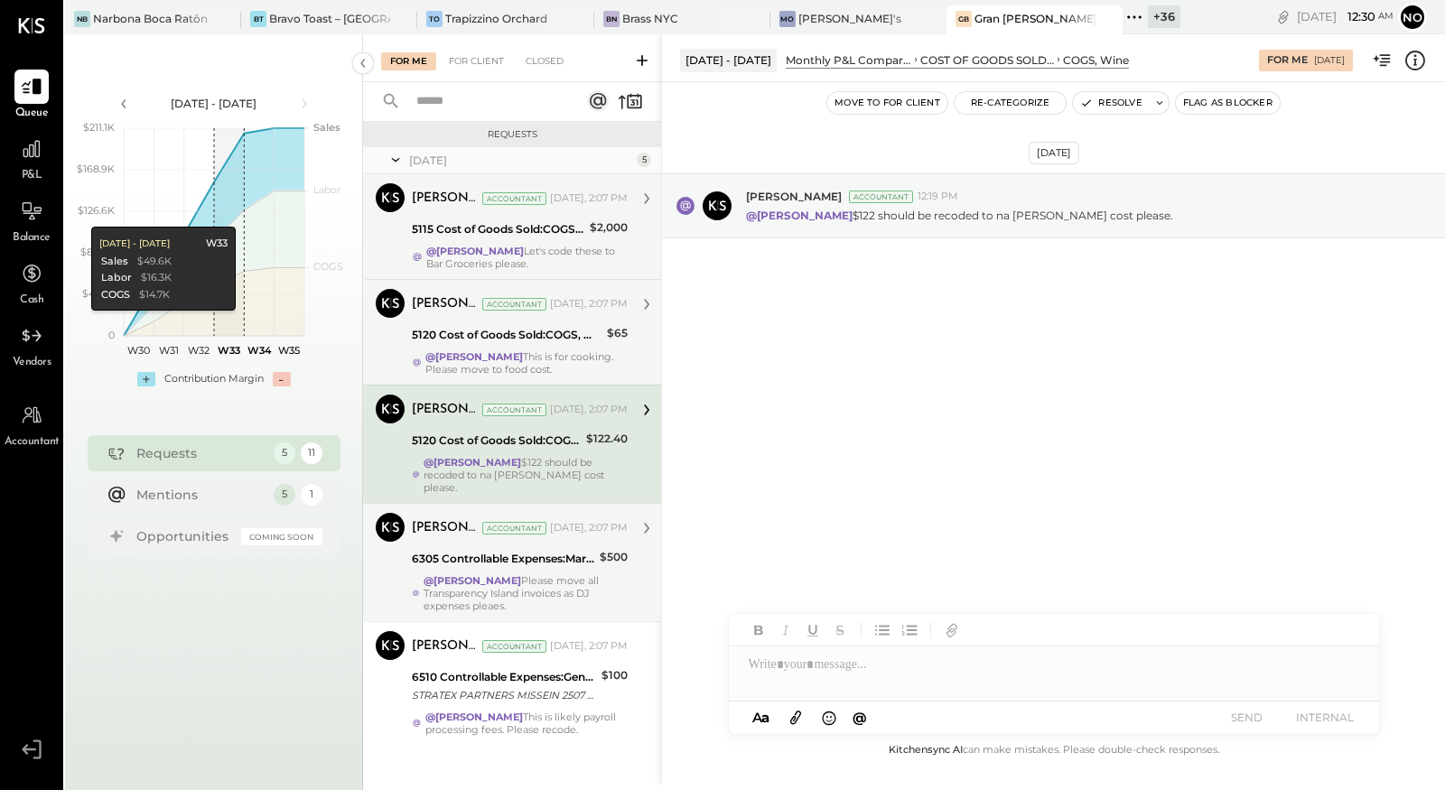
click at [493, 351] on strong "@[PERSON_NAME]" at bounding box center [474, 356] width 98 height 13
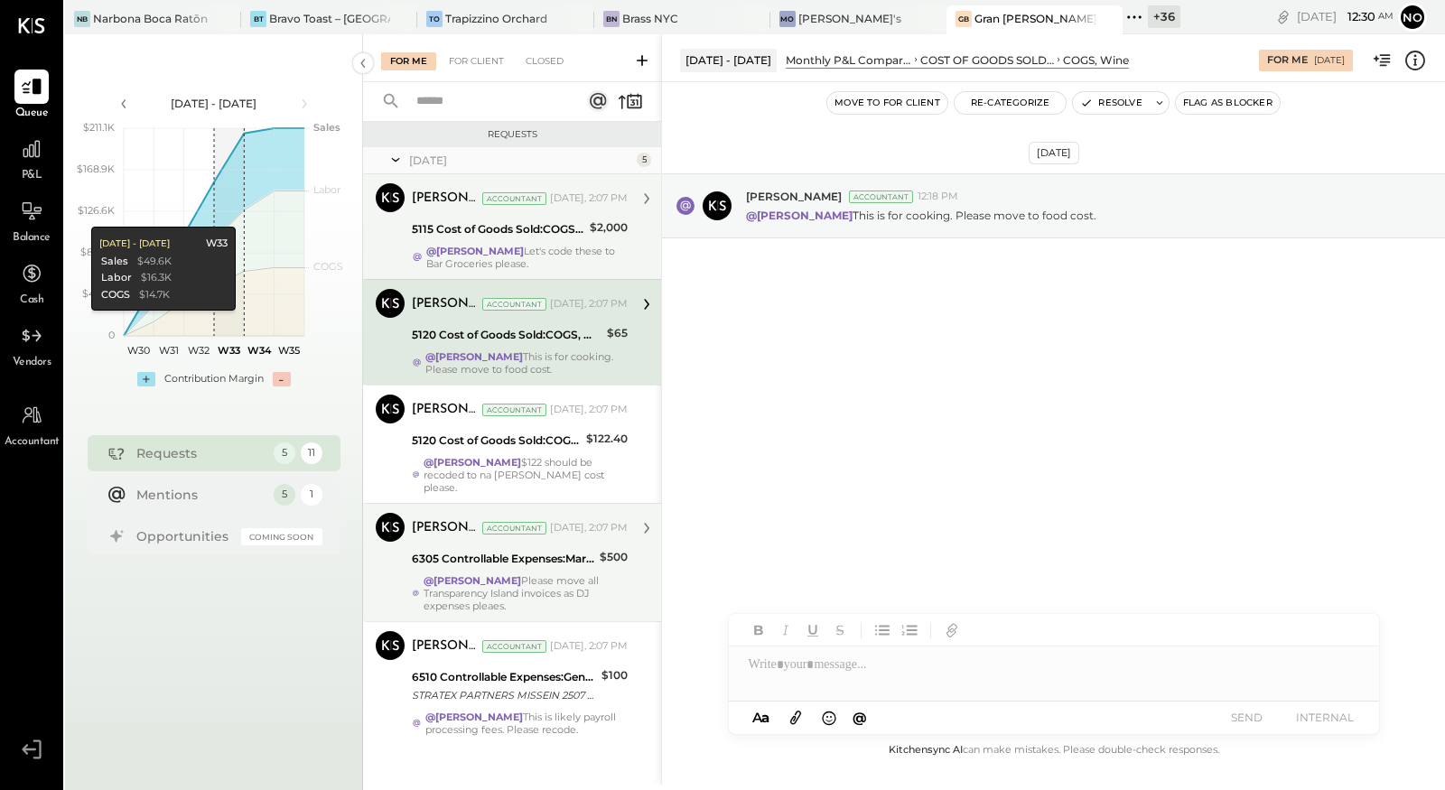
click at [523, 238] on div "5115 Cost of Goods Sold:COGS, Liquor" at bounding box center [498, 230] width 173 height 22
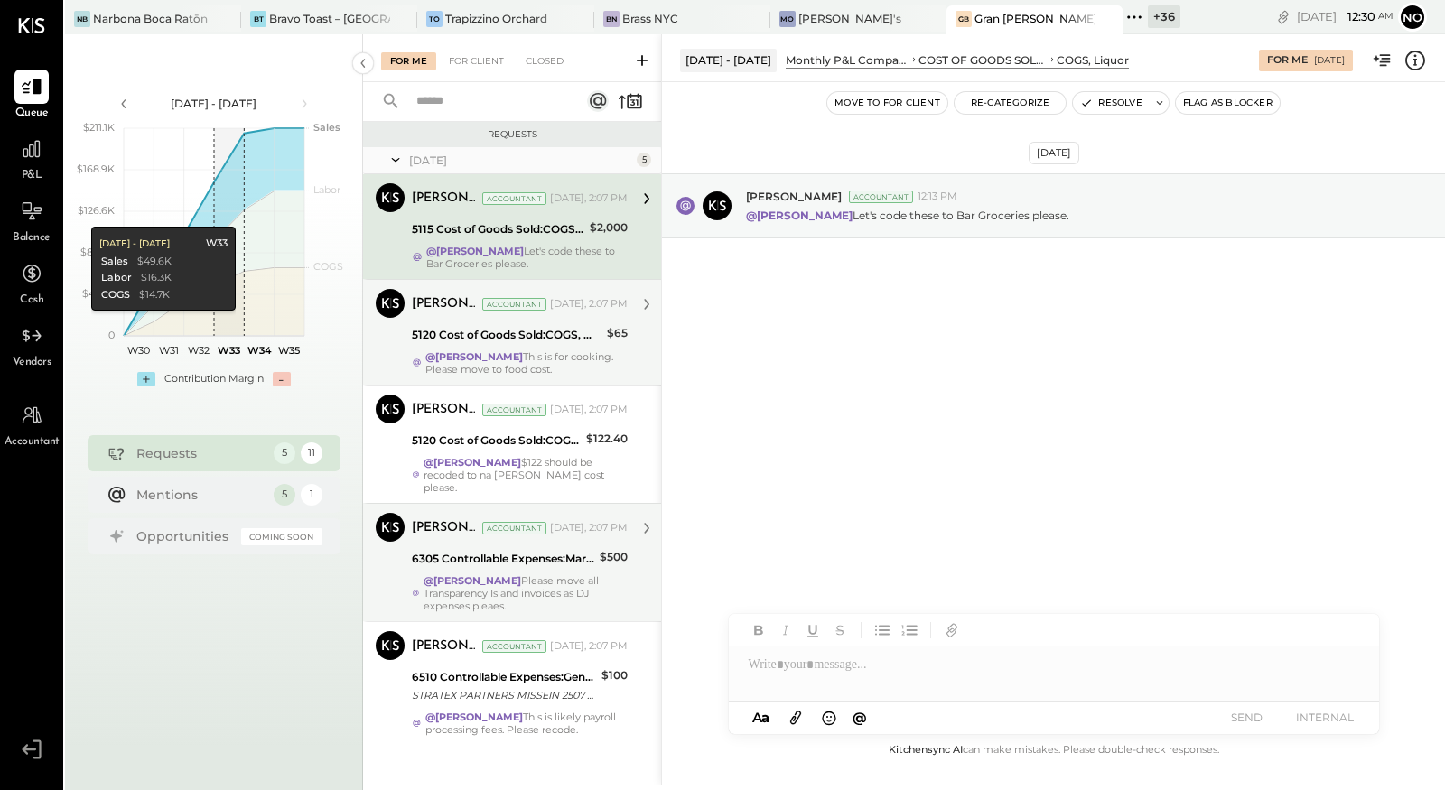
click at [499, 328] on div "5120 Cost of Goods Sold:COGS, Wine" at bounding box center [507, 335] width 190 height 18
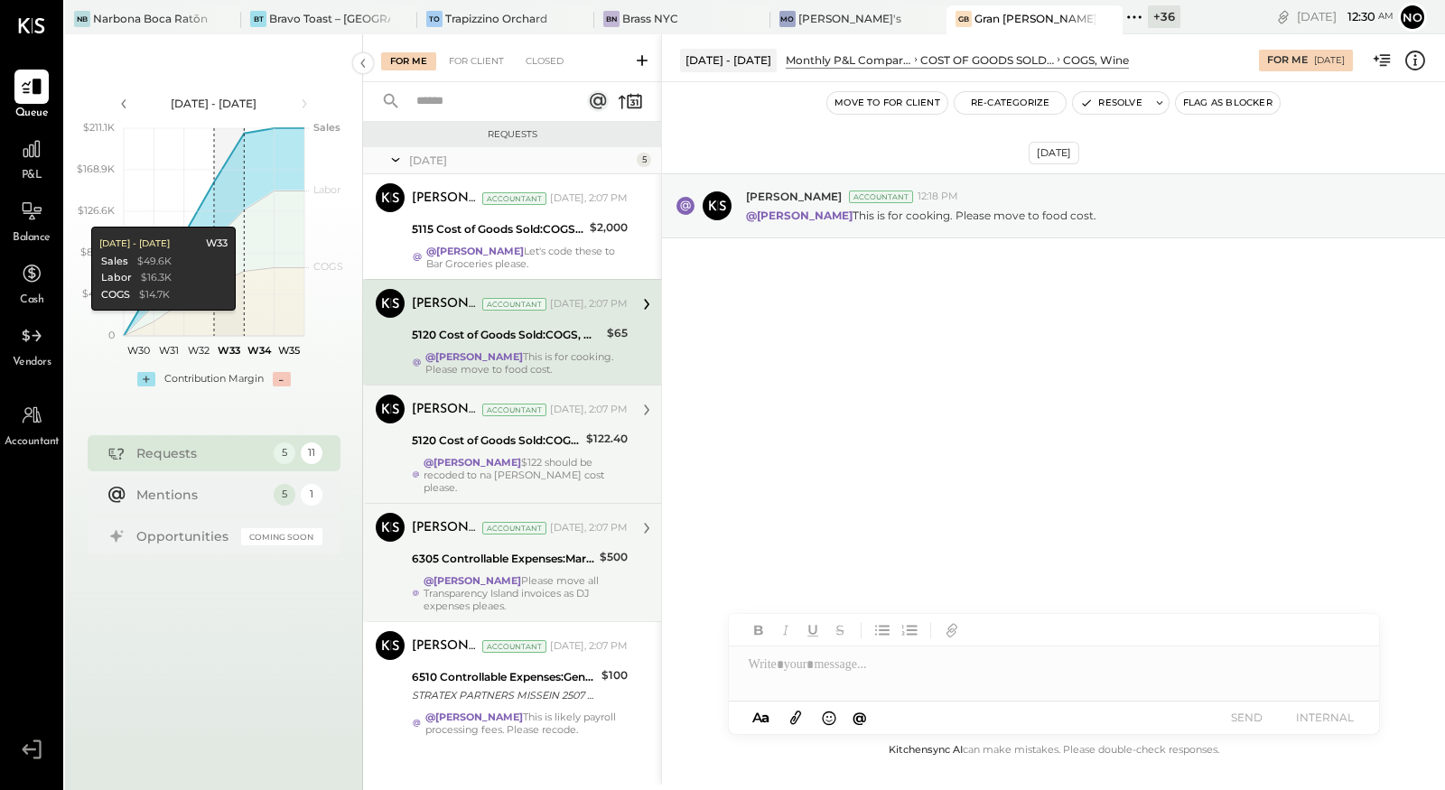
click at [475, 430] on div "5120 Cost of Goods Sold:COGS, Wine" at bounding box center [496, 441] width 169 height 22
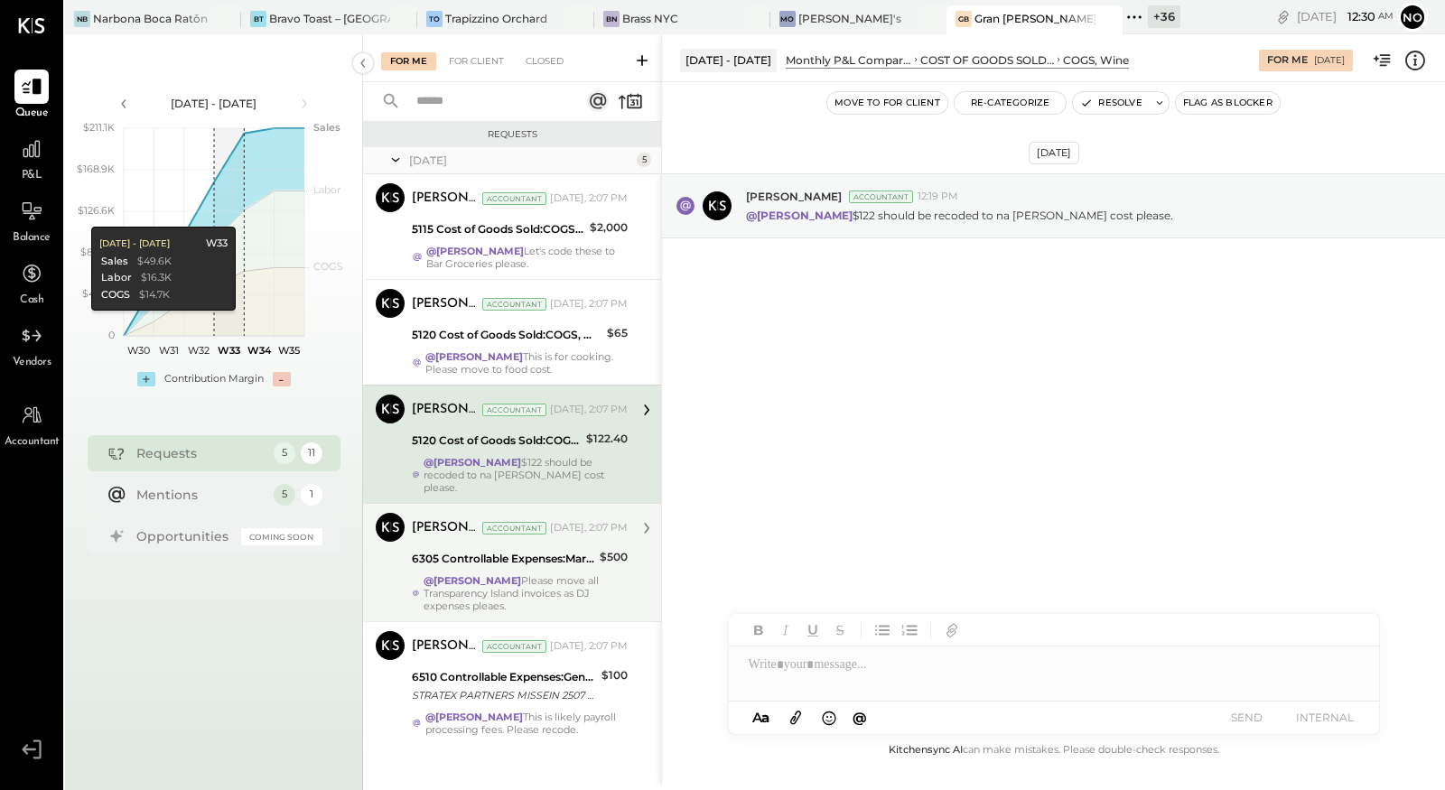
click at [472, 548] on div "6305 Controllable Expenses:Marketing & Advertising:Music & DJ" at bounding box center [503, 559] width 182 height 22
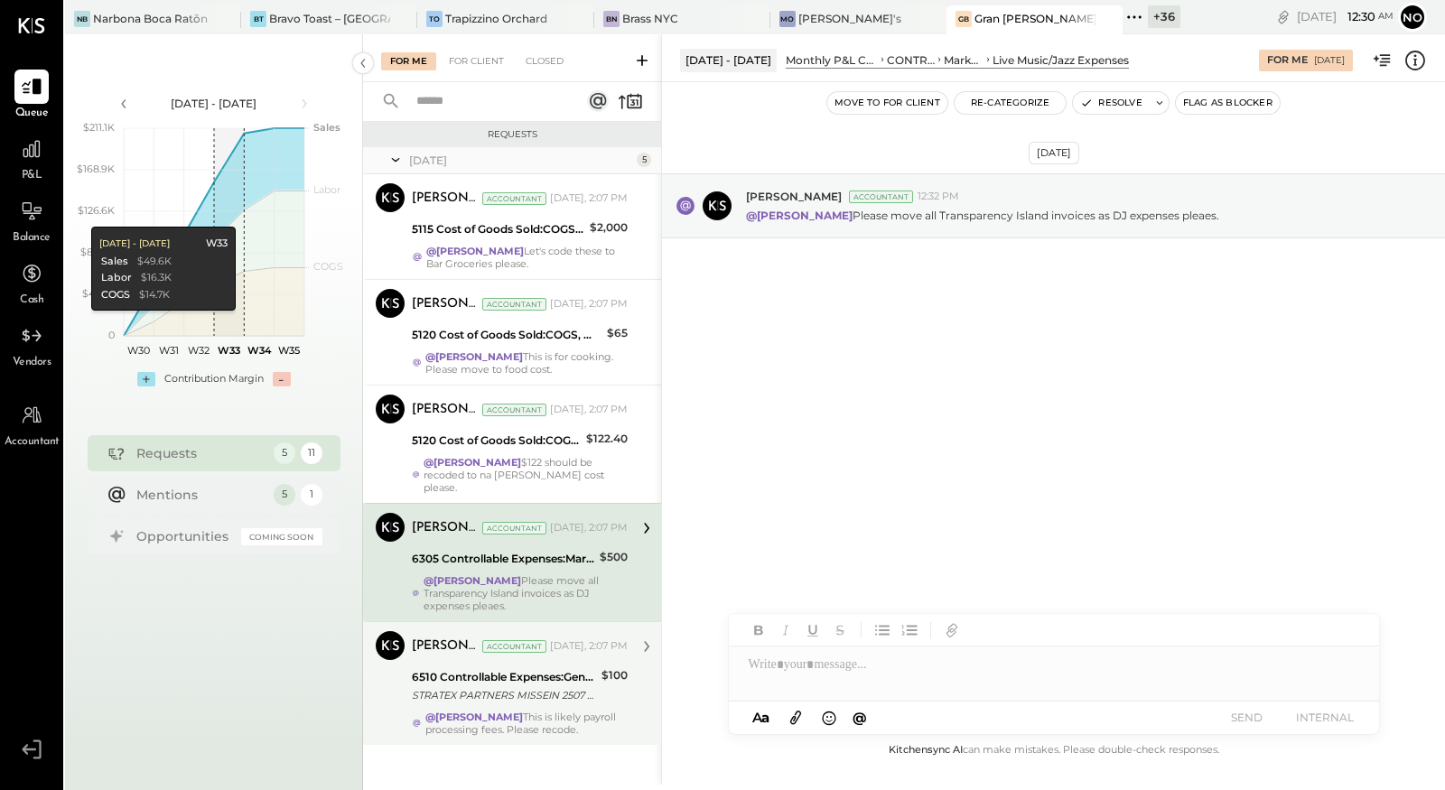
click at [472, 668] on div "6510 Controllable Expenses:General & Administrative Expenses:Consulting" at bounding box center [504, 677] width 184 height 18
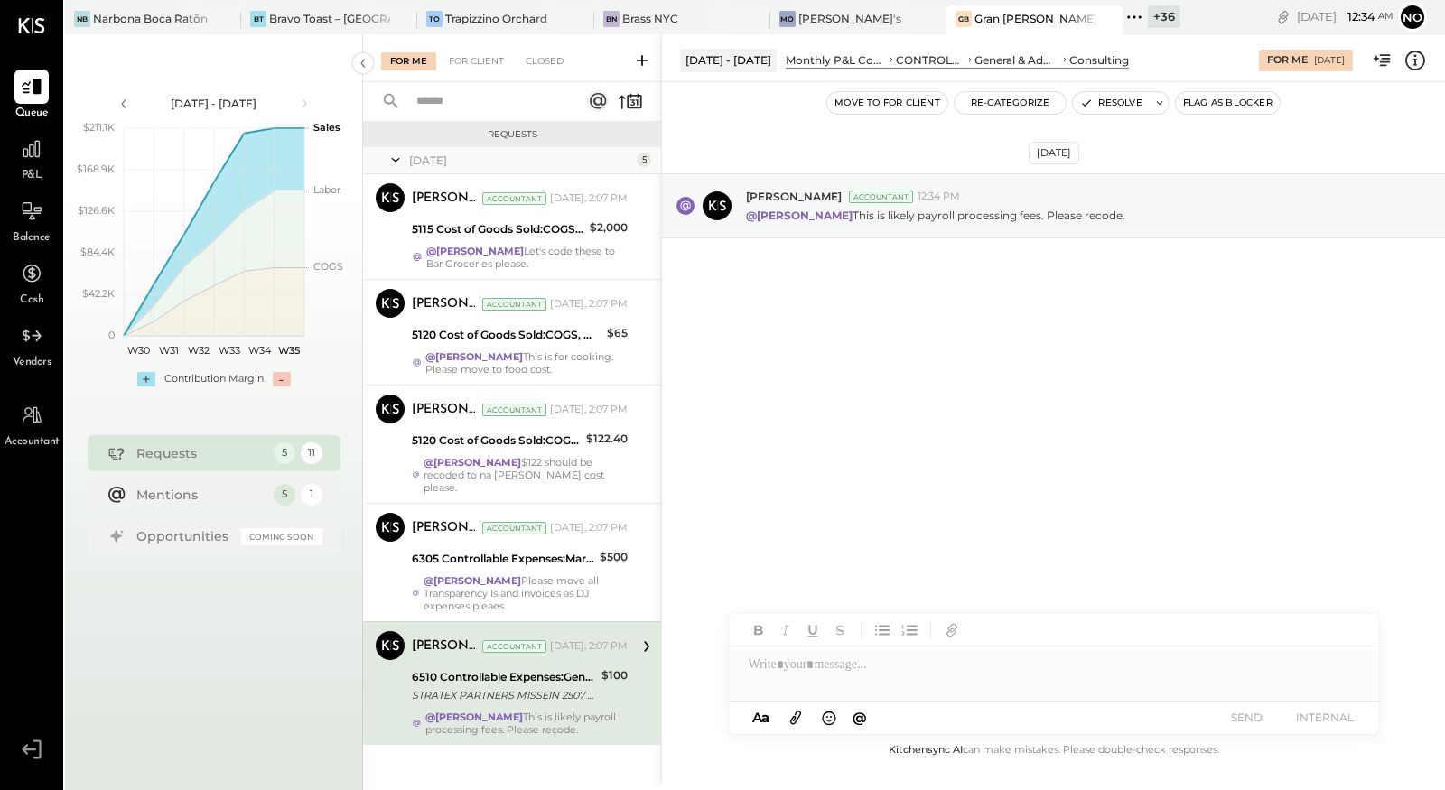
click at [1112, 101] on button "Resolve" at bounding box center [1111, 103] width 76 height 22
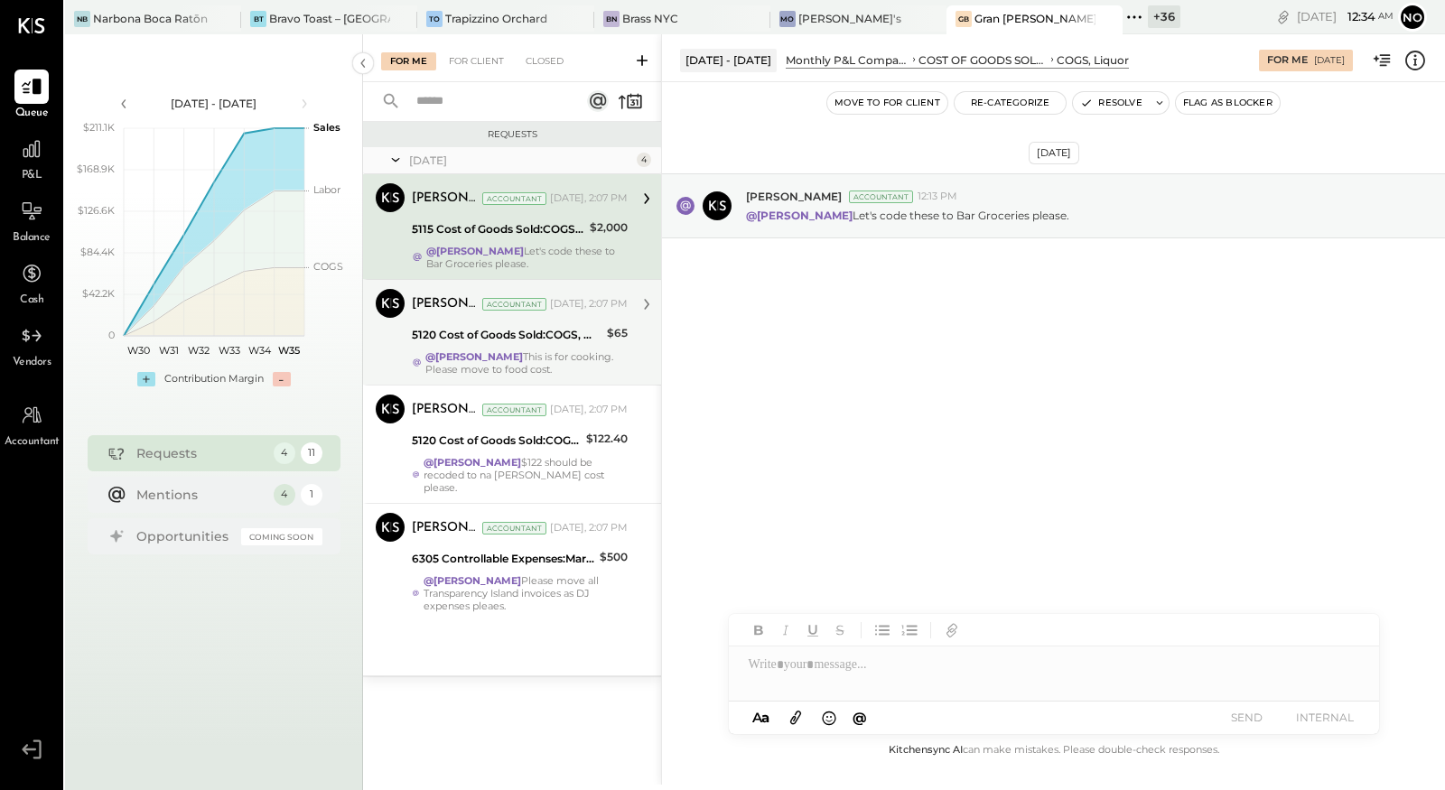
click at [511, 358] on strong "@[PERSON_NAME]" at bounding box center [474, 356] width 98 height 13
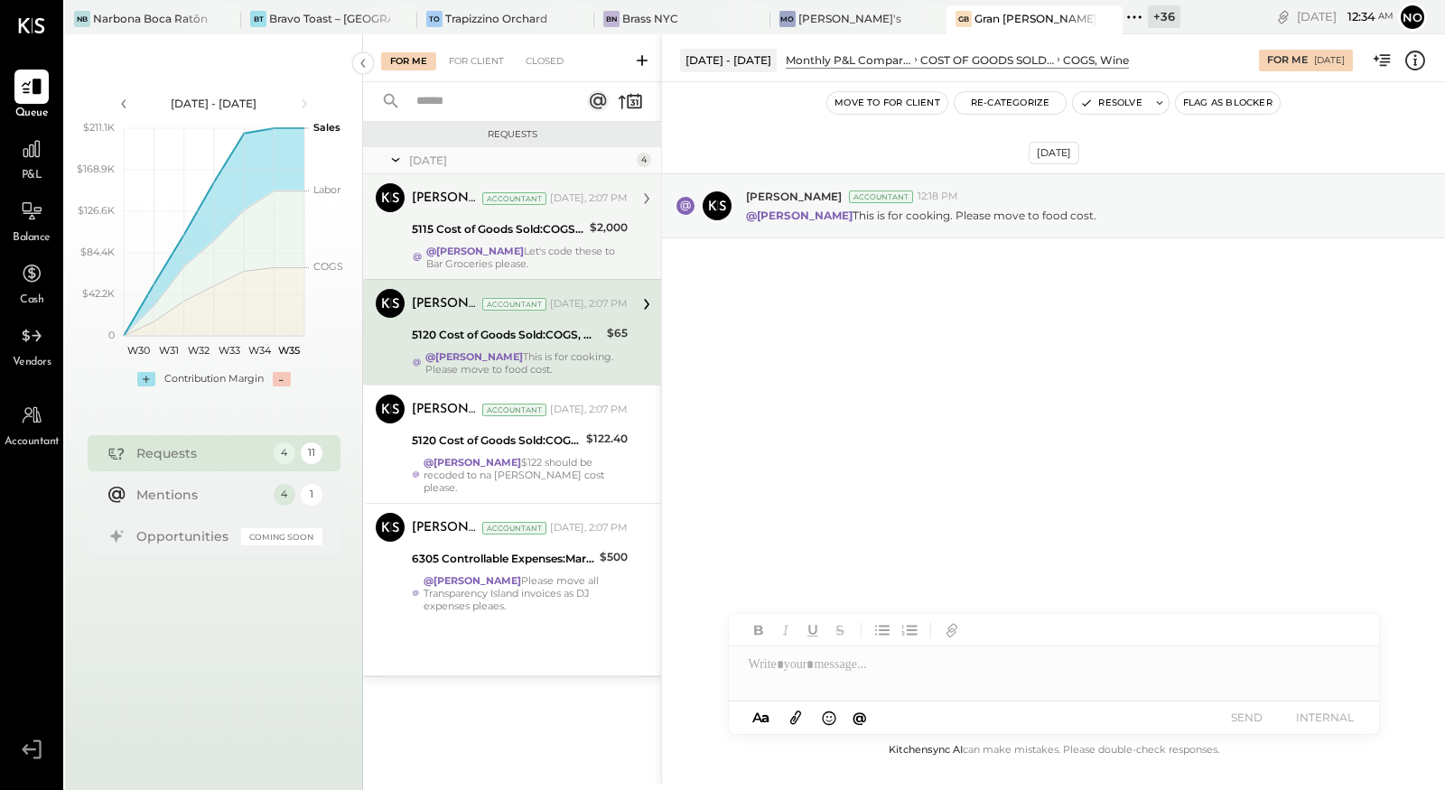
click at [509, 252] on strong "@[PERSON_NAME]" at bounding box center [475, 251] width 98 height 13
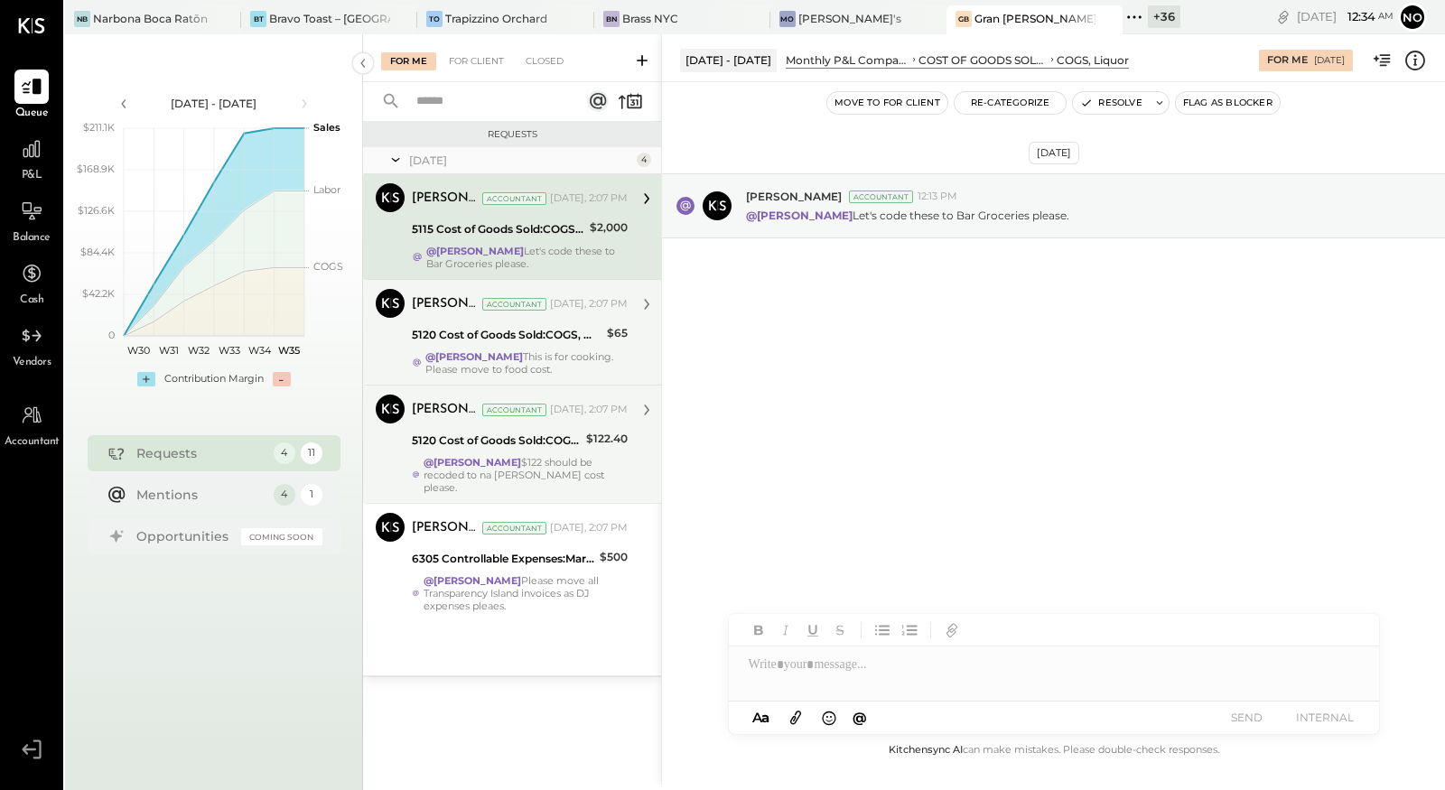
click at [492, 448] on div "5120 Cost of Goods Sold:COGS, Wine" at bounding box center [496, 441] width 169 height 22
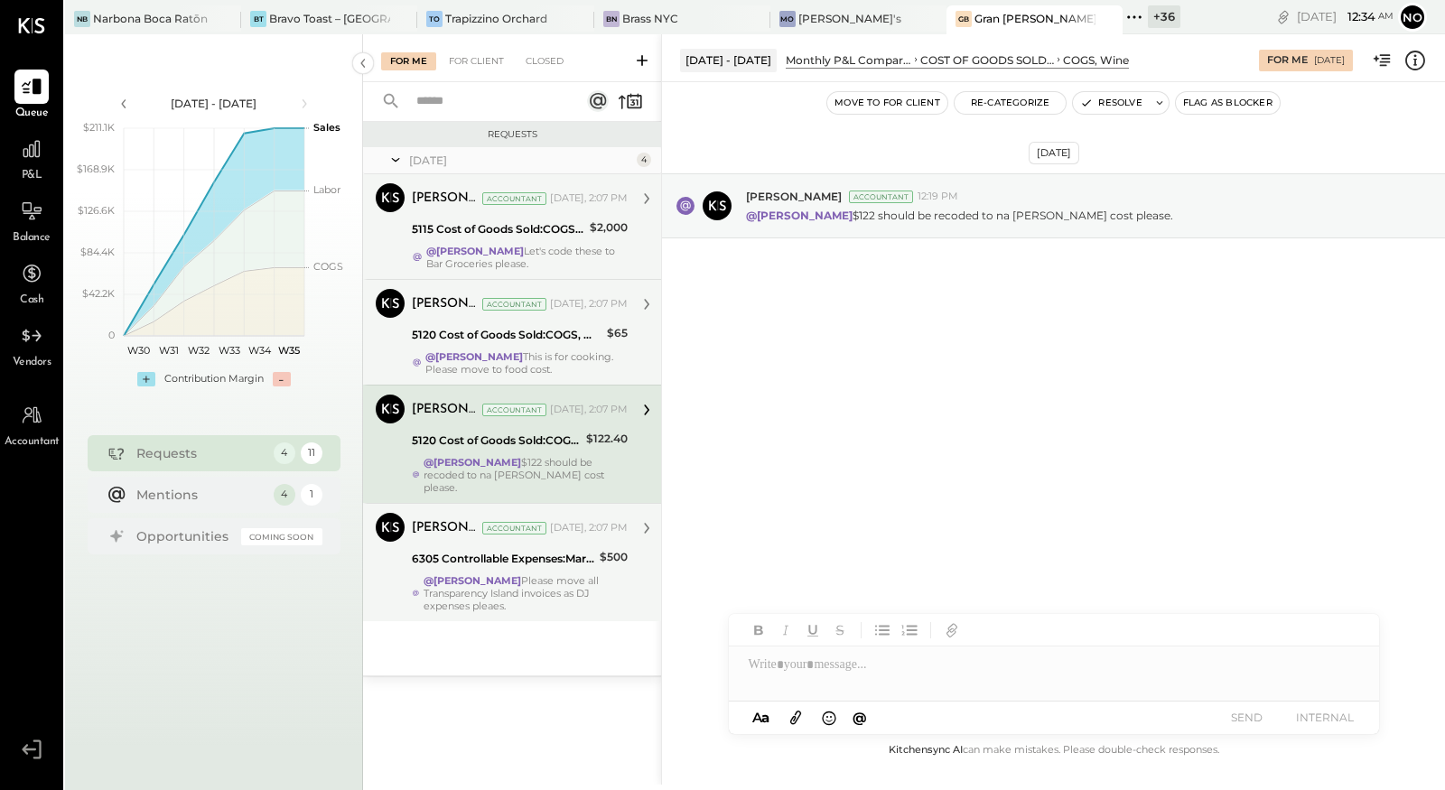
click at [491, 554] on div "6305 Controllable Expenses:Marketing & Advertising:Music & DJ" at bounding box center [503, 559] width 182 height 22
